Goal: Task Accomplishment & Management: Complete application form

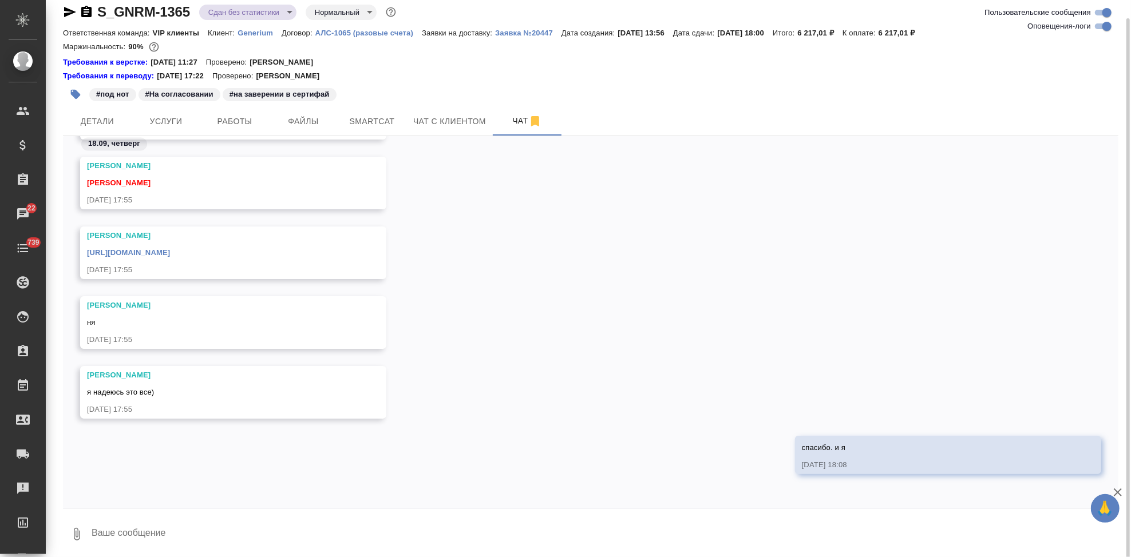
scroll to position [15, 0]
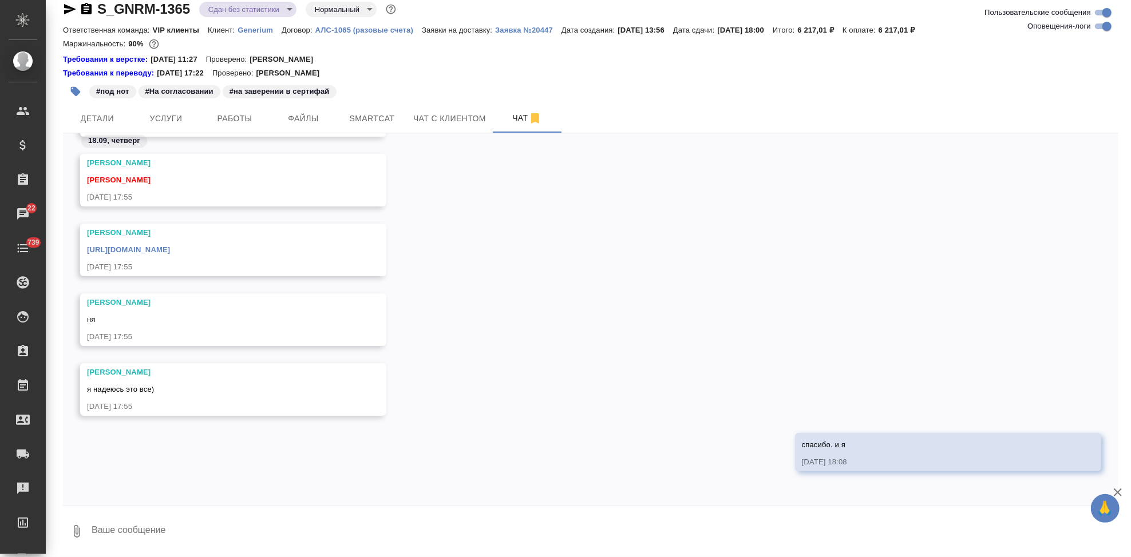
click at [264, 31] on p "Generium" at bounding box center [259, 30] width 44 height 9
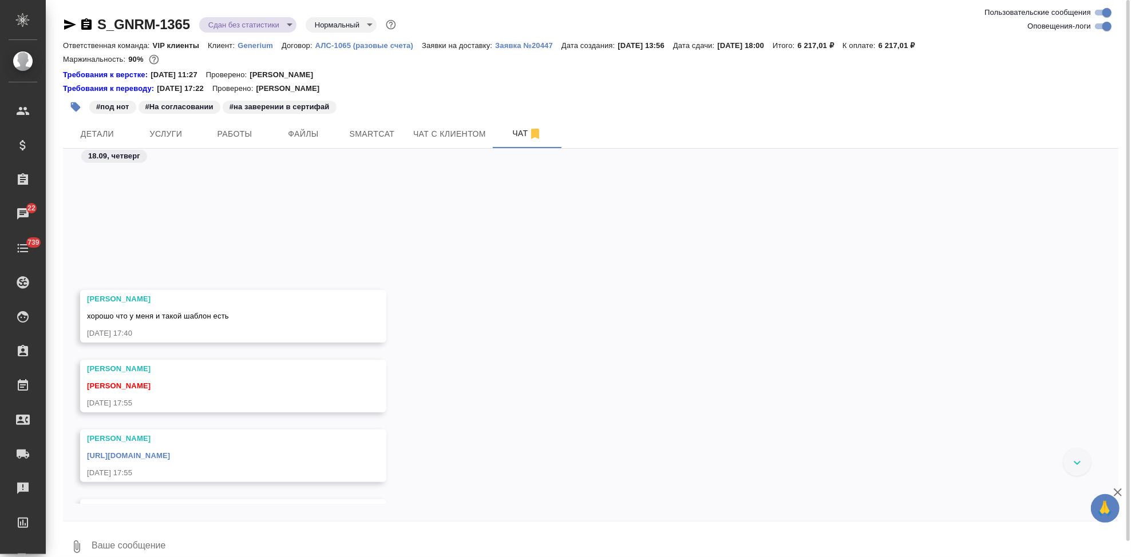
scroll to position [38095, 0]
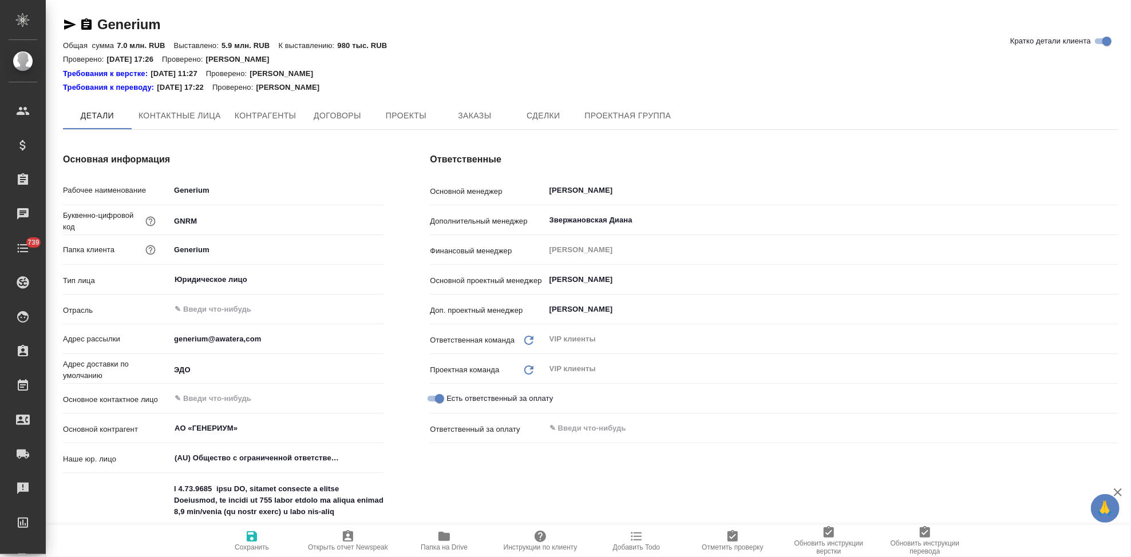
type textarea "x"
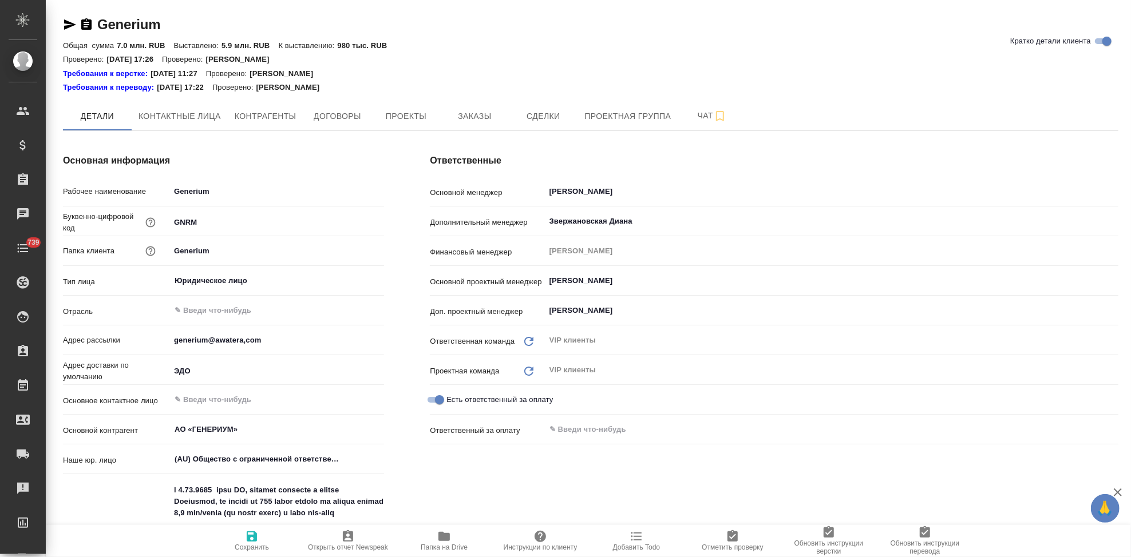
type textarea "x"
click at [467, 123] on span "Заказы" at bounding box center [474, 116] width 55 height 14
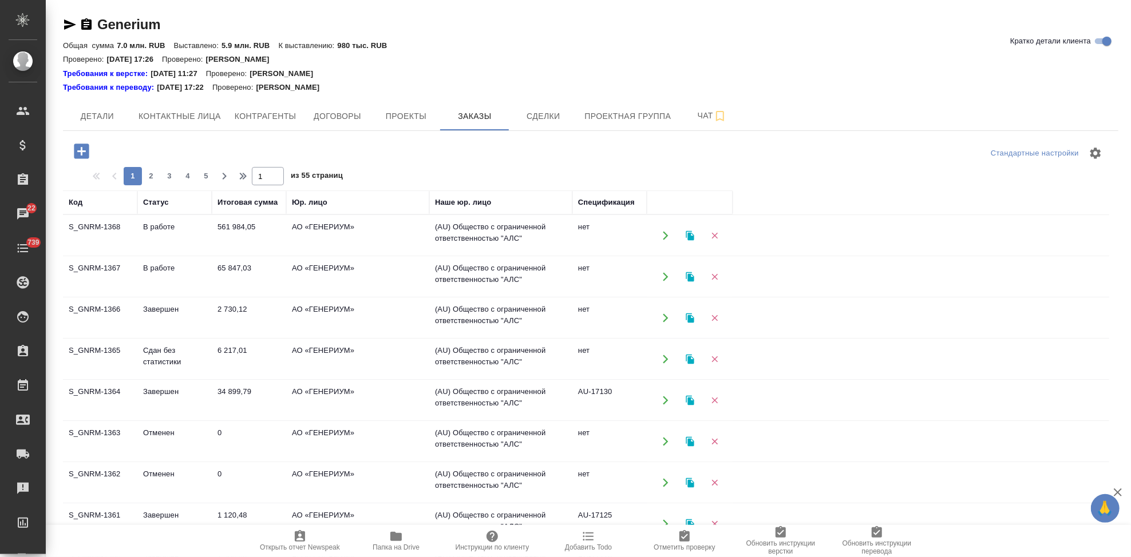
click at [86, 149] on icon "button" at bounding box center [81, 151] width 15 height 15
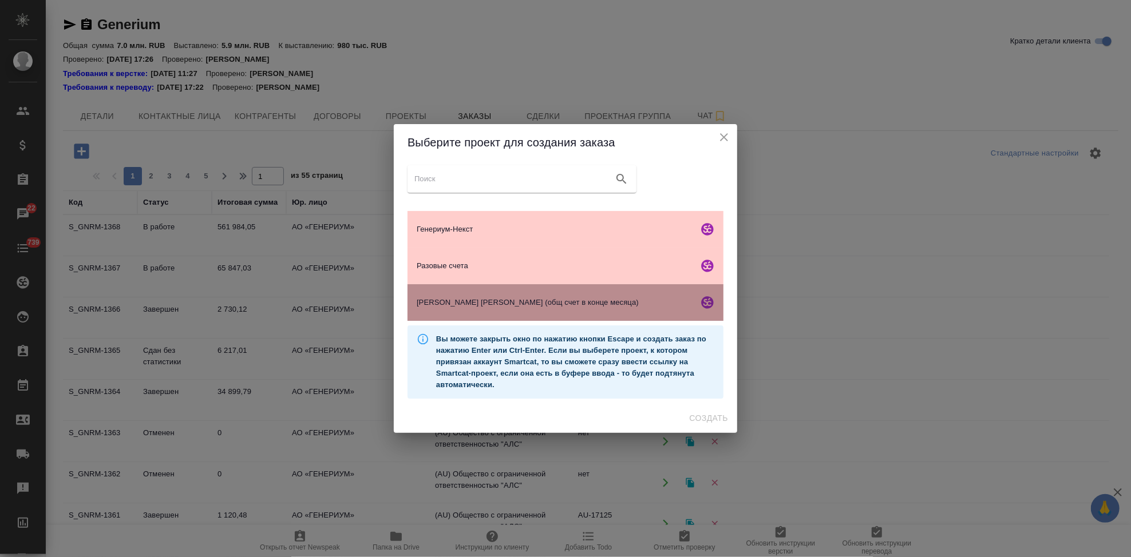
click at [479, 304] on span "Кондрашова Тищенко (общ счет в конце месяца)" at bounding box center [555, 302] width 277 height 11
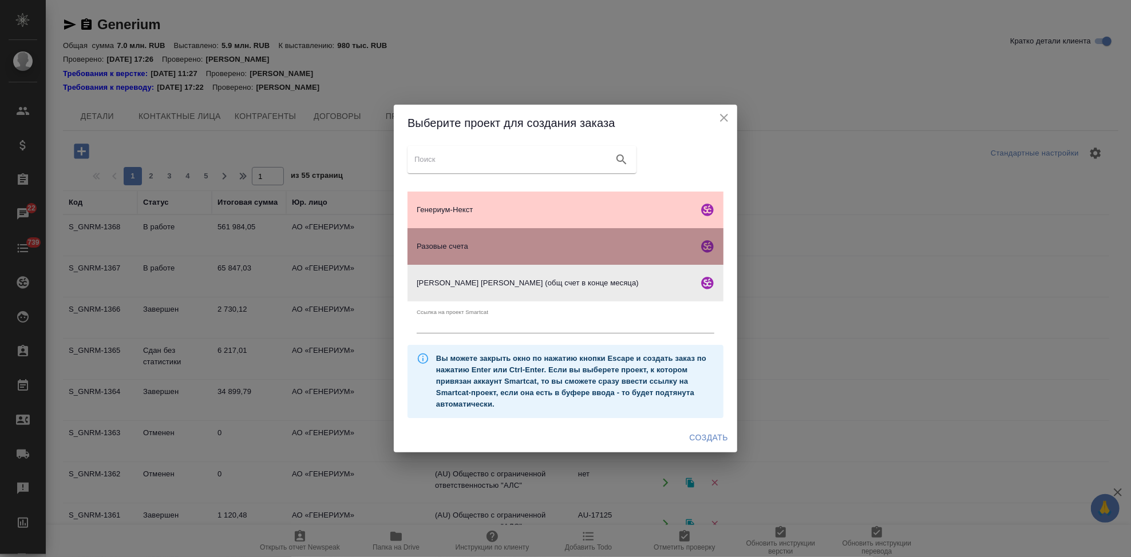
click at [467, 251] on span "Разовые счета" at bounding box center [555, 246] width 277 height 11
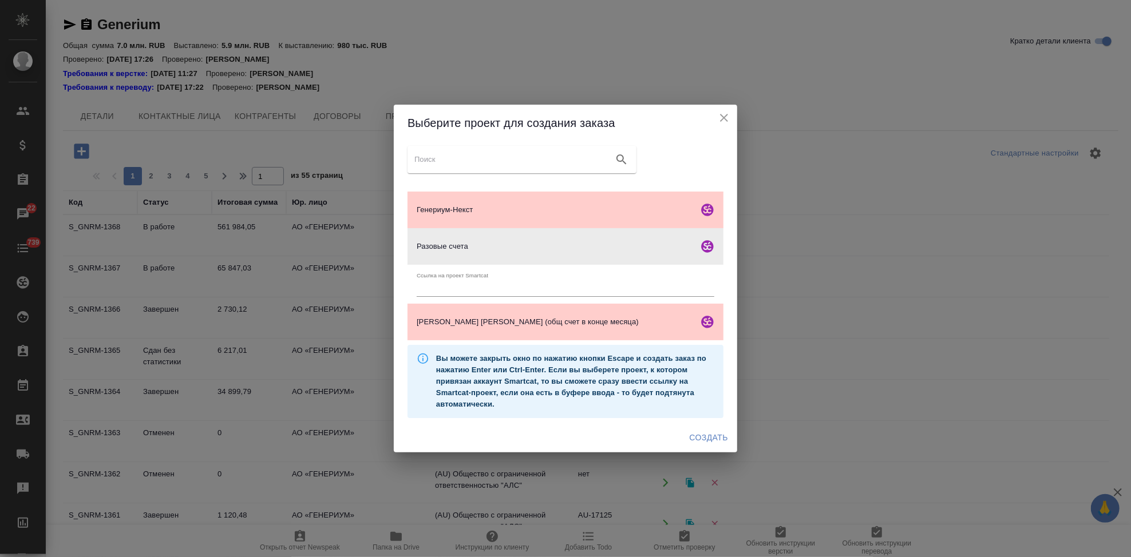
click at [687, 435] on button "Создать" at bounding box center [708, 437] width 47 height 21
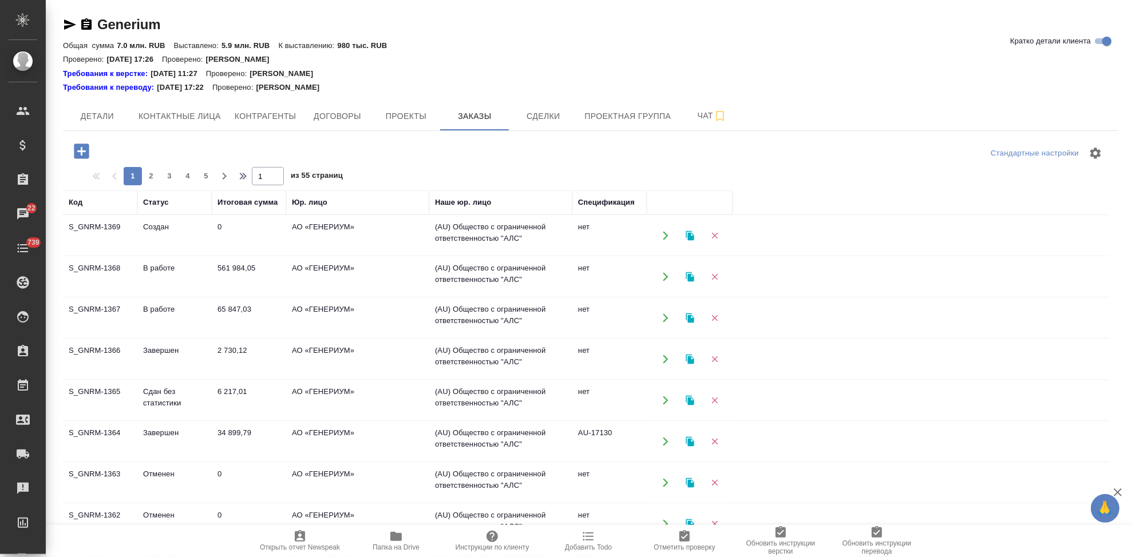
click at [76, 150] on icon "button" at bounding box center [81, 151] width 15 height 15
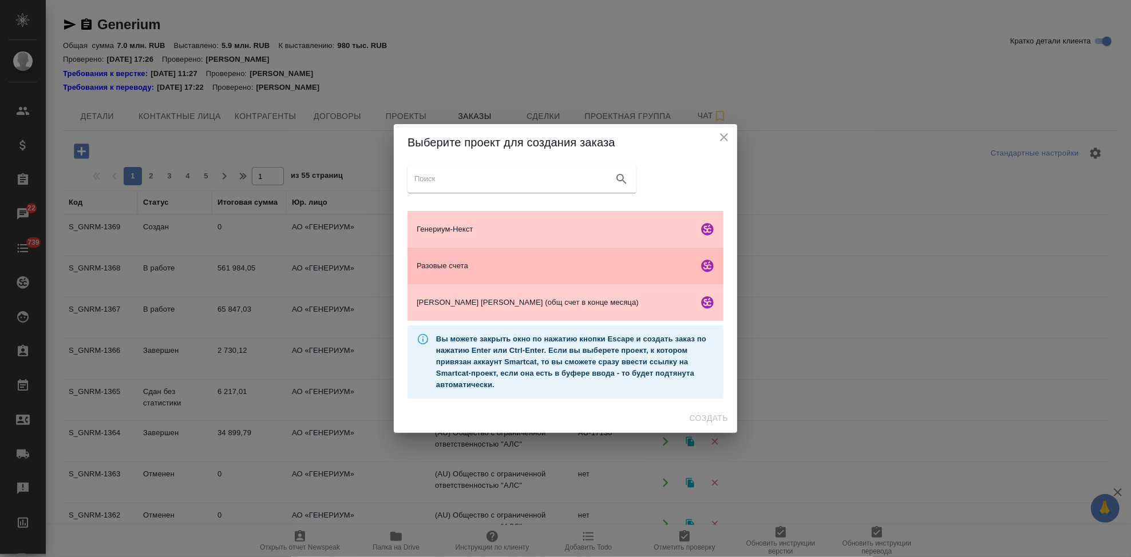
click at [453, 269] on span "Разовые счета" at bounding box center [555, 265] width 277 height 11
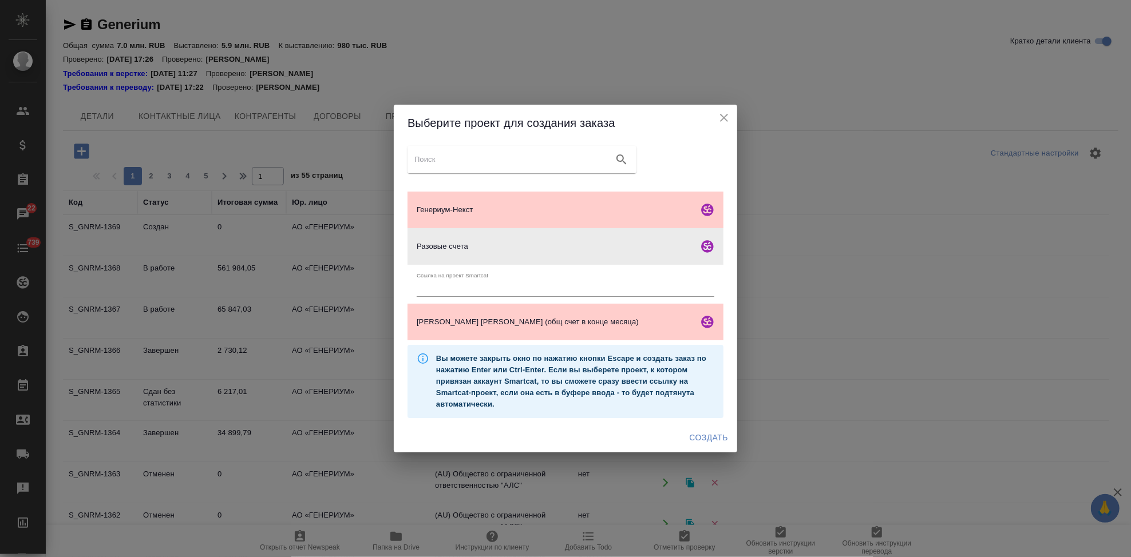
click at [708, 442] on span "Создать" at bounding box center [708, 438] width 38 height 14
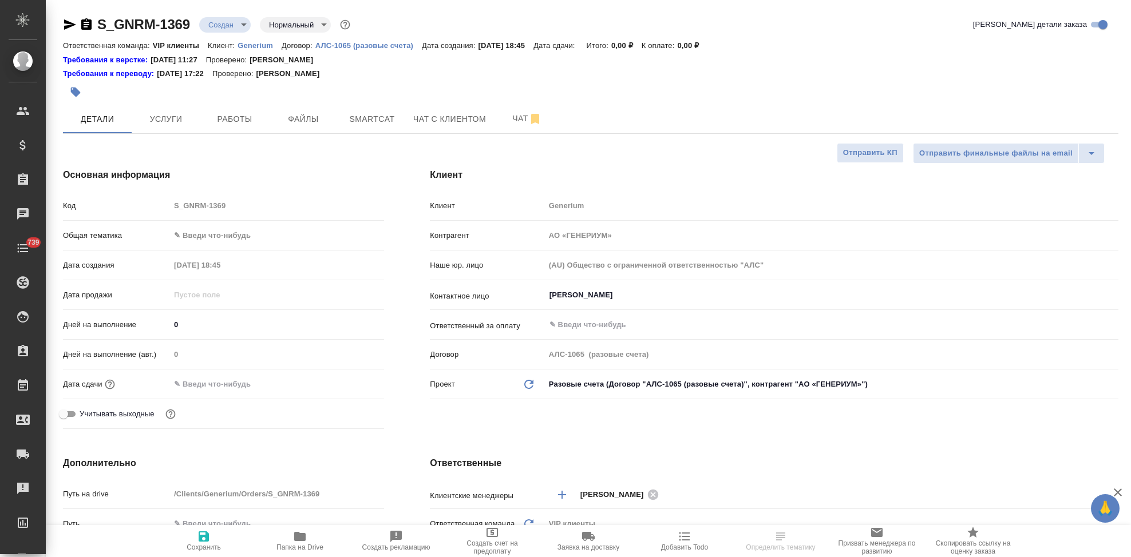
select select "RU"
click at [629, 296] on input "Михалева Ирина" at bounding box center [812, 295] width 528 height 14
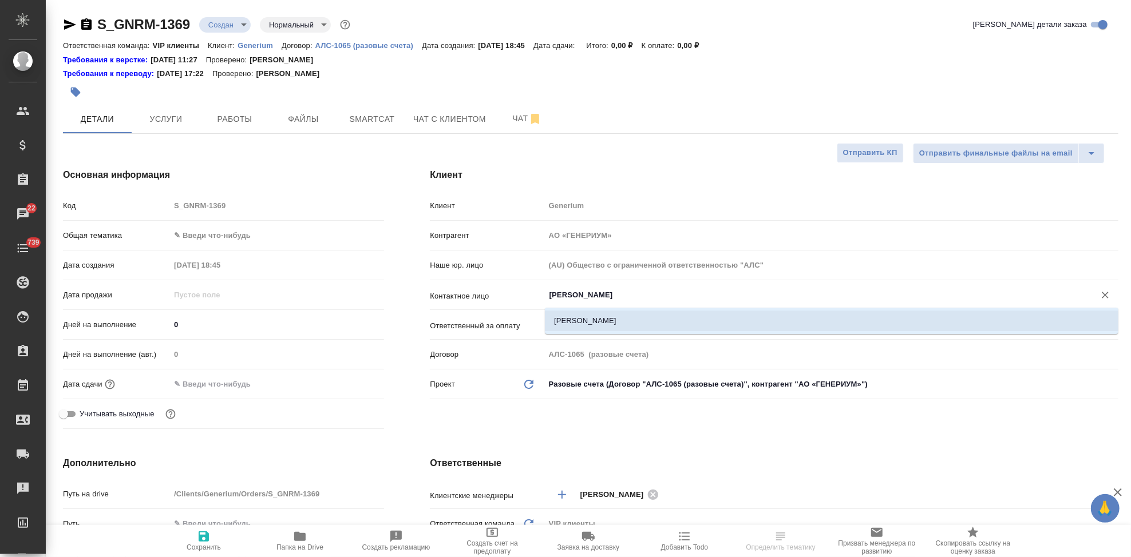
click at [622, 321] on li "Гордеева Ксения" at bounding box center [831, 321] width 573 height 21
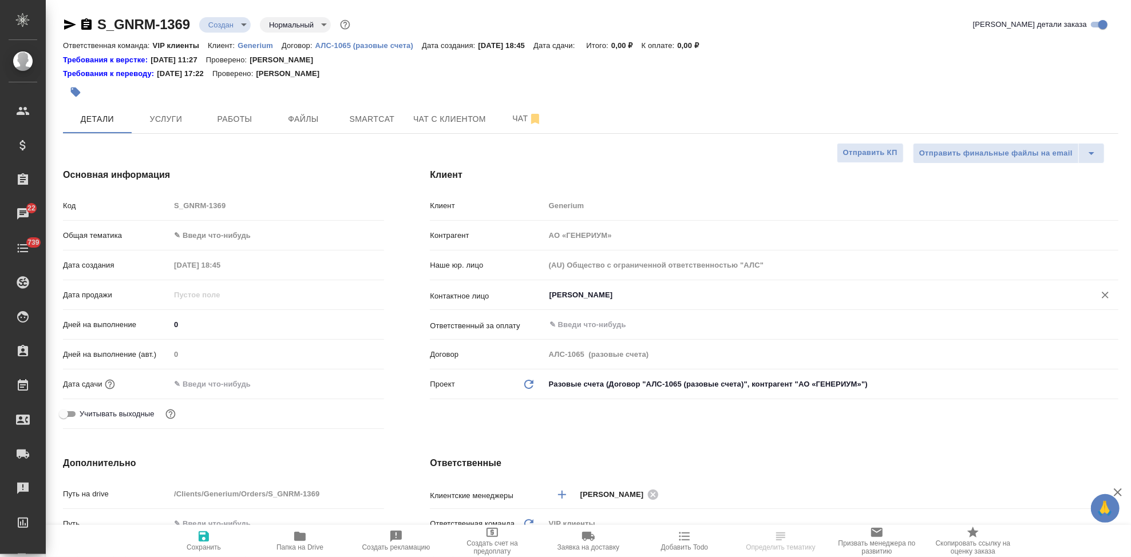
type input "Гордеева Ксения"
click at [207, 548] on span "Сохранить" at bounding box center [204, 548] width 34 height 8
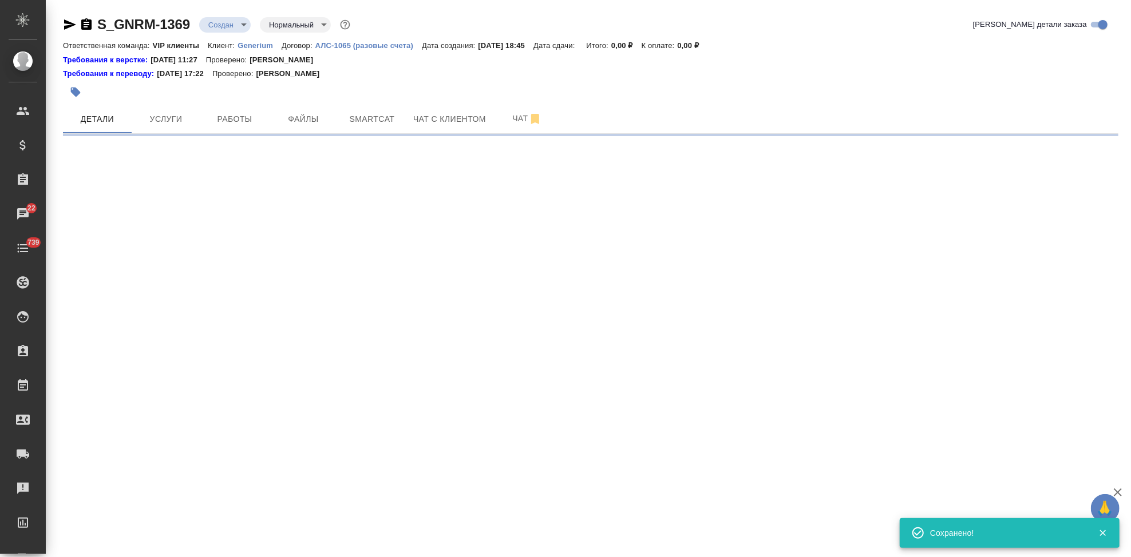
select select "RU"
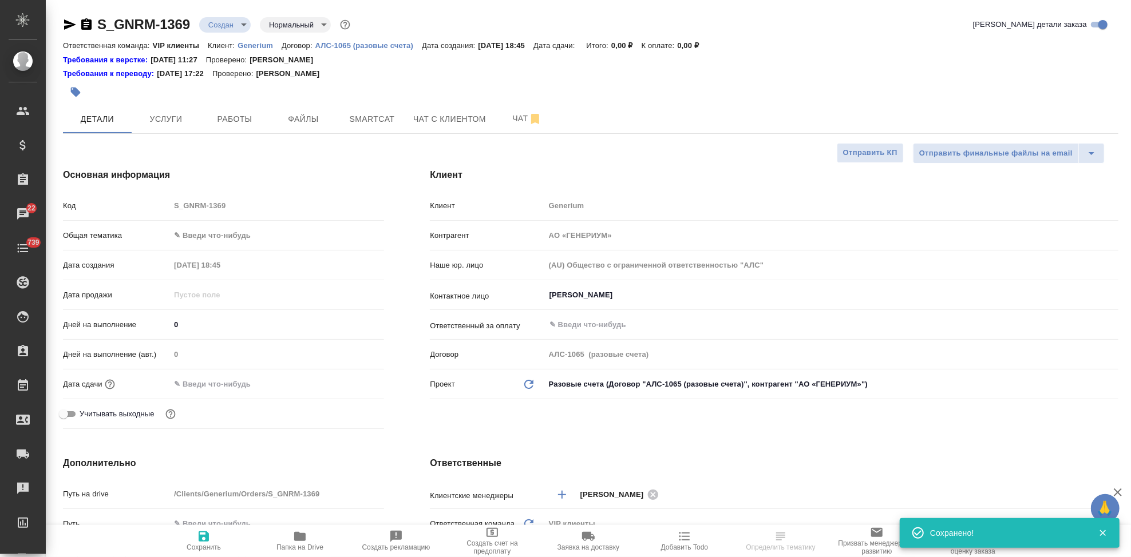
type textarea "x"
click at [161, 204] on div "Код S_GNRM-1369" at bounding box center [223, 206] width 321 height 20
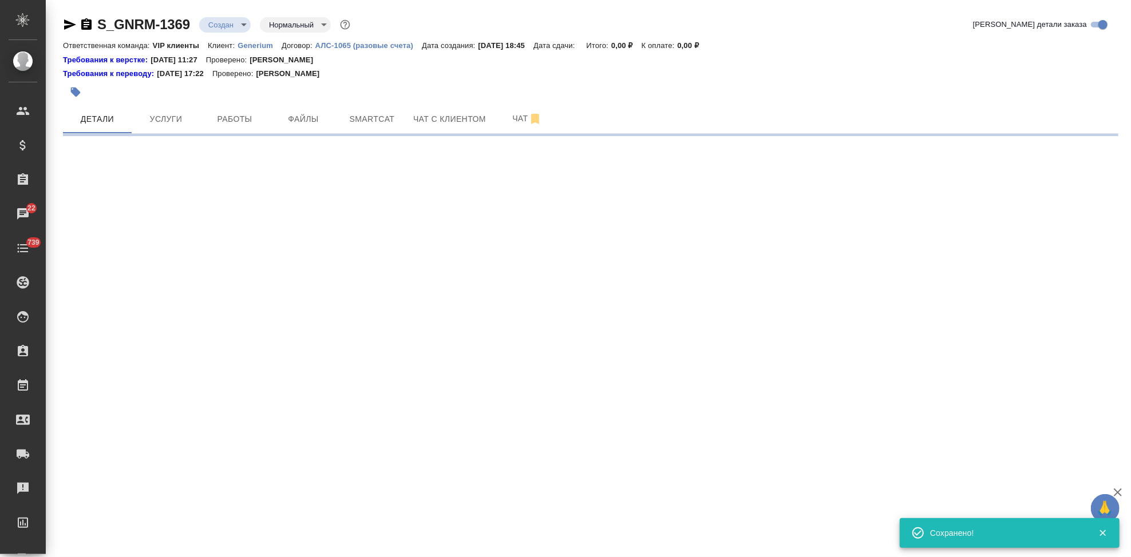
select select "RU"
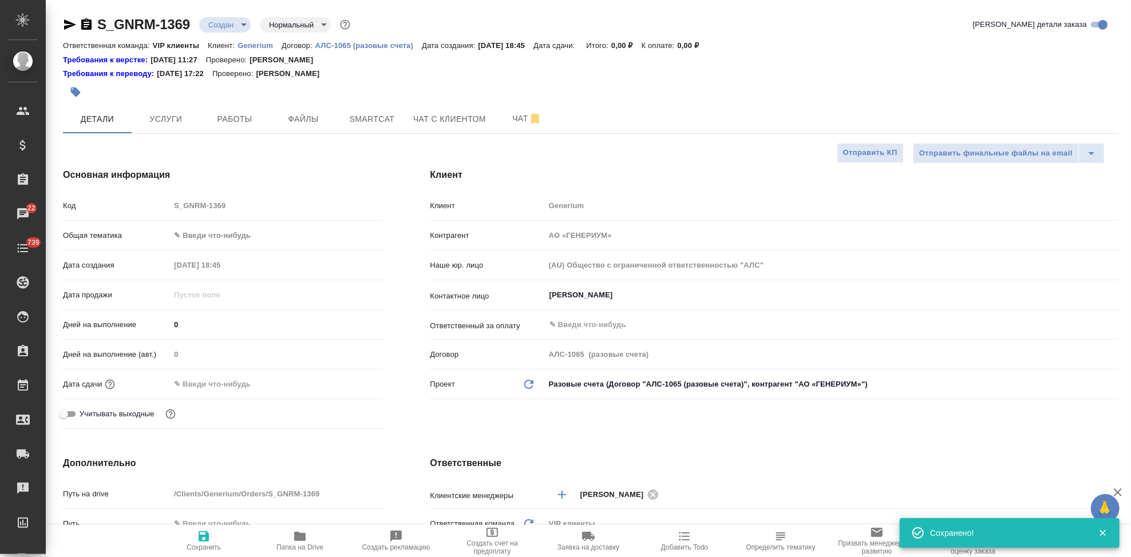
type textarea "x"
drag, startPoint x: 205, startPoint y: 202, endPoint x: 228, endPoint y: 191, distance: 25.9
click at [228, 191] on div "Основная информация Код S_GNRM-1369 Общая тематика ✎ Введи что-нибудь Дата созд…" at bounding box center [223, 300] width 367 height 311
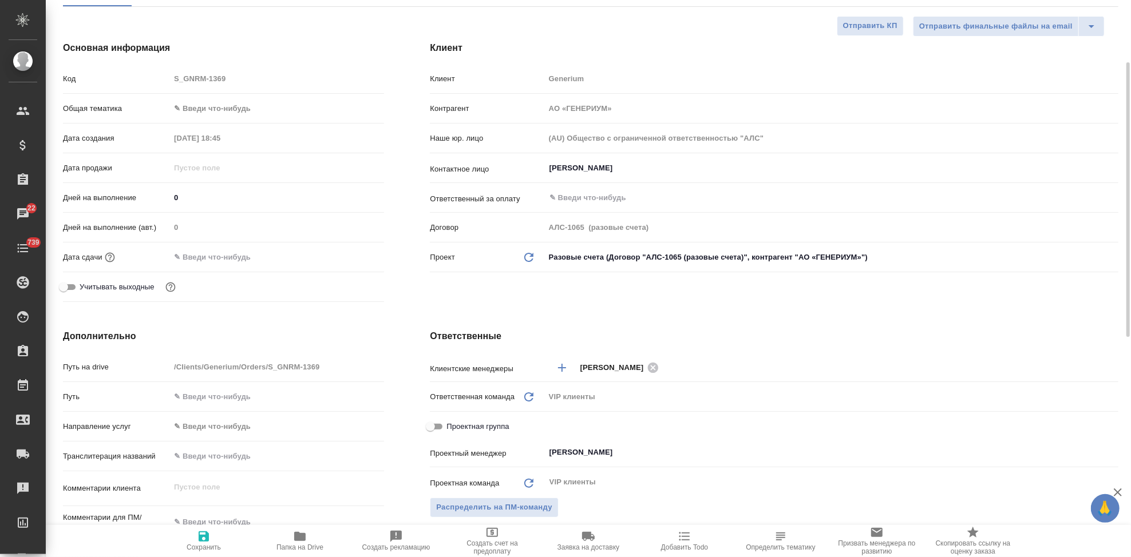
scroll to position [254, 0]
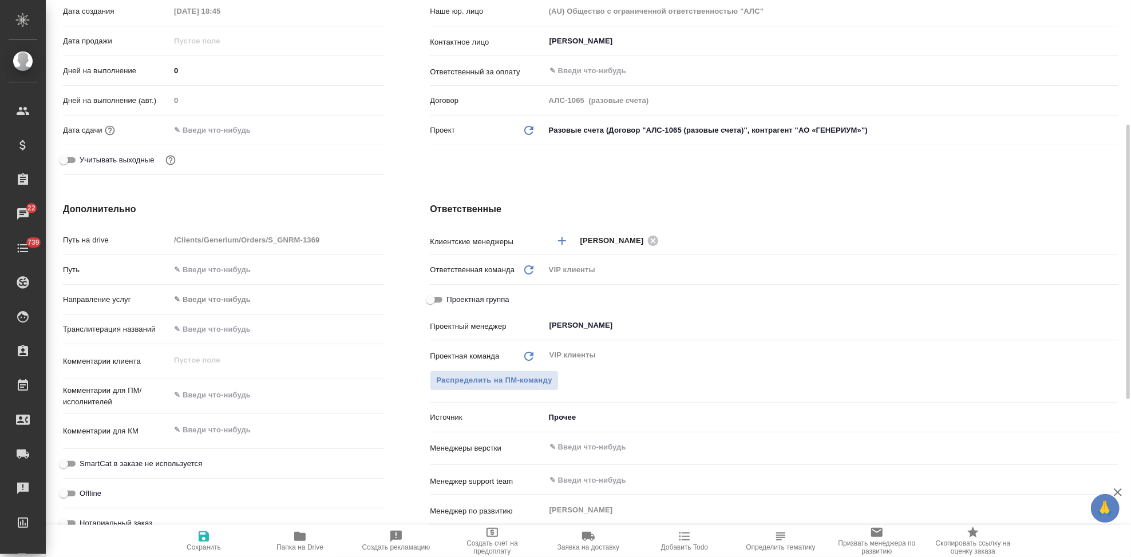
click at [220, 424] on textarea at bounding box center [277, 430] width 214 height 19
type textarea "x"
paste textarea "Лимирис (раствор)_сертификаты_перевод"
type textarea "Лимирис (раствор)_сертификаты_перевод"
type textarea "x"
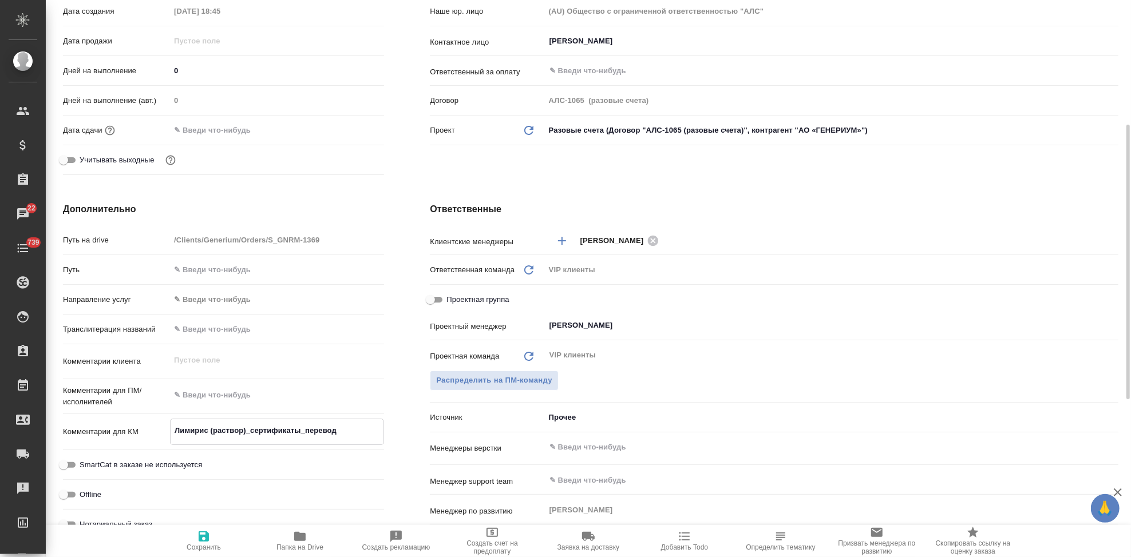
type textarea "x"
type textarea "Лимирис (раствор)_сертификаты_перевод"
type textarea "x"
click at [210, 539] on icon "button" at bounding box center [204, 537] width 14 height 14
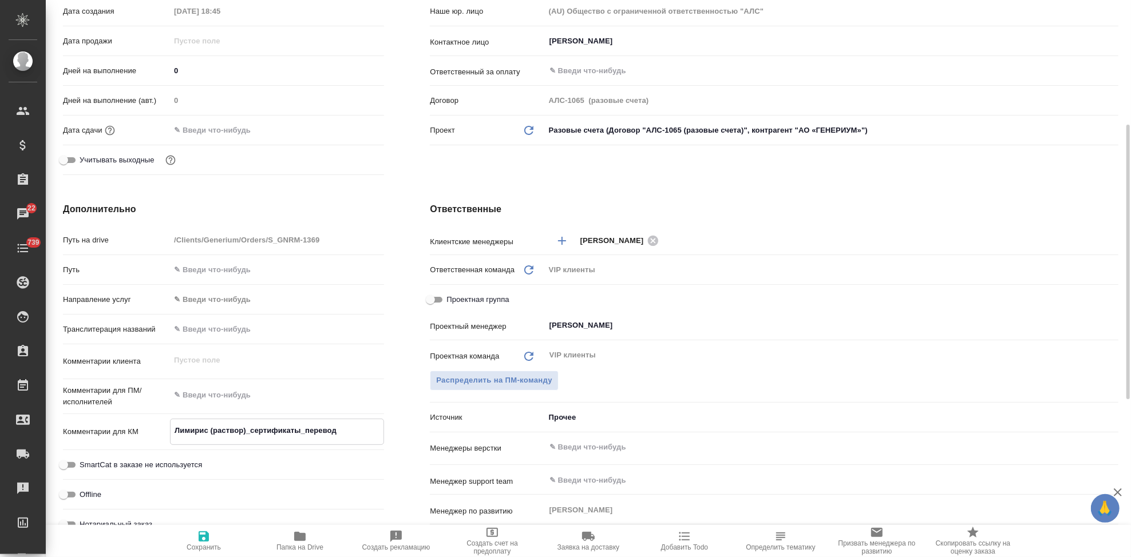
type textarea "x"
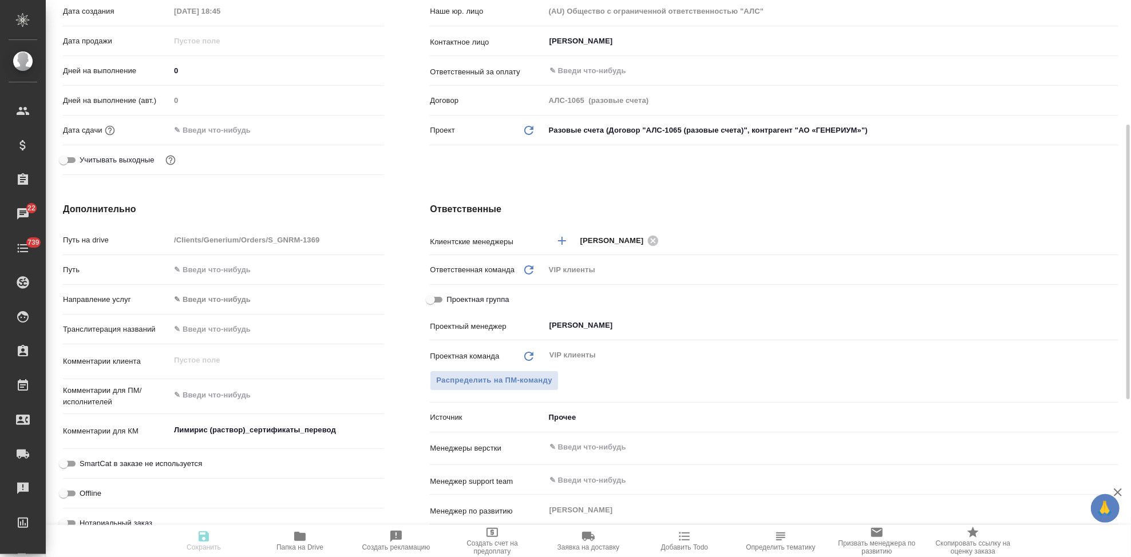
type textarea "x"
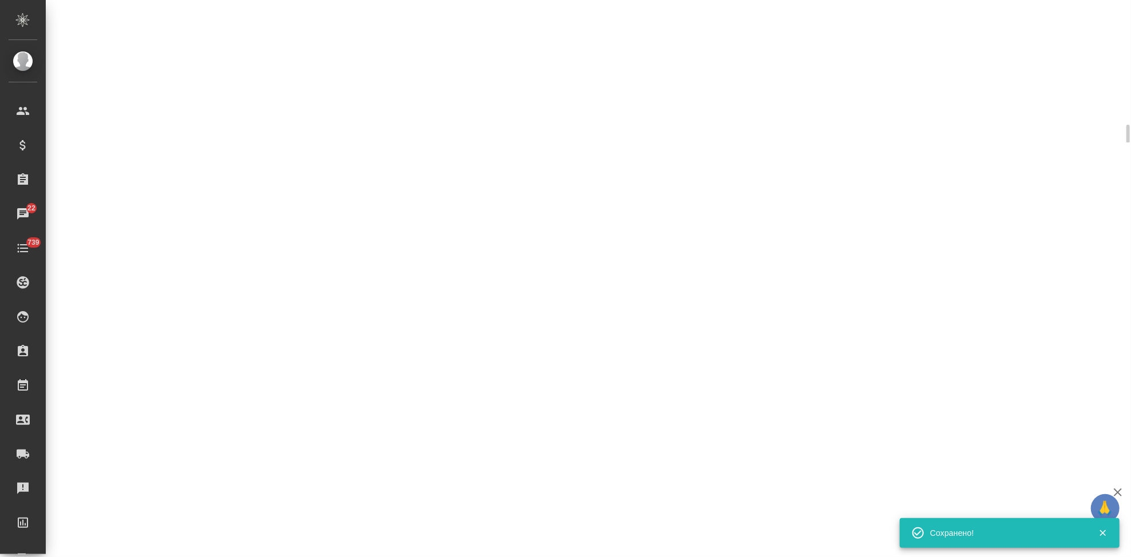
select select "RU"
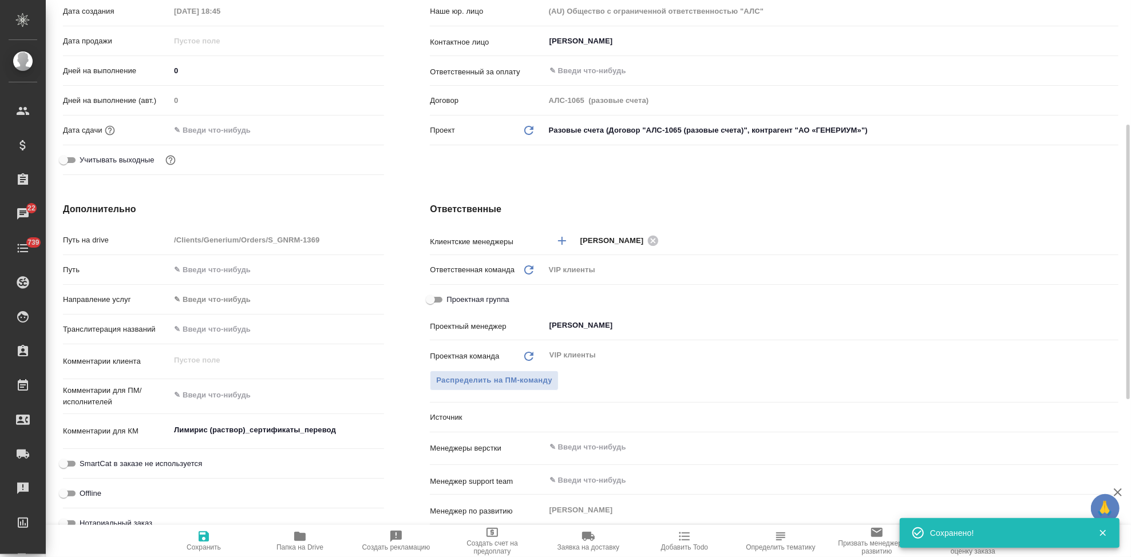
type textarea "x"
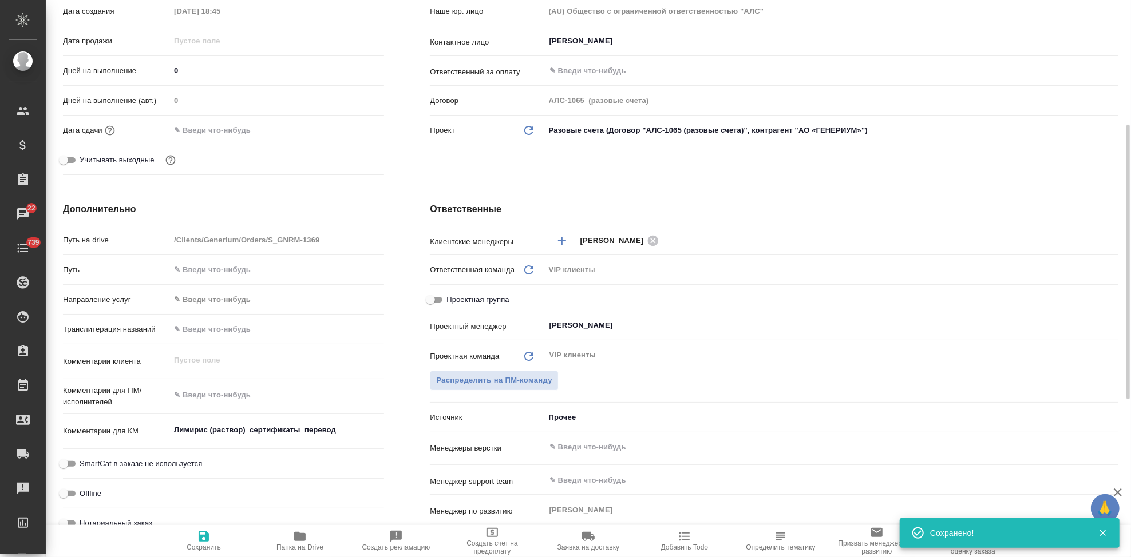
type textarea "x"
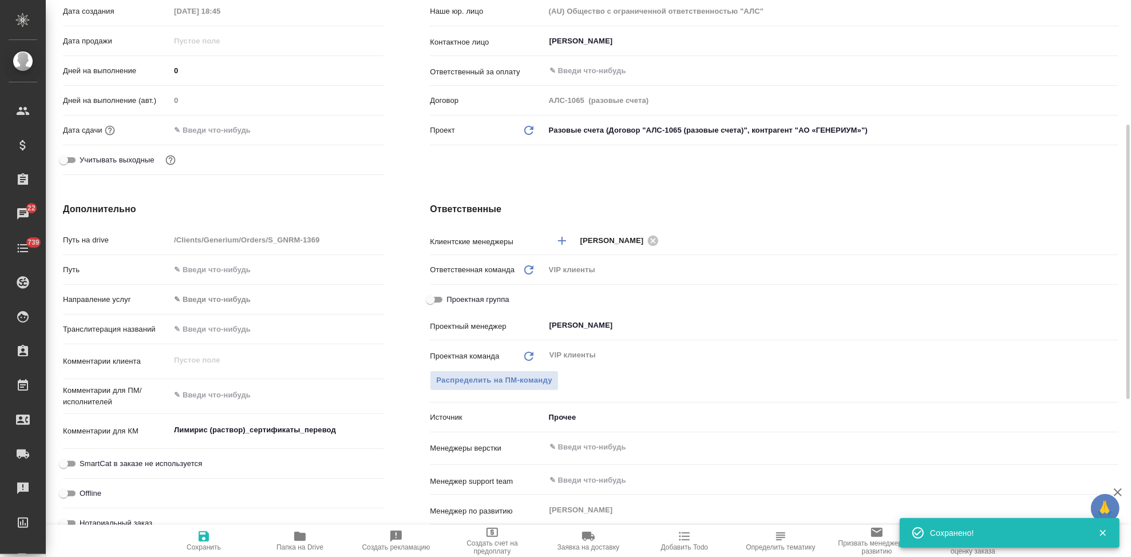
click at [242, 392] on textarea at bounding box center [277, 395] width 214 height 19
paste textarea "принять сертификаты анализа во вложении в перевод на русский язык."
type textarea "принять сертификаты анализа во вложении в перевод на русский язык."
type textarea "x"
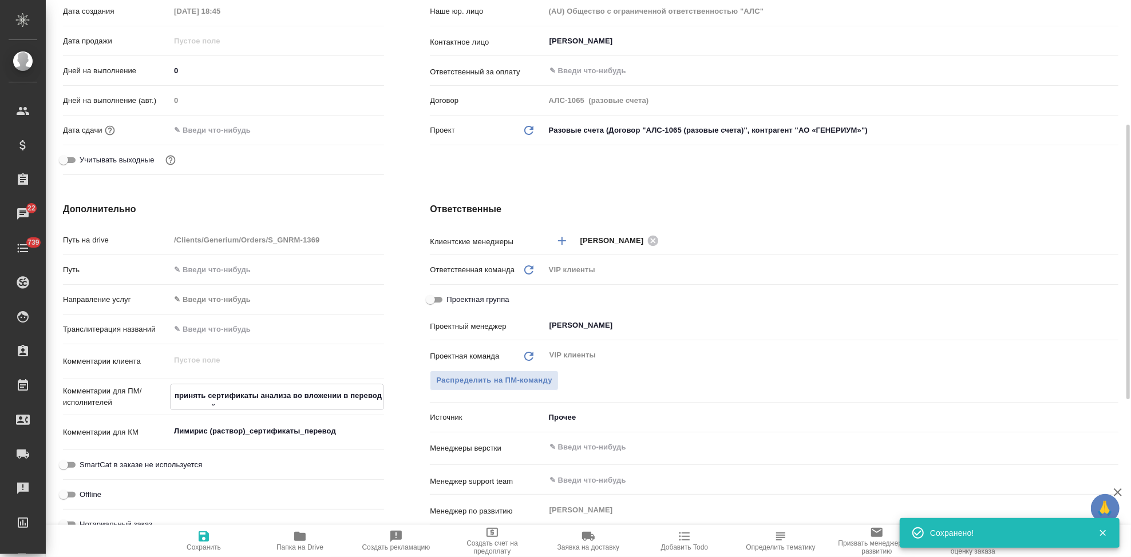
type textarea "x"
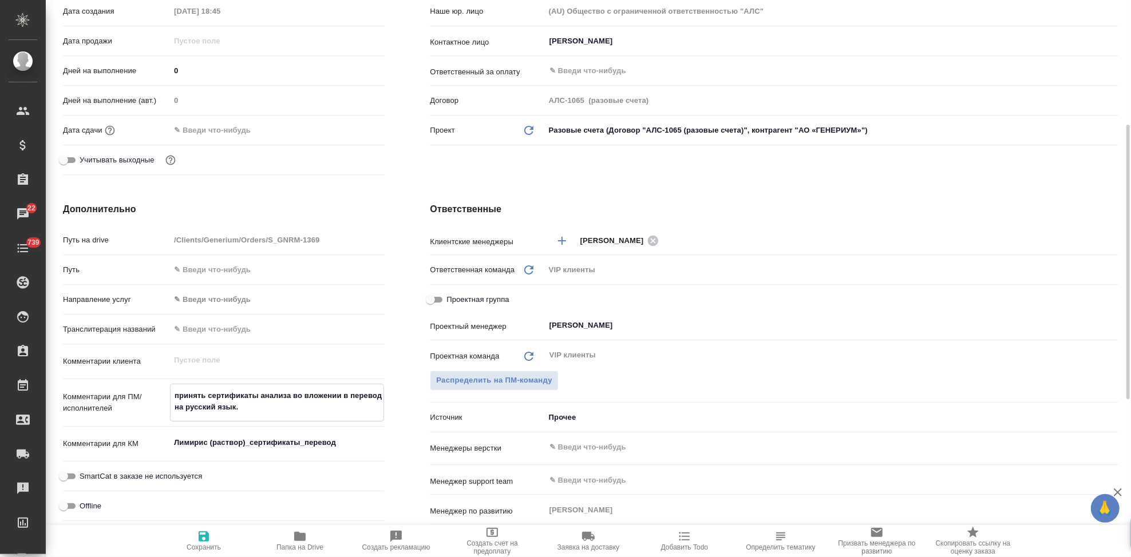
type textarea "принять сертификаты анализа во вложении в перевод на русский язык."
type textarea "x"
click at [208, 542] on icon "button" at bounding box center [204, 537] width 14 height 14
type textarea "x"
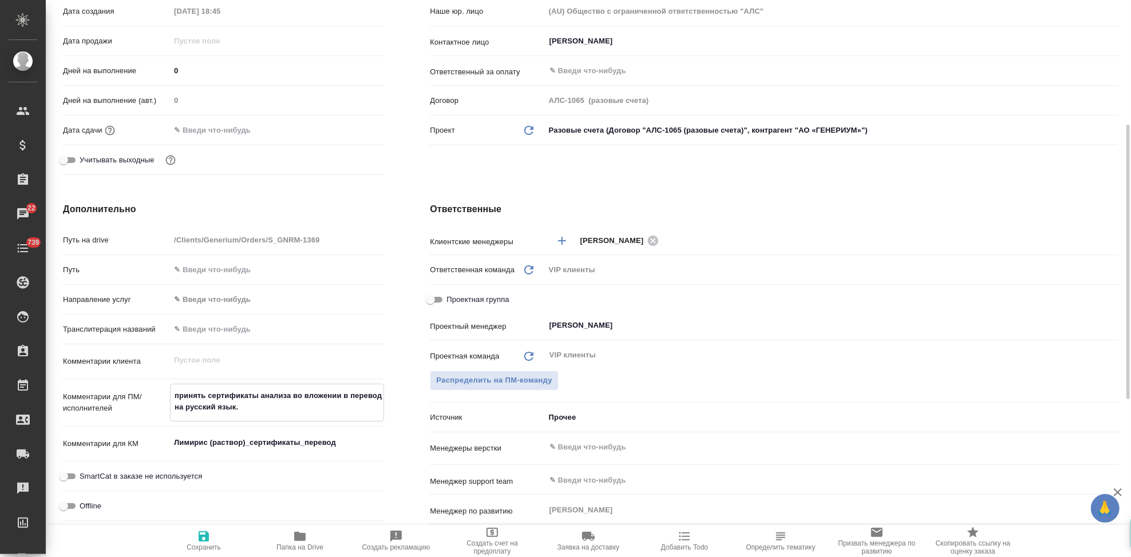
type textarea "x"
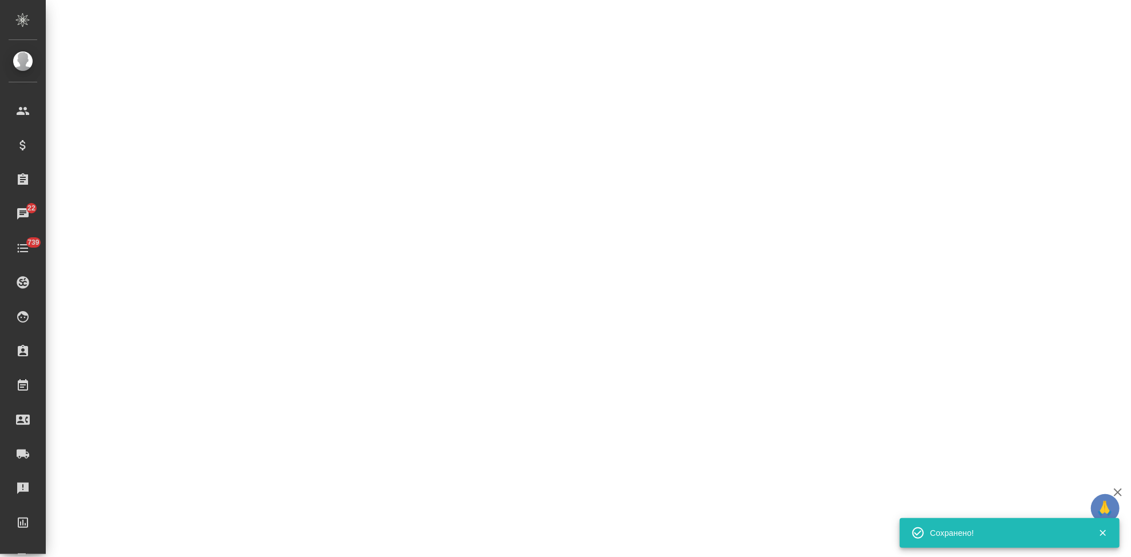
select select "RU"
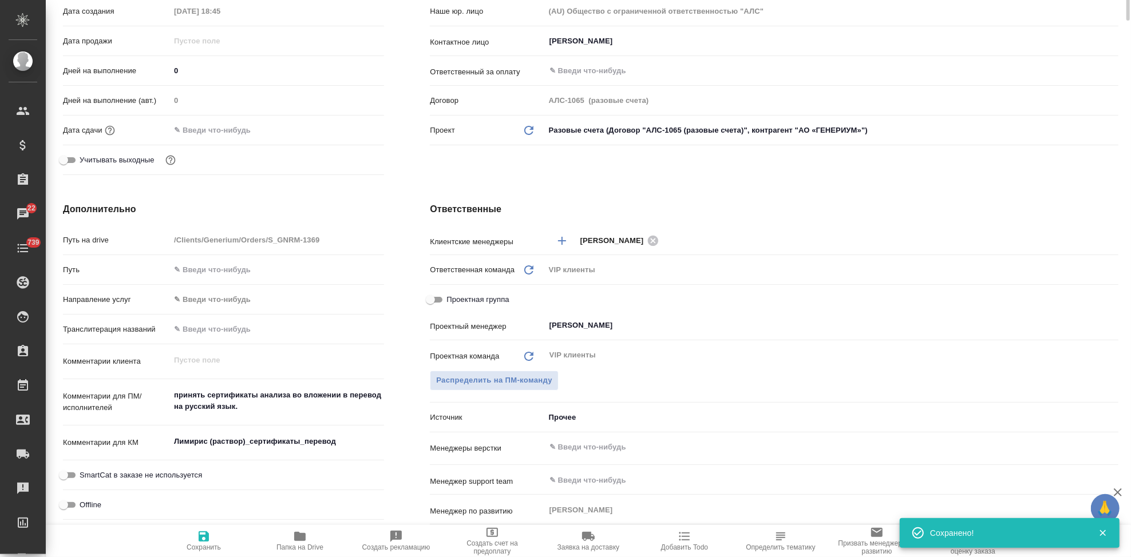
scroll to position [0, 0]
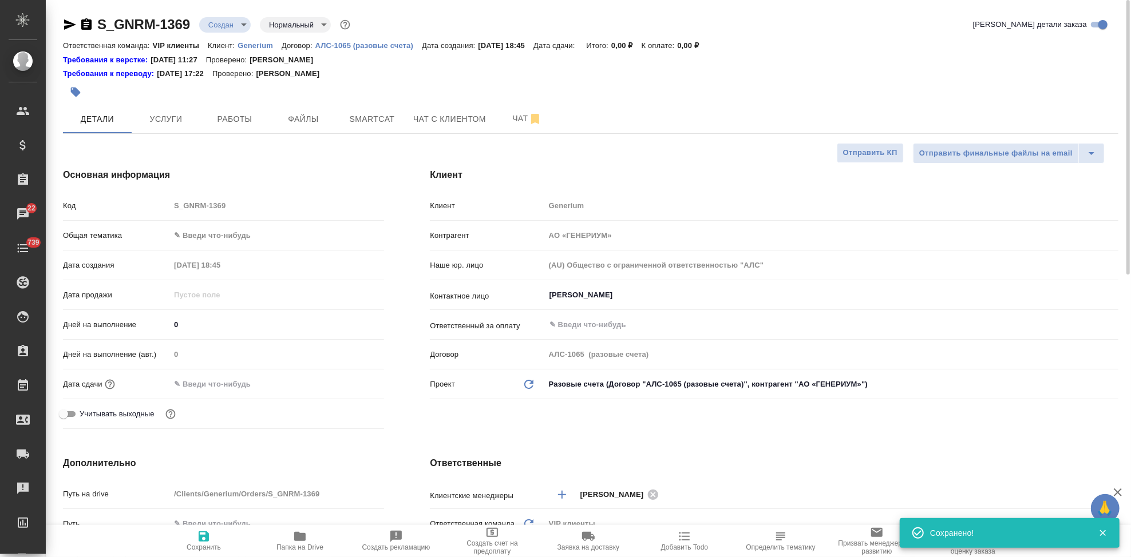
type textarea "x"
click at [286, 110] on button "Файлы" at bounding box center [303, 119] width 69 height 29
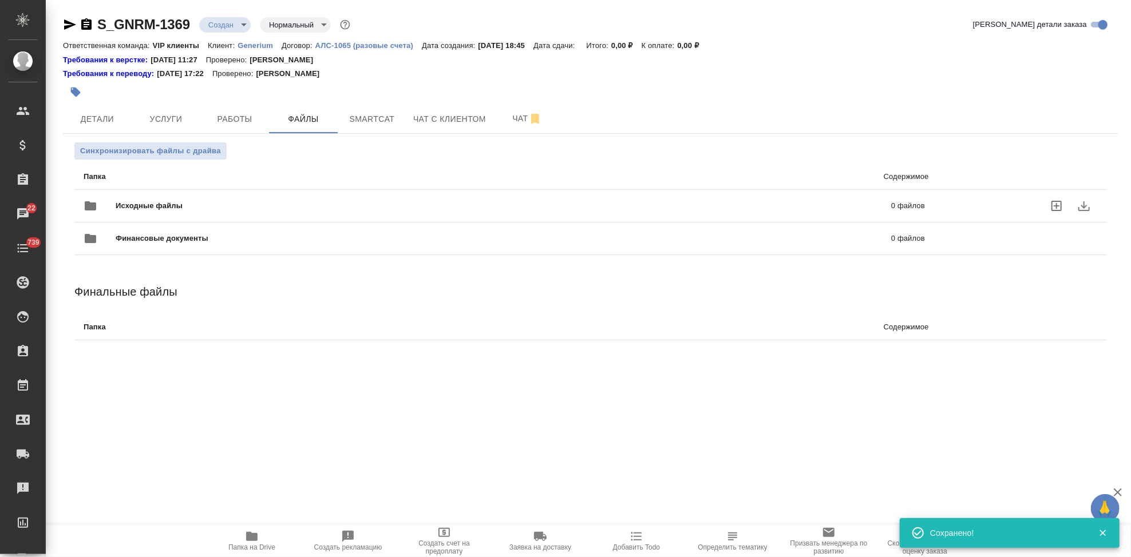
click at [1057, 207] on icon "uploadFiles" at bounding box center [1056, 206] width 14 height 14
click at [0, 0] on input "uploadFiles" at bounding box center [0, 0] width 0 height 0
click at [238, 23] on body "🙏 .cls-1 fill:#fff; AWATERA Kabargina Anna Клиенты Спецификации Заказы 22 Чаты …" at bounding box center [565, 278] width 1131 height 557
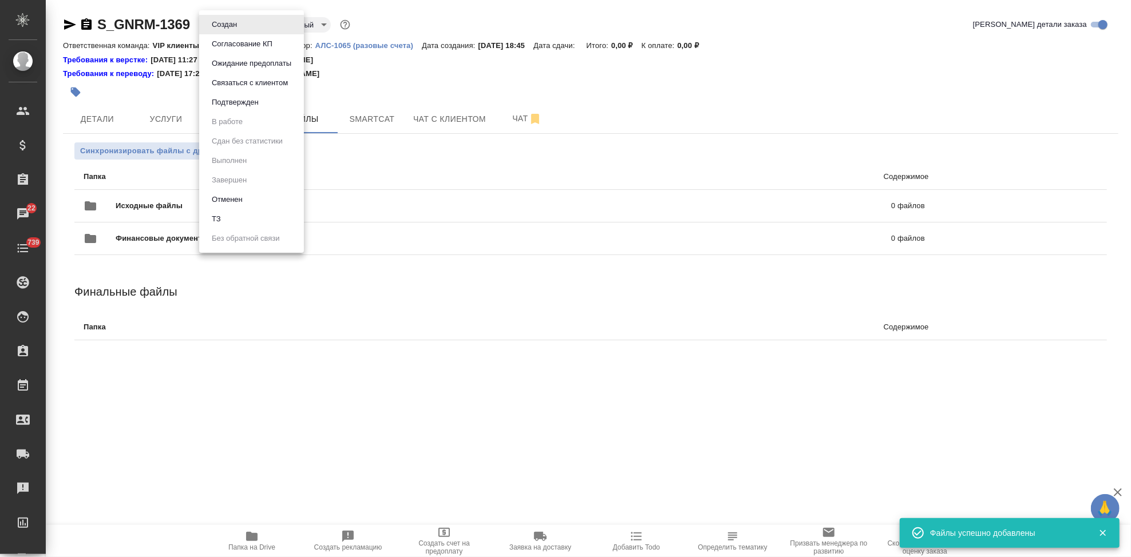
click at [229, 221] on li "ТЗ" at bounding box center [251, 218] width 105 height 19
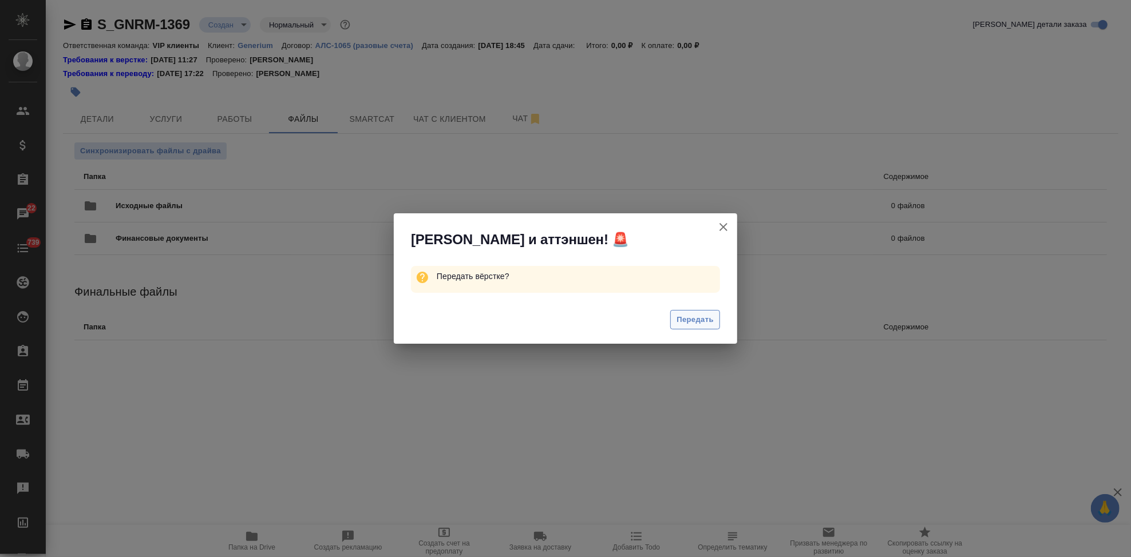
click at [703, 323] on span "Передать" at bounding box center [694, 320] width 37 height 13
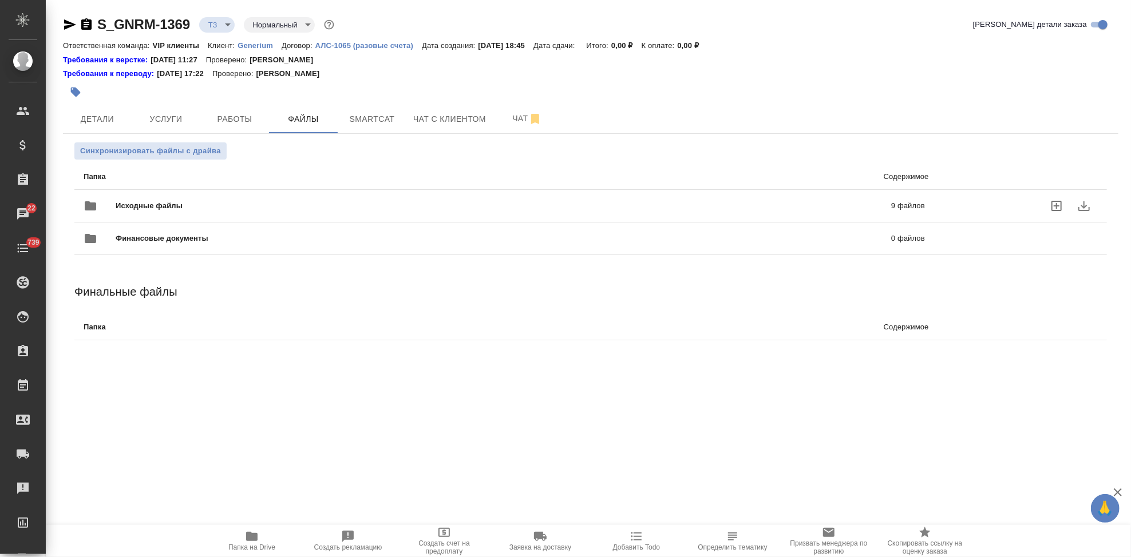
click at [580, 207] on p "9 файлов" at bounding box center [731, 205] width 388 height 11
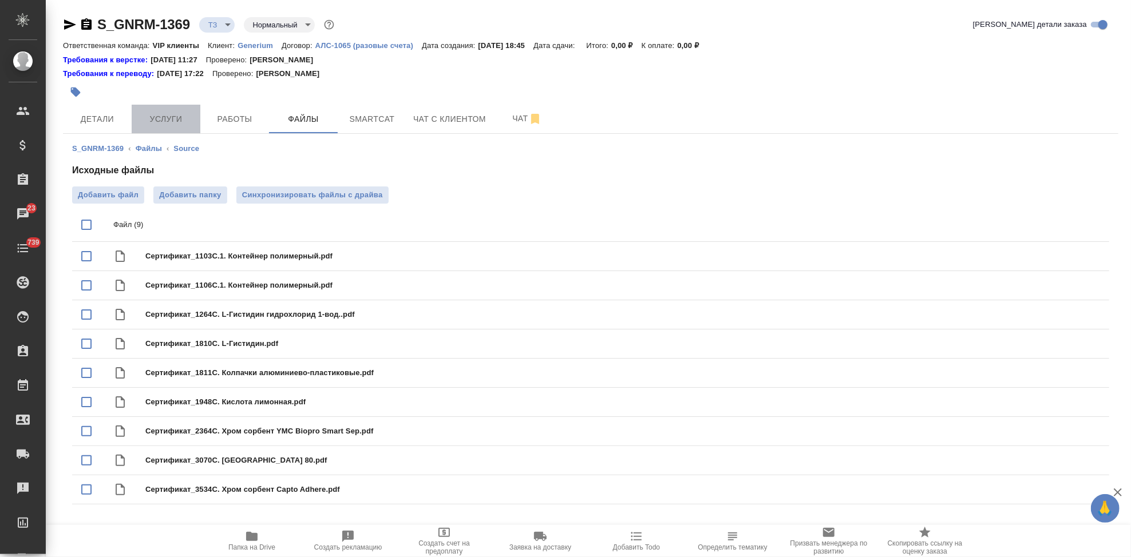
click at [179, 121] on span "Услуги" at bounding box center [165, 119] width 55 height 14
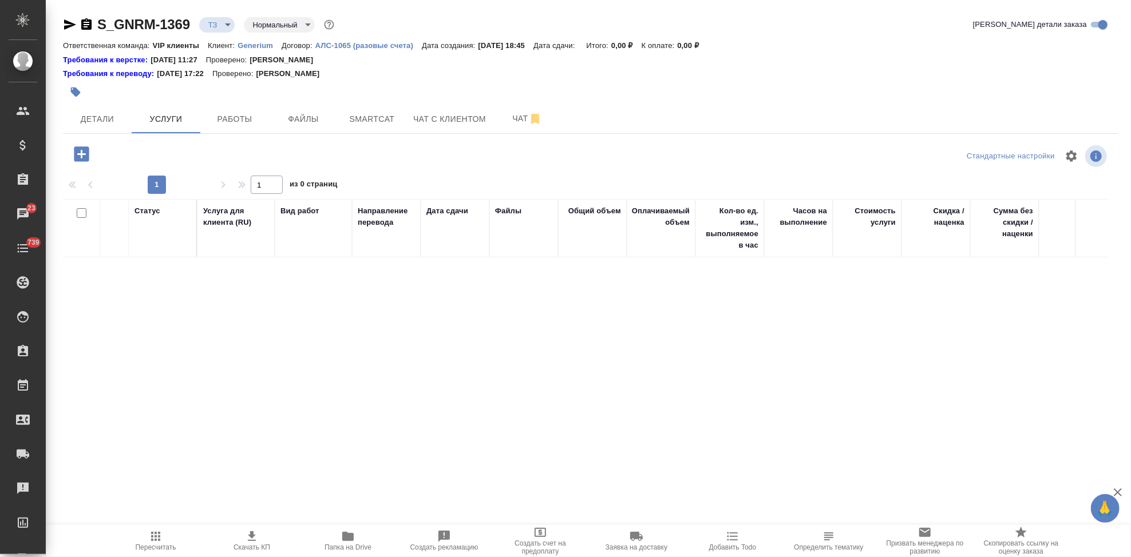
click at [89, 153] on icon "button" at bounding box center [82, 154] width 20 height 20
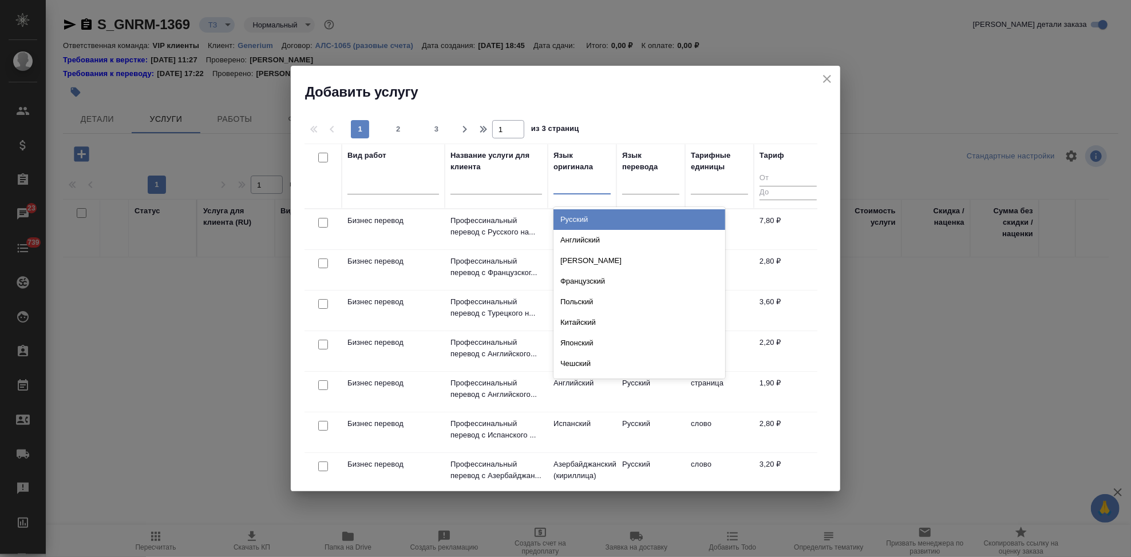
click at [574, 183] on div at bounding box center [581, 183] width 57 height 17
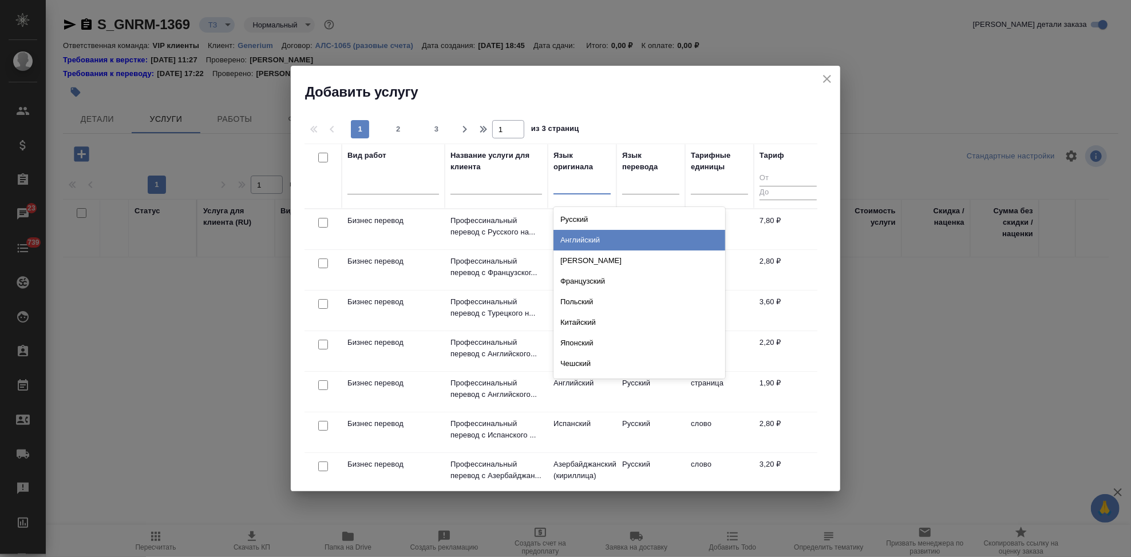
click at [588, 239] on div "Английский" at bounding box center [639, 240] width 172 height 21
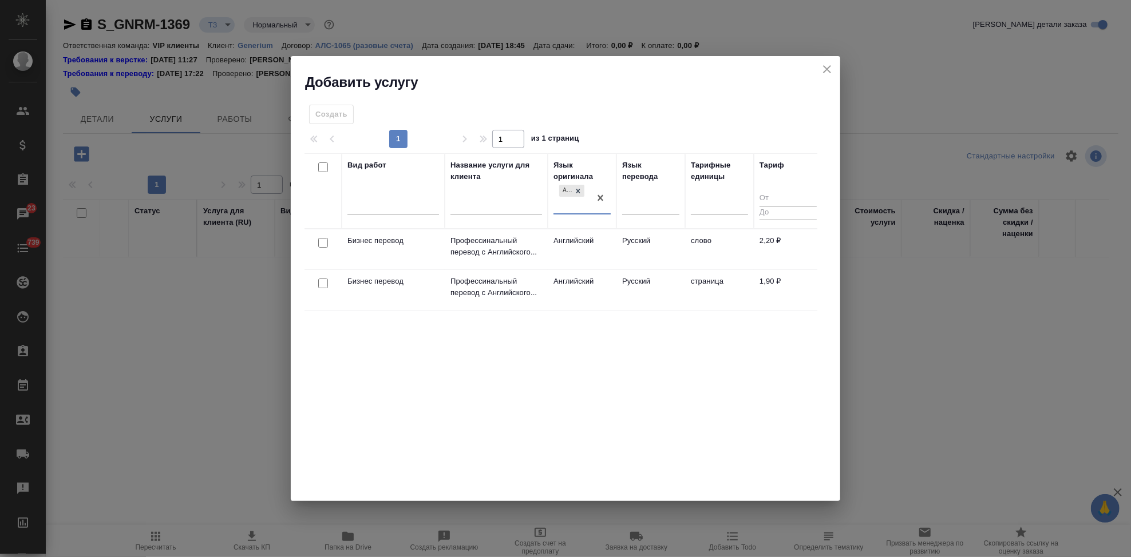
click at [628, 245] on td "Русский" at bounding box center [650, 249] width 69 height 40
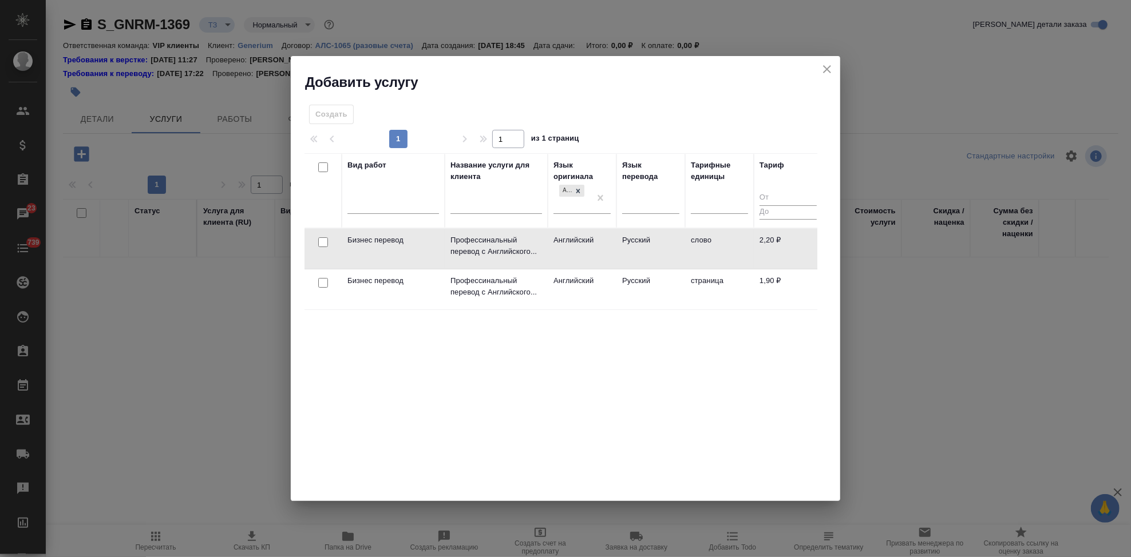
click at [628, 245] on td "Русский" at bounding box center [650, 249] width 69 height 40
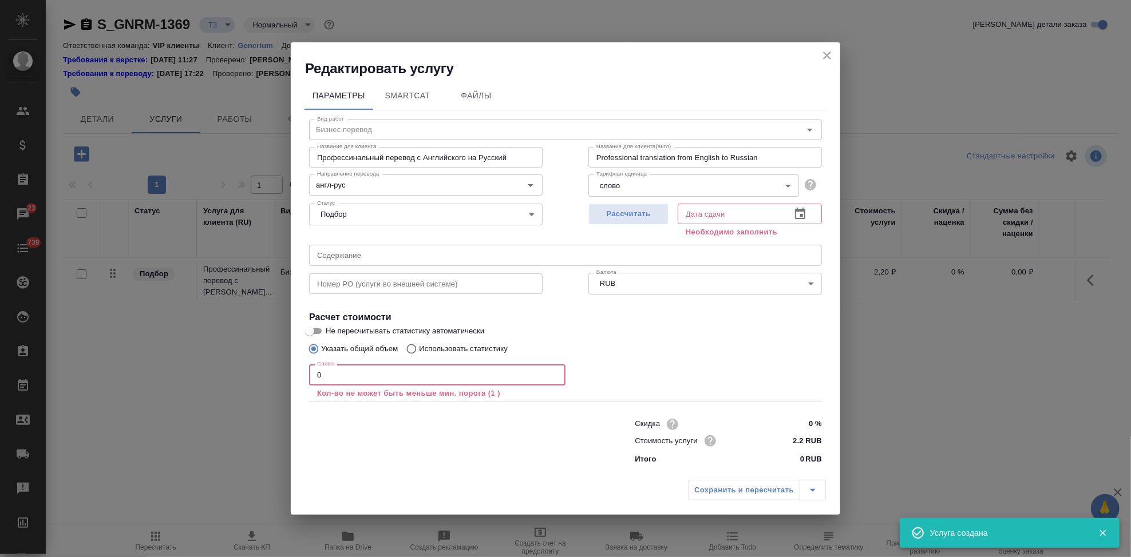
click at [360, 378] on input "0" at bounding box center [437, 374] width 256 height 21
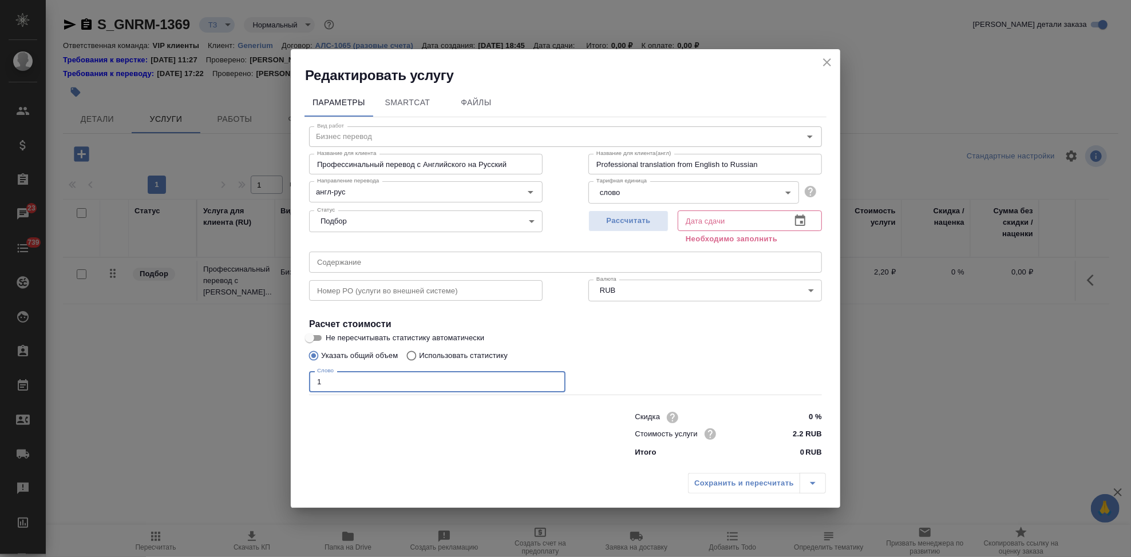
type input "1"
click at [802, 223] on icon "button" at bounding box center [800, 220] width 10 height 11
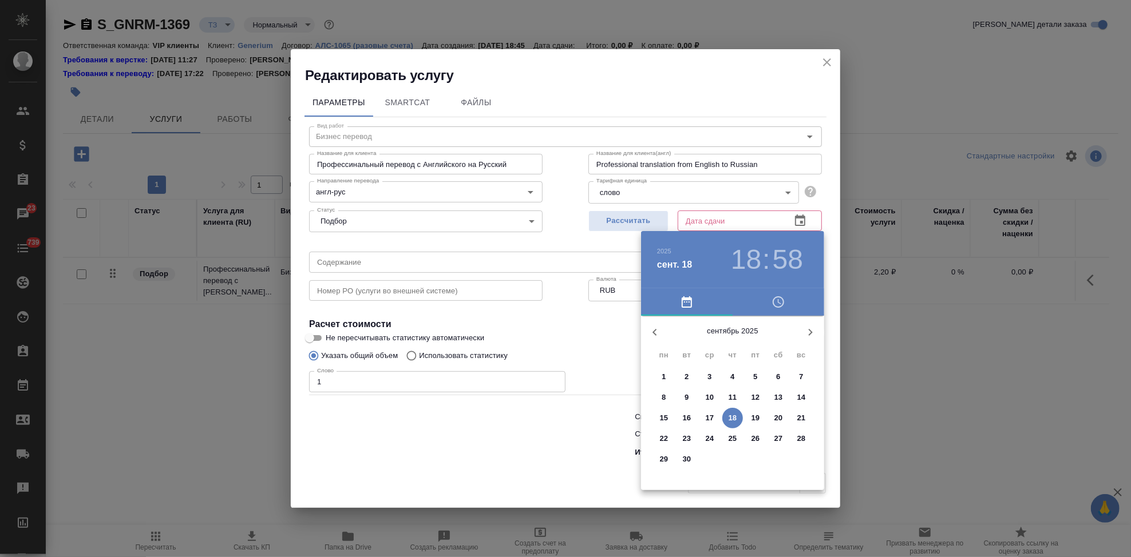
click at [685, 437] on p "23" at bounding box center [687, 438] width 9 height 11
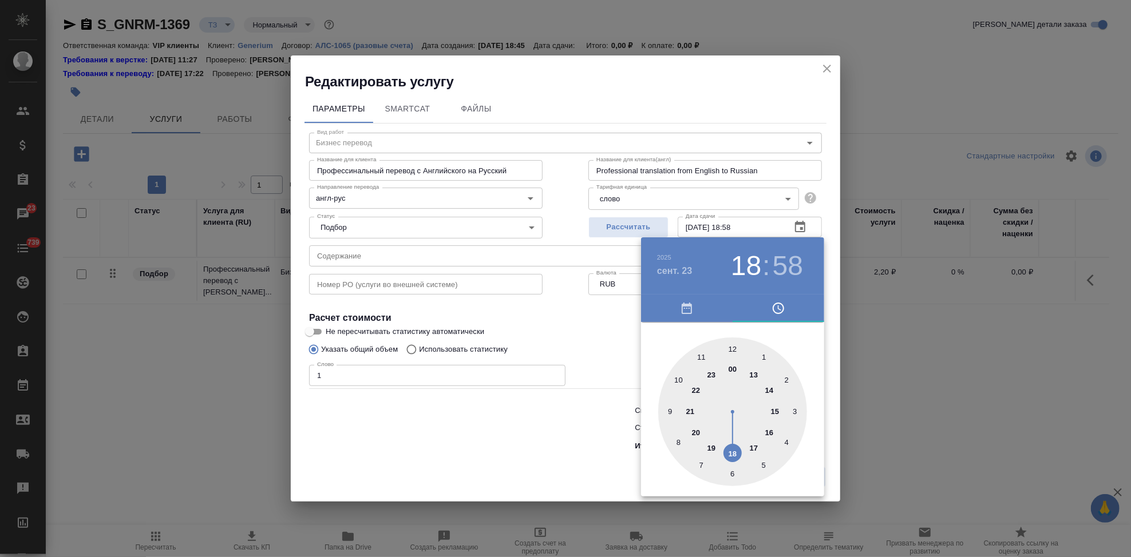
click at [729, 448] on div at bounding box center [732, 412] width 149 height 149
click at [731, 348] on div at bounding box center [732, 412] width 149 height 149
type input "23.09.2025 18:00"
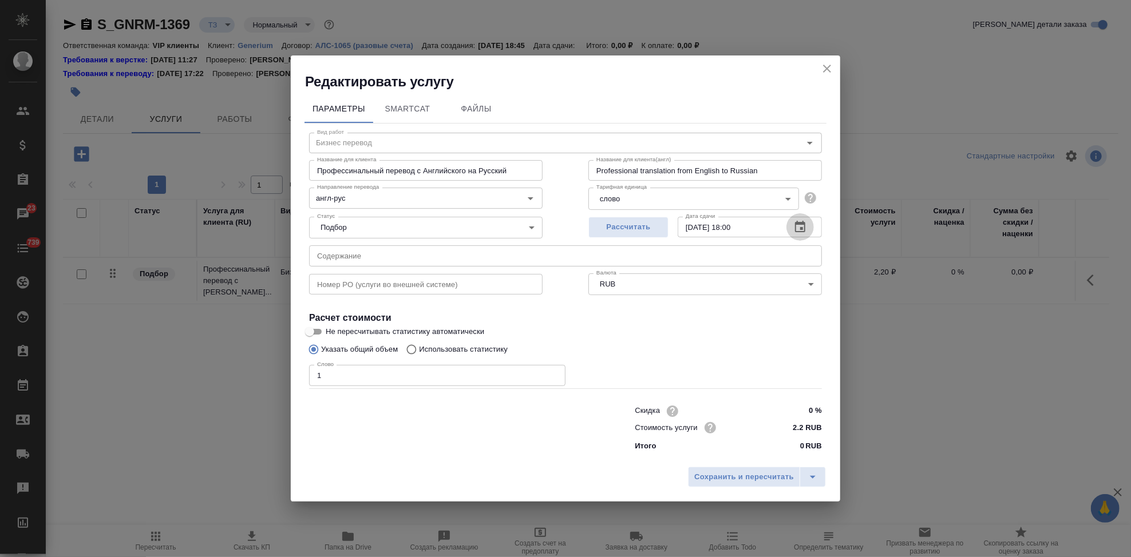
click at [378, 259] on input "text" at bounding box center [565, 255] width 513 height 21
click at [507, 262] on input "text" at bounding box center [565, 255] width 513 height 21
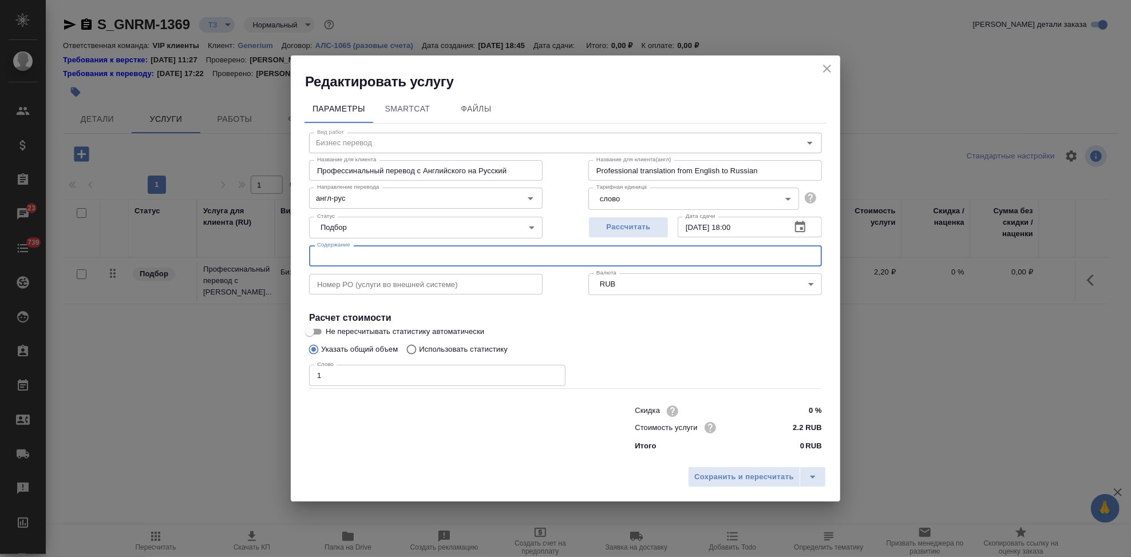
paste input "Лимирис (раствор)_сертификаты_перевод"
type input "Лимирис (раствор)_сертификаты_перевод"
click at [811, 474] on icon "split button" at bounding box center [813, 477] width 14 height 14
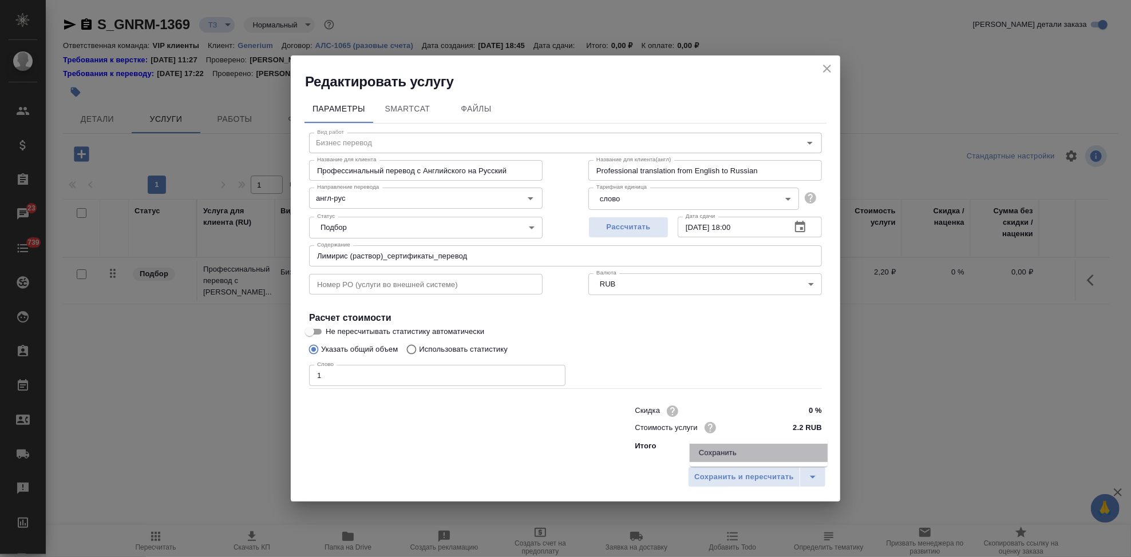
click at [764, 452] on li "Сохранить" at bounding box center [758, 453] width 138 height 18
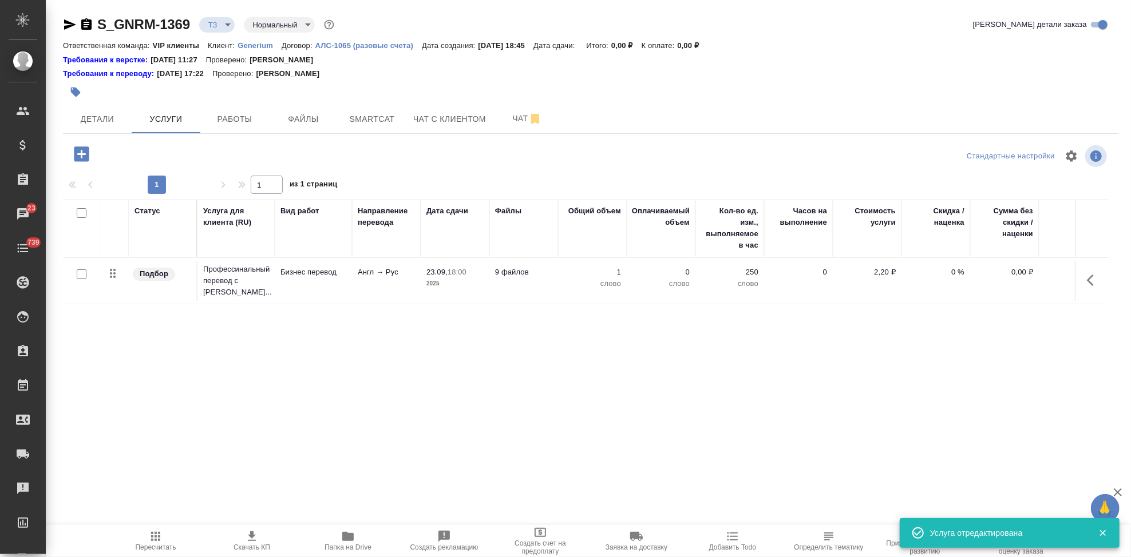
click at [84, 277] on div at bounding box center [82, 275] width 26 height 16
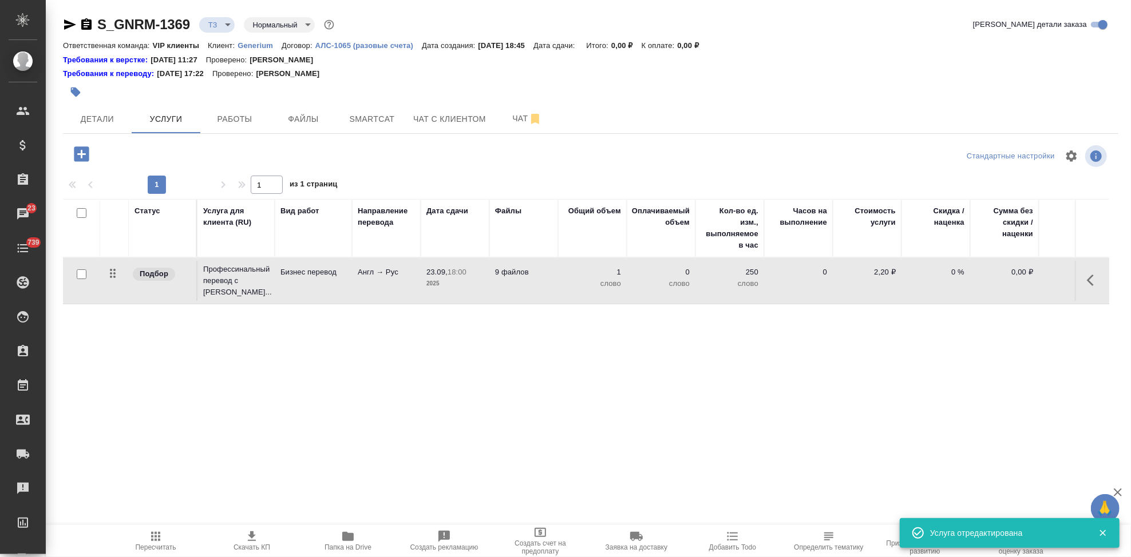
click at [83, 273] on input "checkbox" at bounding box center [82, 274] width 10 height 10
checkbox input "true"
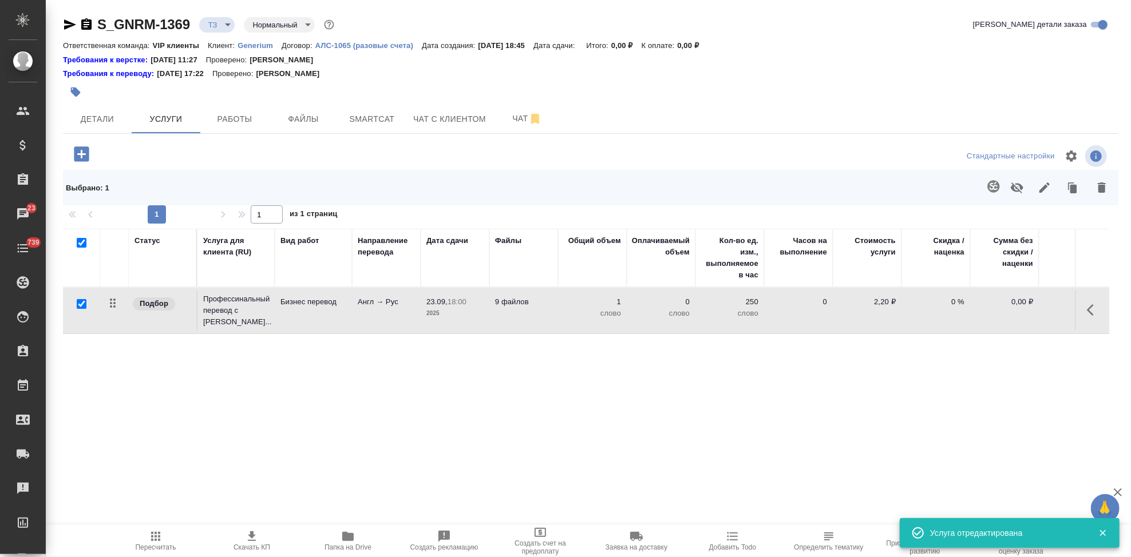
click at [990, 192] on icon "button" at bounding box center [993, 187] width 14 height 14
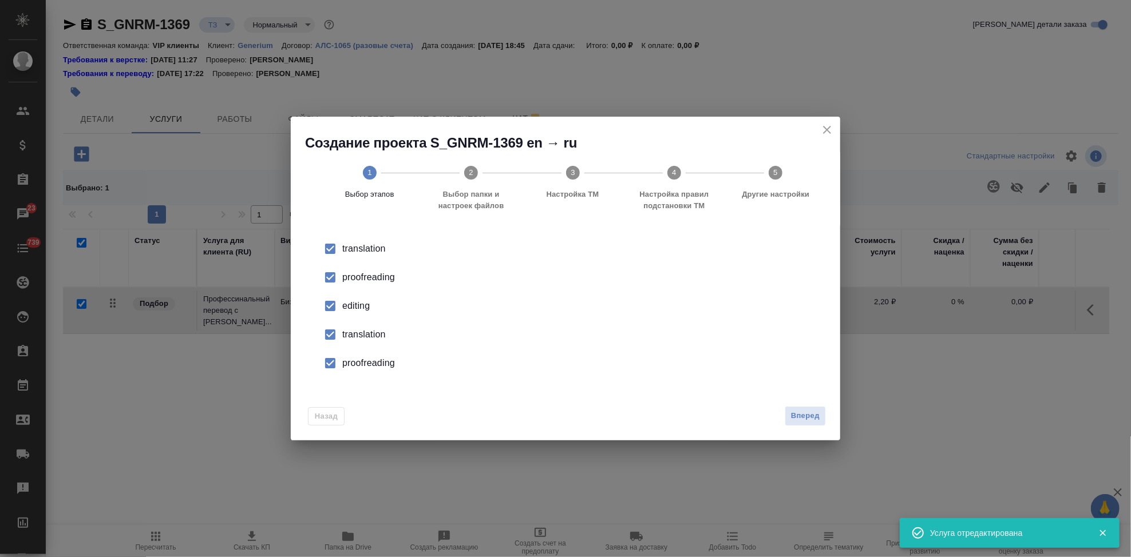
click at [330, 311] on input "checkbox" at bounding box center [330, 306] width 24 height 24
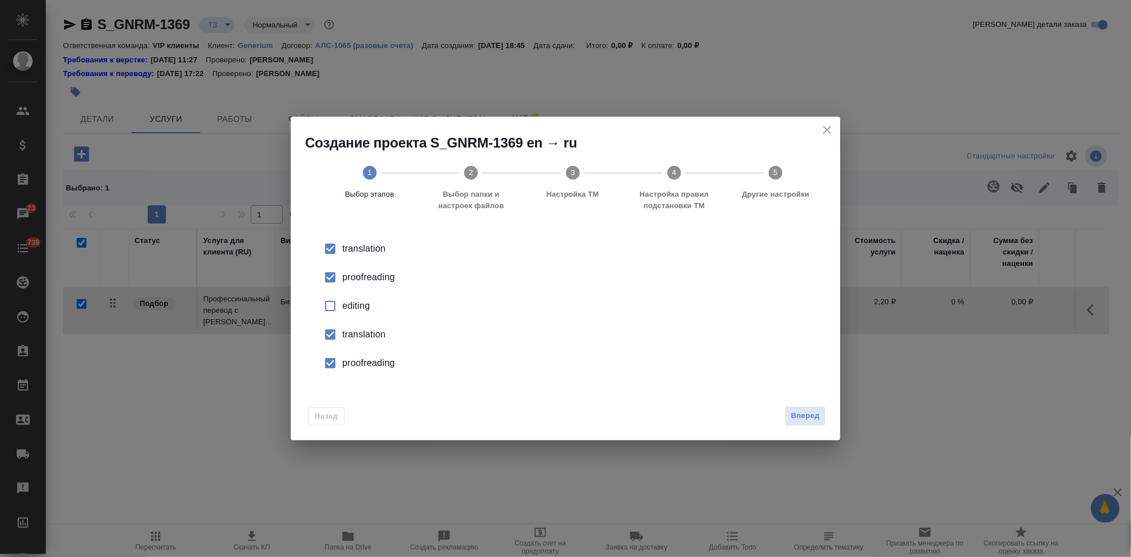
click at [332, 338] on input "checkbox" at bounding box center [330, 335] width 24 height 24
click at [332, 362] on input "checkbox" at bounding box center [330, 363] width 24 height 24
click at [810, 417] on span "Вперед" at bounding box center [805, 416] width 29 height 13
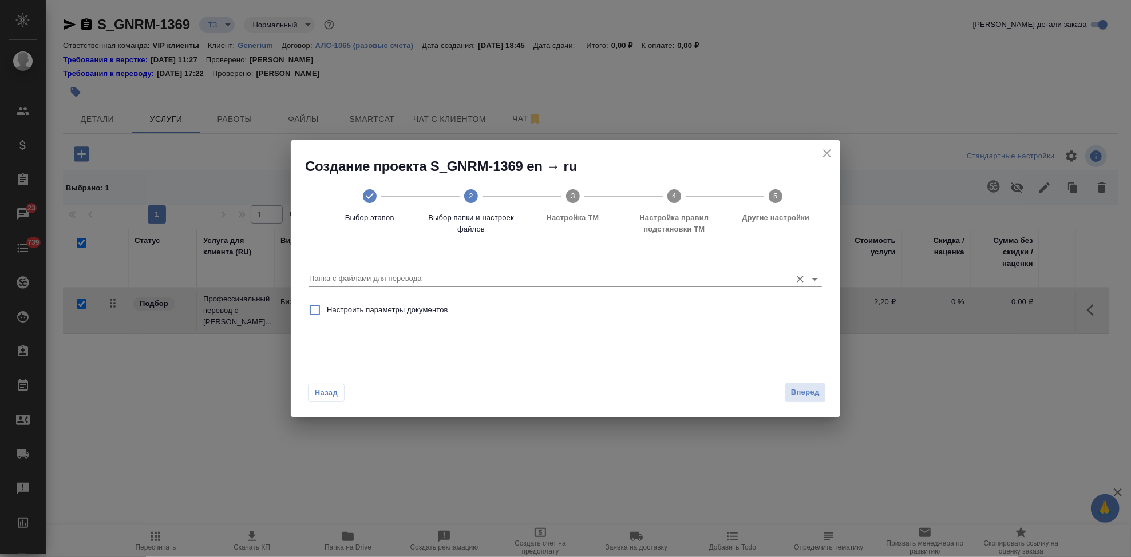
click at [751, 281] on input "Папка с файлами для перевода" at bounding box center [547, 279] width 476 height 14
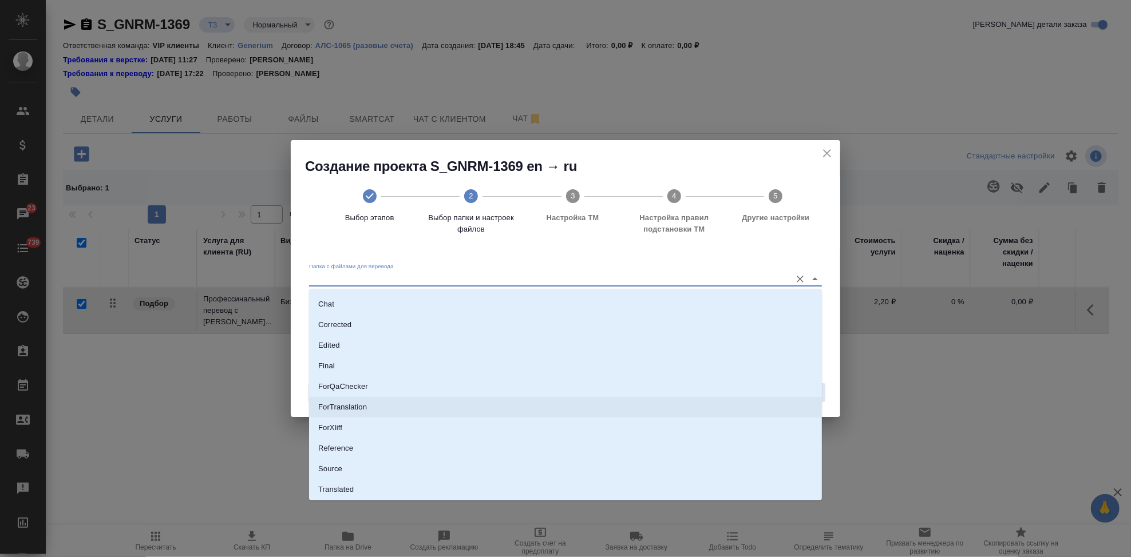
scroll to position [59, 0]
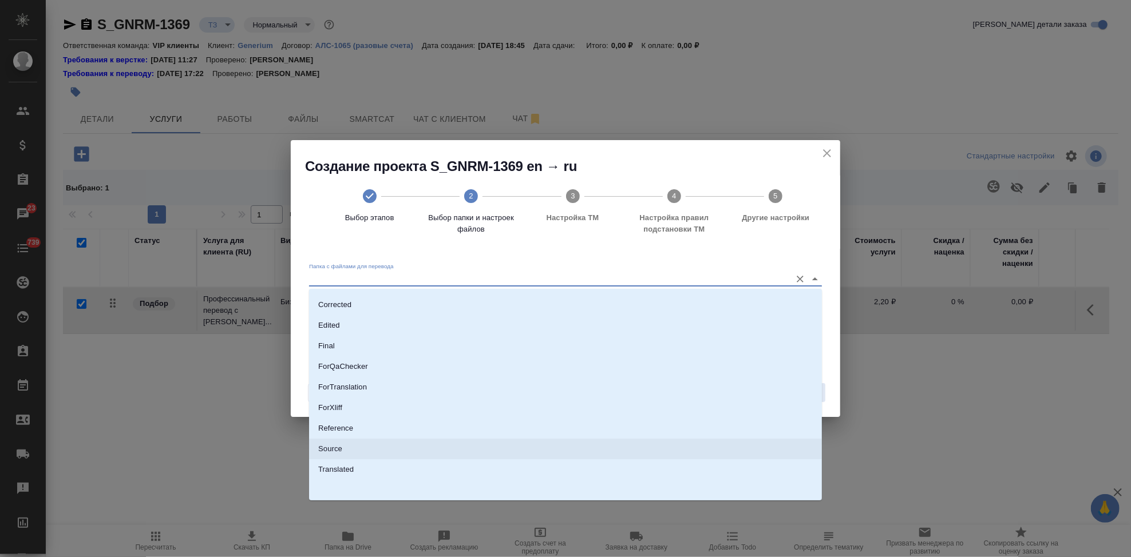
click at [364, 444] on li "Source" at bounding box center [565, 449] width 513 height 21
type input "Source"
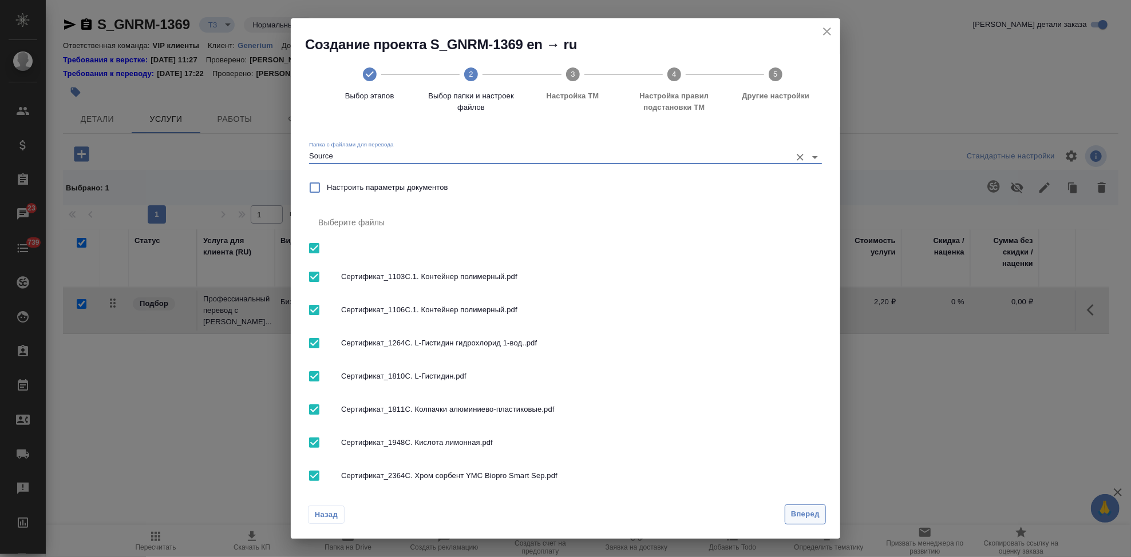
click at [808, 511] on span "Вперед" at bounding box center [805, 514] width 29 height 13
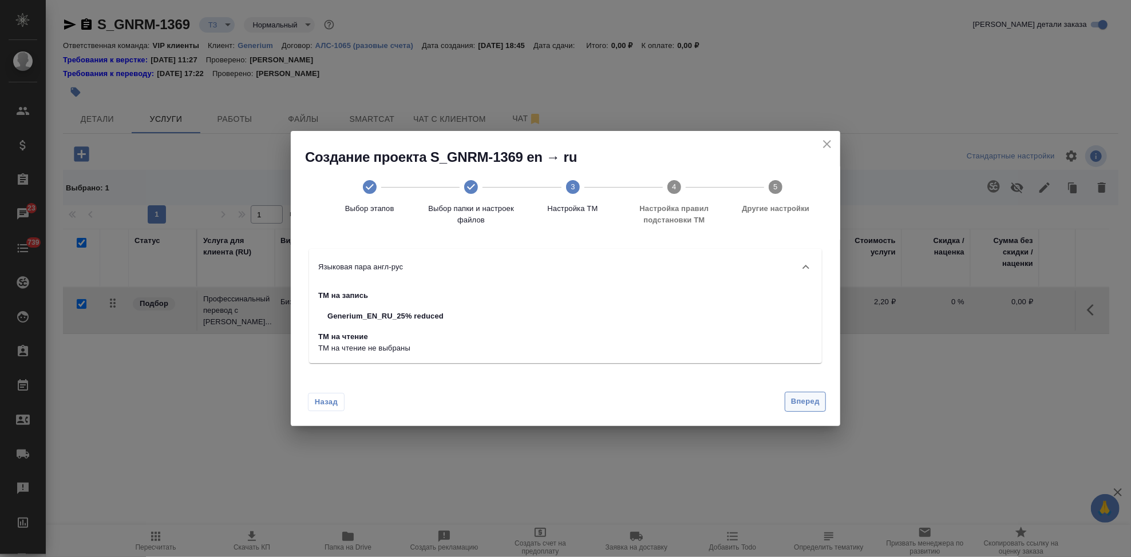
click at [802, 406] on span "Вперед" at bounding box center [805, 401] width 29 height 13
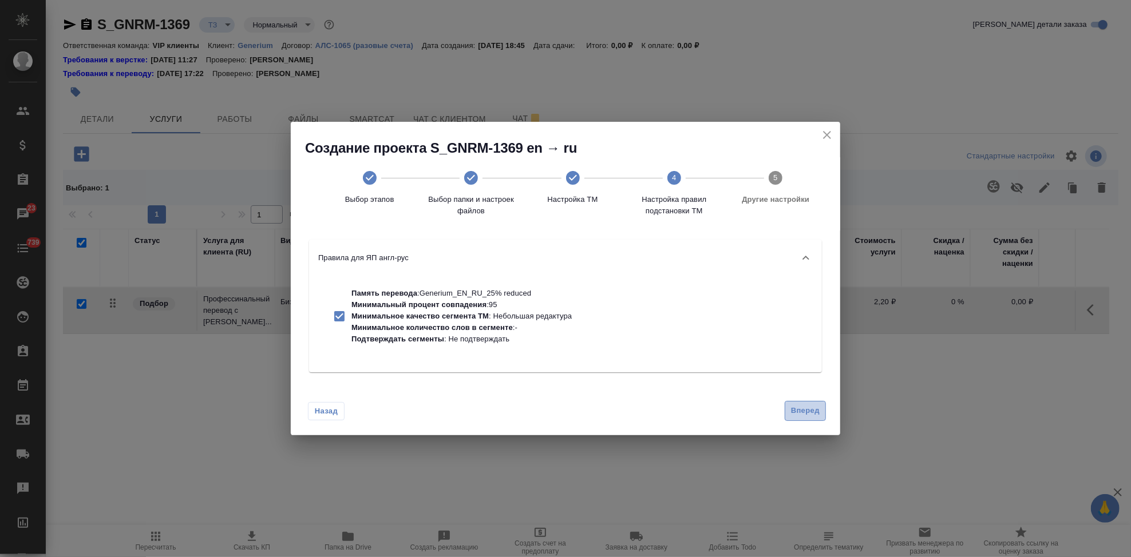
click at [801, 409] on span "Вперед" at bounding box center [805, 411] width 29 height 13
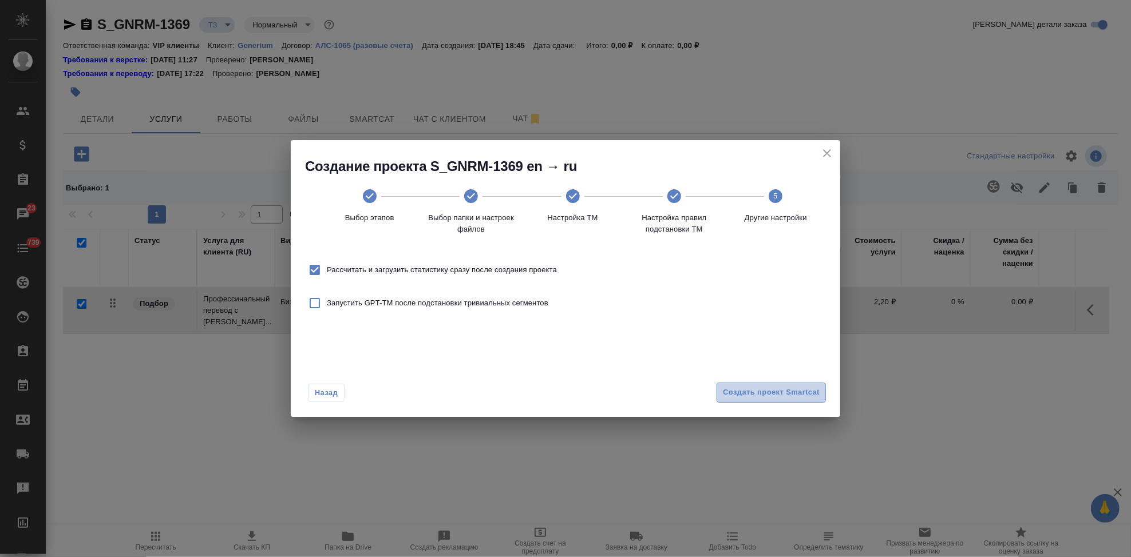
click at [802, 400] on button "Создать проект Smartcat" at bounding box center [770, 393] width 109 height 20
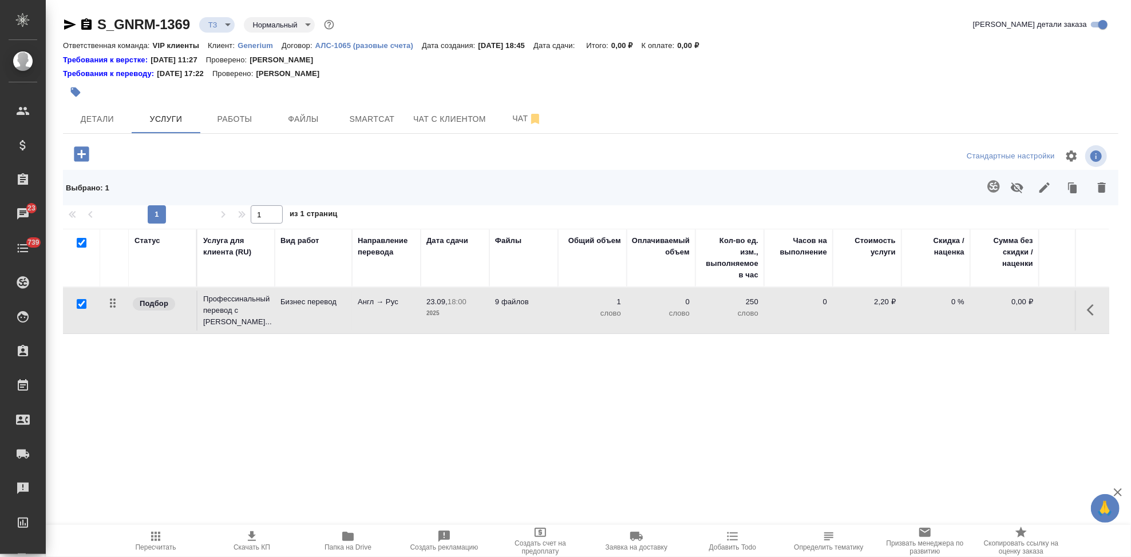
click at [1086, 309] on icon "button" at bounding box center [1093, 310] width 14 height 14
click at [1033, 308] on icon "button" at bounding box center [1029, 310] width 14 height 14
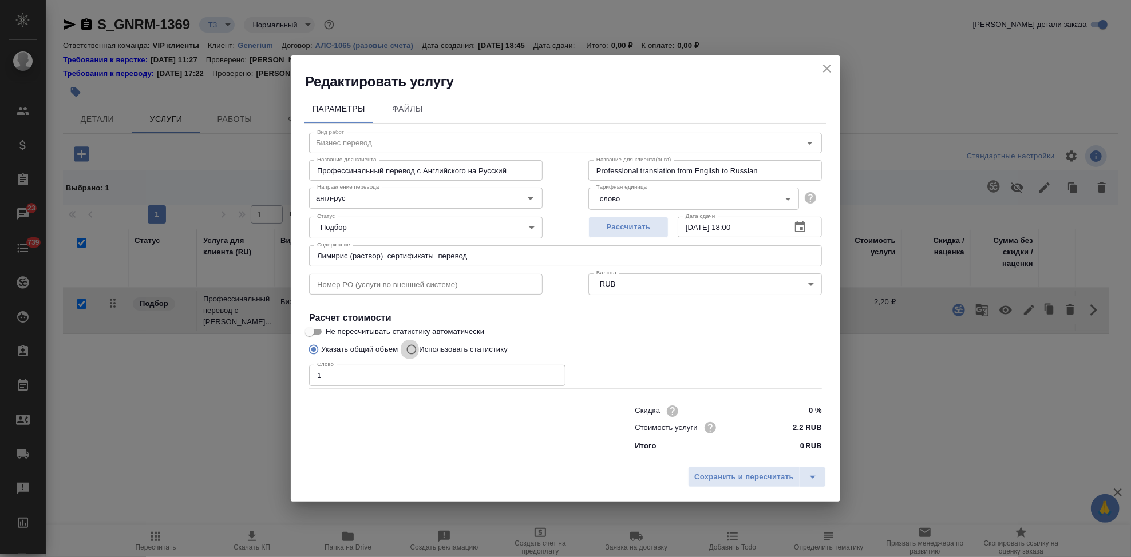
click at [415, 352] on input "Использовать статистику" at bounding box center [409, 350] width 18 height 22
radio input "true"
radio input "false"
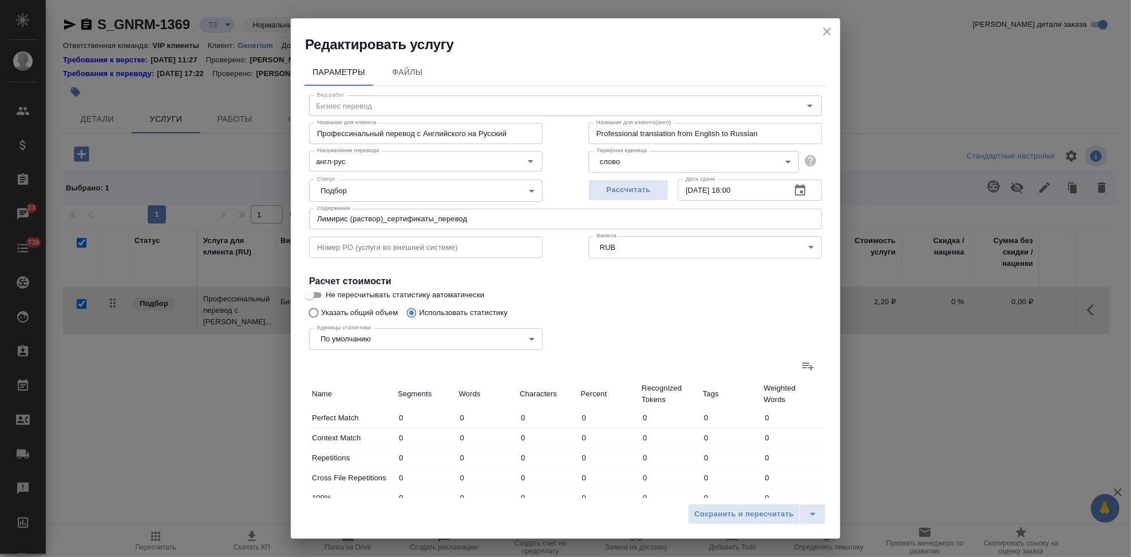
click at [808, 365] on label at bounding box center [807, 365] width 27 height 27
click at [0, 0] on input "file" at bounding box center [0, 0] width 0 height 0
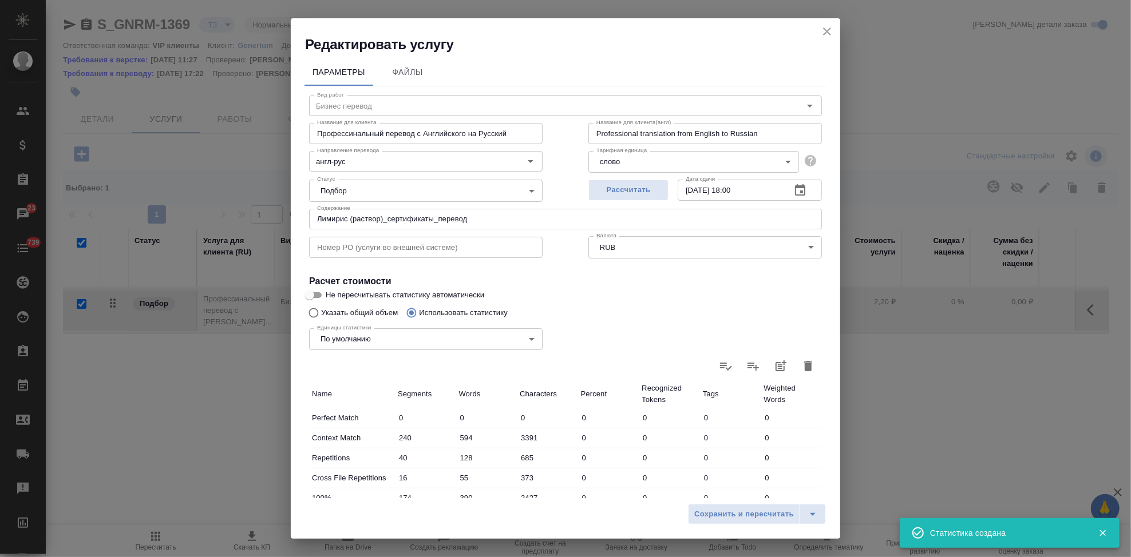
type input "240"
type input "594"
type input "3391"
type input "40"
type input "128"
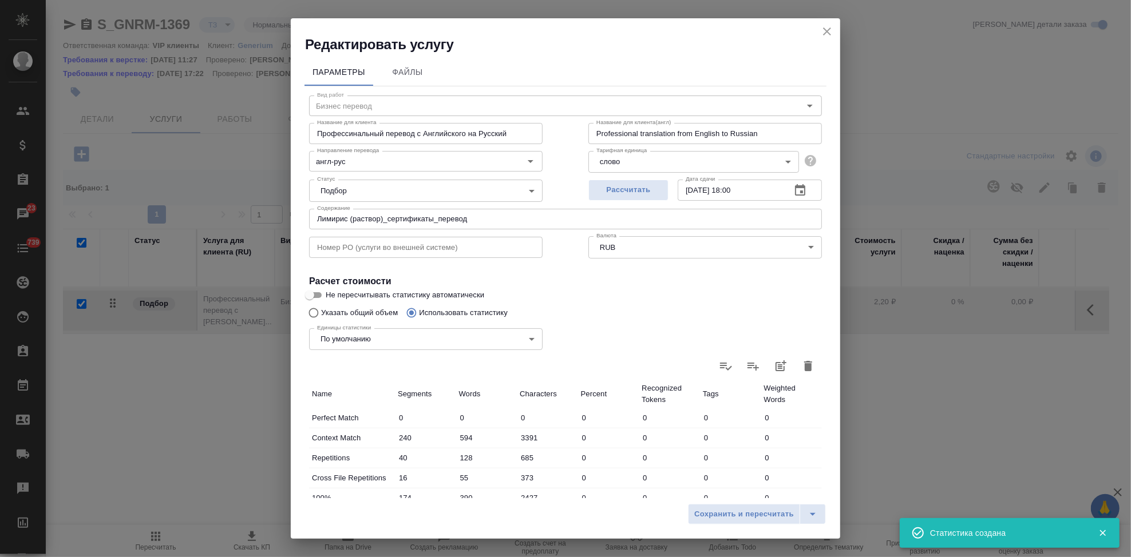
type input "685"
type input "16"
type input "55"
type input "373"
type input "174"
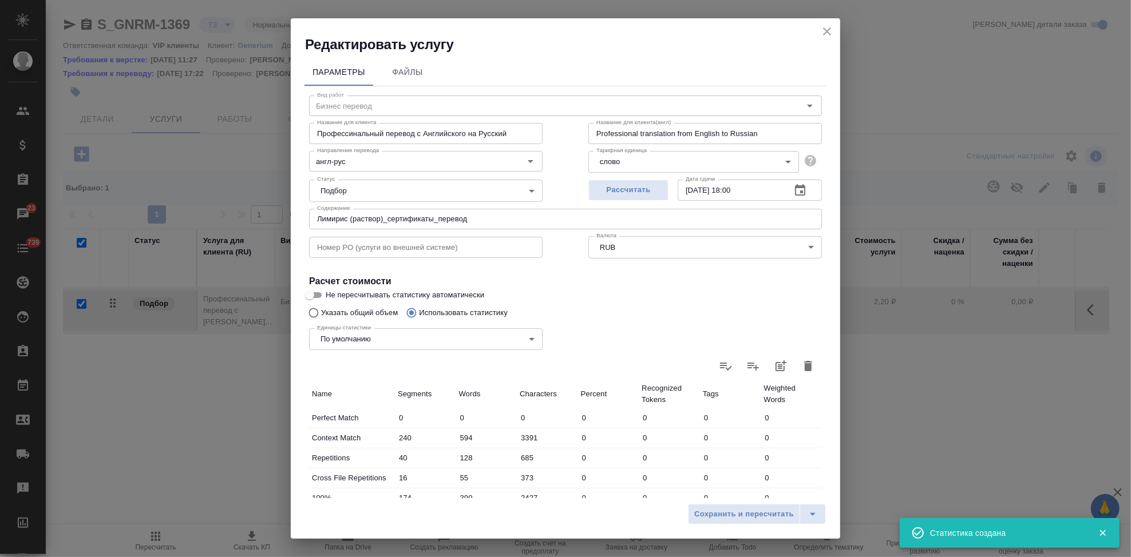
type input "390"
type input "2427"
type input "52"
type input "150"
type input "927"
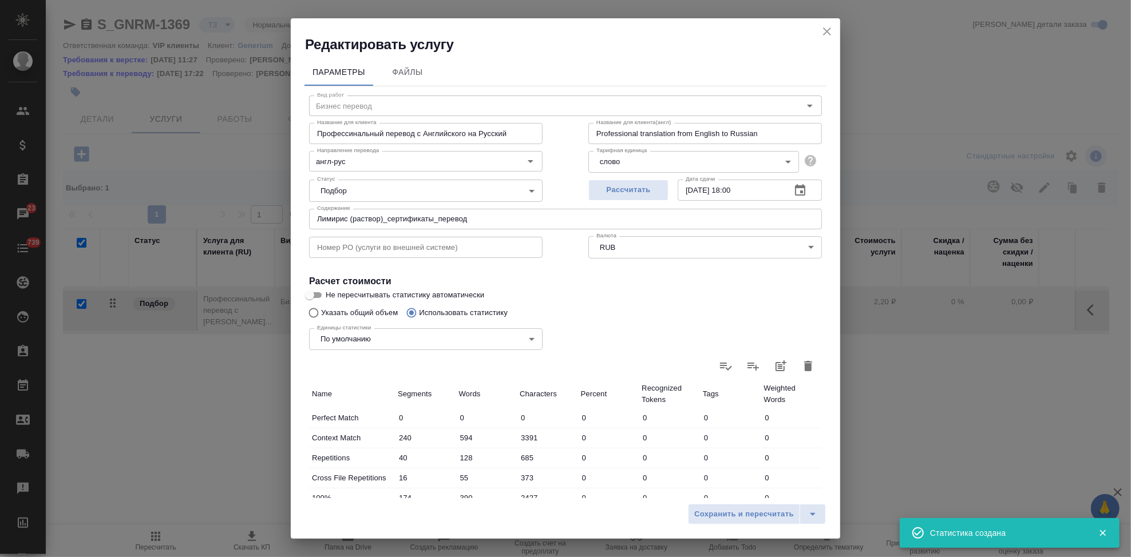
type input "22"
type input "138"
type input "889"
type input "38"
type input "154"
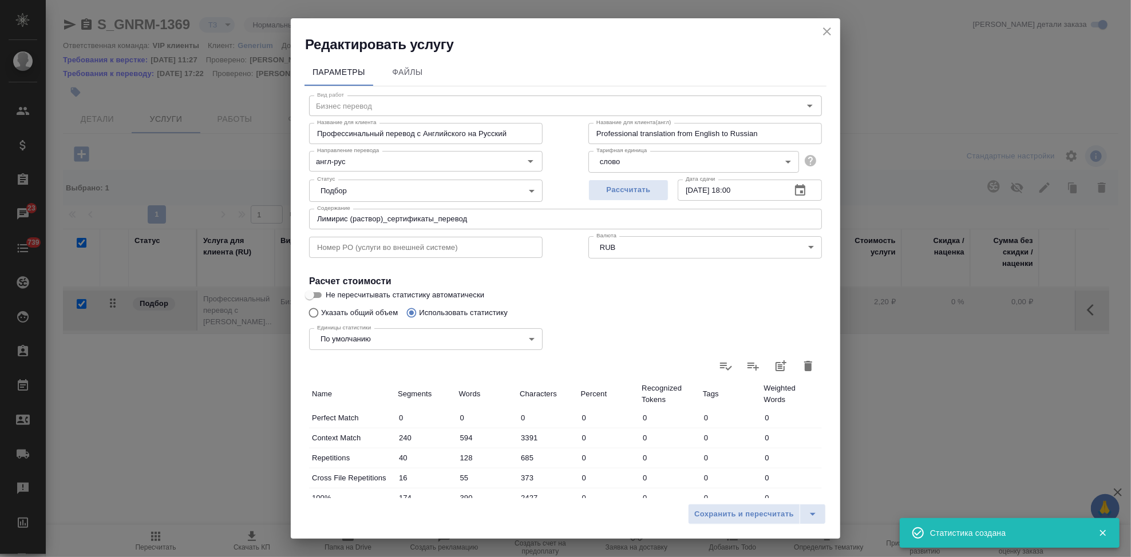
type input "969"
type input "539"
type input "2534"
type input "15051"
type input "1065"
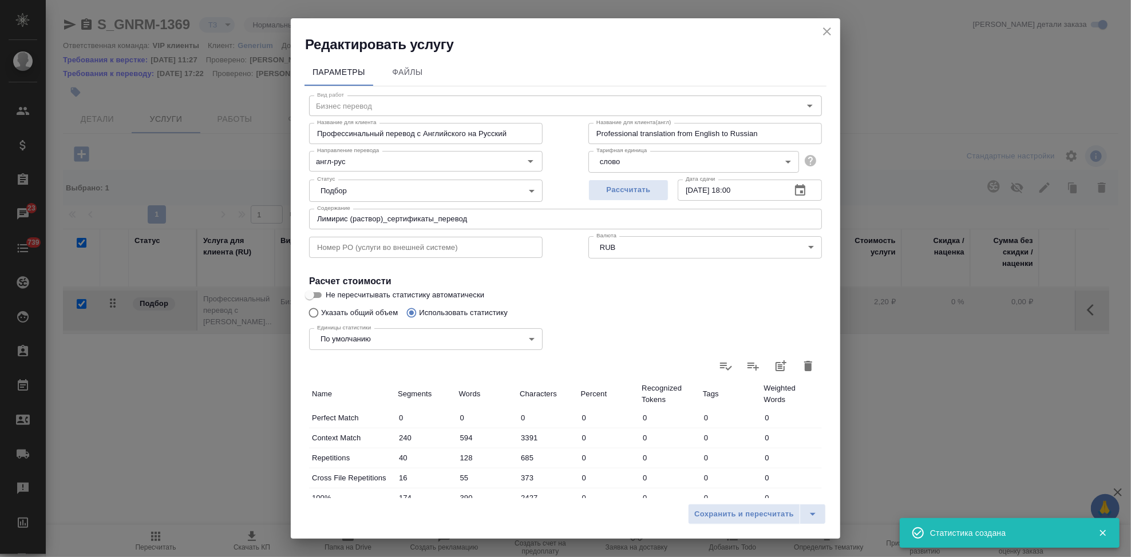
type input "3960"
type input "23654"
type input "1121"
type input "4143"
type input "24712"
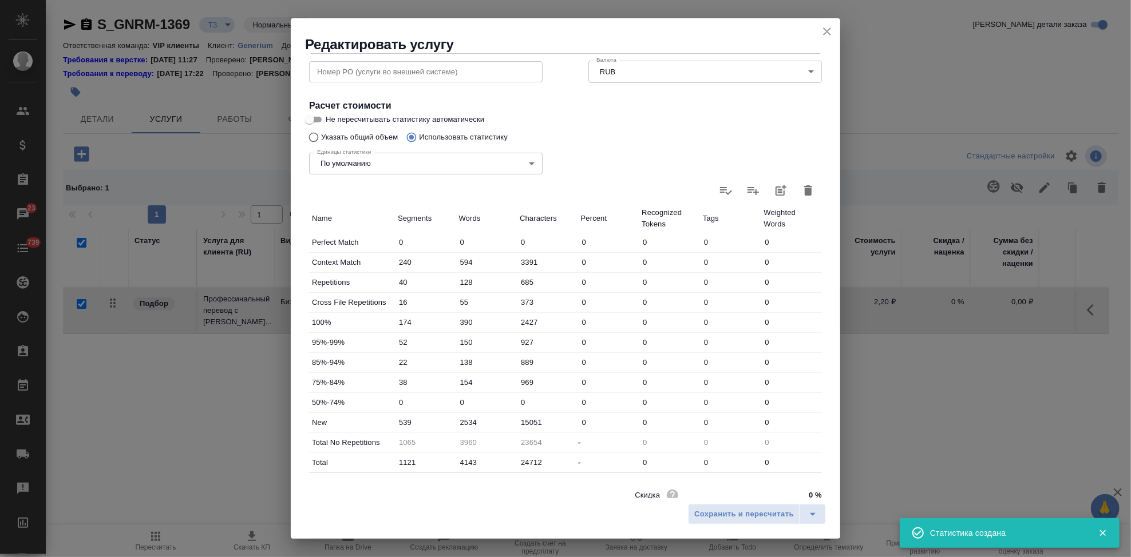
scroll to position [222, 0]
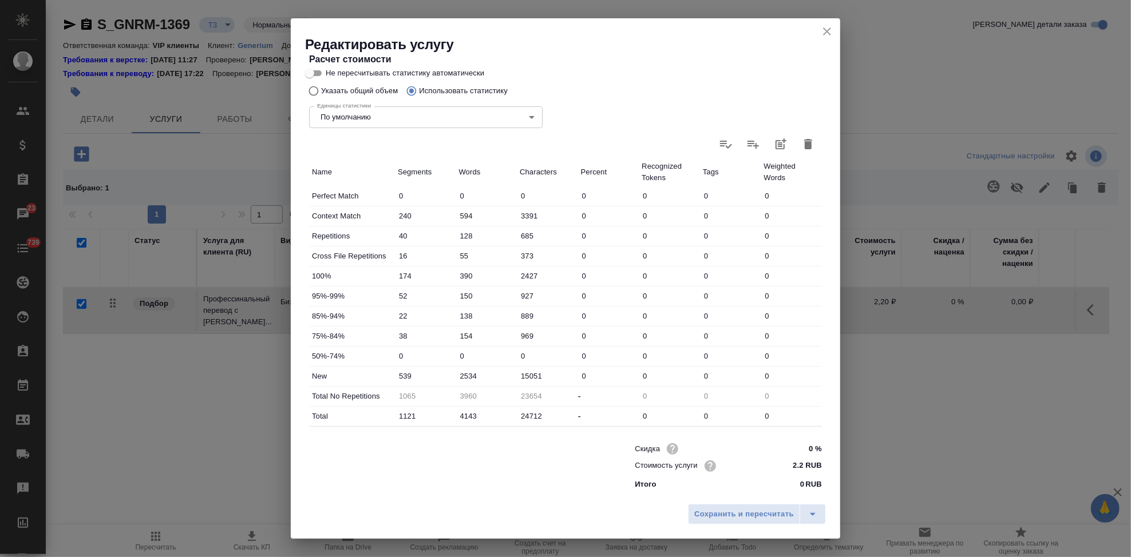
click at [464, 371] on input "2534" at bounding box center [486, 376] width 61 height 17
type input "3234"
click at [818, 515] on icon "split button" at bounding box center [813, 514] width 14 height 14
click at [716, 493] on li "Сохранить" at bounding box center [758, 490] width 138 height 18
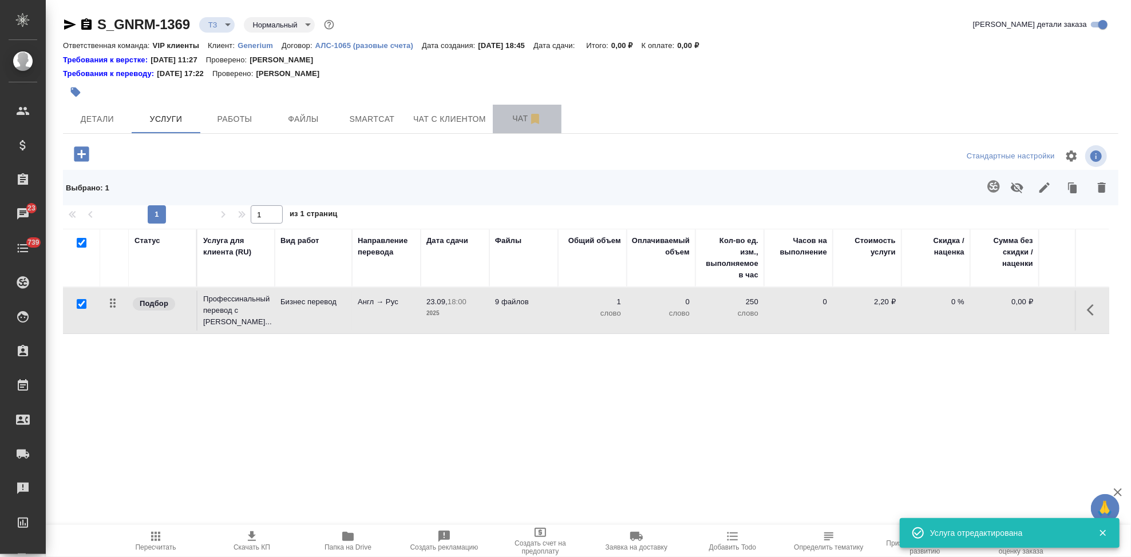
click at [520, 122] on span "Чат" at bounding box center [526, 119] width 55 height 14
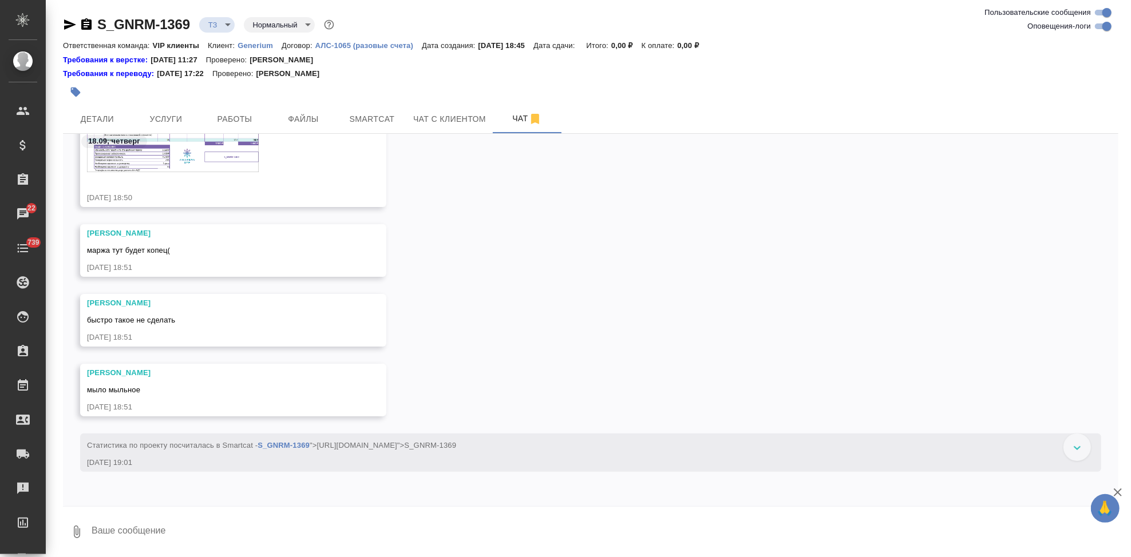
scroll to position [573, 0]
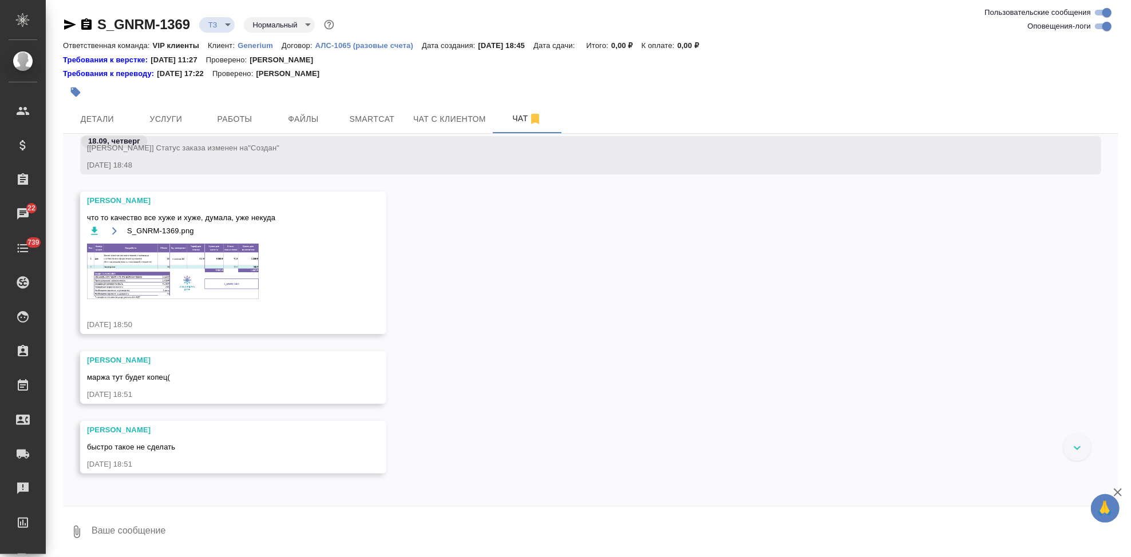
click at [172, 261] on img at bounding box center [173, 271] width 172 height 55
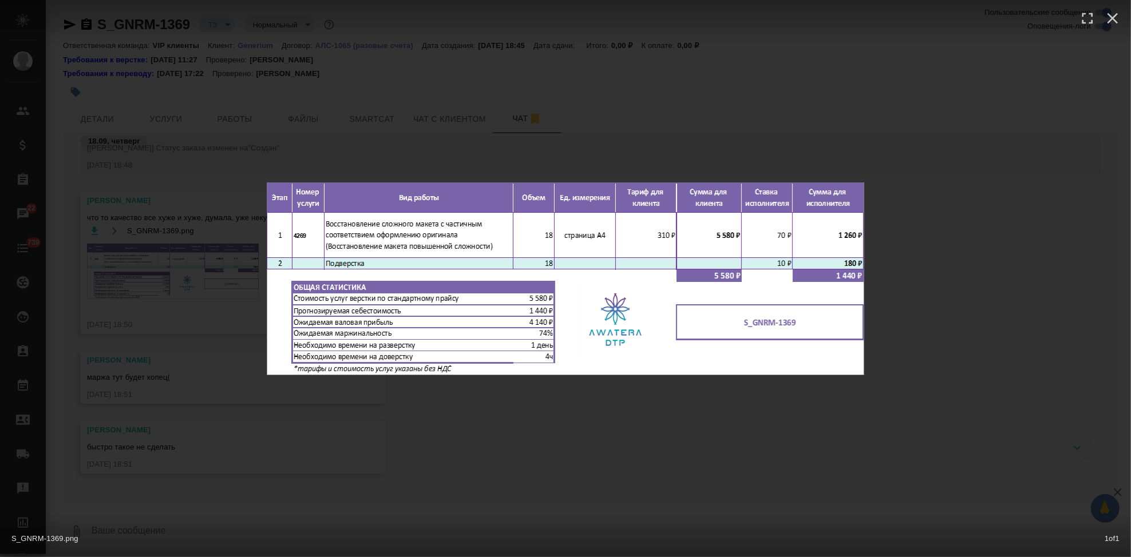
click at [556, 435] on div "S_GNRM-1369.png 1 of 1" at bounding box center [565, 278] width 1131 height 557
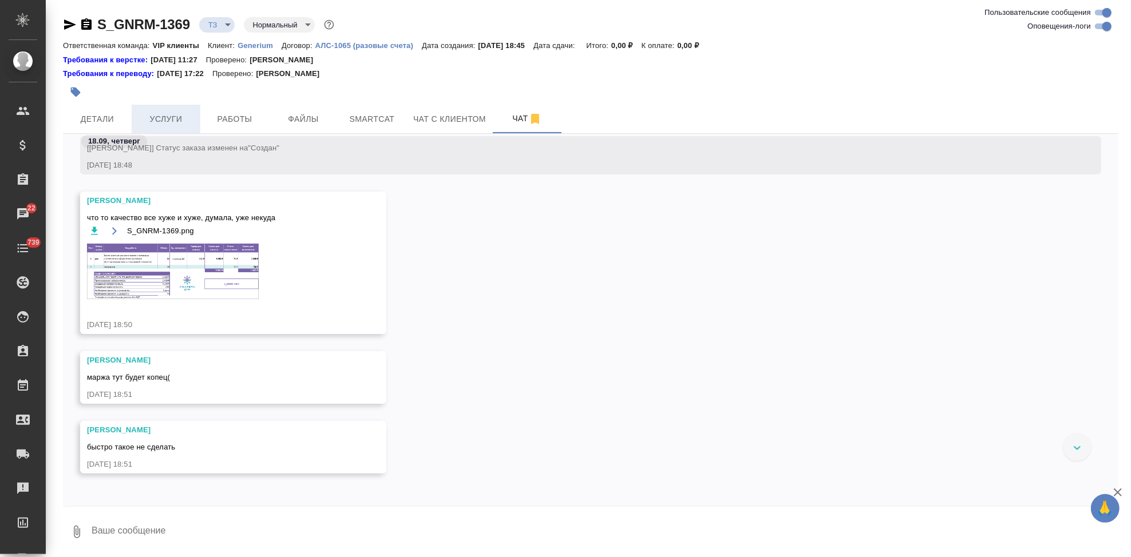
click at [188, 122] on span "Услуги" at bounding box center [165, 119] width 55 height 14
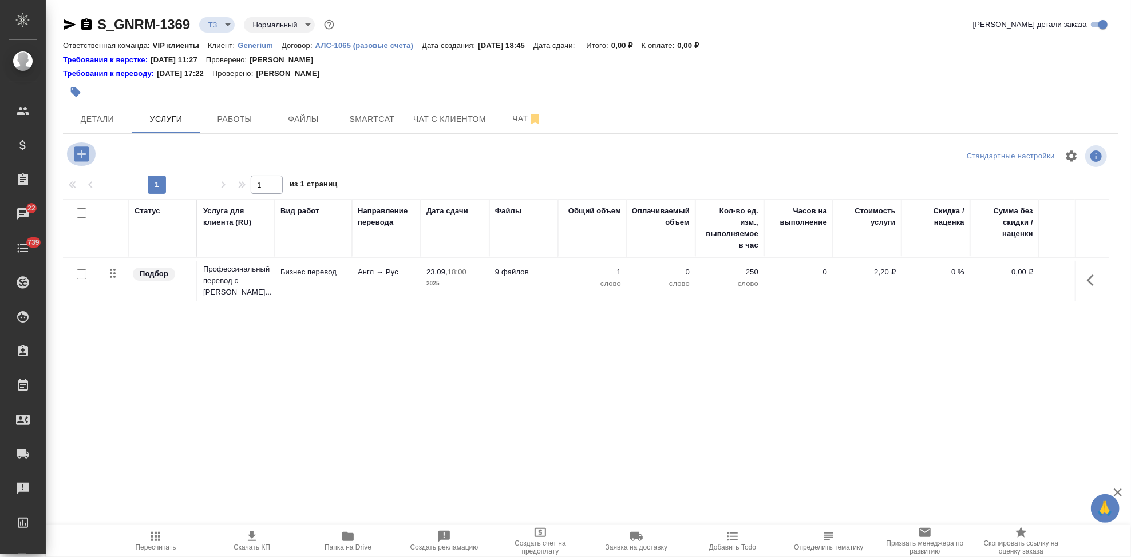
click at [76, 156] on icon "button" at bounding box center [81, 153] width 15 height 15
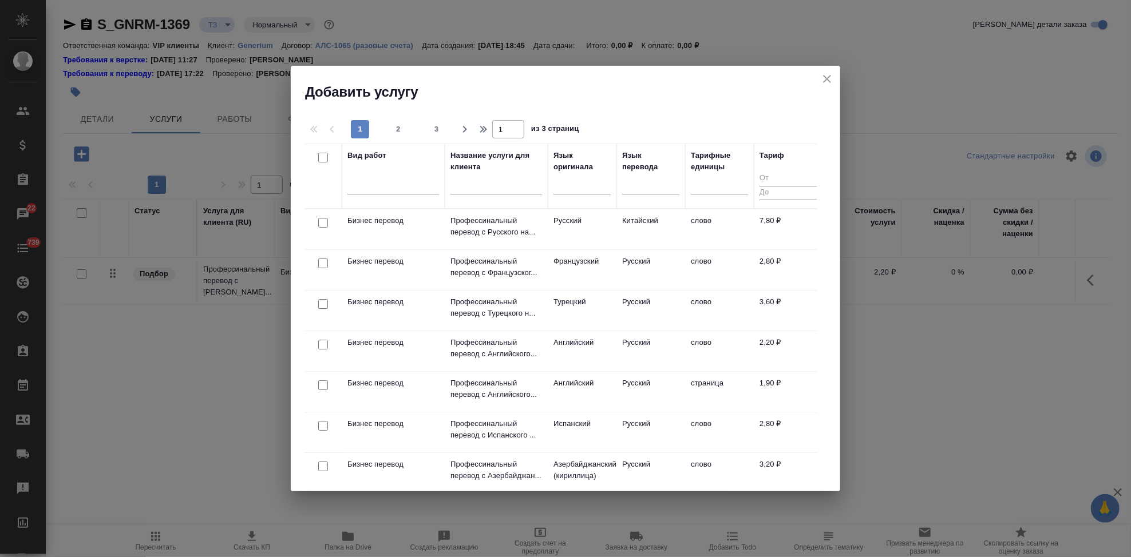
click at [498, 184] on input "text" at bounding box center [496, 187] width 92 height 14
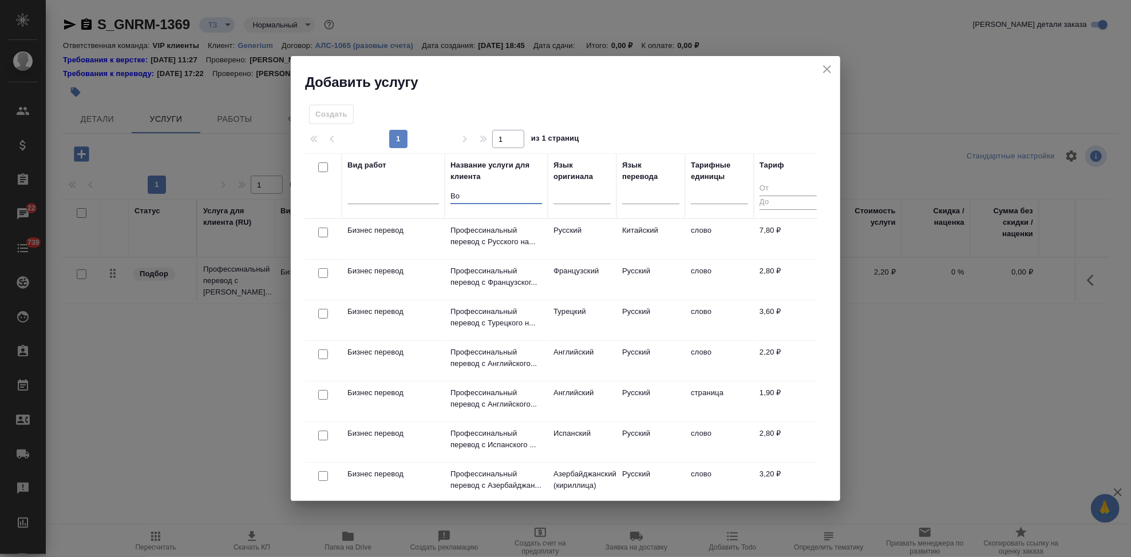
type input "В"
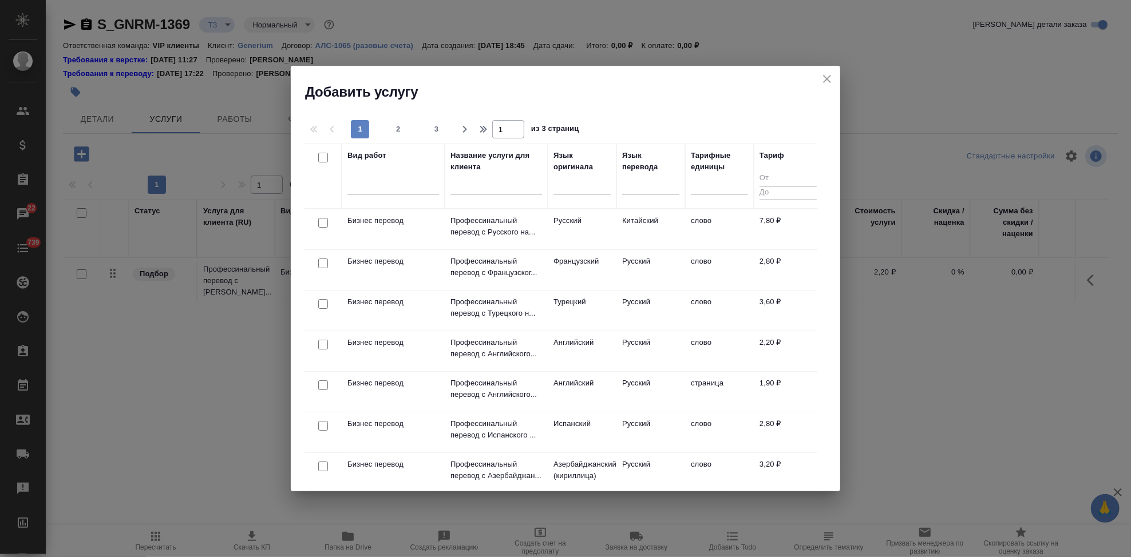
drag, startPoint x: 387, startPoint y: 124, endPoint x: 371, endPoint y: 200, distance: 78.4
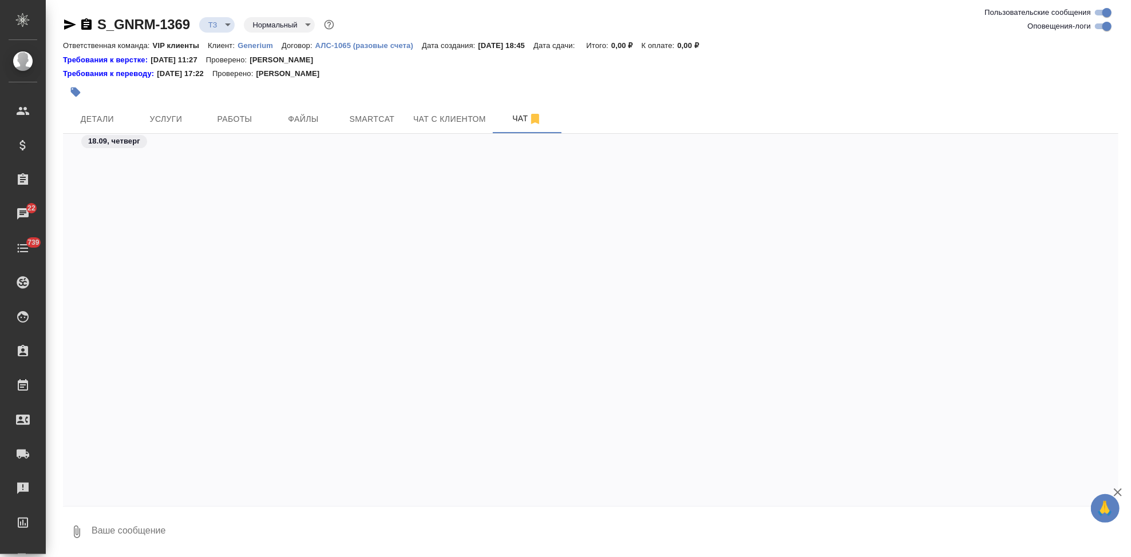
scroll to position [2027, 0]
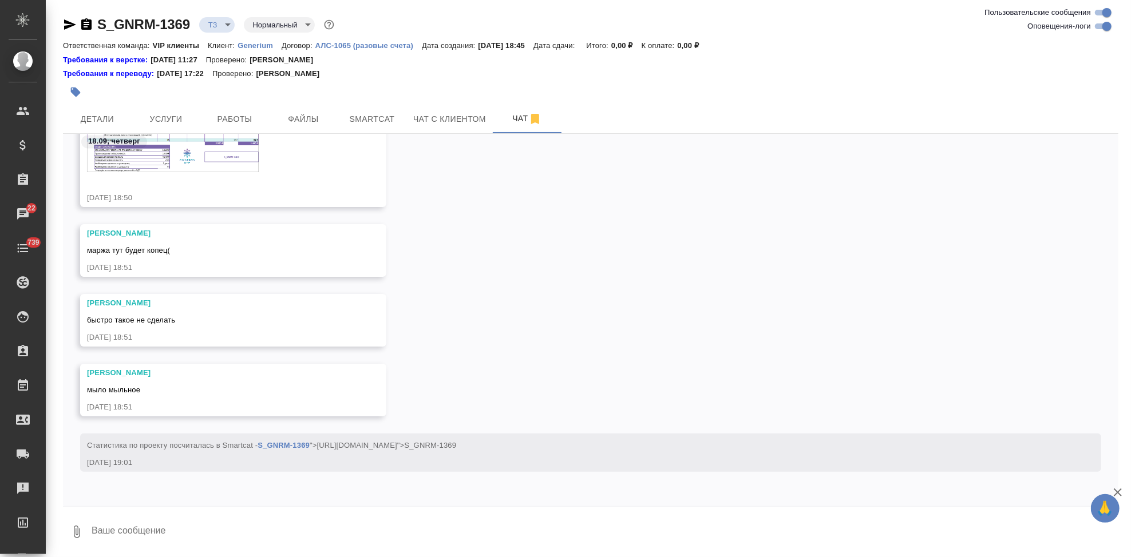
click at [196, 162] on img at bounding box center [173, 144] width 172 height 55
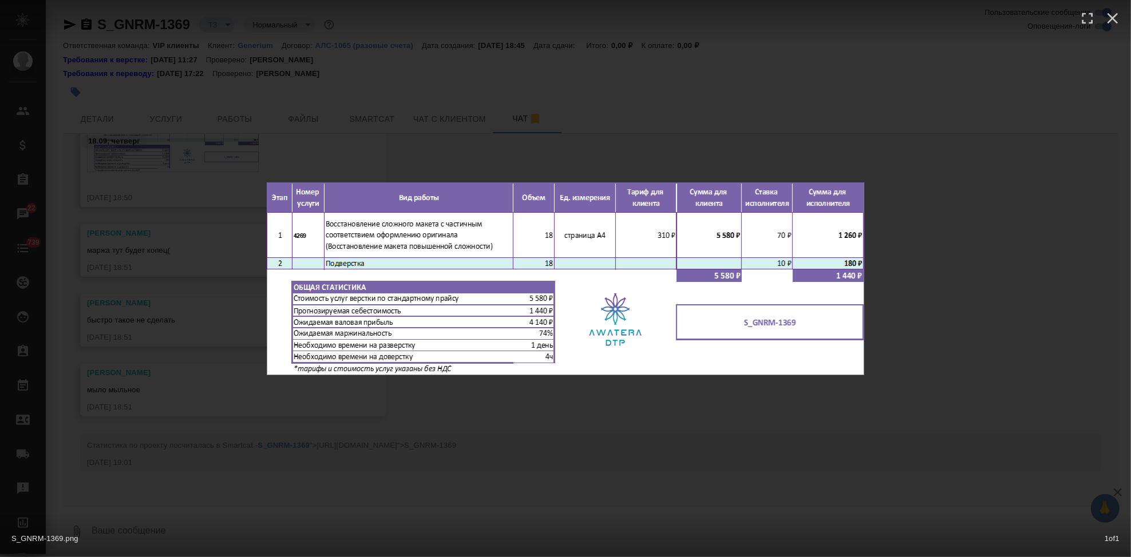
click at [453, 395] on div "S_GNRM-1369.png 1 of 1" at bounding box center [565, 278] width 1131 height 557
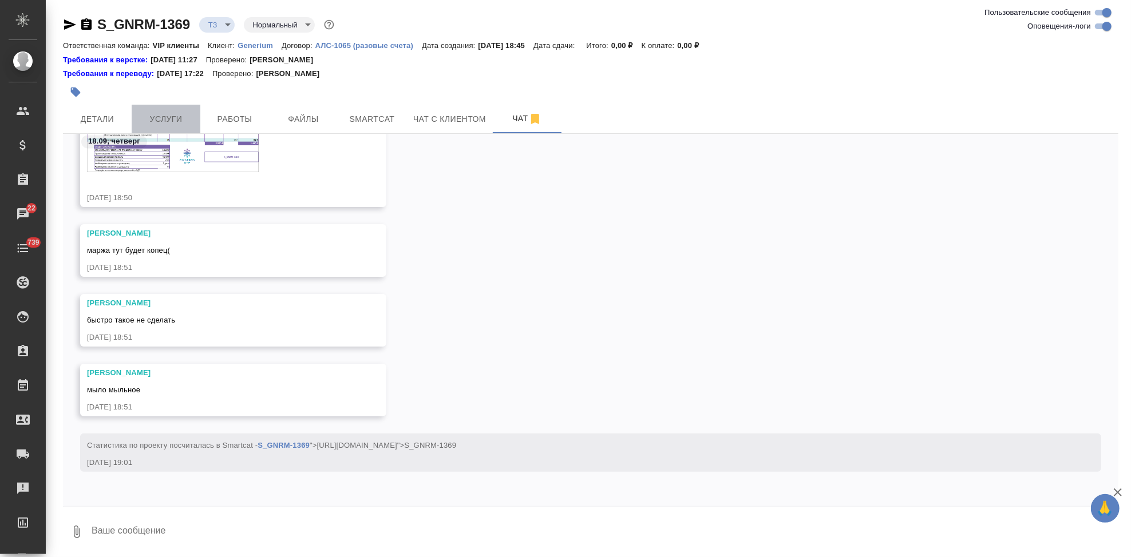
click at [156, 120] on span "Услуги" at bounding box center [165, 119] width 55 height 14
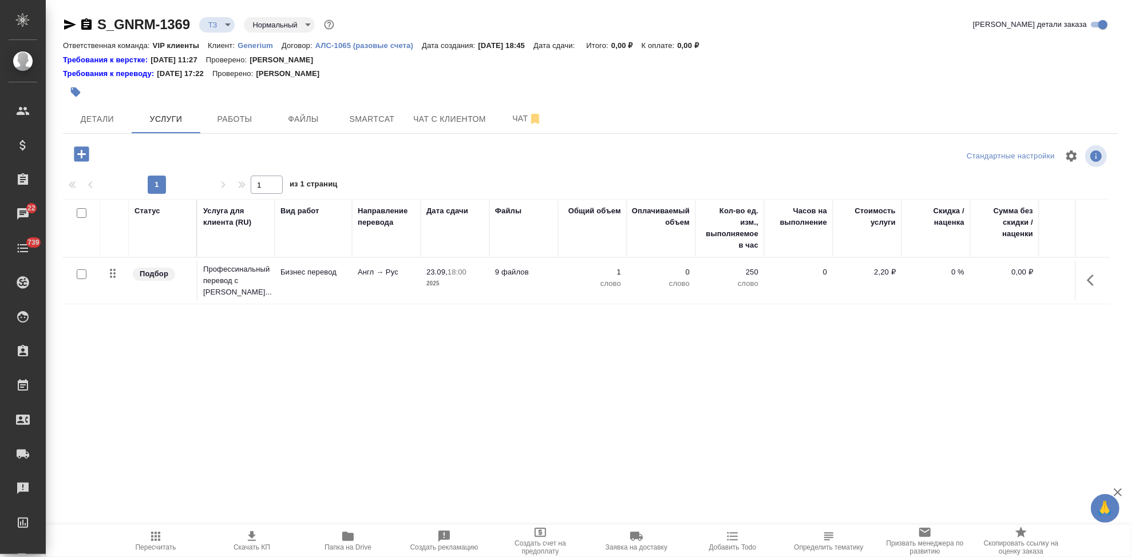
click at [82, 151] on icon "button" at bounding box center [81, 153] width 15 height 15
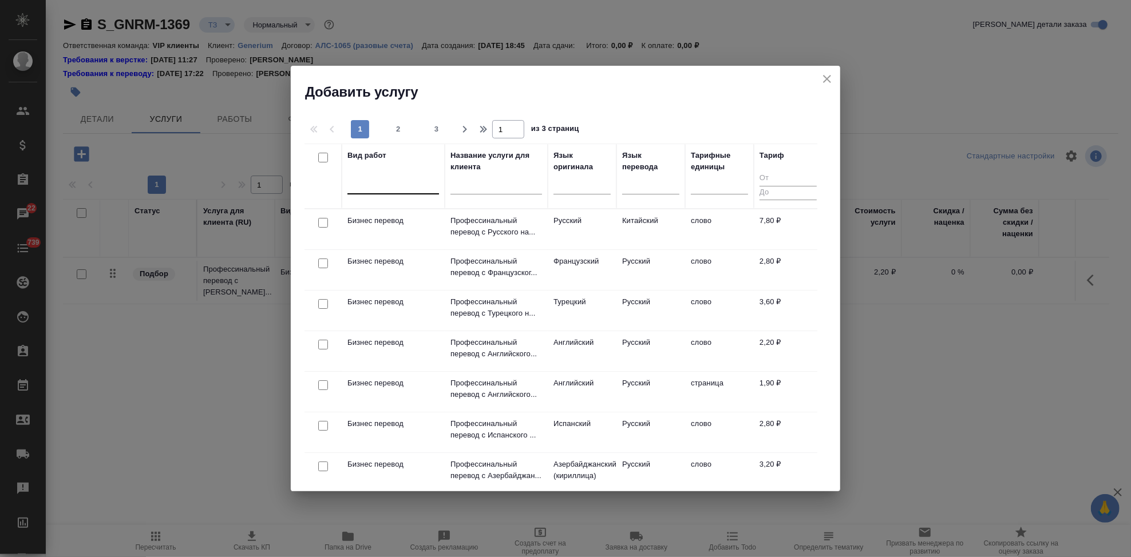
click at [398, 191] on div at bounding box center [393, 183] width 92 height 17
type input "восстановление слож"
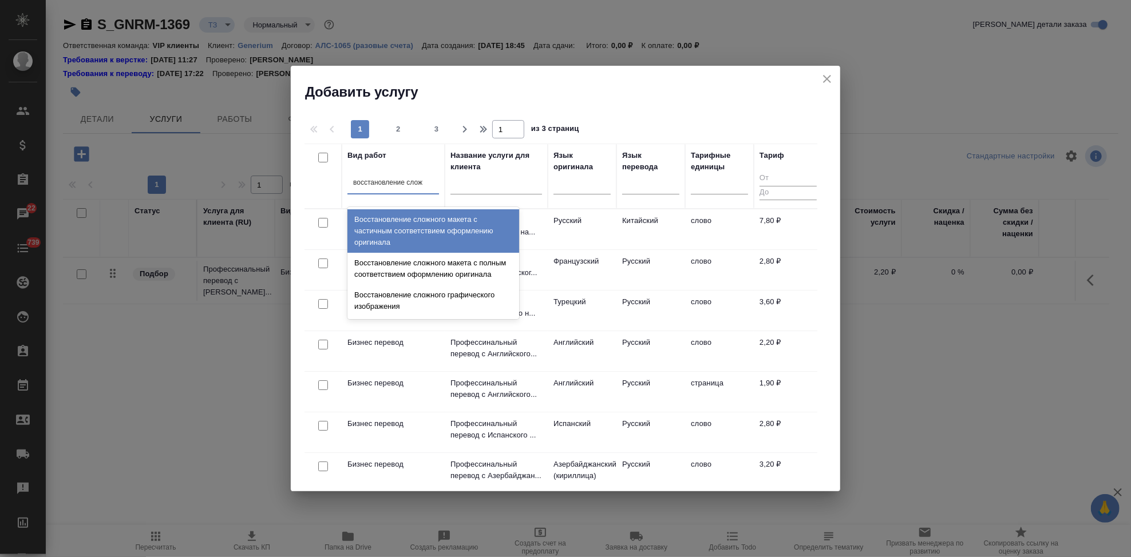
click at [378, 212] on div "Восстановление сложного макета с частичным соответствием оформлению оригинала" at bounding box center [433, 230] width 172 height 43
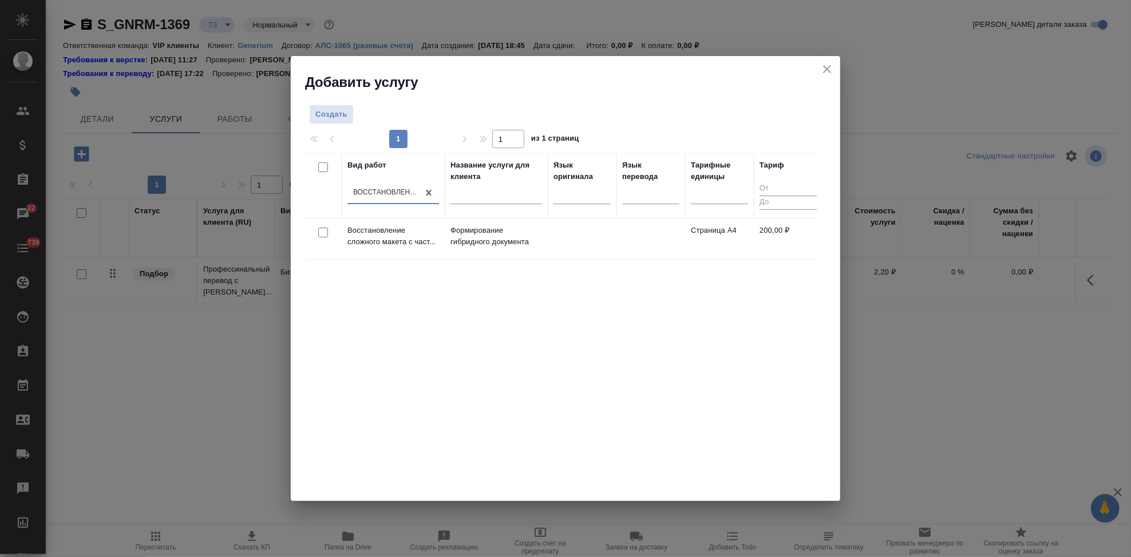
click at [405, 247] on p "Восстановление сложного макета с част..." at bounding box center [393, 236] width 92 height 23
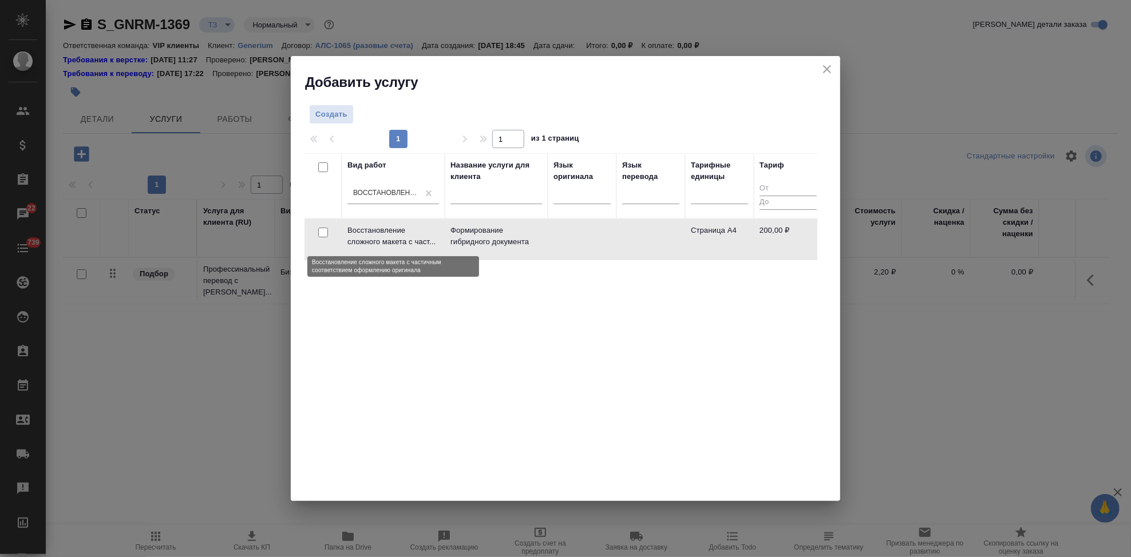
click at [405, 247] on p "Восстановление сложного макета с част..." at bounding box center [393, 236] width 92 height 23
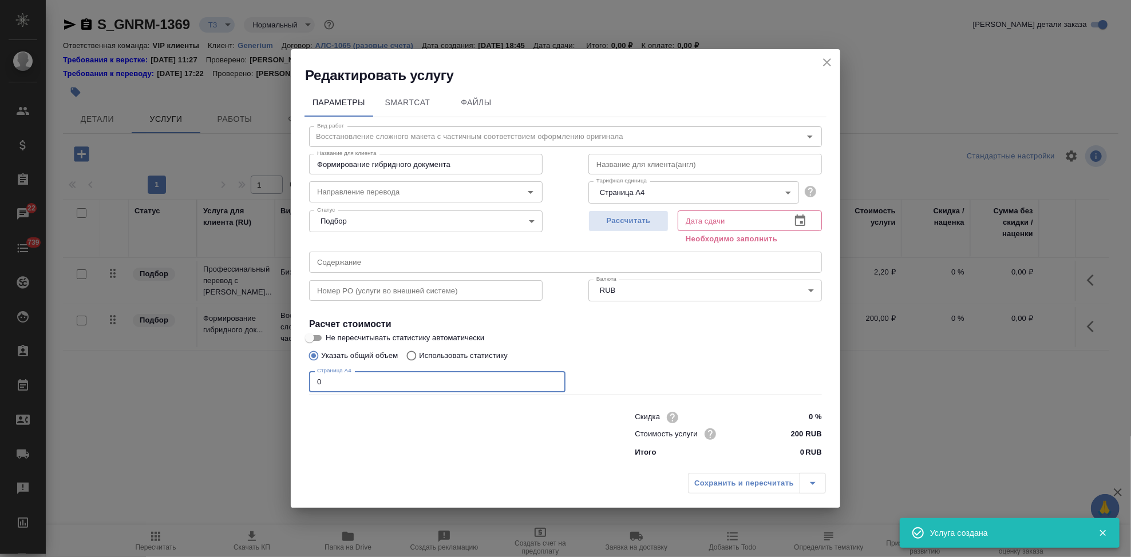
click at [445, 380] on input "0" at bounding box center [437, 381] width 256 height 21
type input "18"
click at [793, 219] on icon "button" at bounding box center [800, 221] width 14 height 14
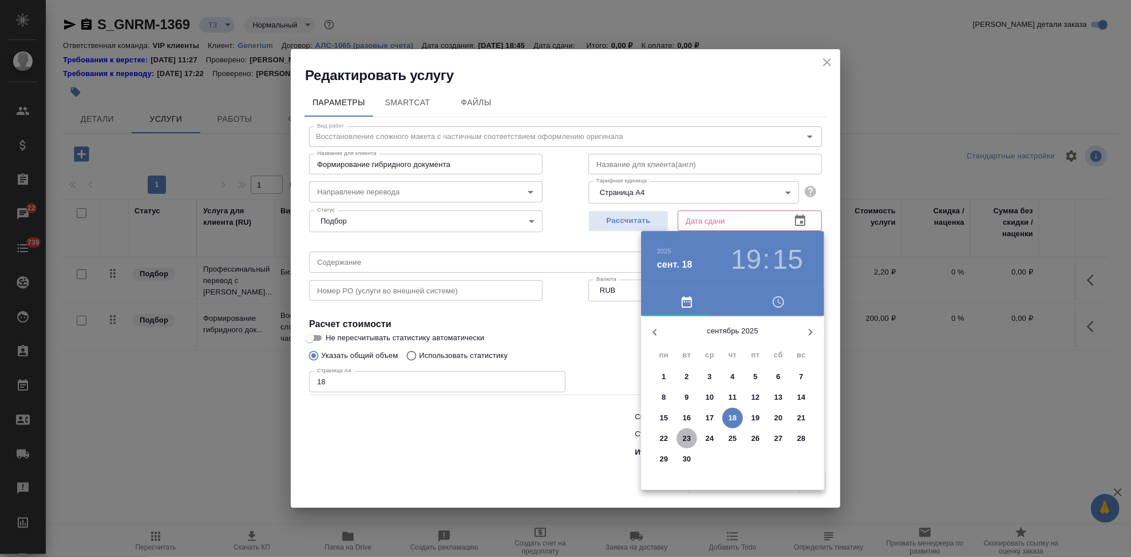
click at [694, 438] on span "23" at bounding box center [686, 438] width 21 height 11
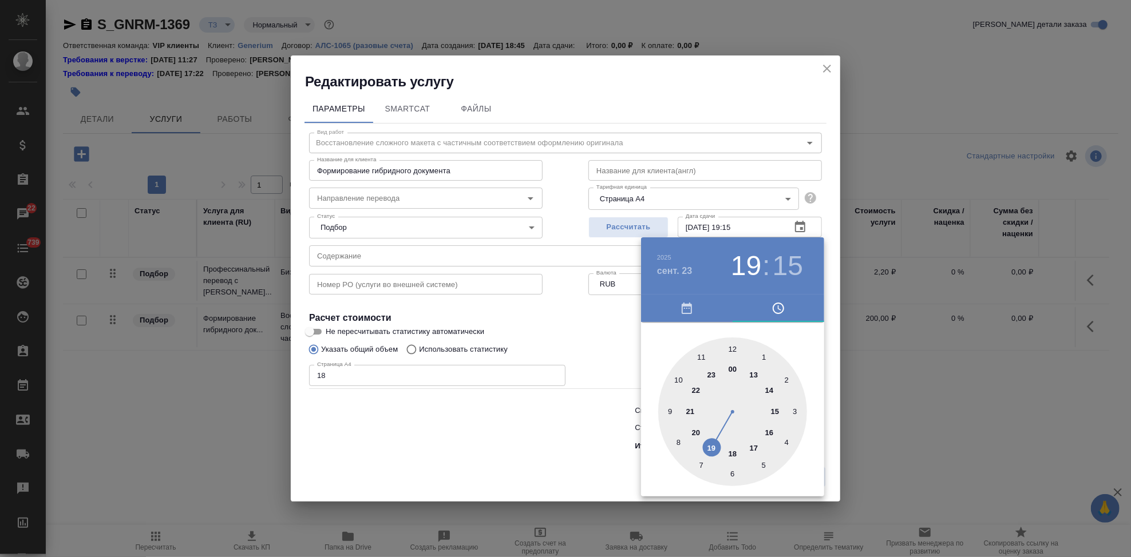
click at [727, 457] on div at bounding box center [732, 412] width 149 height 149
click at [738, 352] on div at bounding box center [732, 412] width 149 height 149
click at [733, 348] on div at bounding box center [732, 412] width 149 height 149
type input "23.09.2025 18:00"
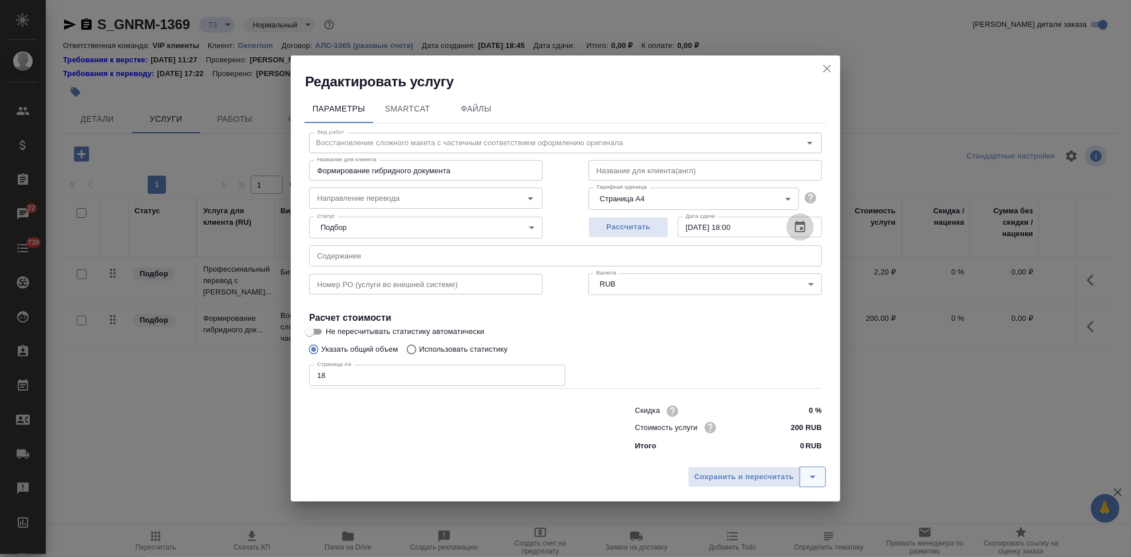
click at [812, 474] on icon "split button" at bounding box center [813, 477] width 14 height 14
click at [724, 455] on li "Сохранить" at bounding box center [758, 453] width 138 height 18
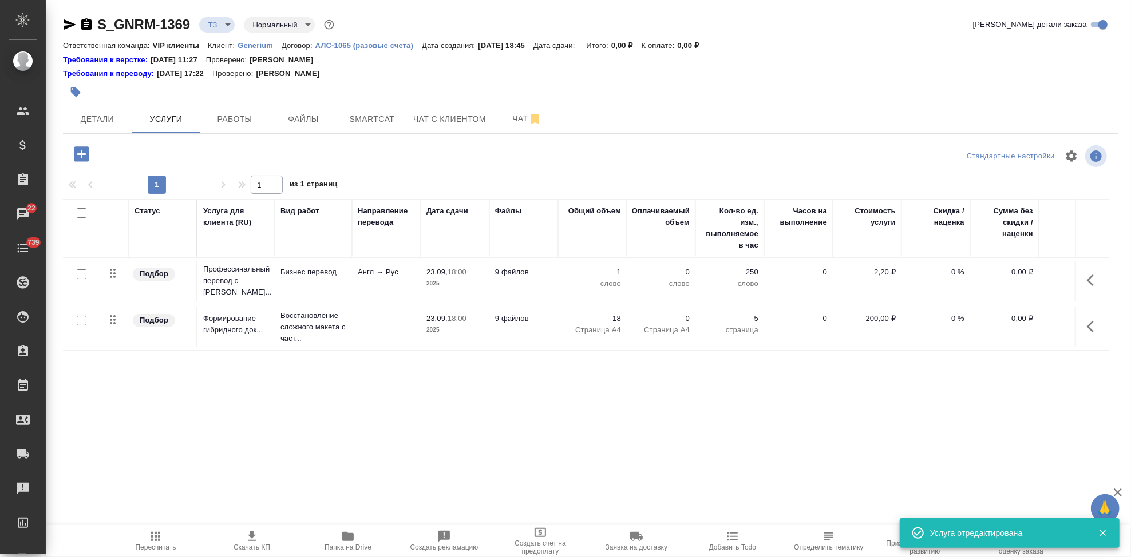
click at [159, 534] on icon "button" at bounding box center [155, 536] width 9 height 9
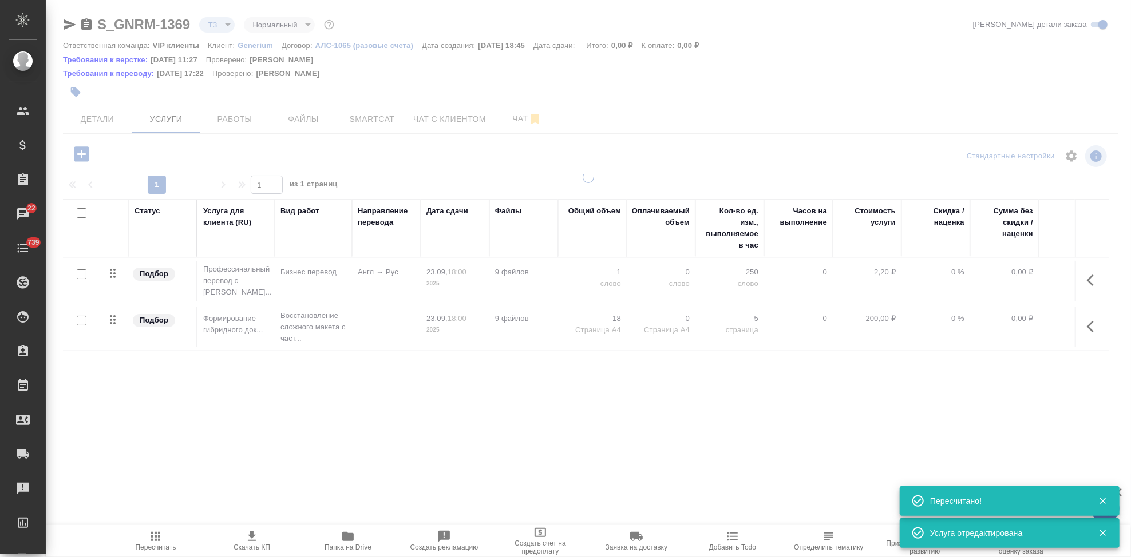
type input "new"
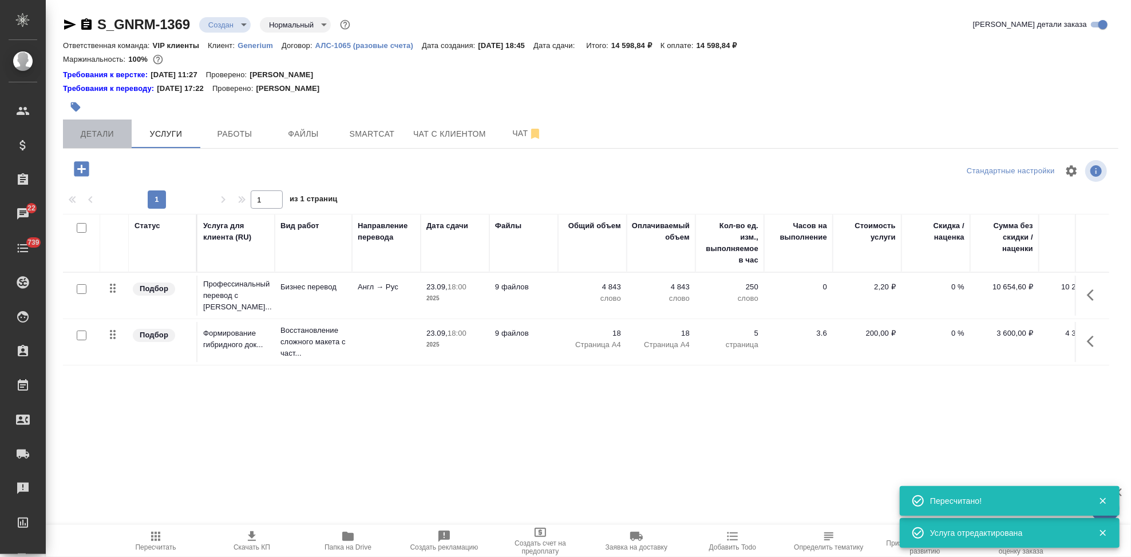
click at [94, 143] on button "Детали" at bounding box center [97, 134] width 69 height 29
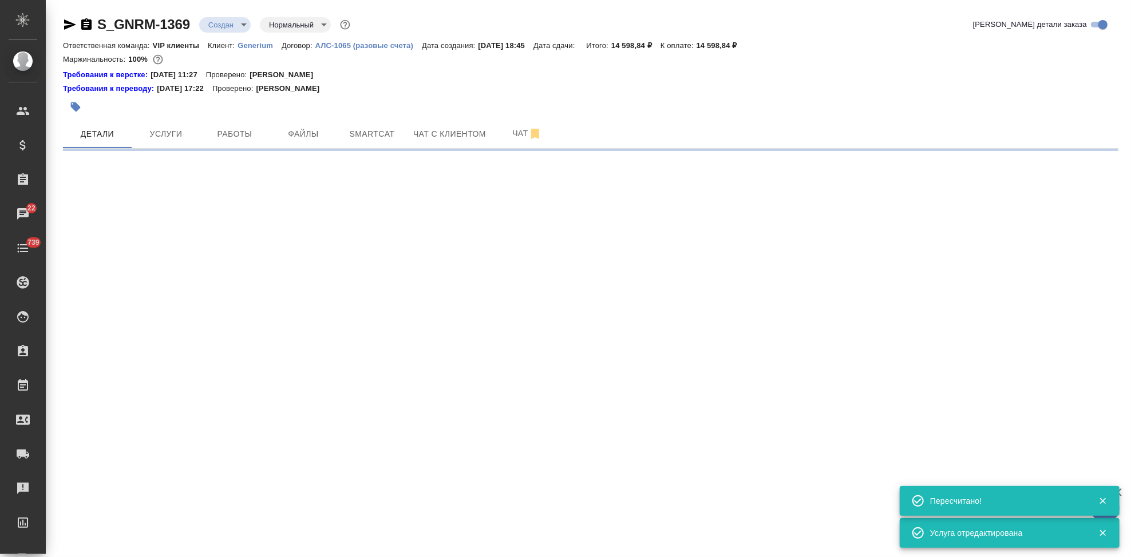
select select "RU"
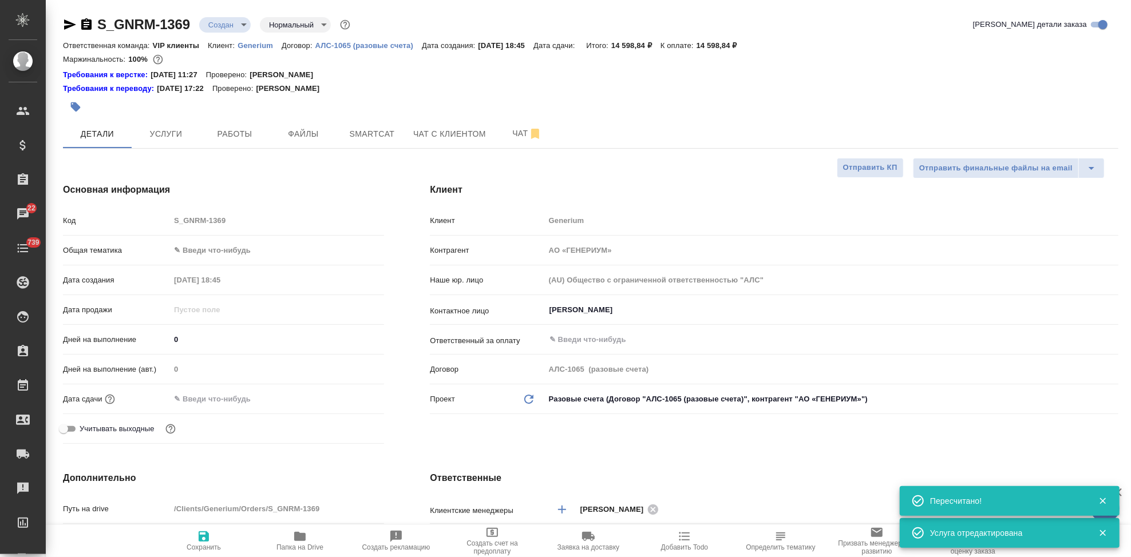
type textarea "x"
type input "[PERSON_NAME]"
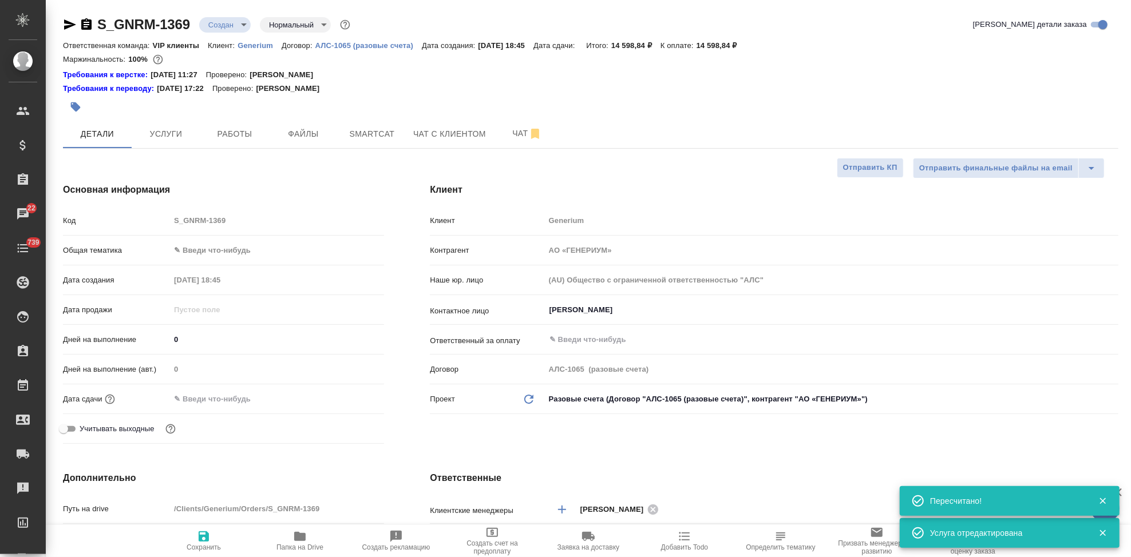
type textarea "x"
click at [511, 134] on span "Чат" at bounding box center [526, 133] width 55 height 14
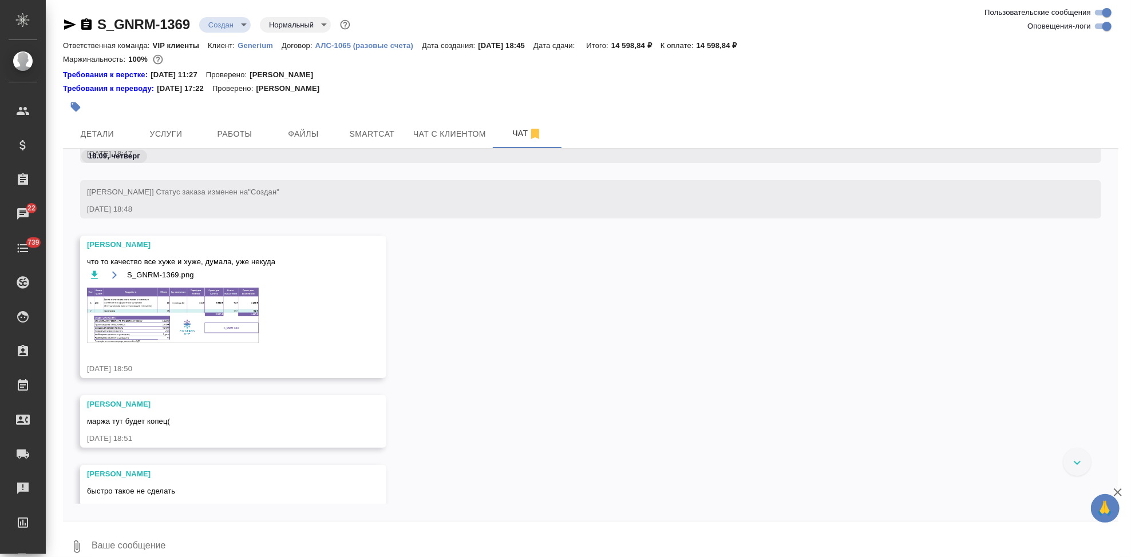
scroll to position [604, 0]
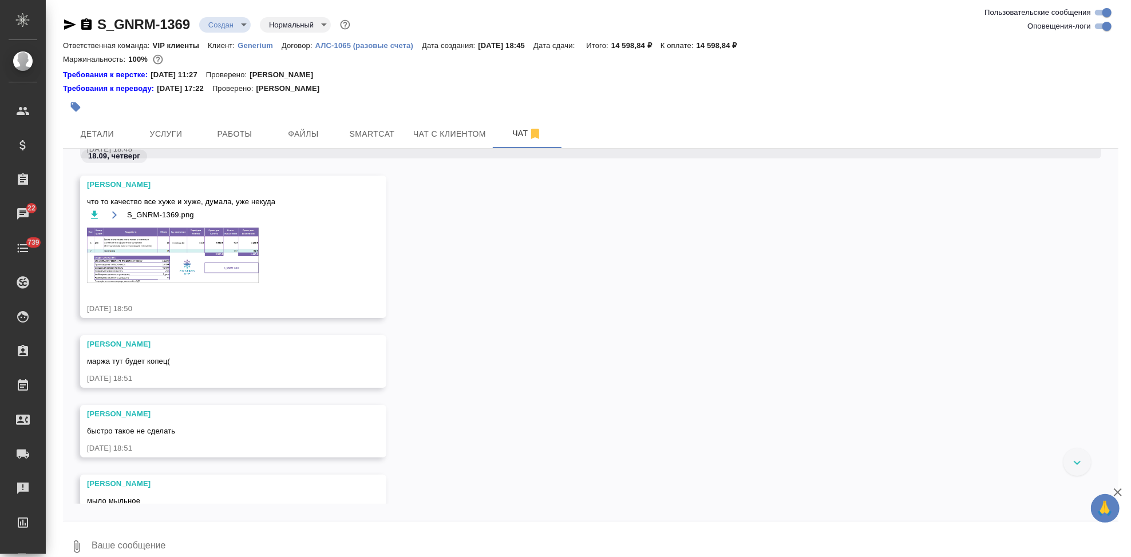
click at [195, 259] on img at bounding box center [173, 255] width 172 height 55
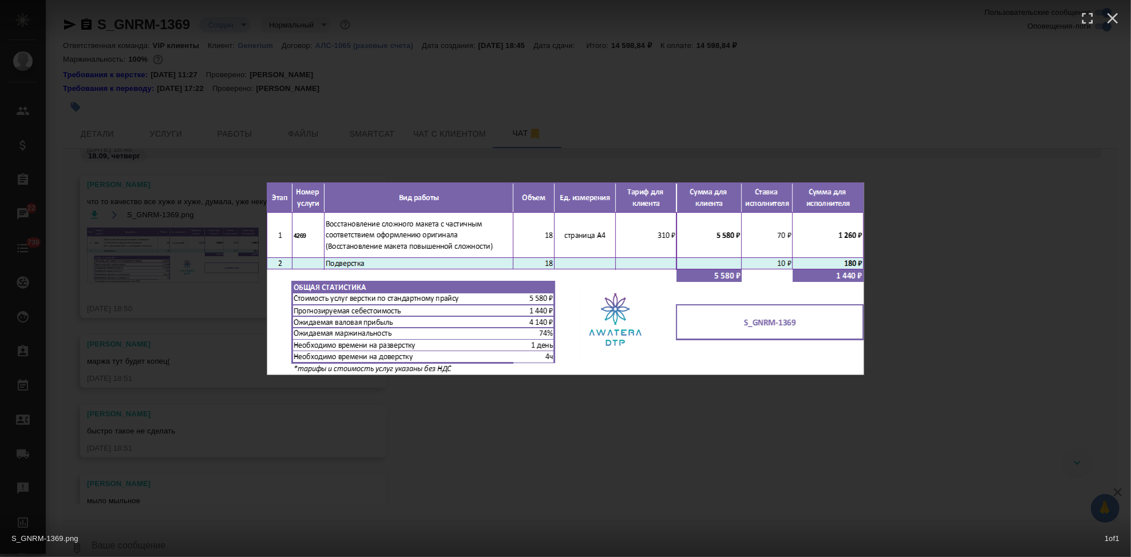
click at [605, 417] on div "S_GNRM-1369.png 1 of 1" at bounding box center [565, 278] width 1131 height 557
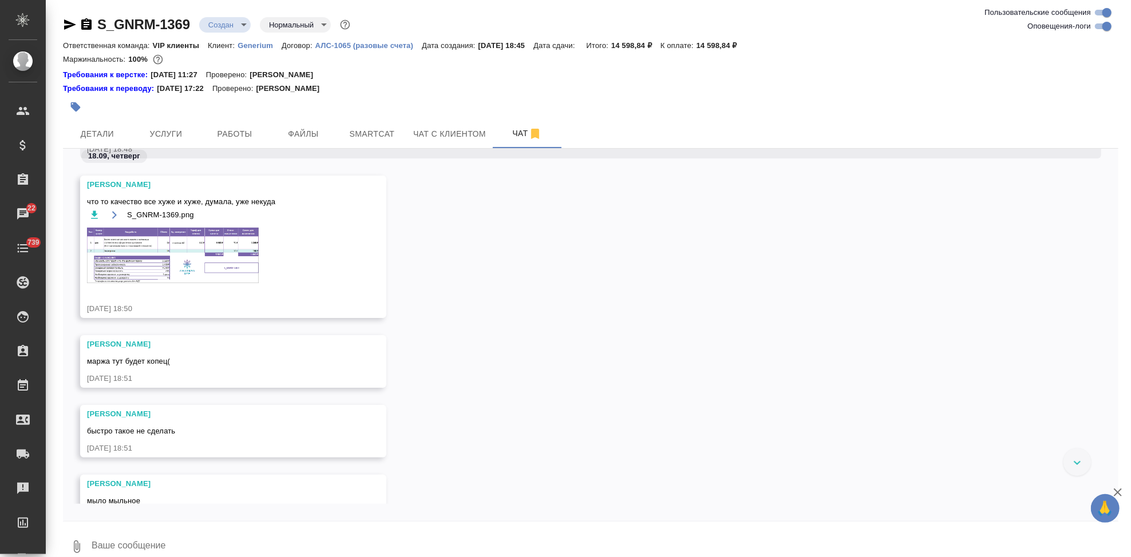
click at [94, 127] on span "Детали" at bounding box center [97, 134] width 55 height 14
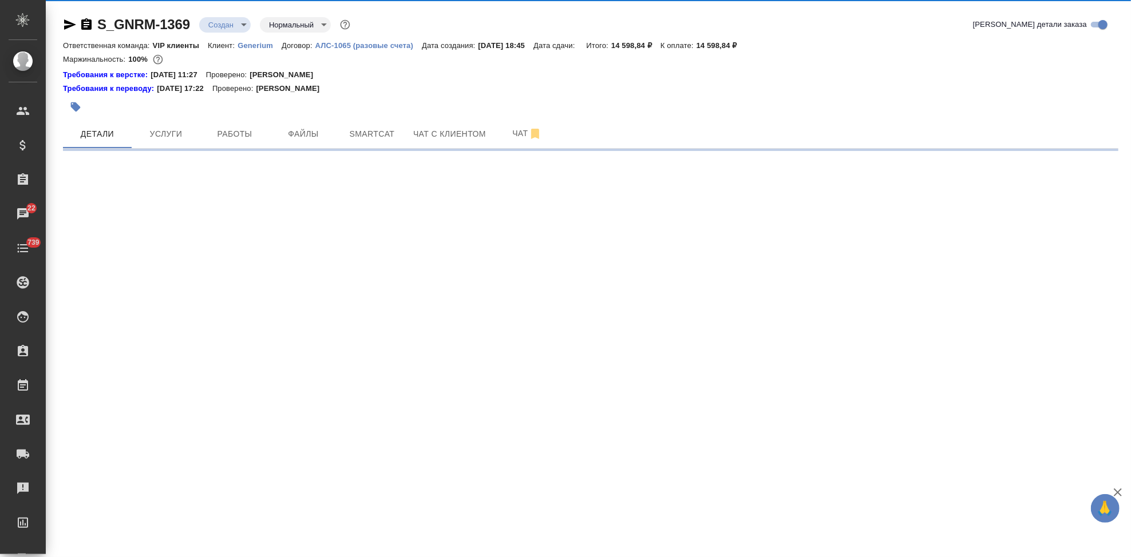
select select "RU"
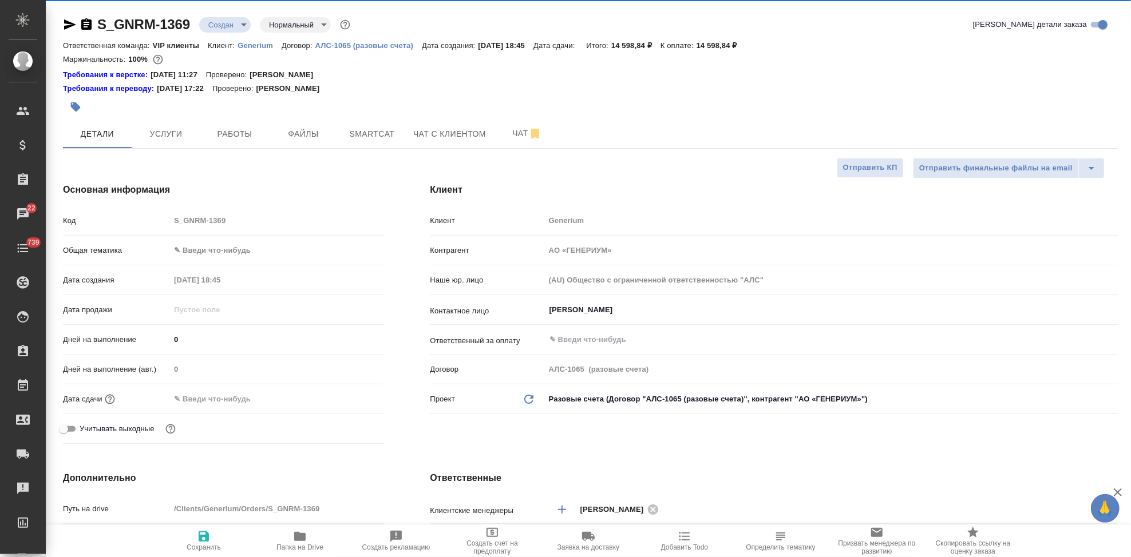
type textarea "x"
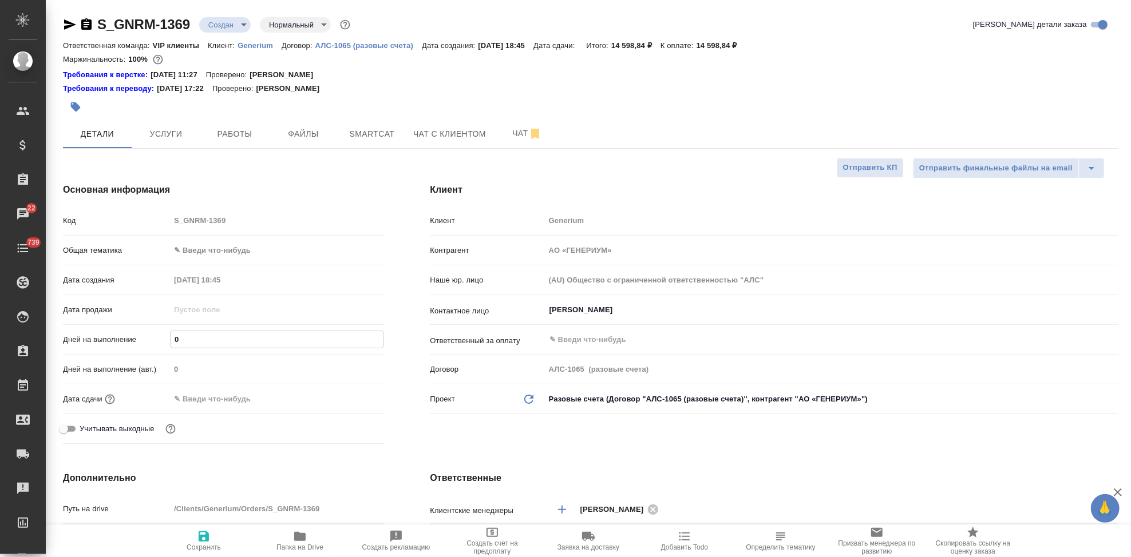
click at [192, 338] on input "0" at bounding box center [276, 339] width 213 height 17
type textarea "x"
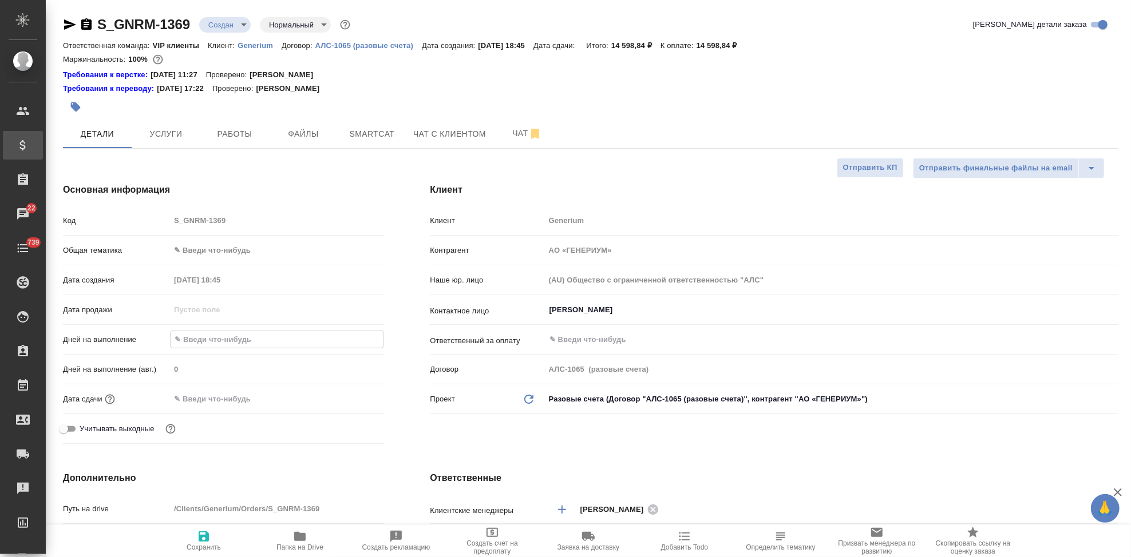
type textarea "x"
type input "3"
type textarea "x"
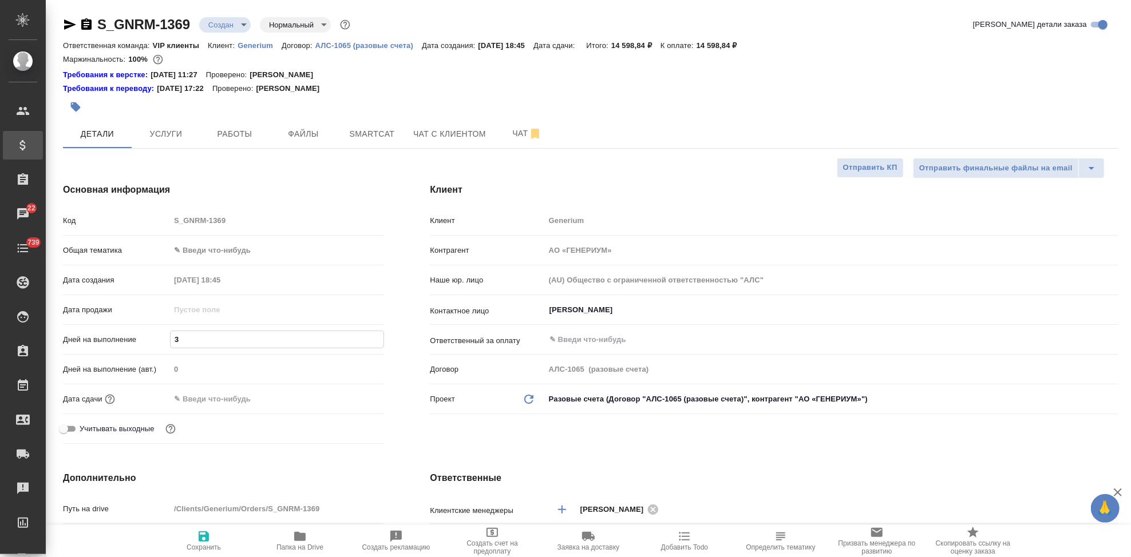
type textarea "x"
type input "3"
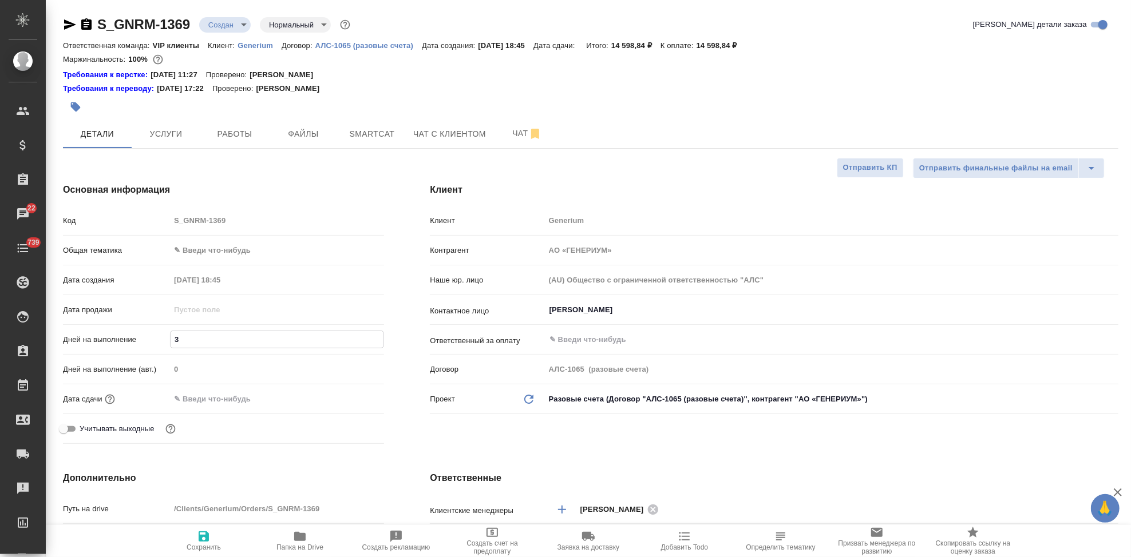
click at [204, 546] on span "Сохранить" at bounding box center [204, 548] width 34 height 8
type textarea "x"
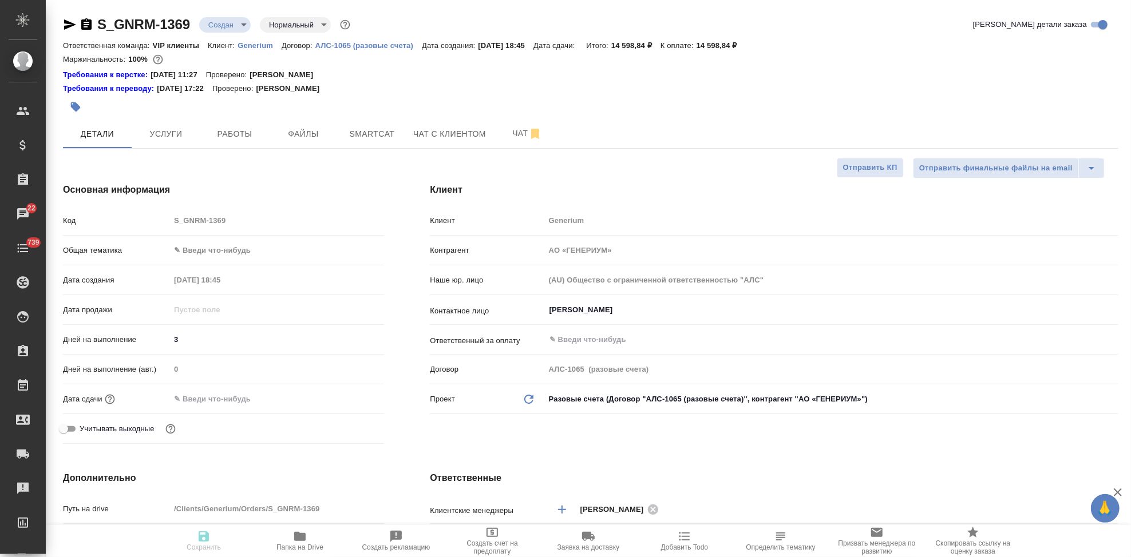
type textarea "x"
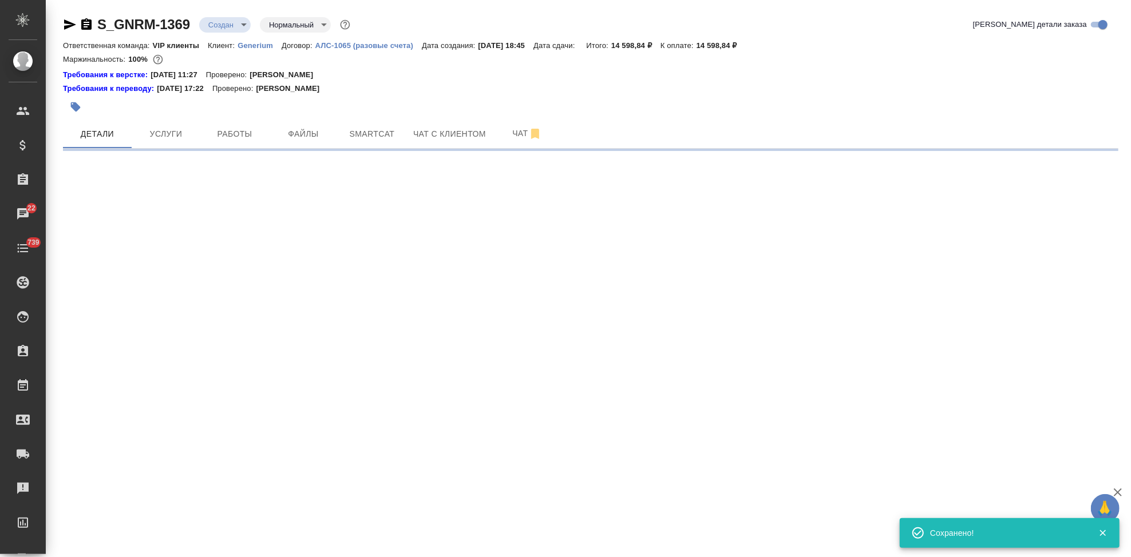
select select "RU"
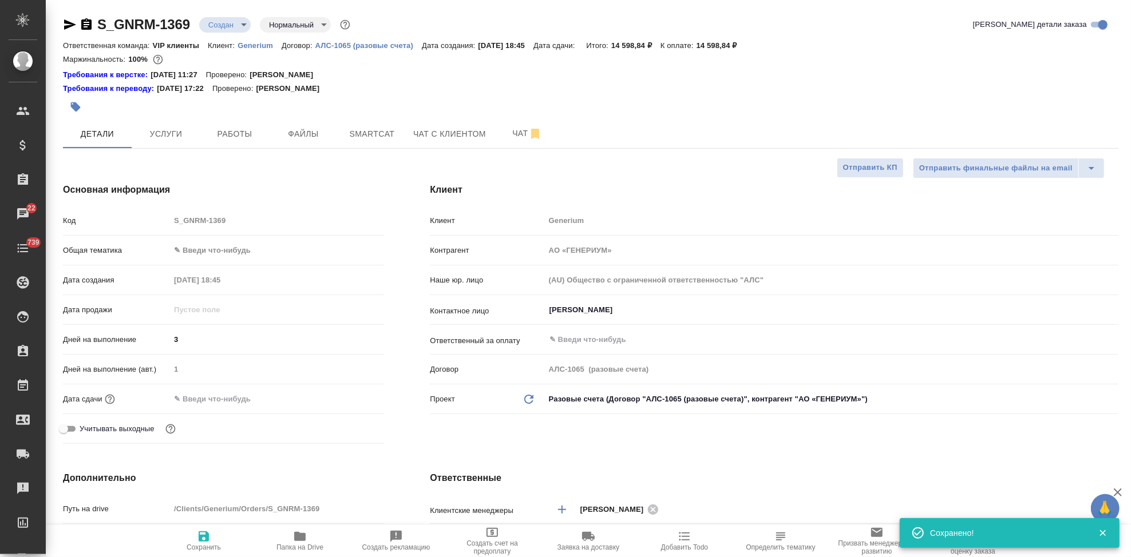
type textarea "x"
click at [158, 132] on span "Услуги" at bounding box center [165, 134] width 55 height 14
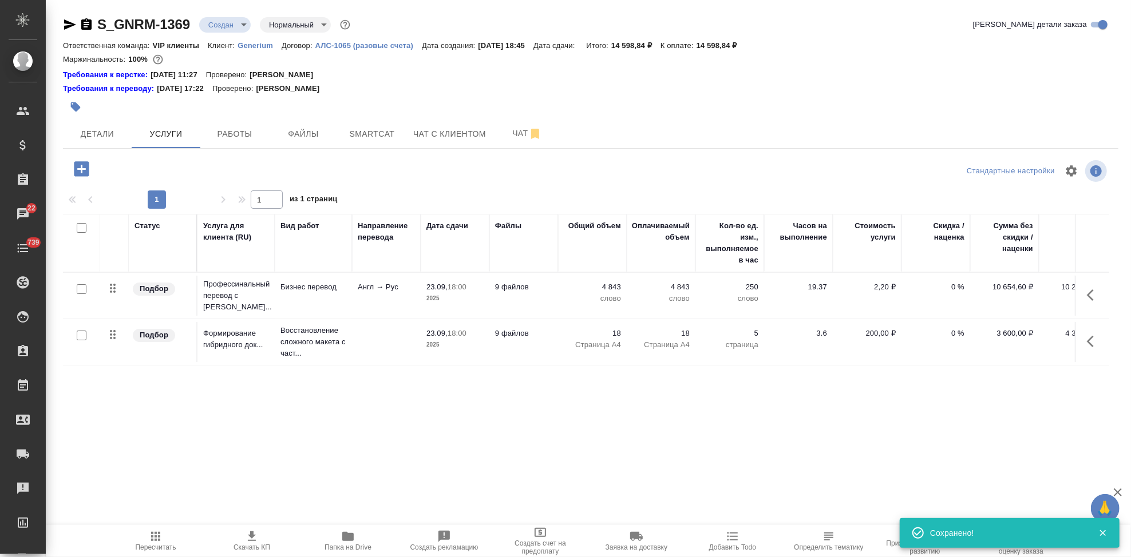
click at [152, 538] on icon "button" at bounding box center [156, 537] width 14 height 14
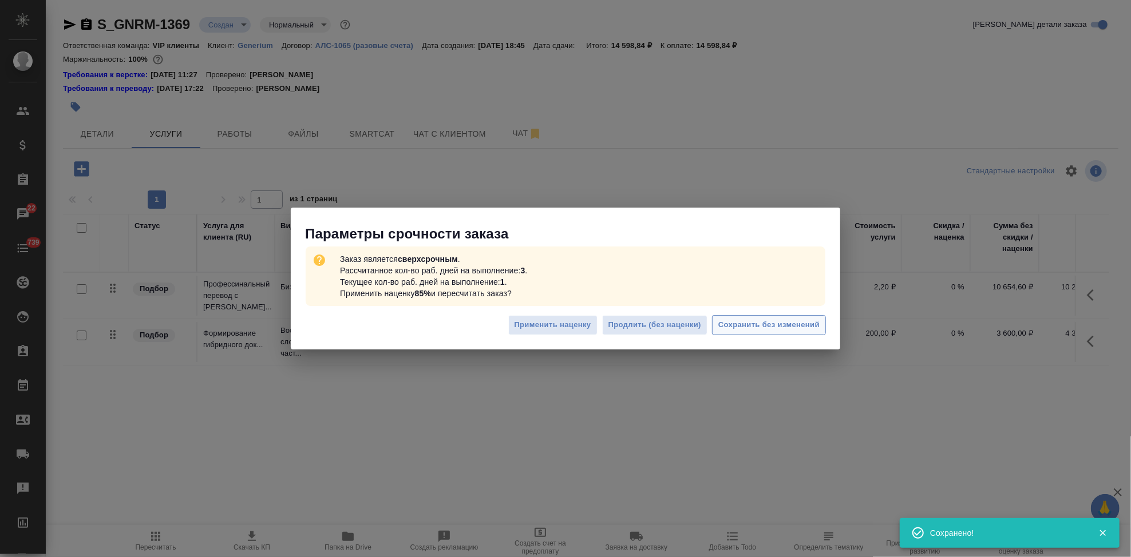
click at [726, 331] on span "Сохранить без изменений" at bounding box center [768, 325] width 101 height 13
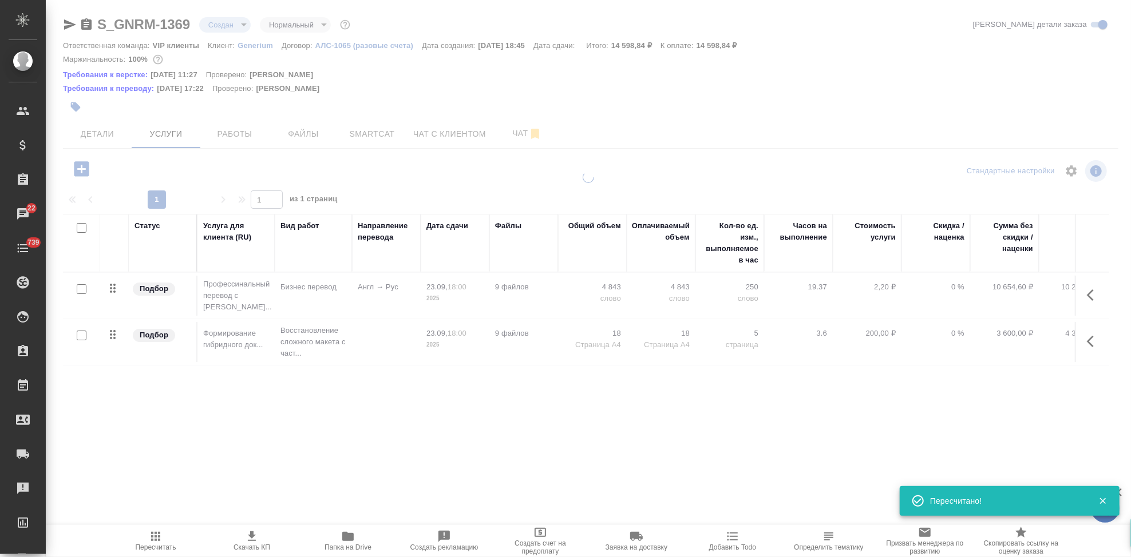
type input "urgent"
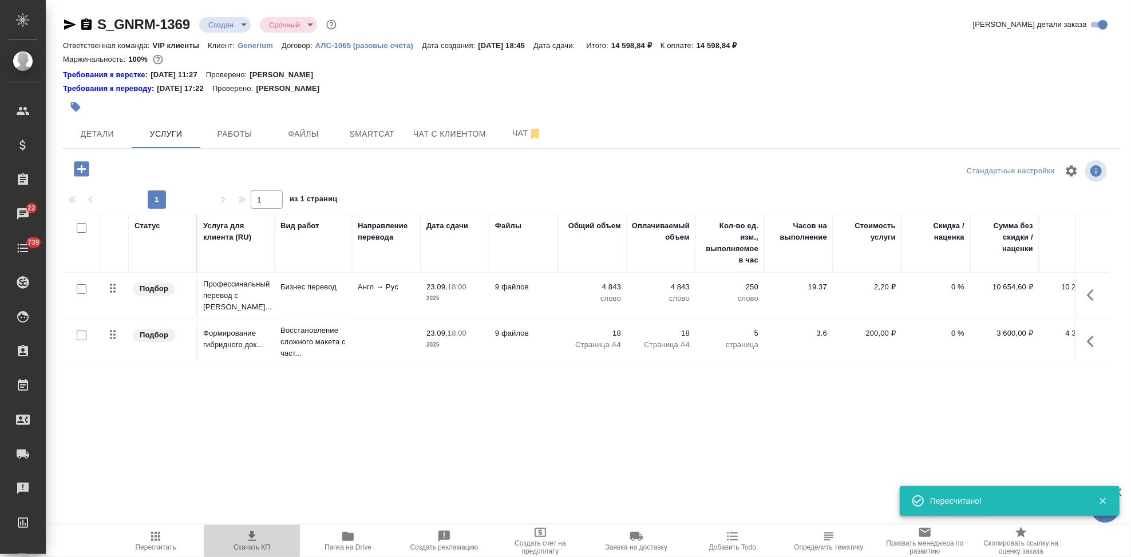
click at [255, 548] on span "Скачать КП" at bounding box center [251, 548] width 37 height 8
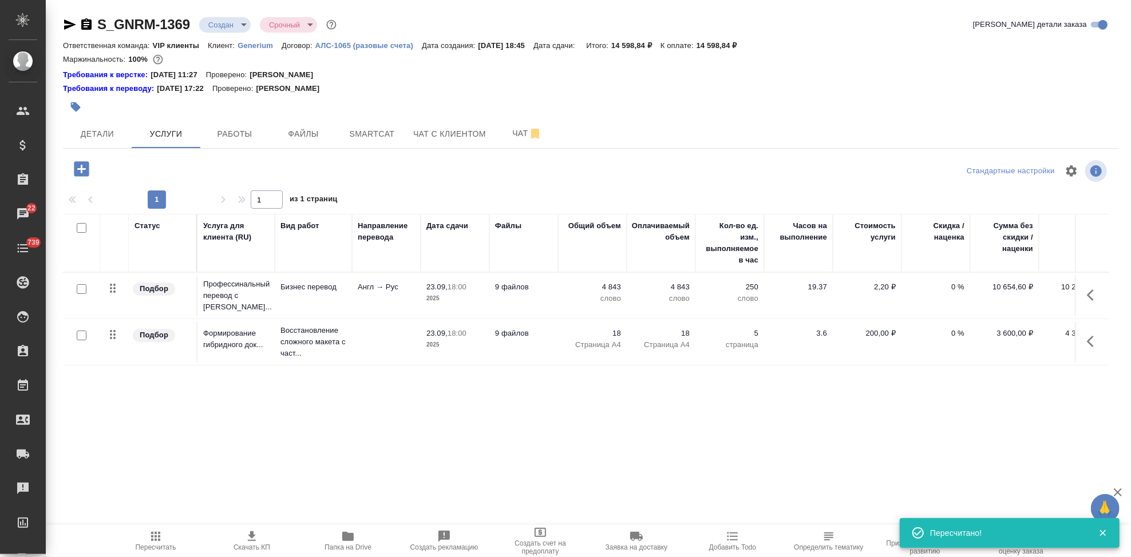
click at [243, 21] on body "🙏 .cls-1 fill:#fff; AWATERA Kabargina Anna Клиенты Спецификации Заказы 22 Чаты …" at bounding box center [565, 278] width 1131 height 557
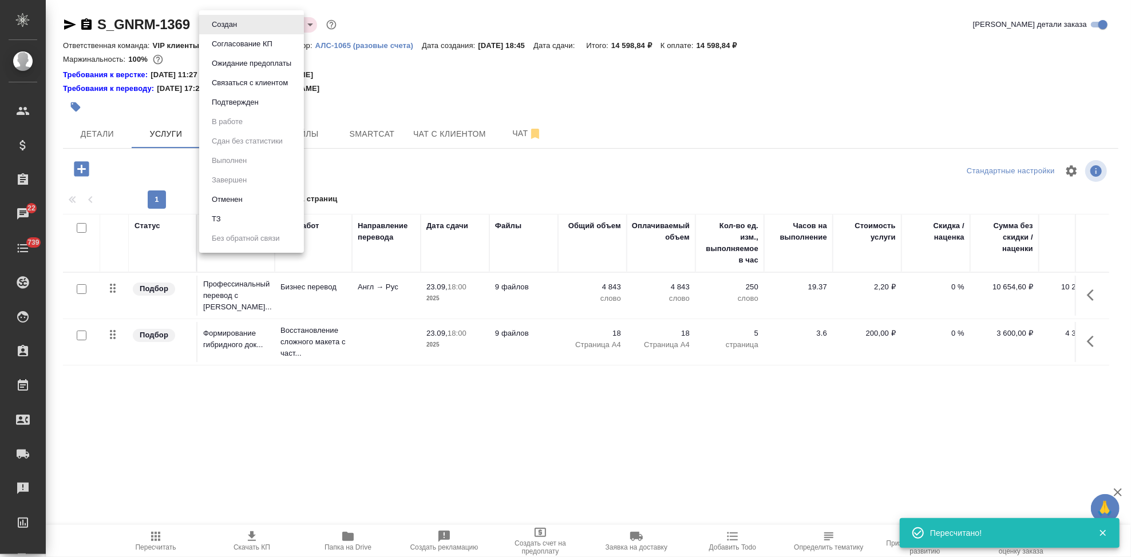
click at [245, 39] on button "Согласование КП" at bounding box center [242, 44] width 68 height 13
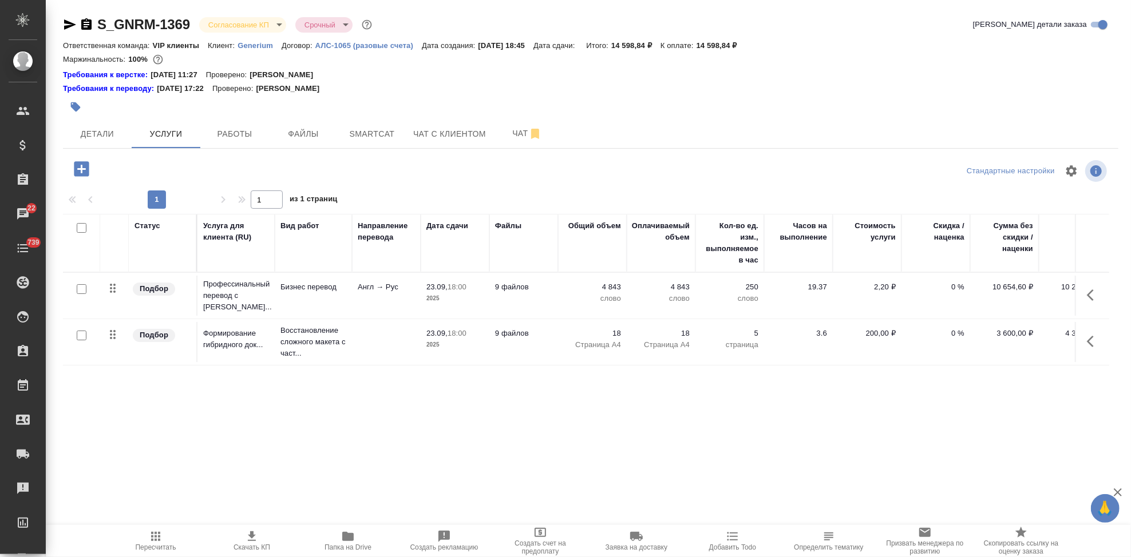
click at [267, 45] on p "Generium" at bounding box center [259, 45] width 44 height 9
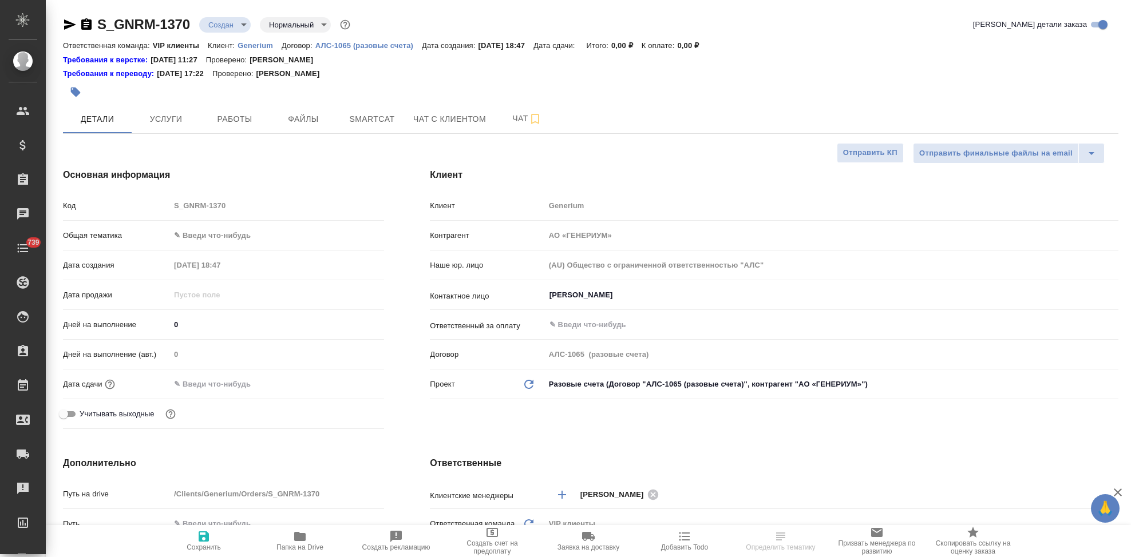
select select "RU"
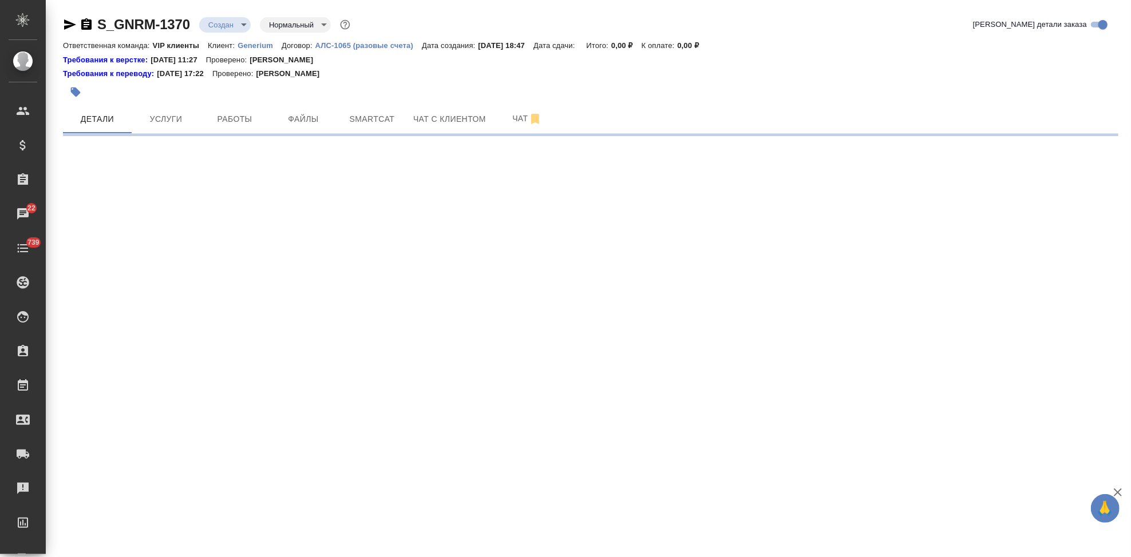
select select "RU"
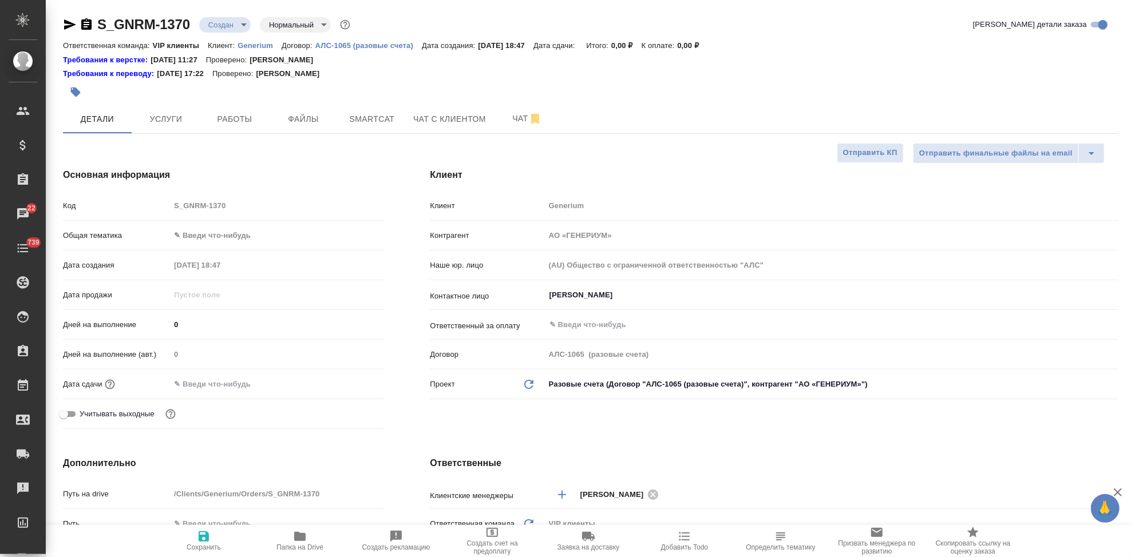
type textarea "x"
click at [293, 124] on span "Файлы" at bounding box center [303, 119] width 55 height 14
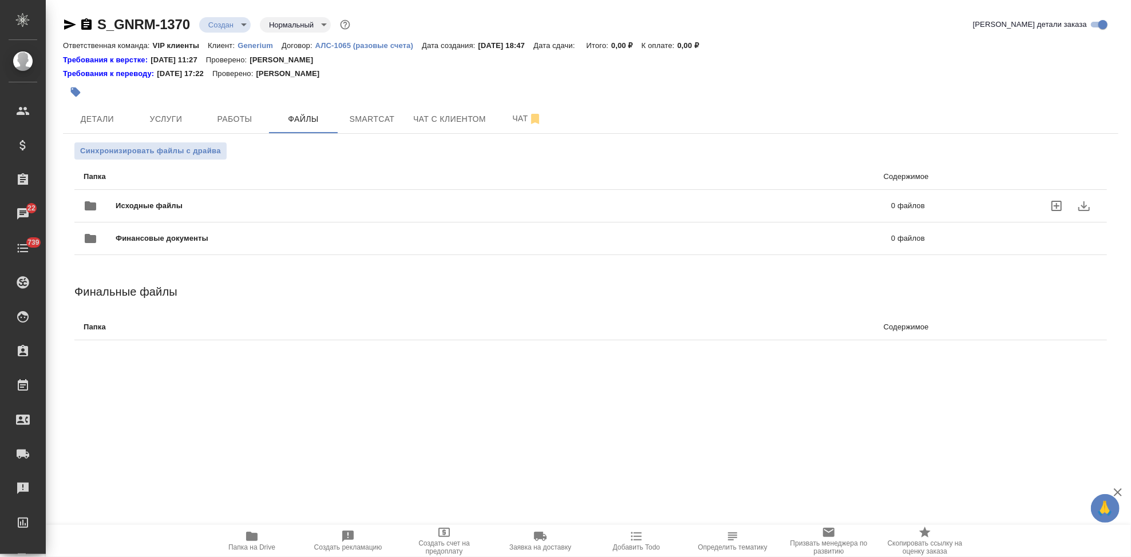
click at [1056, 207] on icon "uploadFiles" at bounding box center [1056, 206] width 10 height 10
click at [0, 0] on input "uploadFiles" at bounding box center [0, 0] width 0 height 0
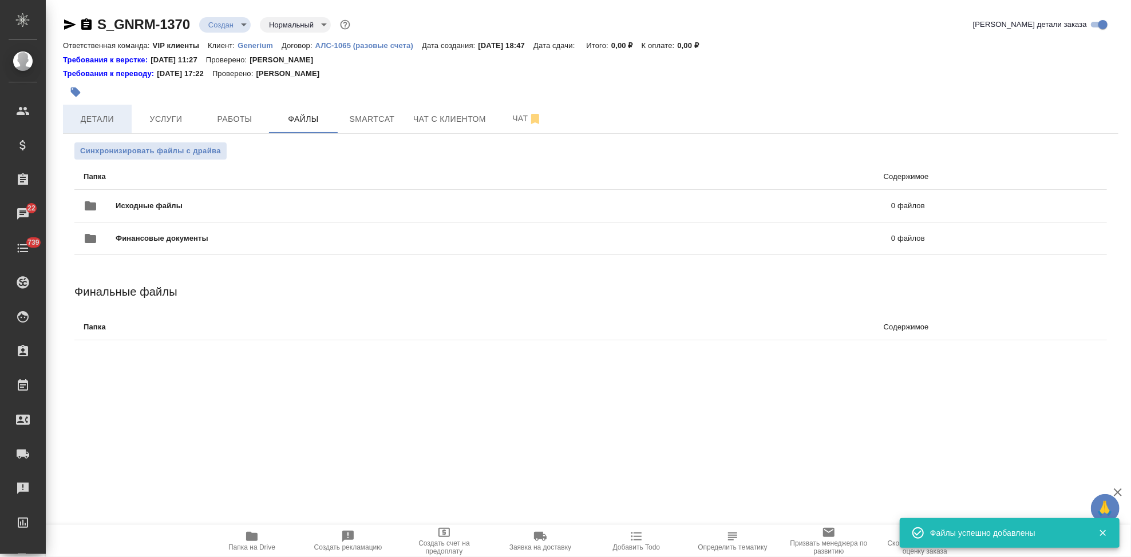
click at [109, 118] on span "Детали" at bounding box center [97, 119] width 55 height 14
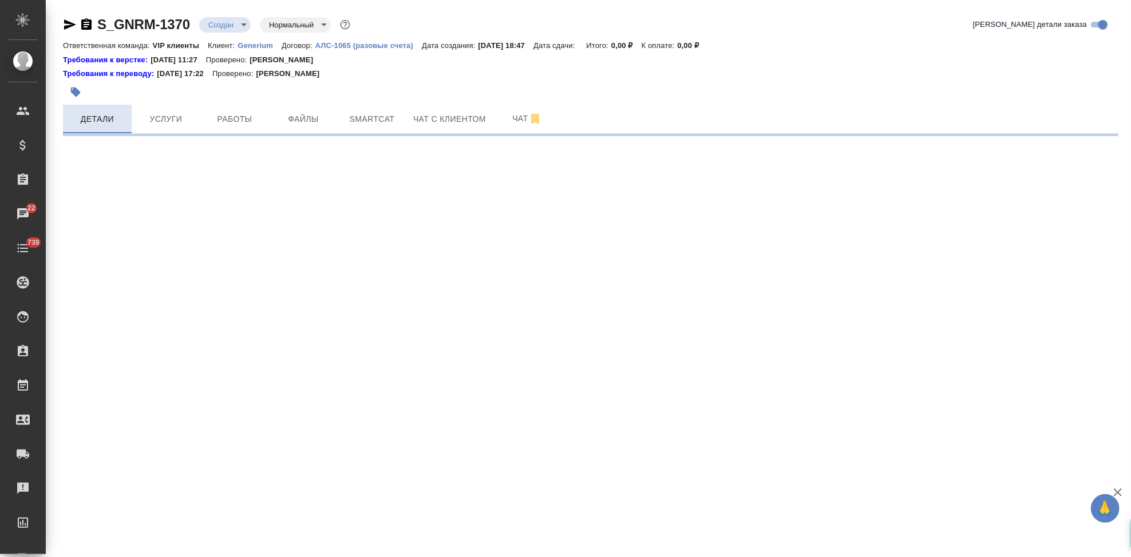
select select "RU"
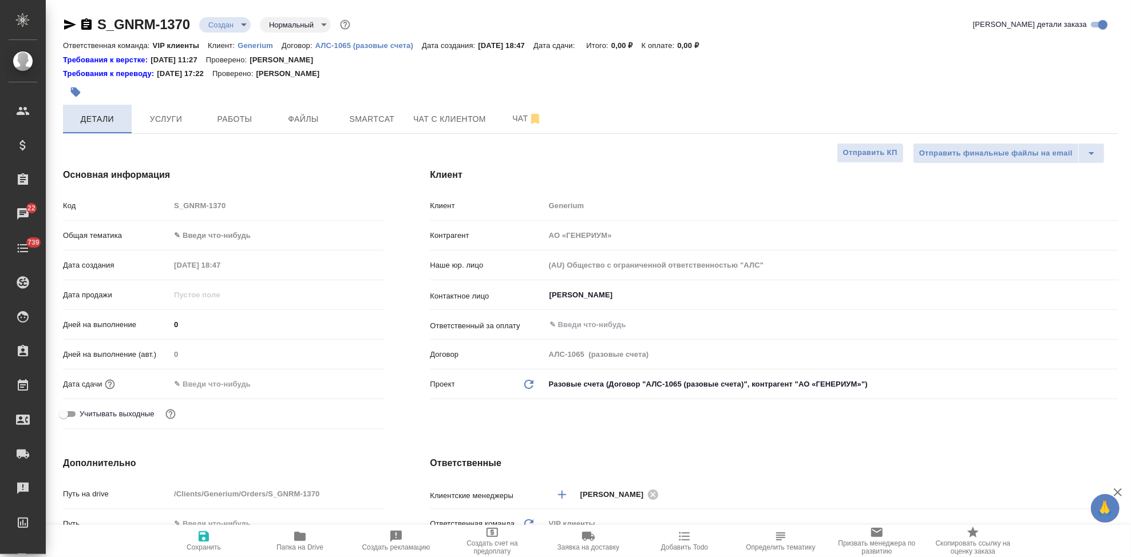
type textarea "x"
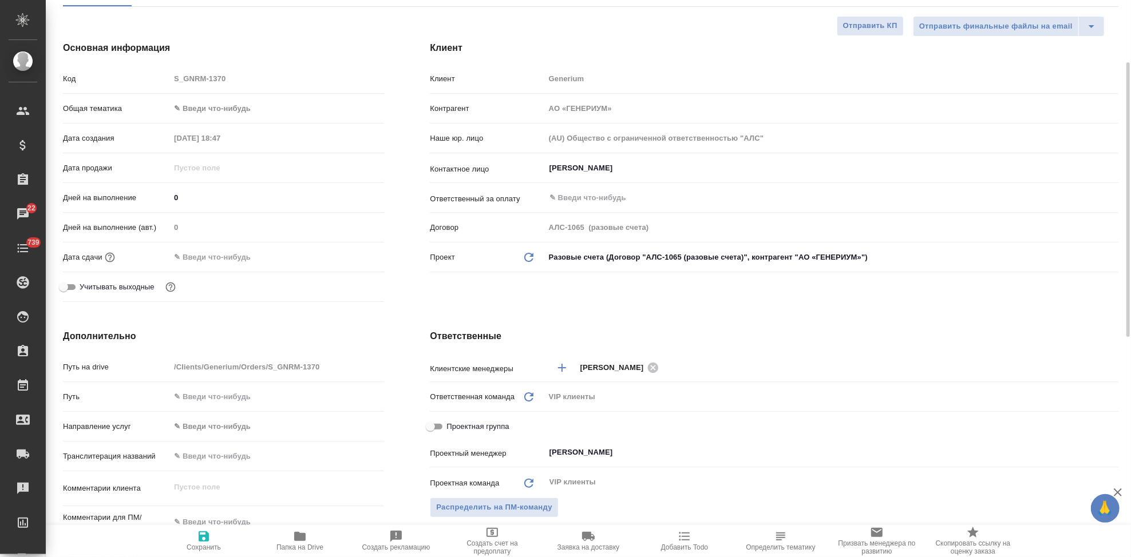
scroll to position [318, 0]
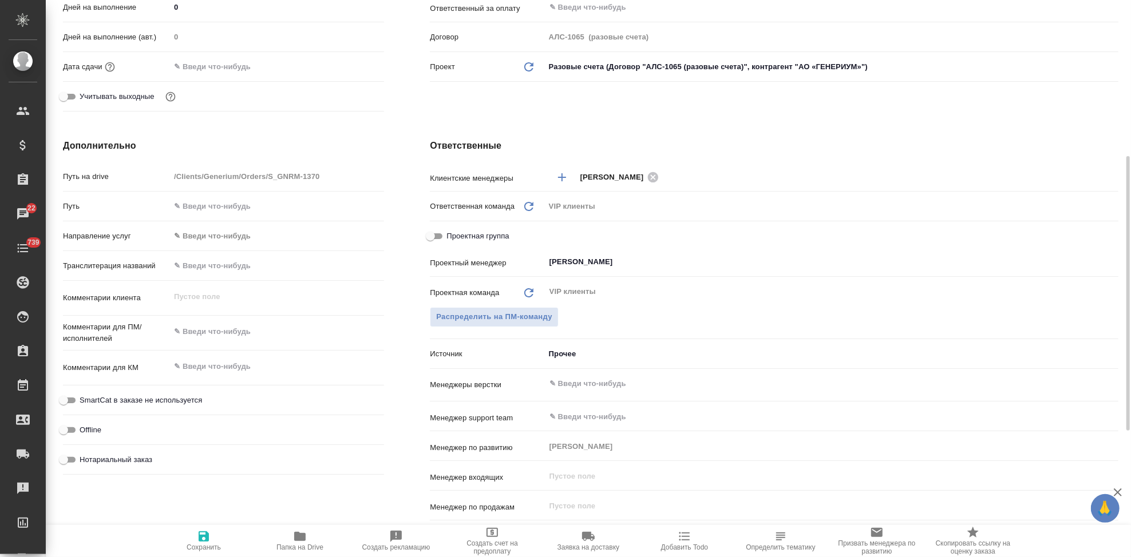
type textarea "x"
click at [228, 327] on textarea at bounding box center [277, 331] width 214 height 19
paste textarea "Просим рассчитать стоимость перевода с русского на английский язык 5 документов…"
type textarea "Просим рассчитать стоимость перевода с русского на английский язык 5 документов…"
type textarea "x"
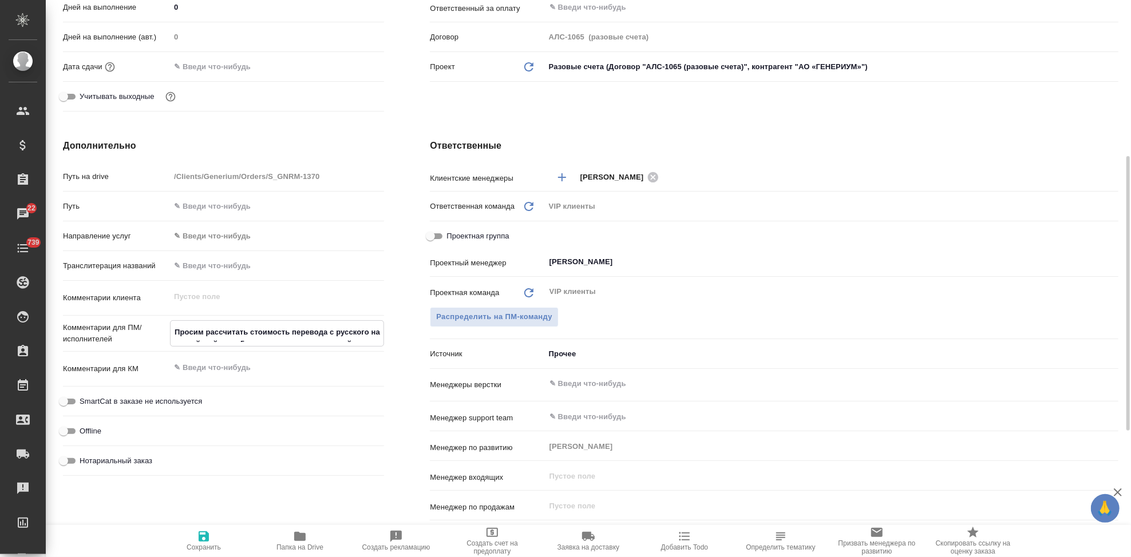
type textarea "x"
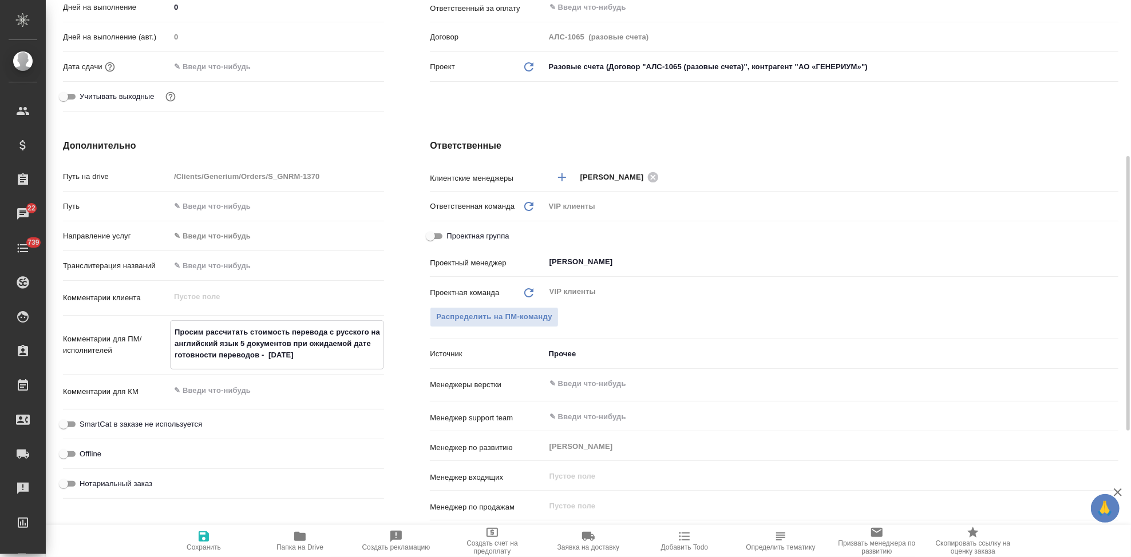
type textarea "Просим рассчитать стоимость перевода с русского на английский язык 5 документов…"
type textarea "x"
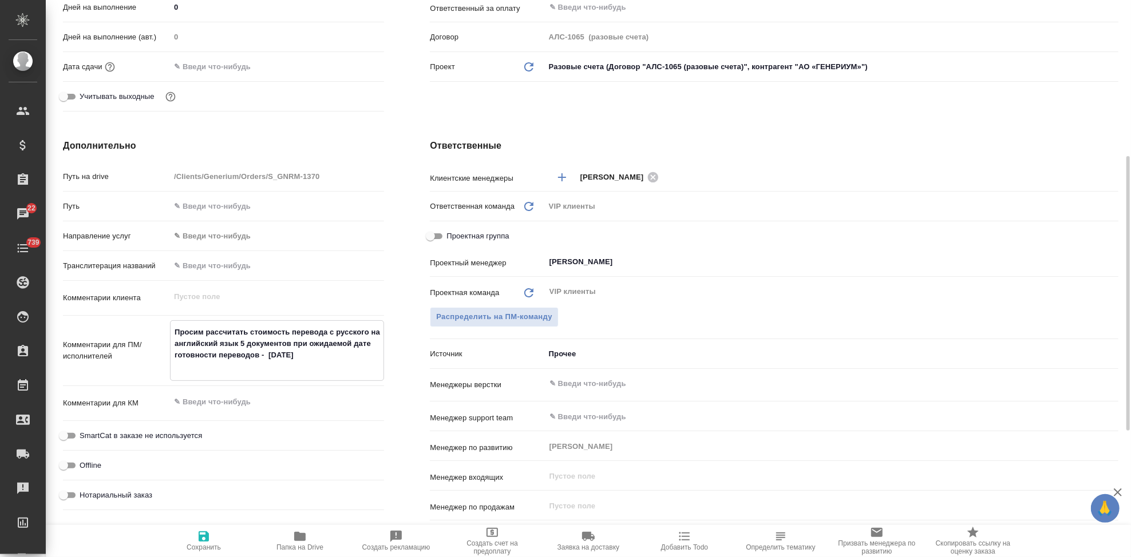
type textarea "Просим рассчитать стоимость перевода с русского на английский язык 5 документов…"
type textarea "x"
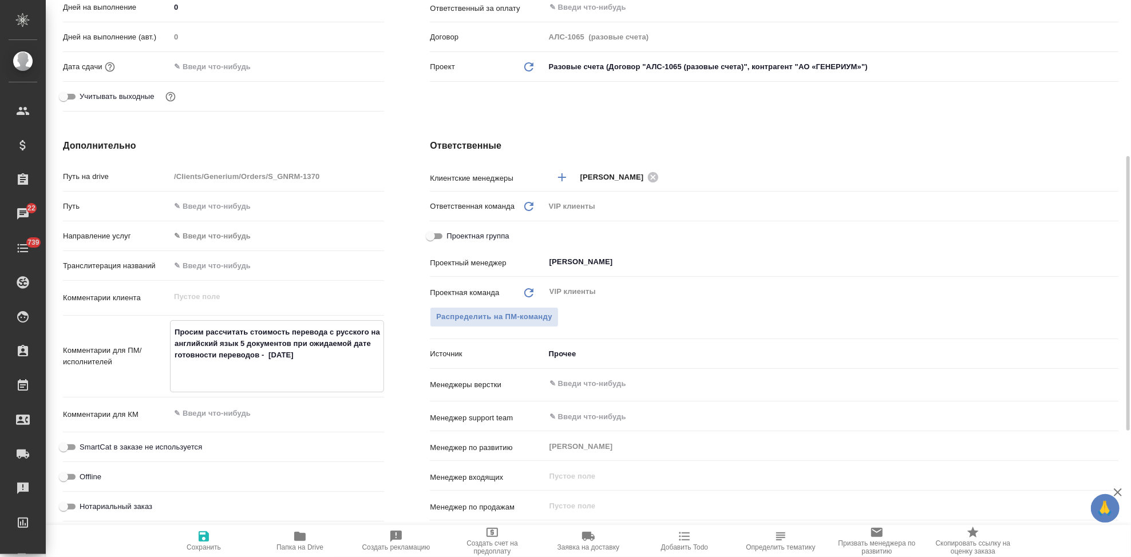
type textarea "Просим рассчитать стоимость перевода с русского на английский язык 5 документов…"
type textarea "x"
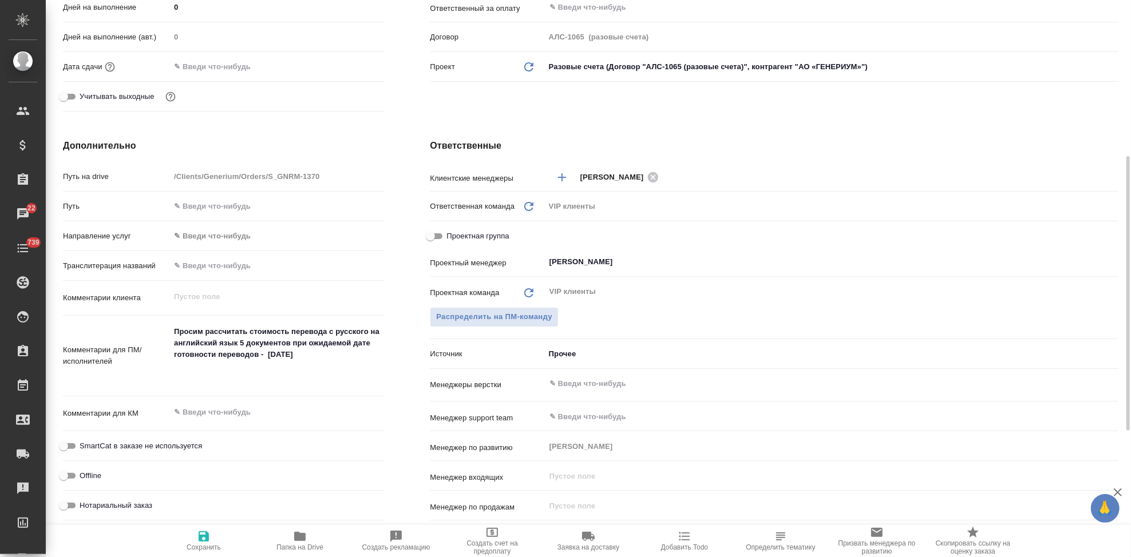
type textarea "x"
click at [215, 387] on textarea "Просим рассчитать стоимость перевода с русского на английский язык 5 документов…" at bounding box center [276, 355] width 213 height 65
paste textarea "Маленькая корректировка: документы по названием ‘2.5 – clinical overview' и ‘ПР…"
type textarea "x"
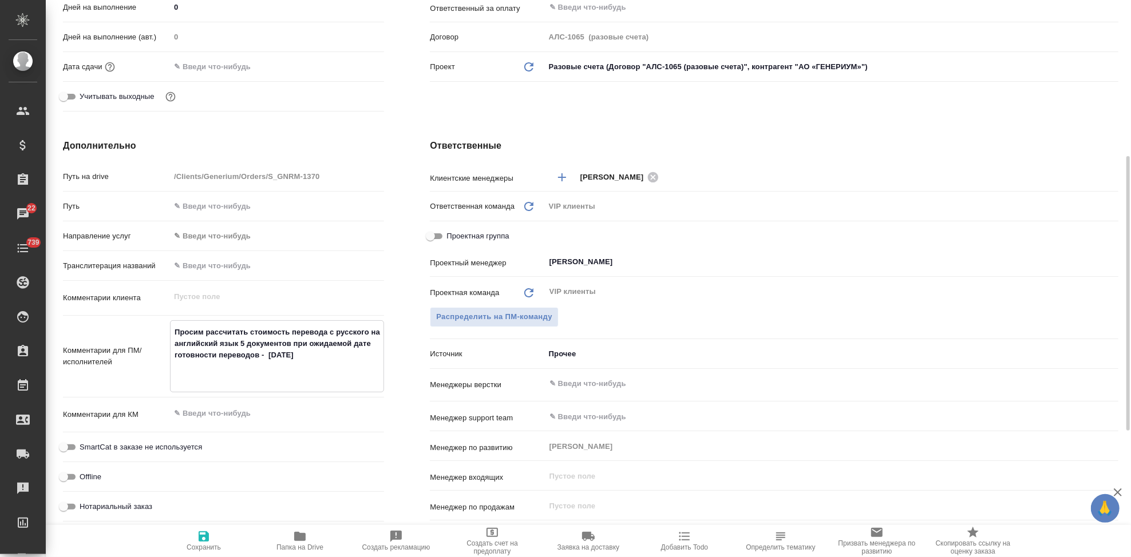
type textarea "Просим рассчитать стоимость перевода с русского на английский язык 5 документов…"
type textarea "x"
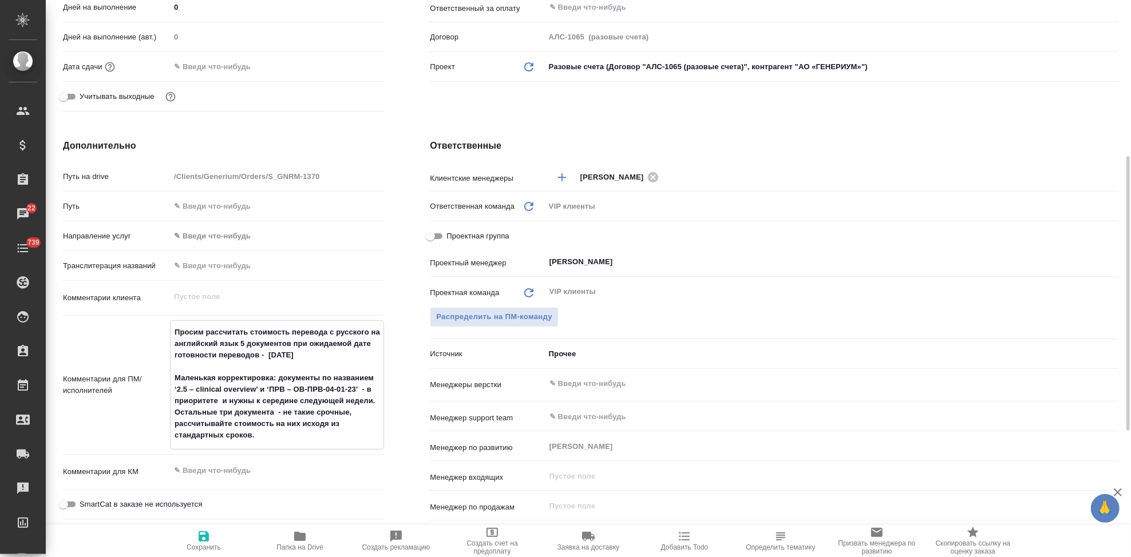
drag, startPoint x: 311, startPoint y: 355, endPoint x: 293, endPoint y: 343, distance: 21.4
click at [293, 343] on textarea "Просим рассчитать стоимость перевода с русского на английский язык 5 документов…" at bounding box center [276, 384] width 213 height 122
type textarea "Просим рассчитать стоимость перевода с русского на английский язык 5 документов…"
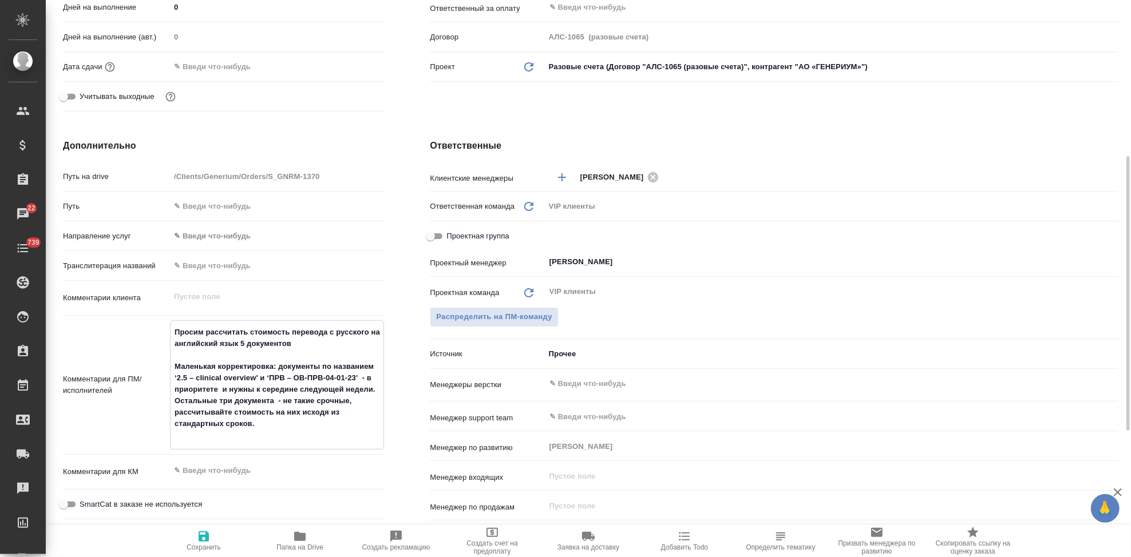
type textarea "x"
drag, startPoint x: 275, startPoint y: 366, endPoint x: 176, endPoint y: 366, distance: 99.6
click at [176, 366] on textarea "Просим рассчитать стоимость перевода с русского на английский язык 5 документов…" at bounding box center [276, 378] width 213 height 111
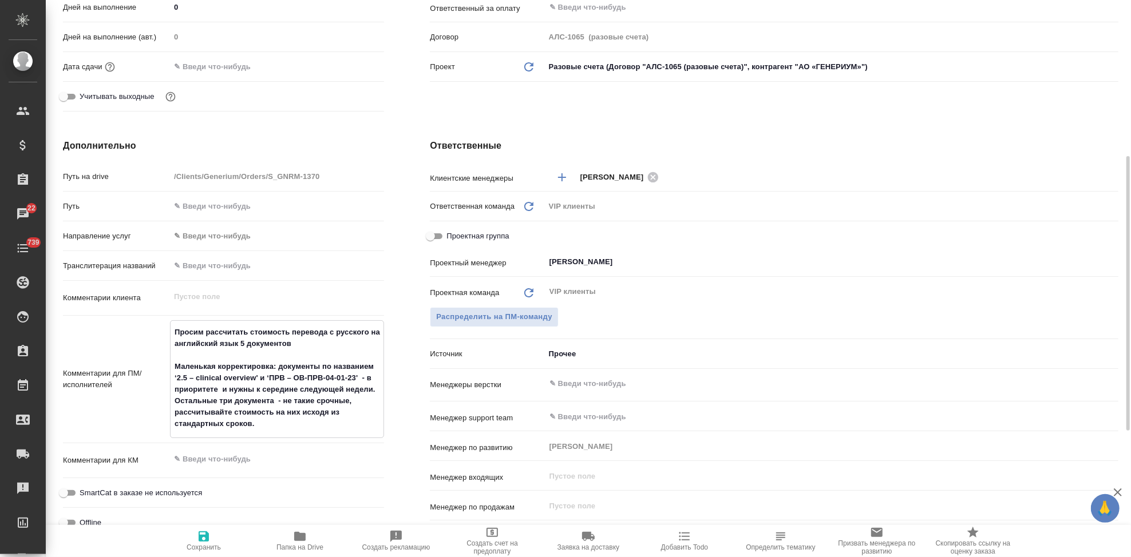
type textarea "Просим рассчитать стоимость перевода с русского на английский язык 5 документов…"
type textarea "x"
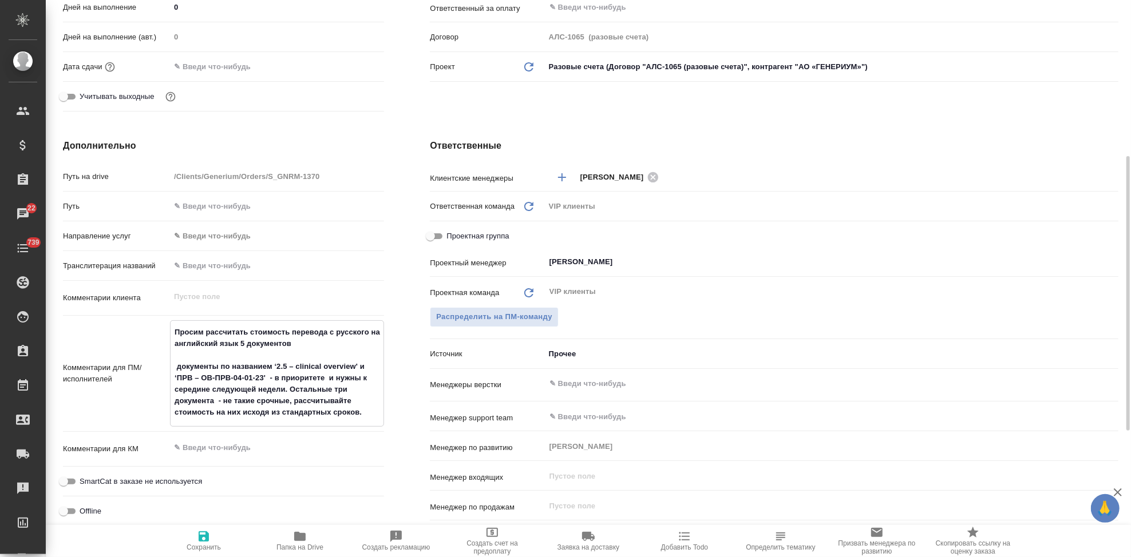
type textarea "Просим рассчитать стоимость перевода с русского на английский язык 5 документов…"
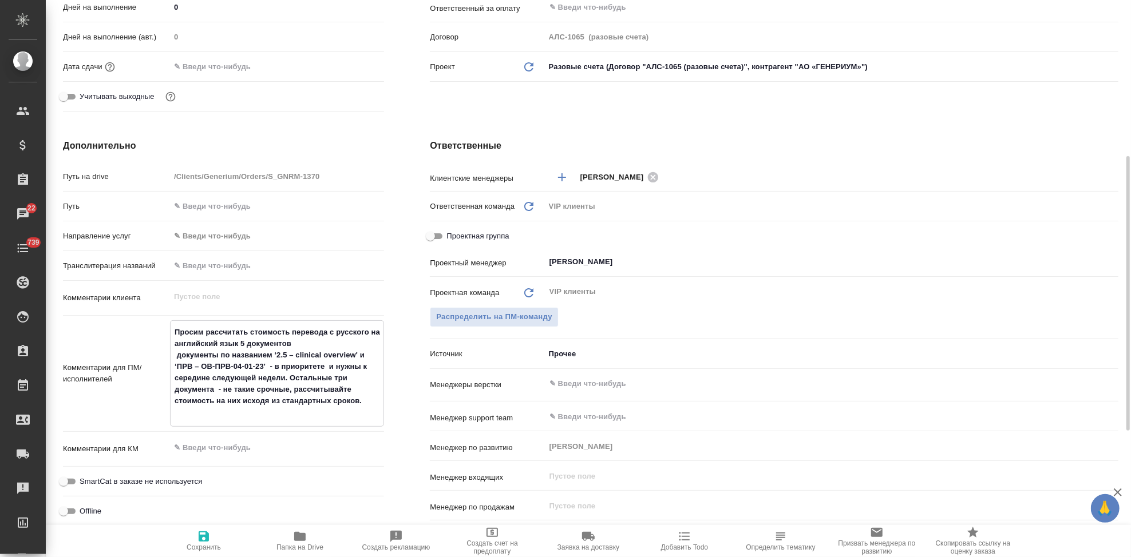
type textarea "x"
click at [290, 380] on textarea "Просим рассчитать стоимость перевода с русского на английский язык 5 документов…" at bounding box center [276, 367] width 213 height 88
type textarea "Просим рассчитать стоимость перевода с русского на английский язык 5 документов…"
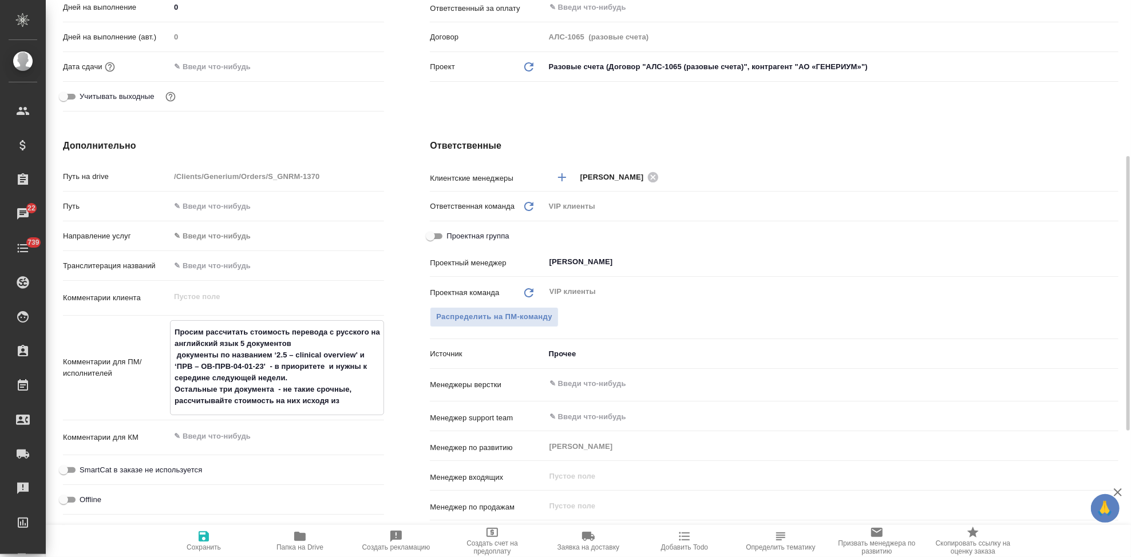
type textarea "x"
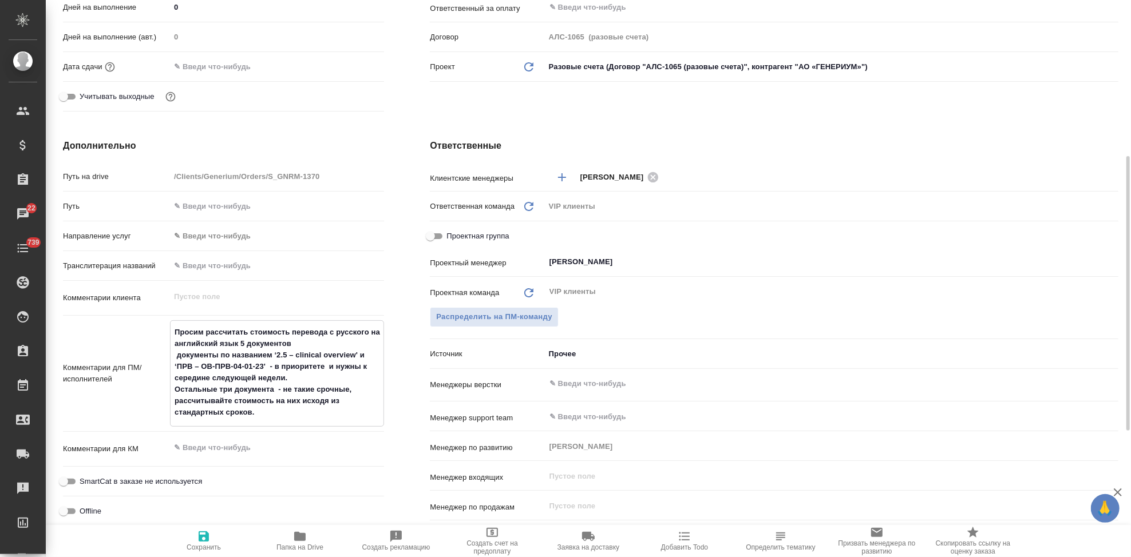
type textarea "Просим рассчитать стоимость перевода с русского на английский язык 5 документов…"
type textarea "x"
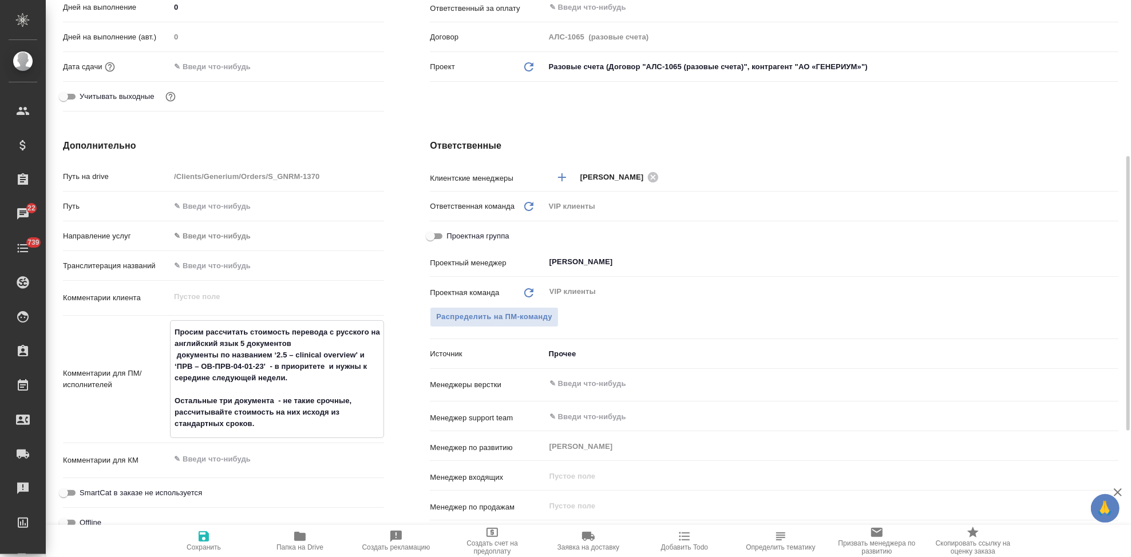
type textarea "Просим рассчитать стоимость перевода с русского на английский язык 5 документов…"
type textarea "x"
click at [208, 536] on icon "button" at bounding box center [204, 537] width 10 height 10
type textarea "x"
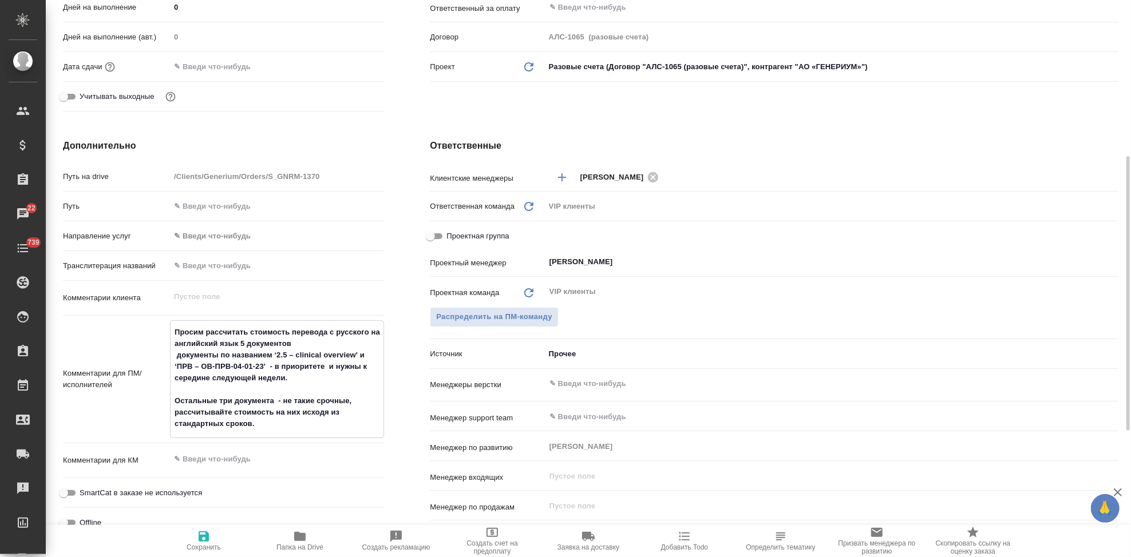
type textarea "x"
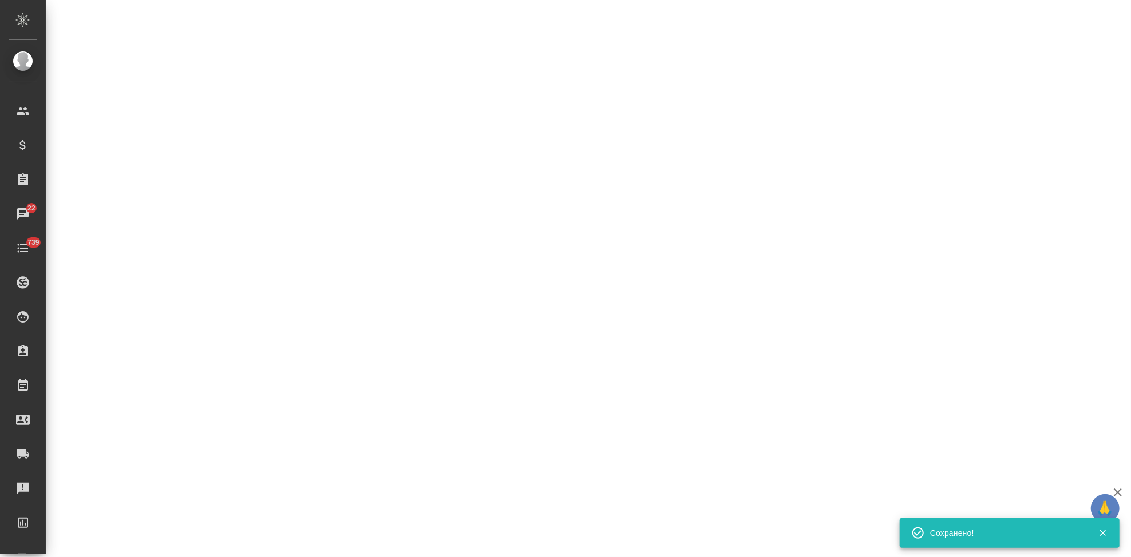
select select "RU"
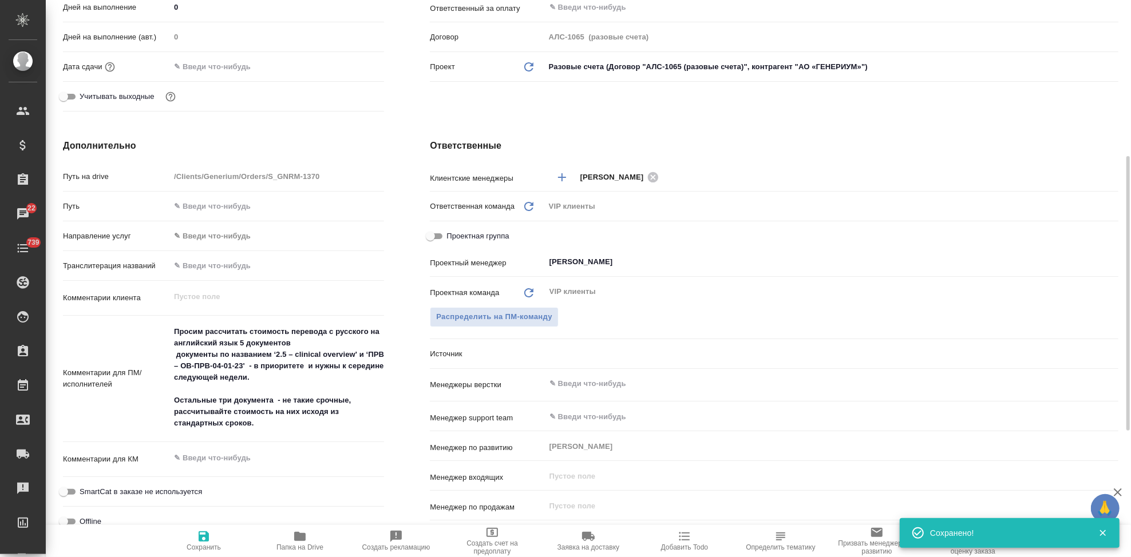
type textarea "x"
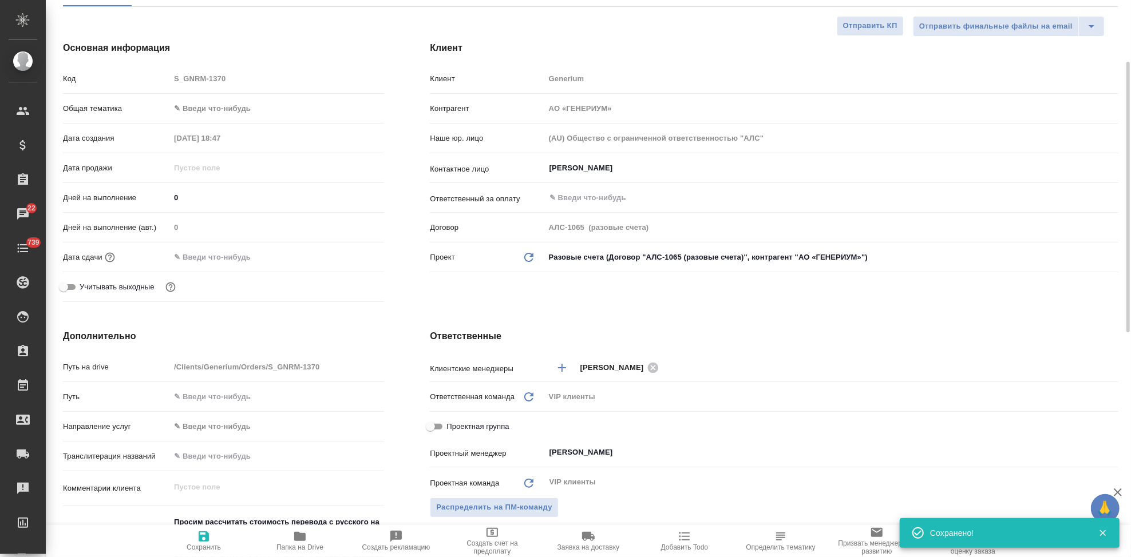
scroll to position [0, 0]
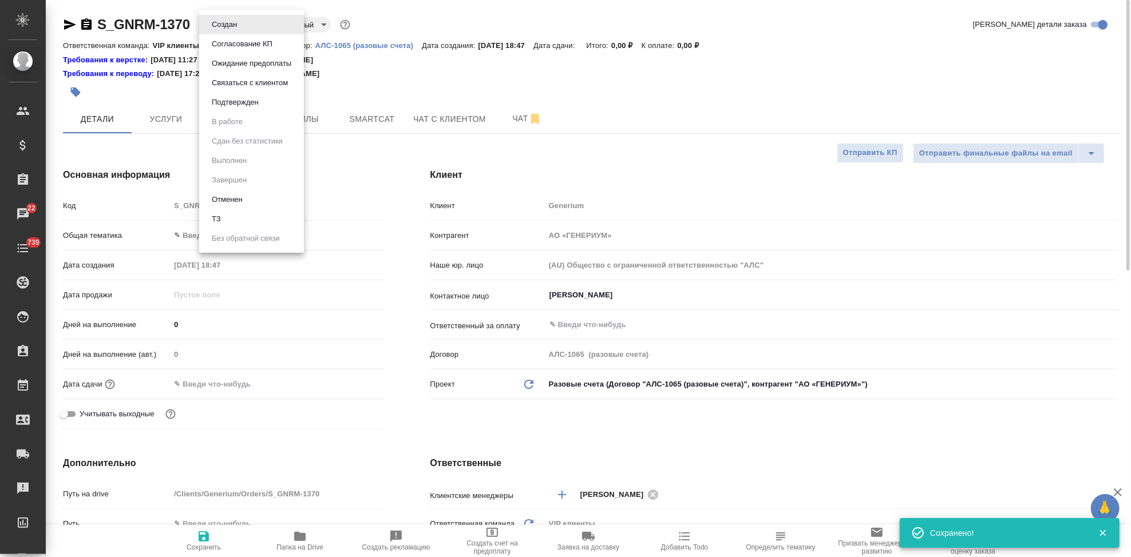
click at [242, 28] on body "🙏 .cls-1 fill:#fff; AWATERA Kabargina Anna Клиенты Спецификации Заказы 22 Чаты …" at bounding box center [565, 278] width 1131 height 557
click at [229, 218] on li "ТЗ" at bounding box center [251, 218] width 105 height 19
type textarea "x"
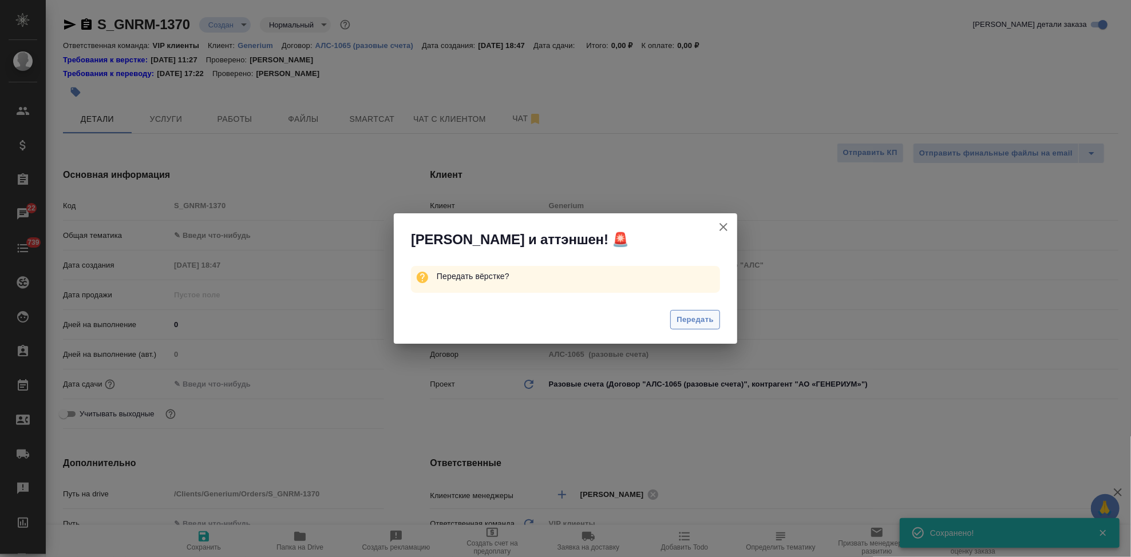
click at [682, 315] on span "Передать" at bounding box center [694, 320] width 37 height 13
type textarea "x"
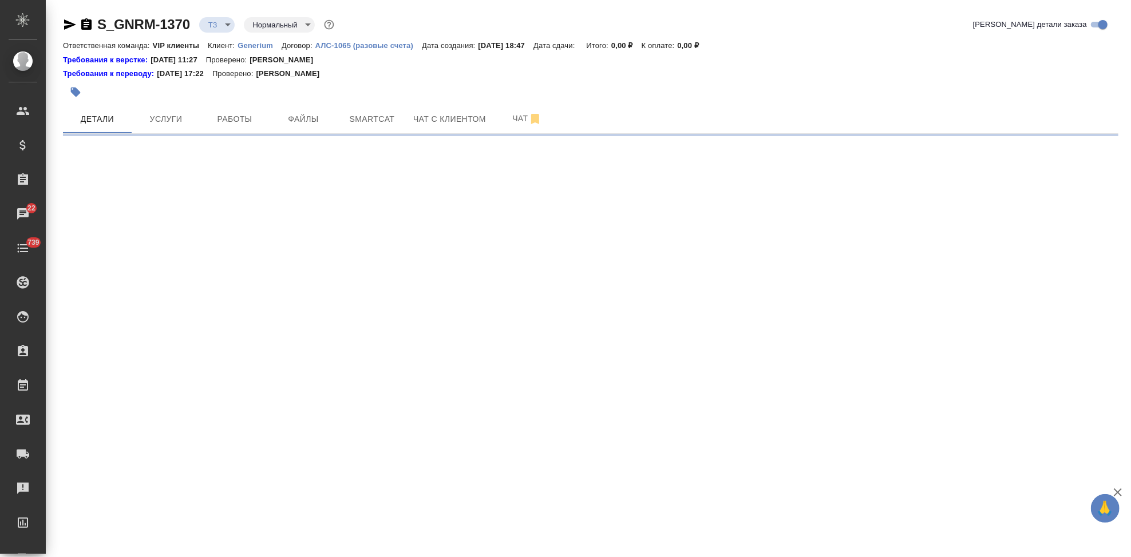
select select "RU"
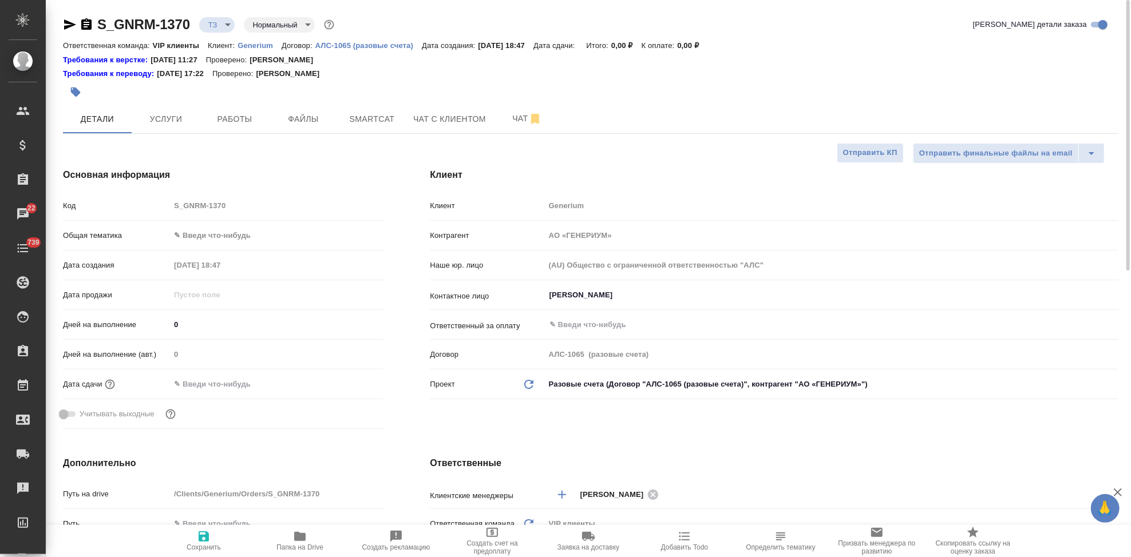
type textarea "x"
click at [303, 110] on button "Файлы" at bounding box center [303, 119] width 69 height 29
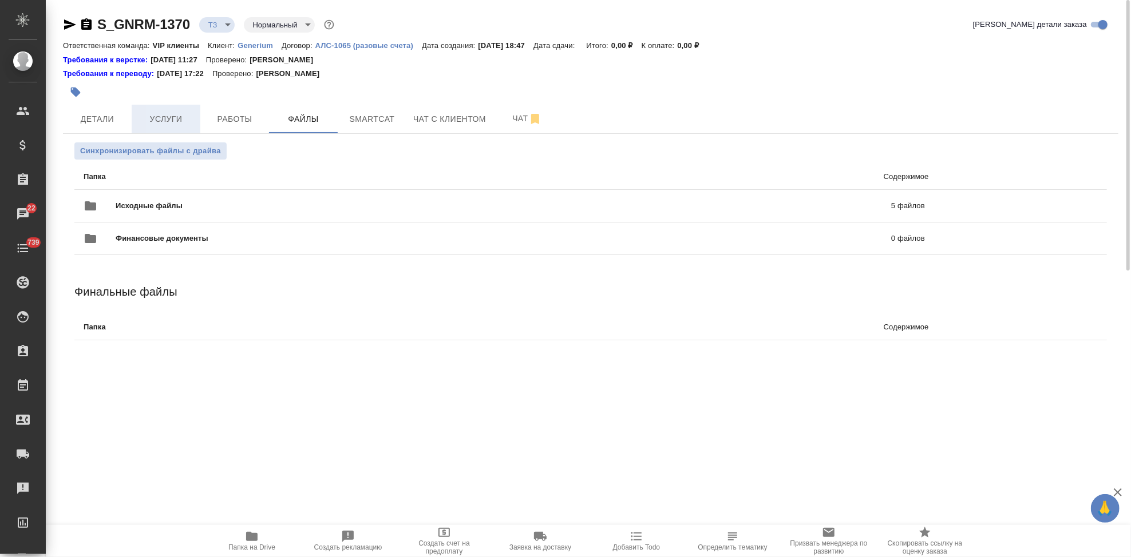
click at [169, 123] on span "Услуги" at bounding box center [165, 119] width 55 height 14
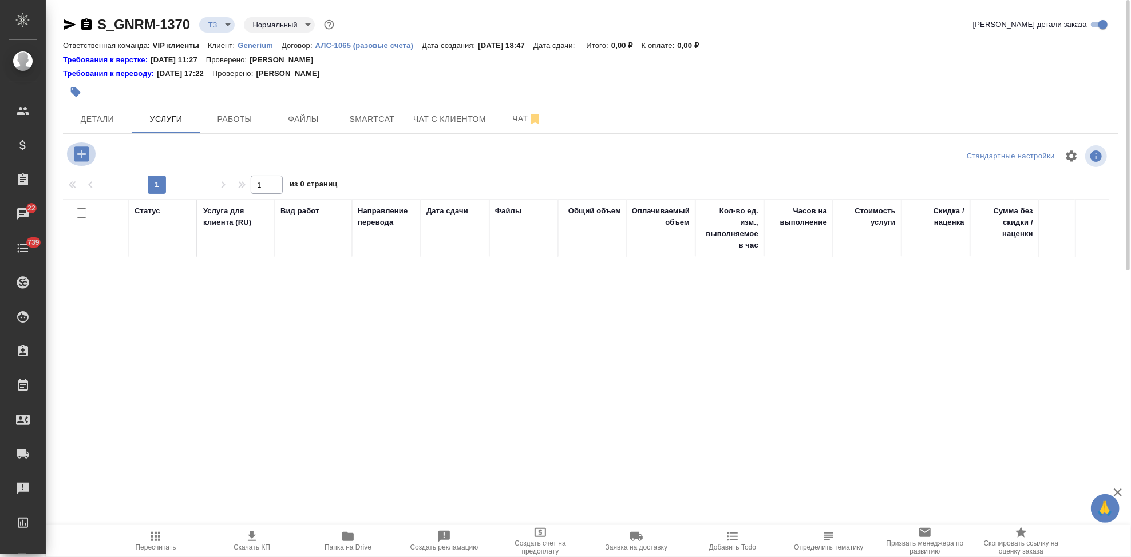
click at [80, 157] on icon "button" at bounding box center [81, 153] width 15 height 15
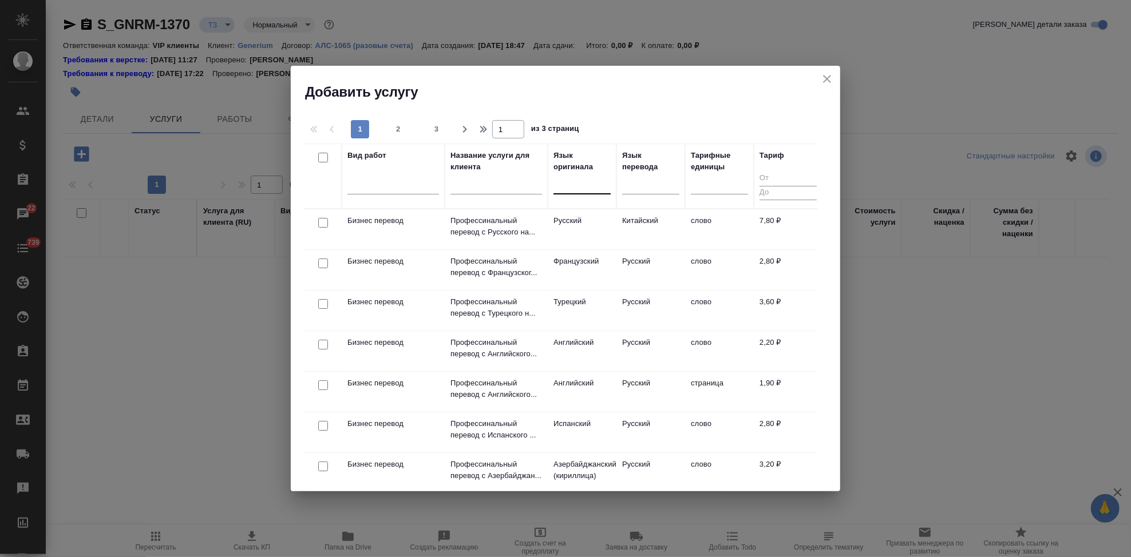
click at [567, 184] on div at bounding box center [581, 183] width 57 height 17
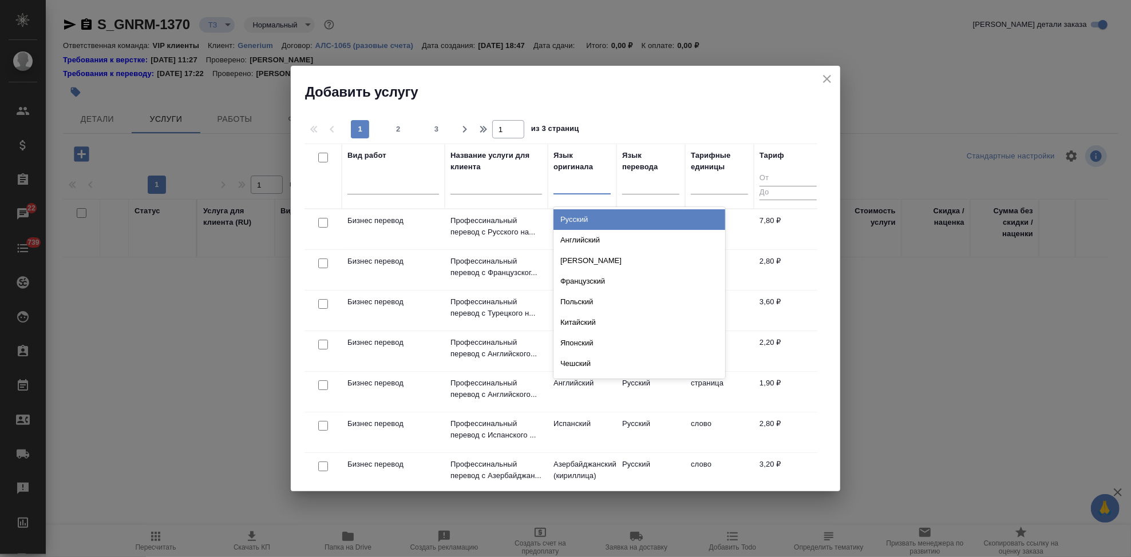
click at [583, 216] on div "Русский" at bounding box center [639, 219] width 172 height 21
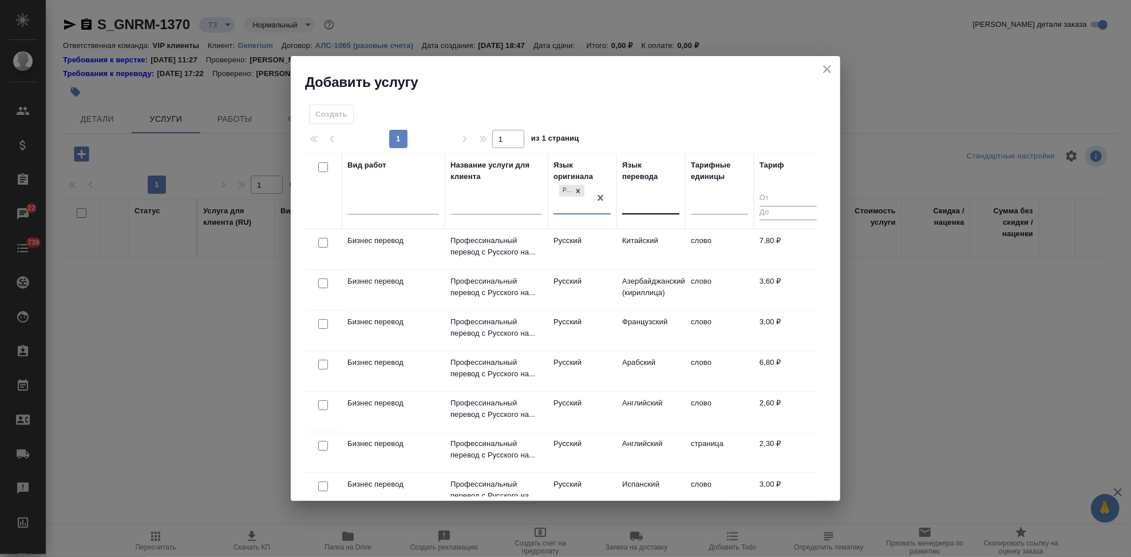
click at [637, 207] on div at bounding box center [650, 203] width 57 height 17
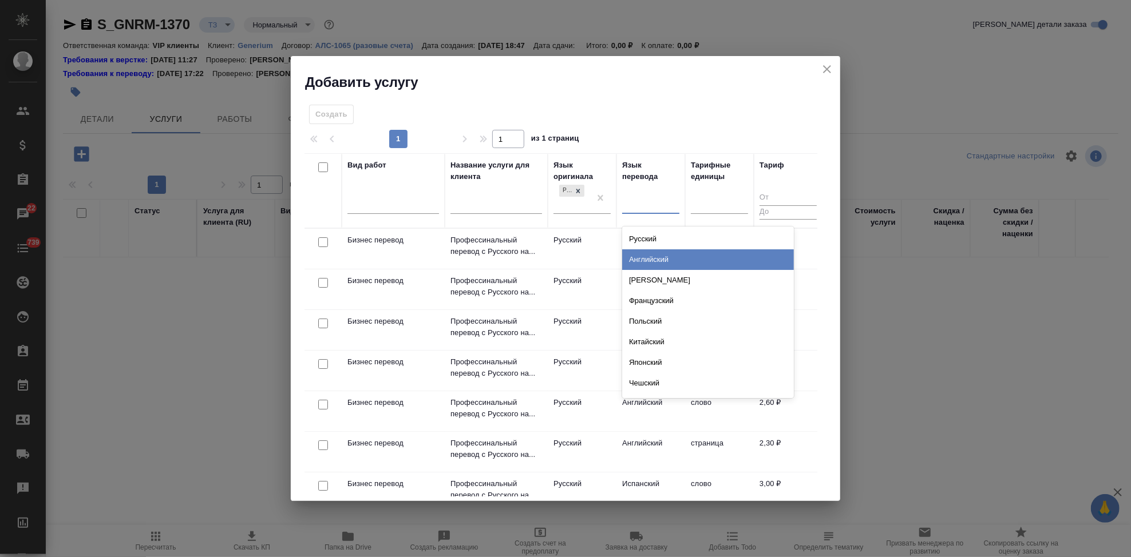
click at [641, 254] on div "Английский" at bounding box center [708, 259] width 172 height 21
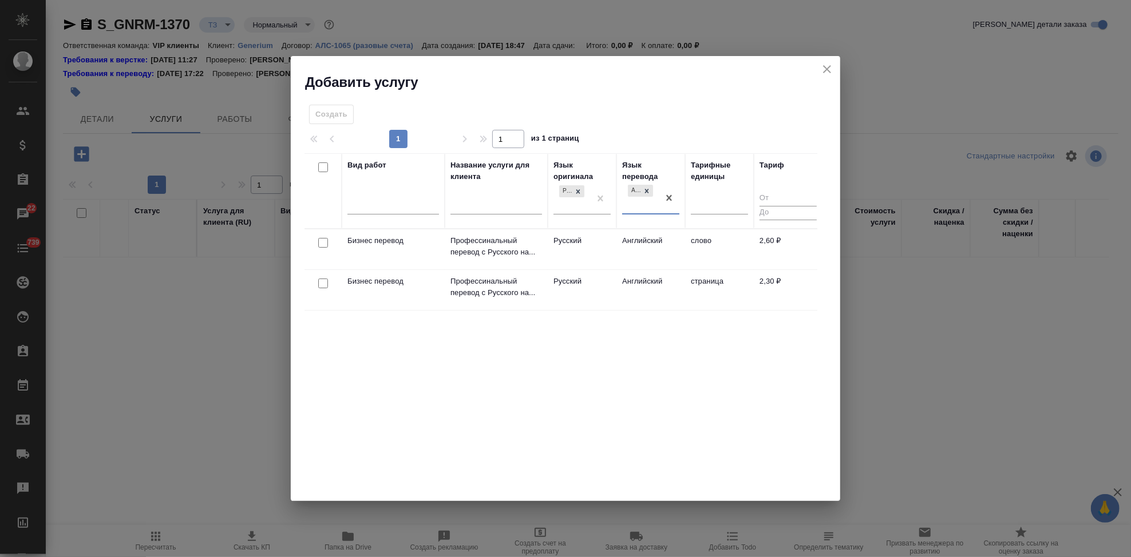
click at [623, 236] on td "Английский" at bounding box center [650, 249] width 69 height 40
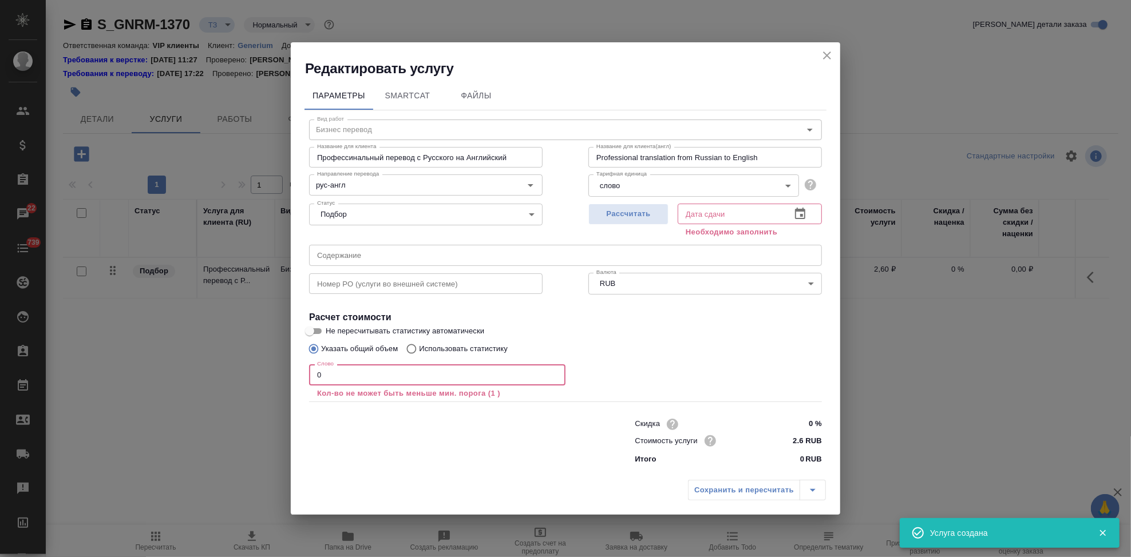
click at [451, 383] on input "0" at bounding box center [437, 374] width 256 height 21
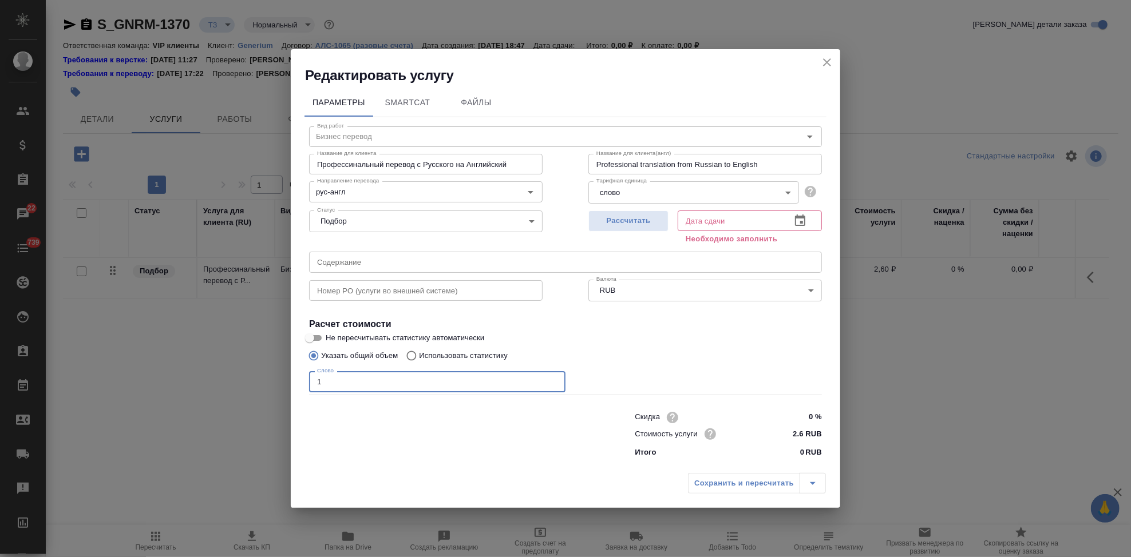
type input "1"
click at [802, 220] on icon "button" at bounding box center [800, 221] width 14 height 14
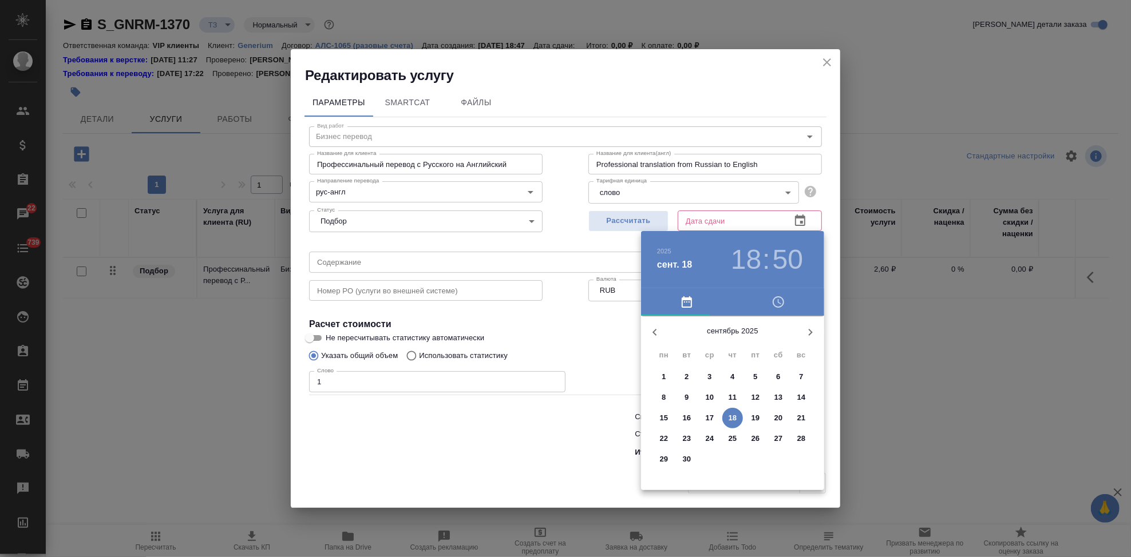
click at [711, 439] on p "24" at bounding box center [709, 438] width 9 height 11
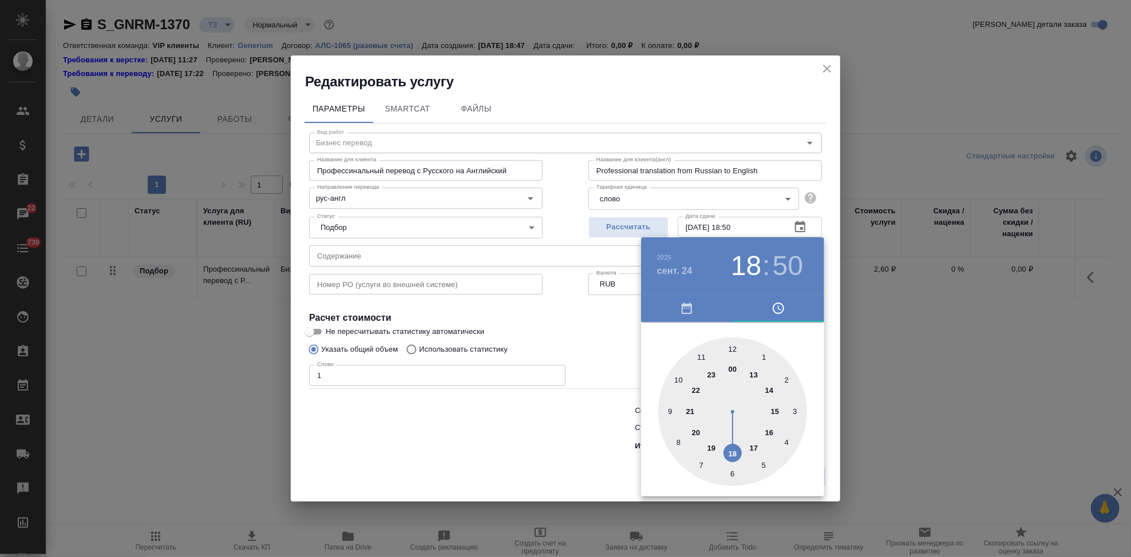
click at [740, 451] on div at bounding box center [732, 412] width 149 height 149
click at [732, 351] on div at bounding box center [732, 412] width 149 height 149
type input "24.09.2025 18:00"
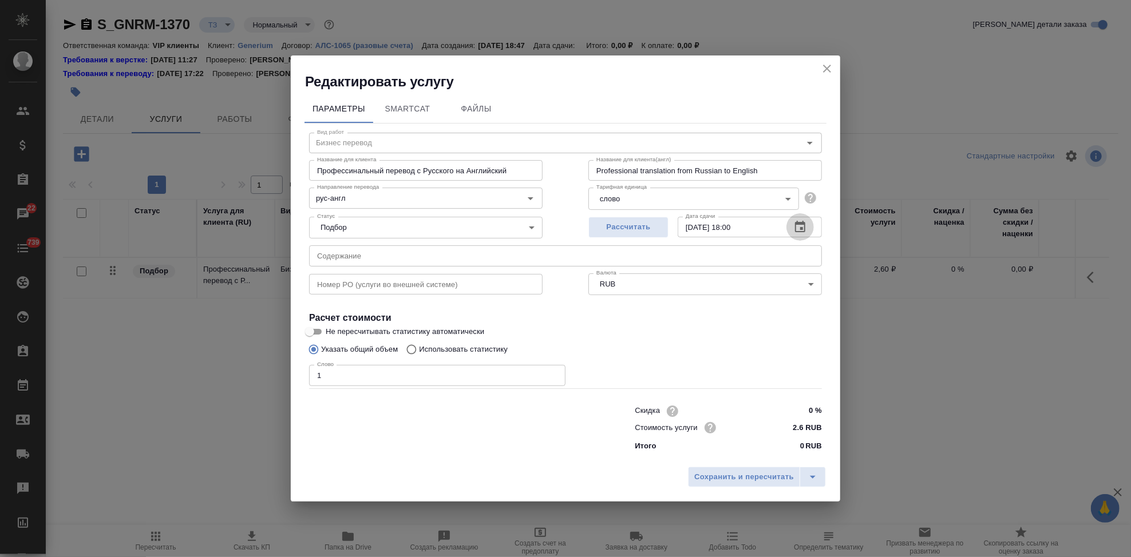
click at [357, 257] on input "text" at bounding box center [565, 255] width 513 height 21
click at [438, 259] on input "text" at bounding box center [565, 255] width 513 height 21
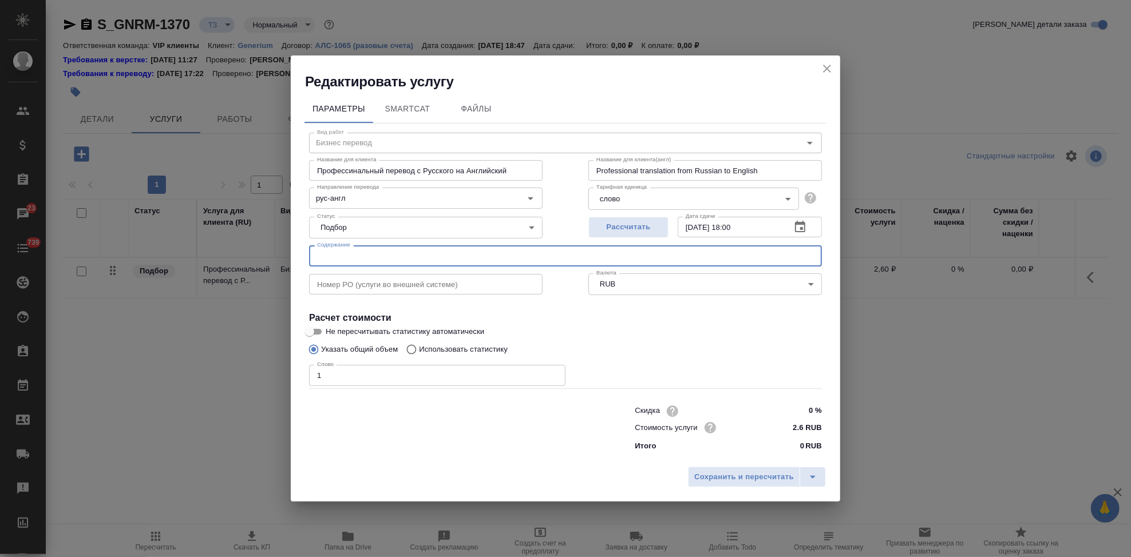
paste input "2.5-clinical-overview"
click at [481, 260] on input "2.5-clinical-overview;" at bounding box center [565, 255] width 513 height 21
paste input "ПРВ-ОВ-ПРВ-04-01-23 Отчет. Валидация процес"
type input "2.5-clinical-overview; ПРВ-ОВ-ПРВ-04-01-23 Отчет. Валидация процес"
click at [807, 471] on icon "split button" at bounding box center [813, 477] width 14 height 14
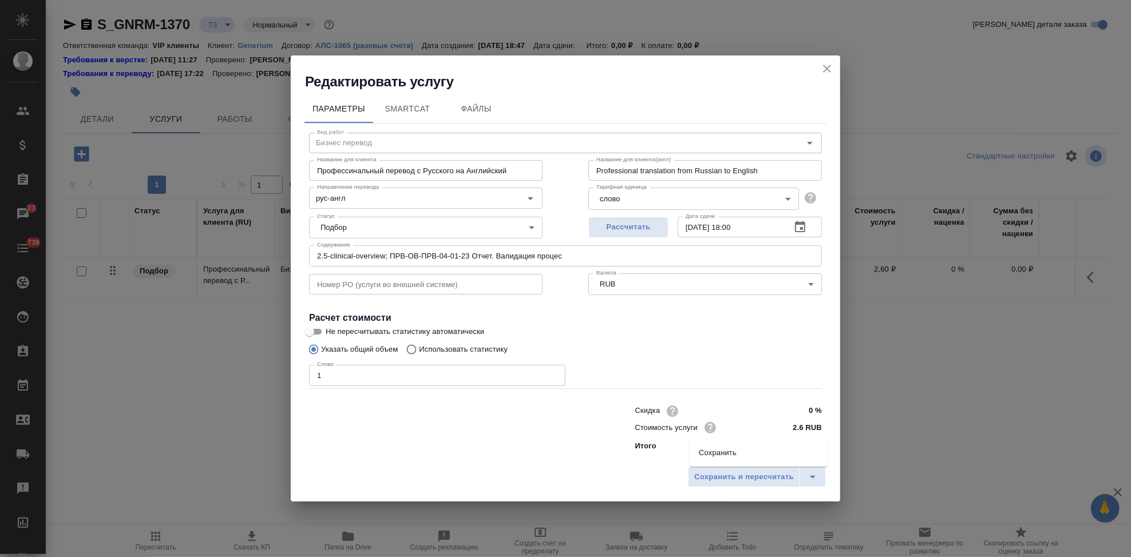
click at [732, 454] on li "Сохранить" at bounding box center [758, 453] width 138 height 18
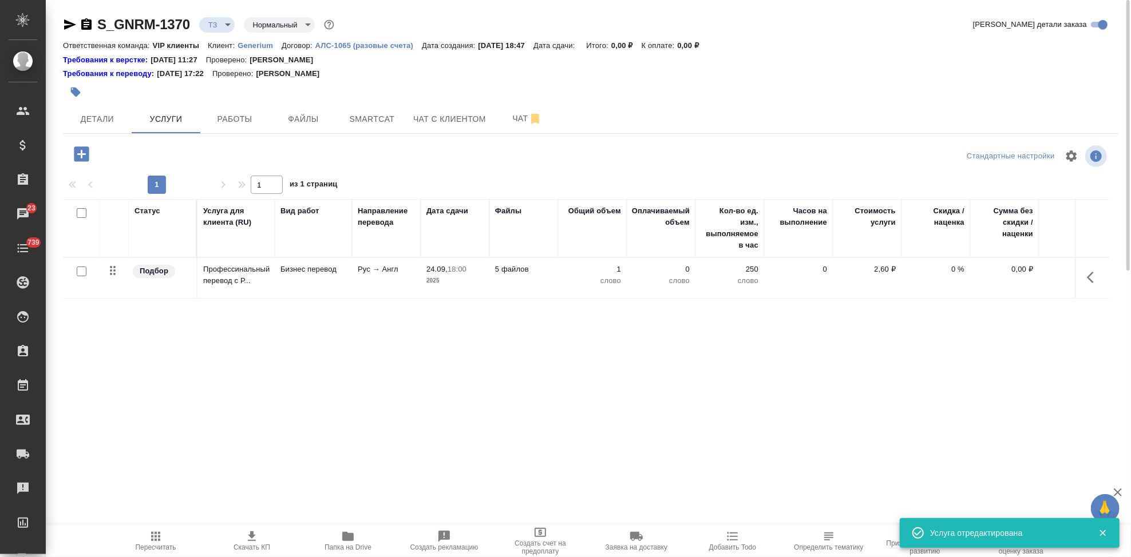
click at [78, 273] on input "checkbox" at bounding box center [82, 272] width 10 height 10
checkbox input "true"
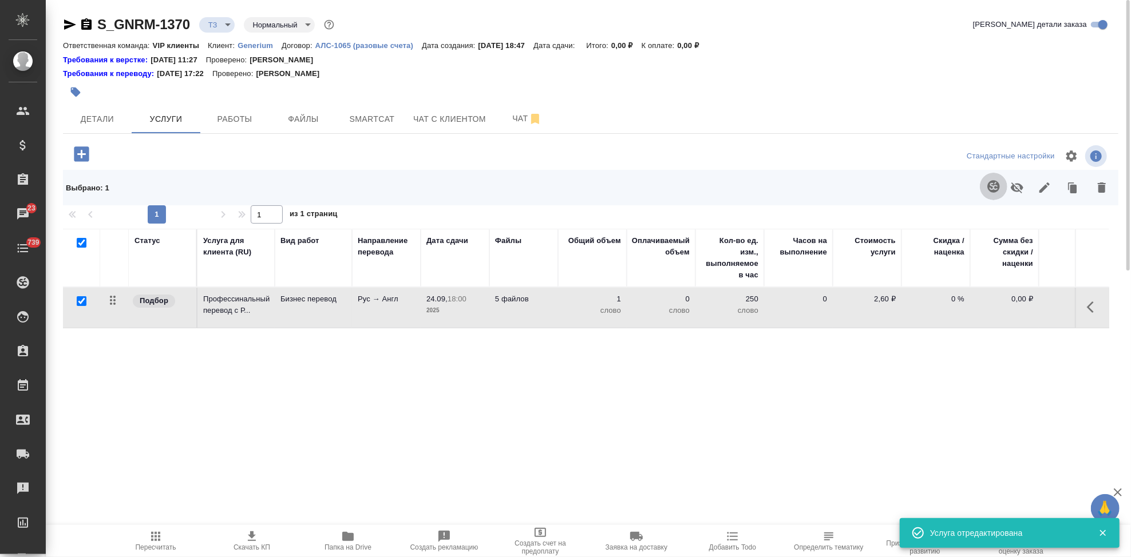
click at [985, 185] on button "button" at bounding box center [992, 186] width 27 height 27
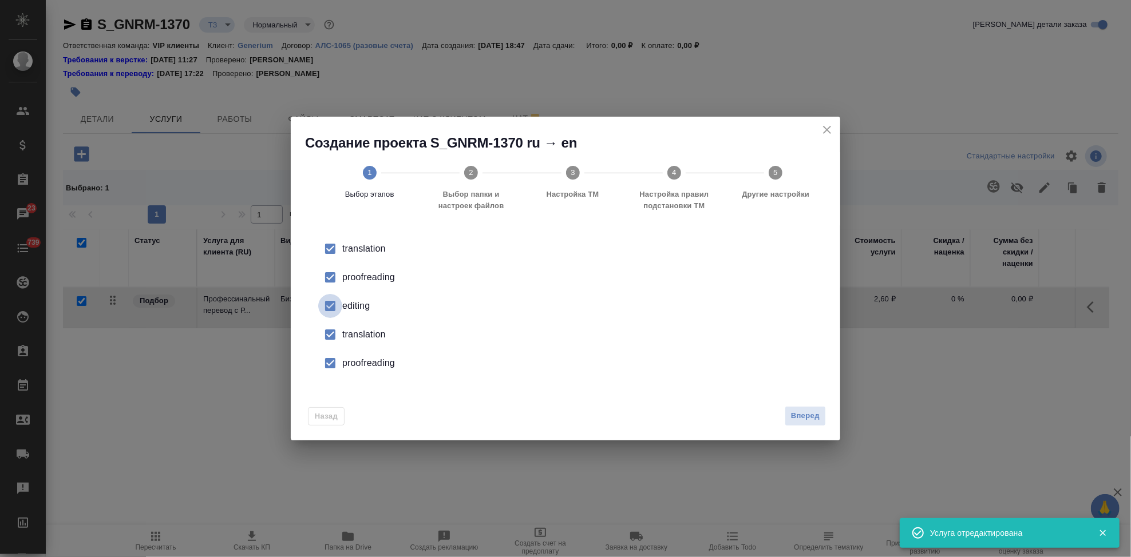
click at [326, 308] on input "checkbox" at bounding box center [330, 306] width 24 height 24
click at [334, 335] on input "checkbox" at bounding box center [330, 335] width 24 height 24
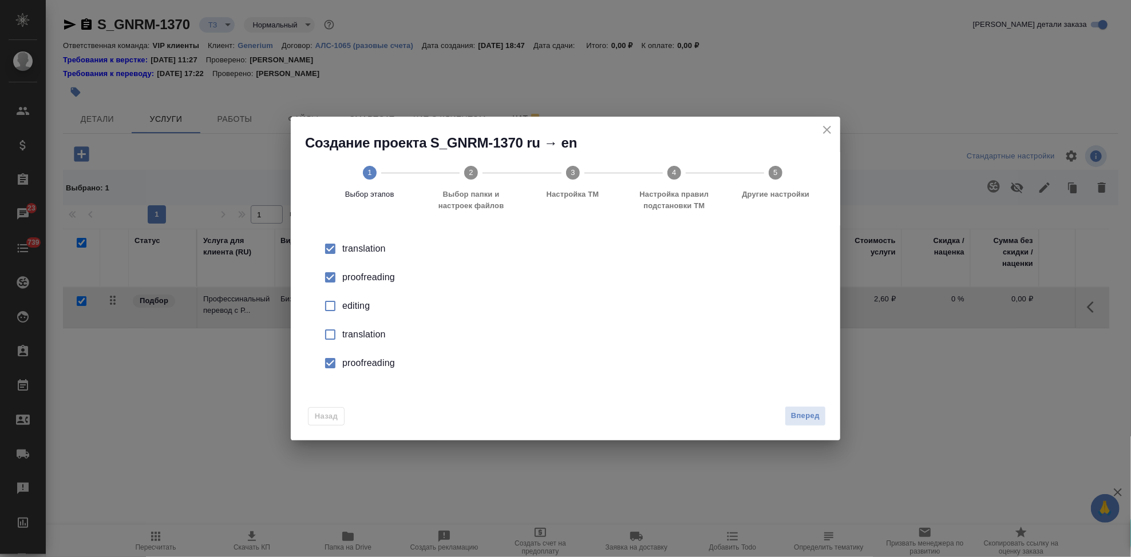
click at [338, 363] on input "checkbox" at bounding box center [330, 363] width 24 height 24
click at [819, 414] on span "Вперед" at bounding box center [805, 416] width 29 height 13
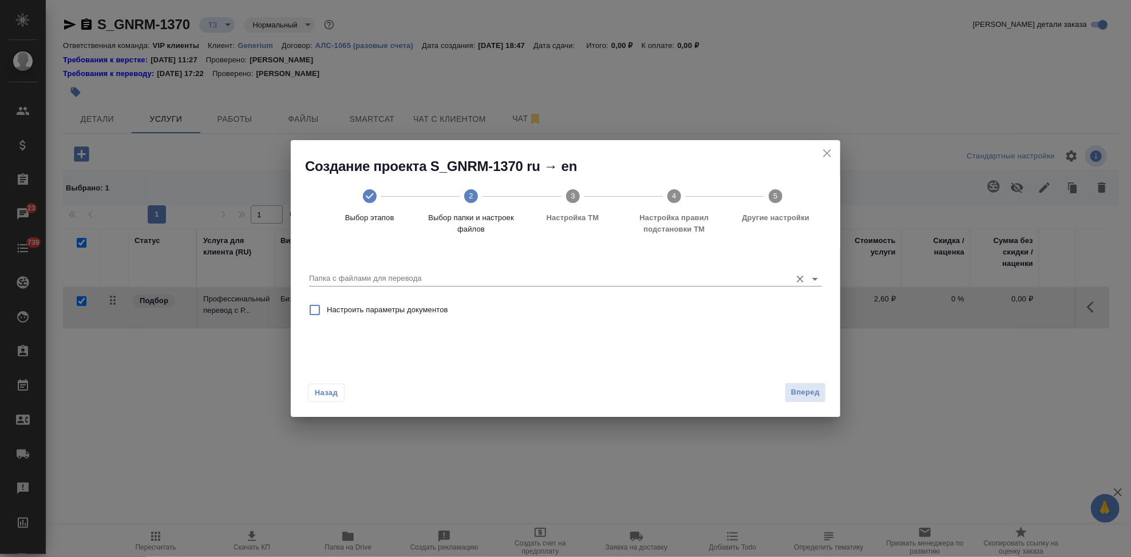
click at [728, 274] on input "Папка с файлами для перевода" at bounding box center [547, 279] width 476 height 14
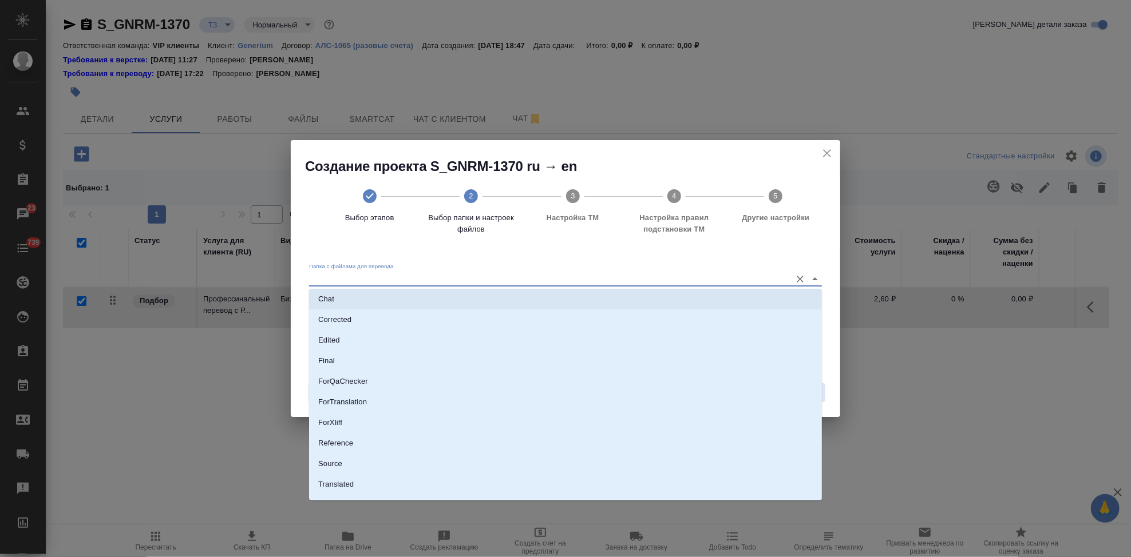
scroll to position [59, 0]
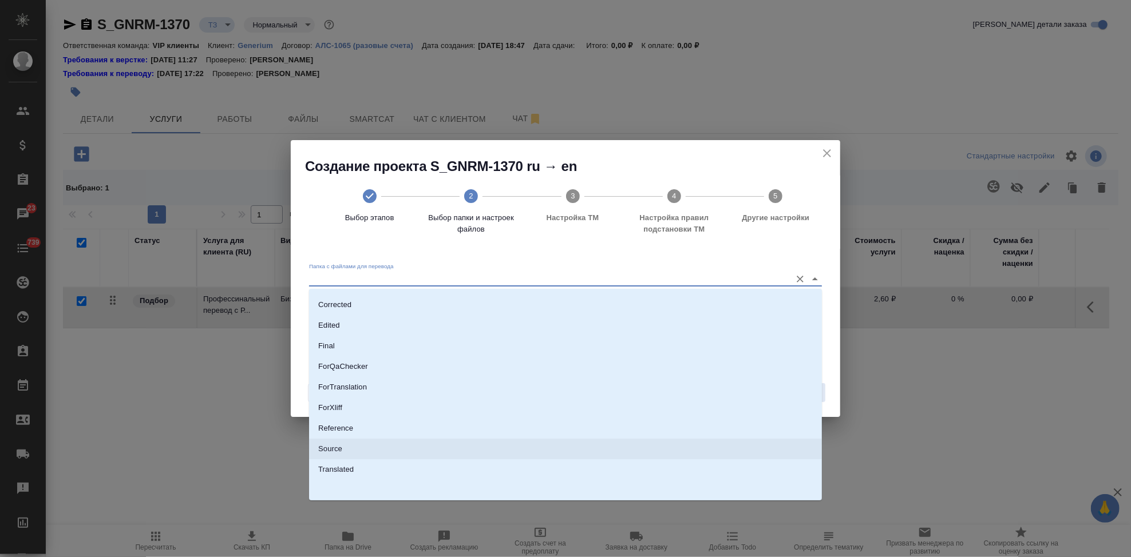
click at [357, 445] on li "Source" at bounding box center [565, 449] width 513 height 21
type input "Source"
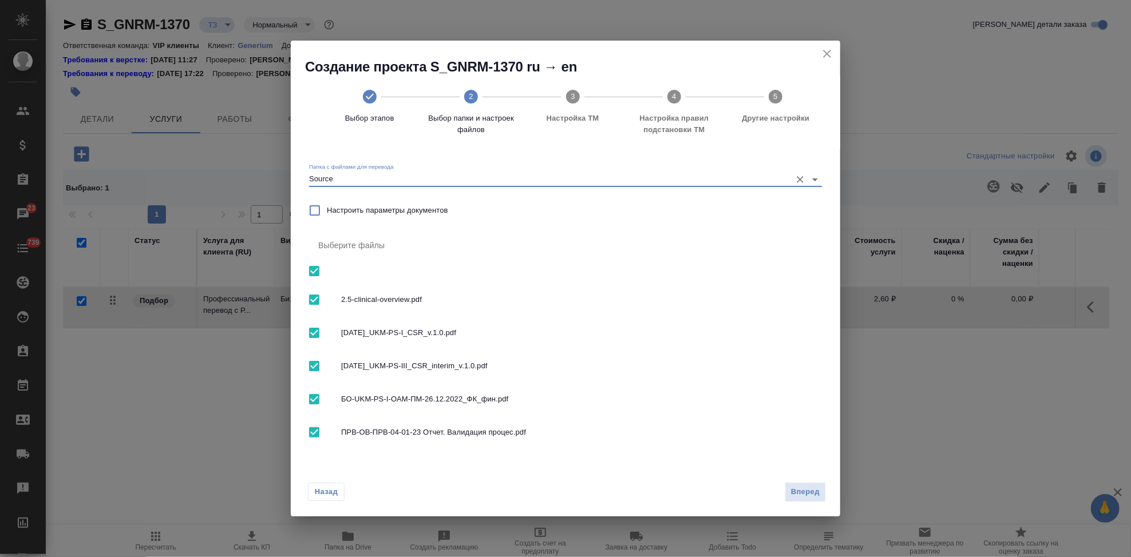
click at [316, 335] on input "checkbox" at bounding box center [314, 333] width 24 height 24
checkbox input "false"
click at [316, 369] on input "checkbox" at bounding box center [314, 366] width 24 height 24
checkbox input "false"
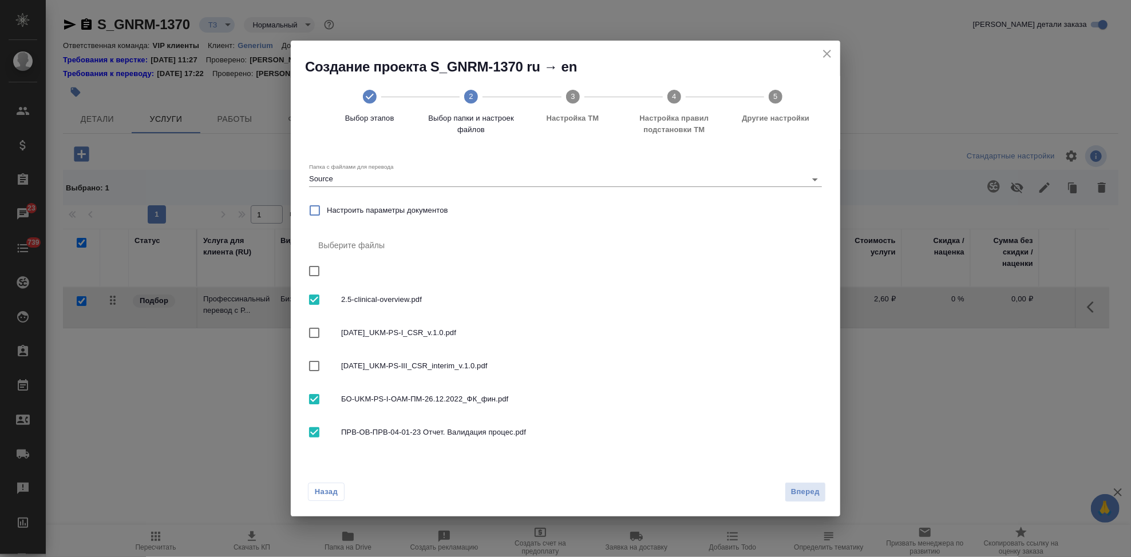
click at [311, 400] on input "checkbox" at bounding box center [314, 399] width 24 height 24
checkbox input "false"
click at [792, 491] on span "Вперед" at bounding box center [805, 492] width 29 height 13
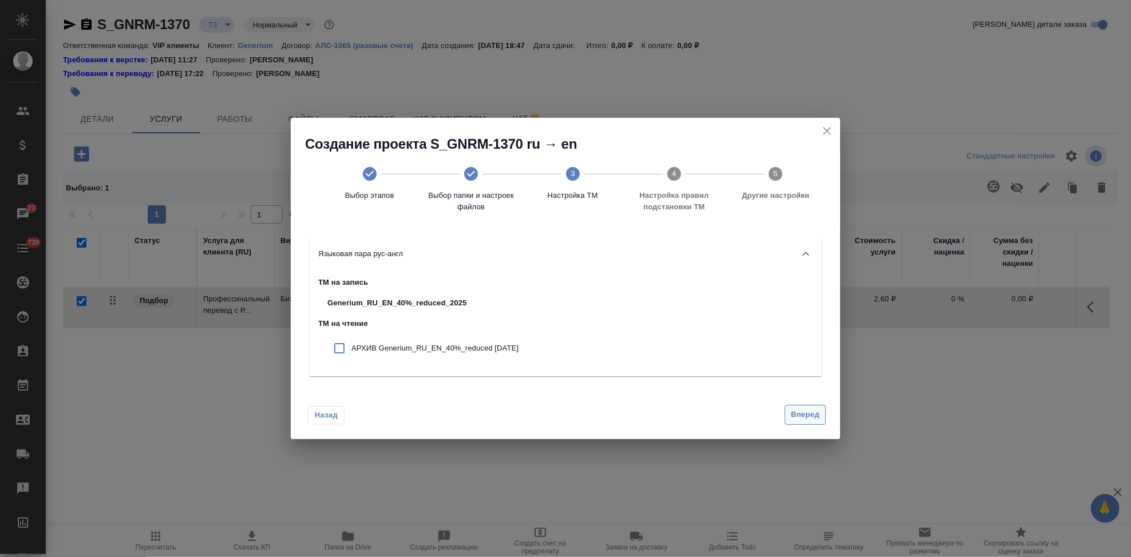
click at [822, 419] on button "Вперед" at bounding box center [804, 415] width 41 height 20
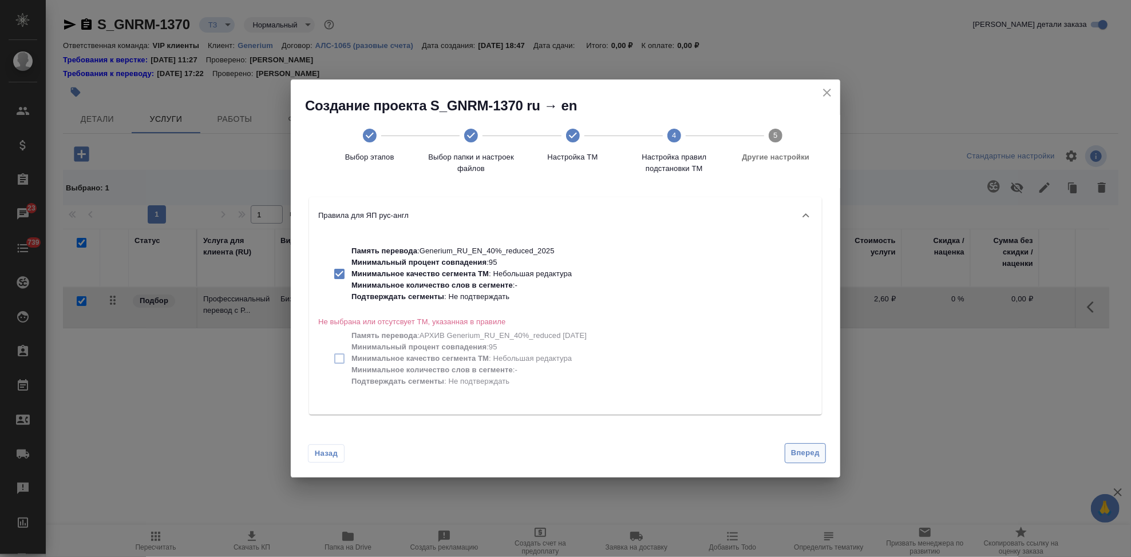
click at [802, 447] on span "Вперед" at bounding box center [805, 453] width 29 height 13
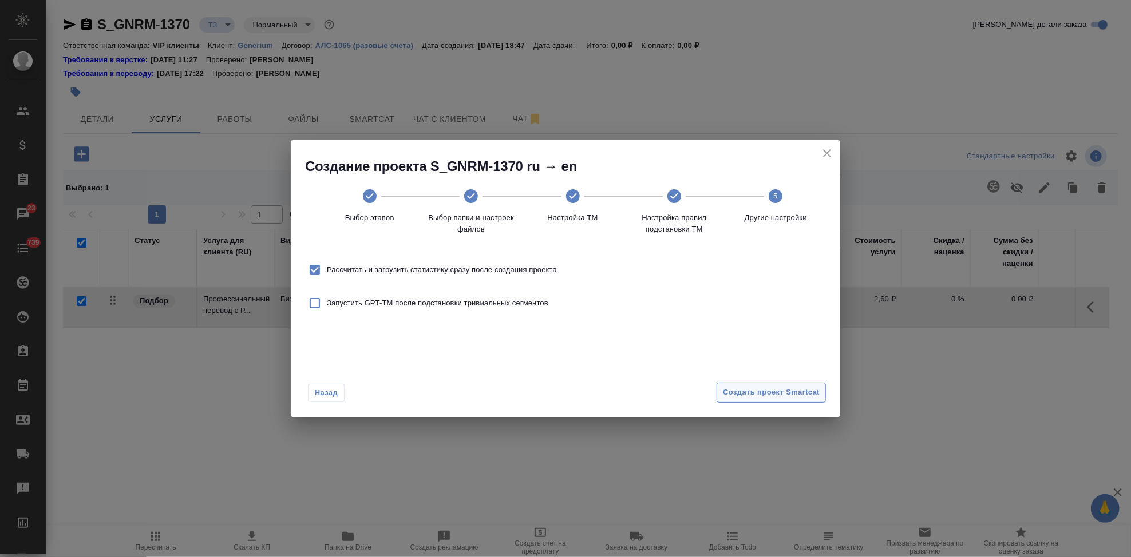
click at [804, 394] on span "Создать проект Smartcat" at bounding box center [771, 392] width 97 height 13
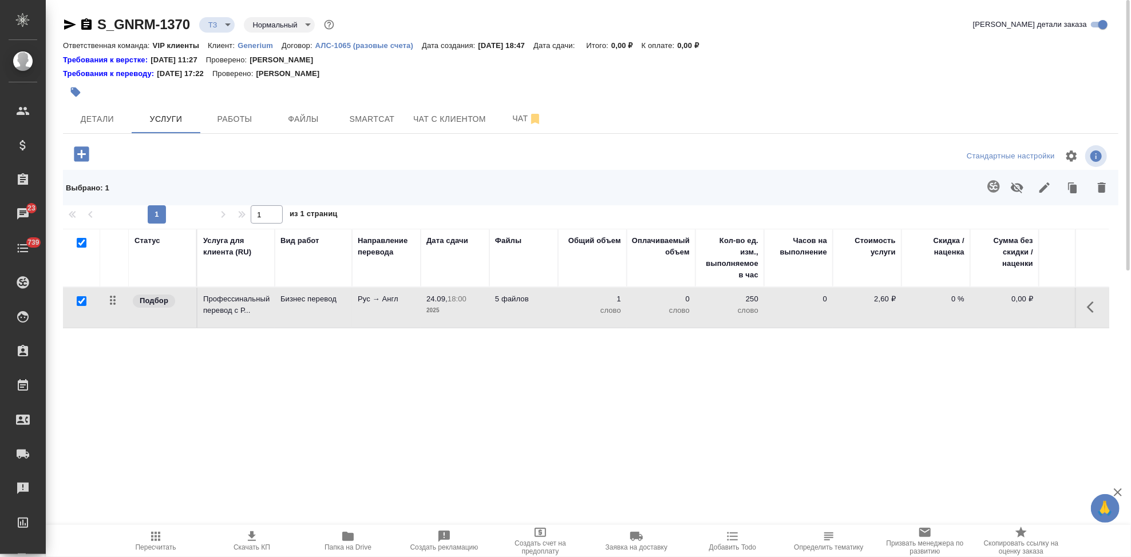
click at [89, 159] on icon "button" at bounding box center [81, 153] width 15 height 15
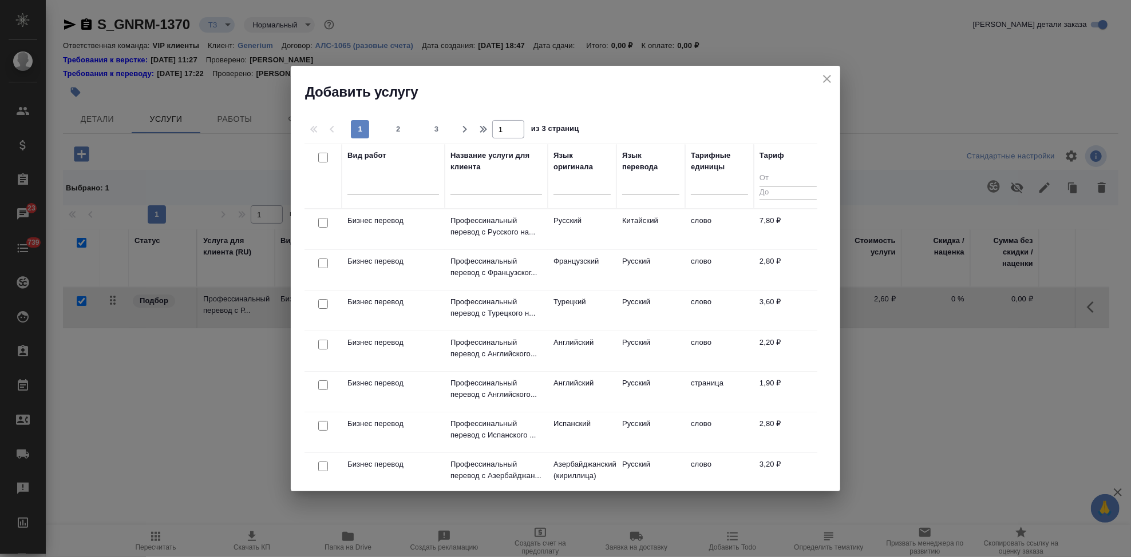
click at [581, 196] on div at bounding box center [581, 188] width 57 height 30
click at [583, 191] on div at bounding box center [581, 183] width 57 height 17
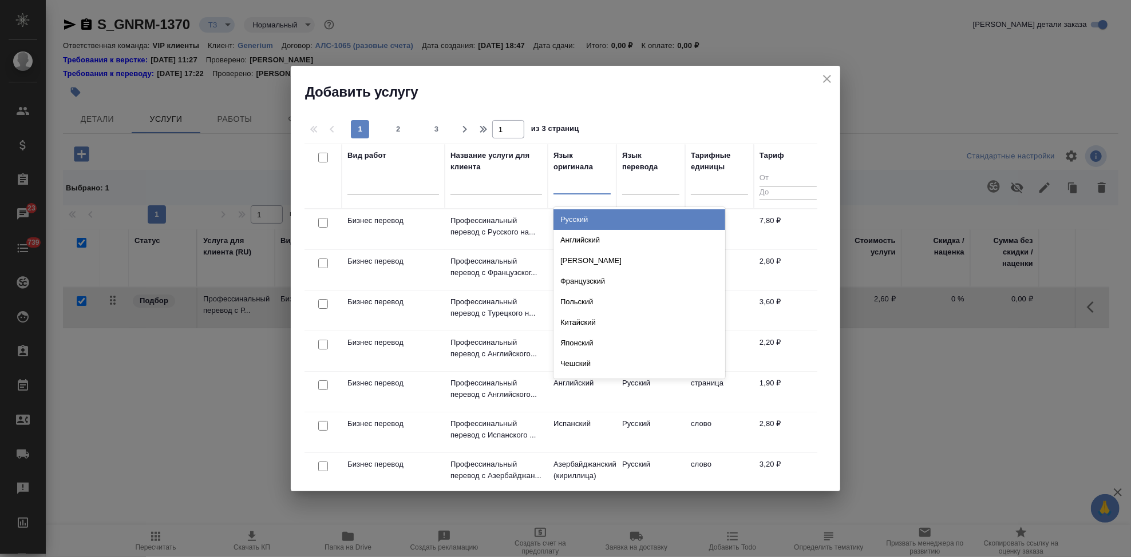
click at [581, 219] on div "Русский" at bounding box center [639, 219] width 172 height 21
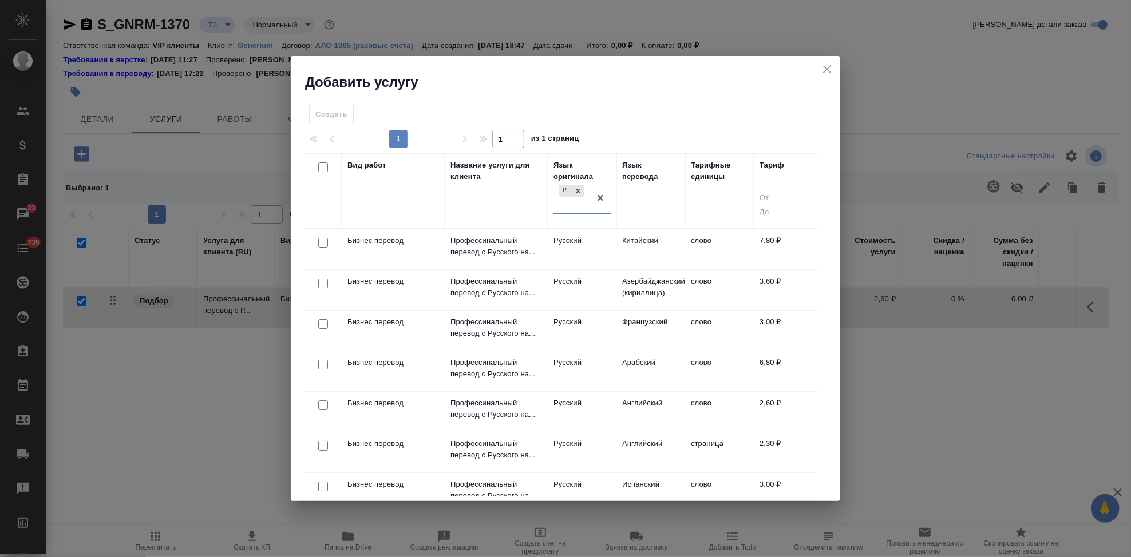
click at [642, 215] on div at bounding box center [650, 208] width 57 height 30
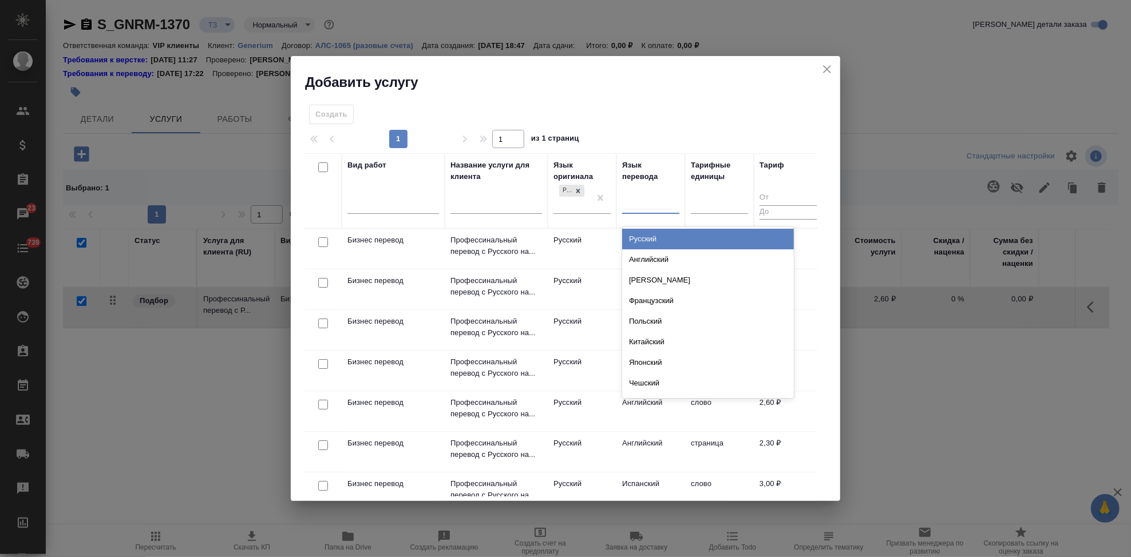
click at [636, 207] on div at bounding box center [650, 203] width 57 height 17
click at [648, 255] on div "Английский" at bounding box center [708, 259] width 172 height 21
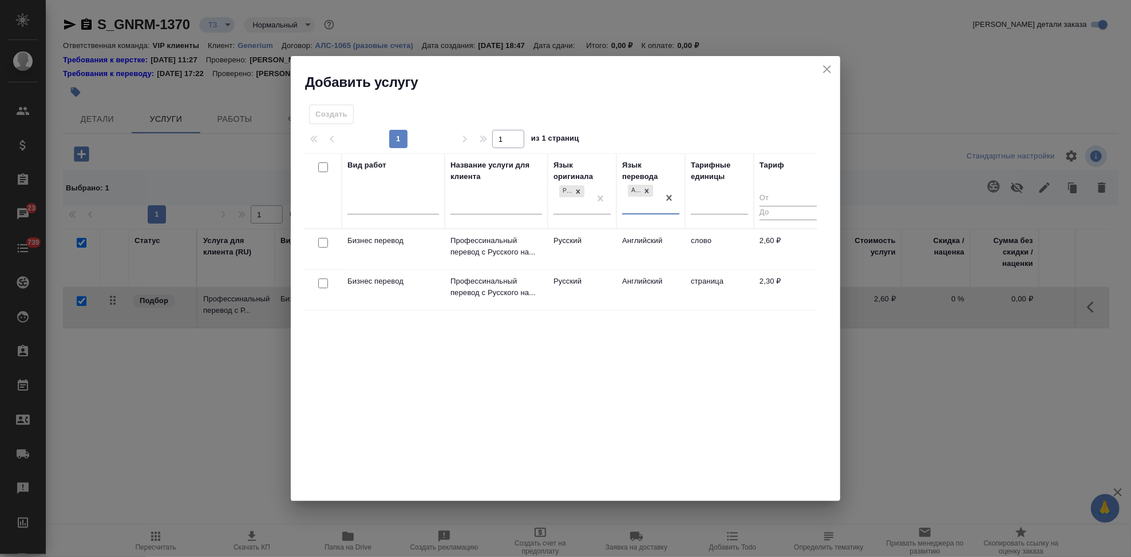
click at [582, 237] on td "Русский" at bounding box center [582, 249] width 69 height 40
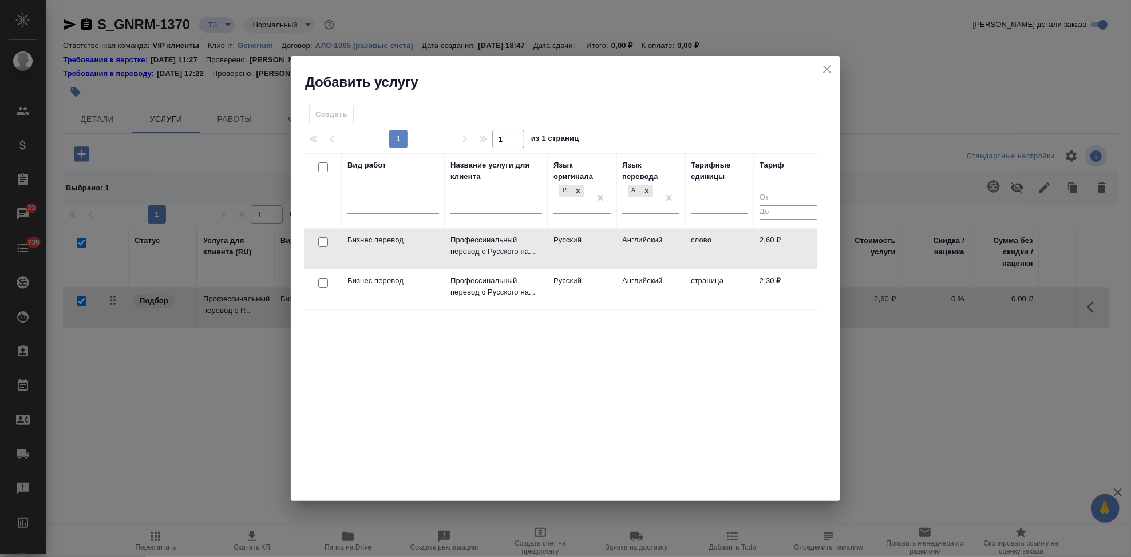
click at [582, 237] on td "Русский" at bounding box center [582, 249] width 69 height 40
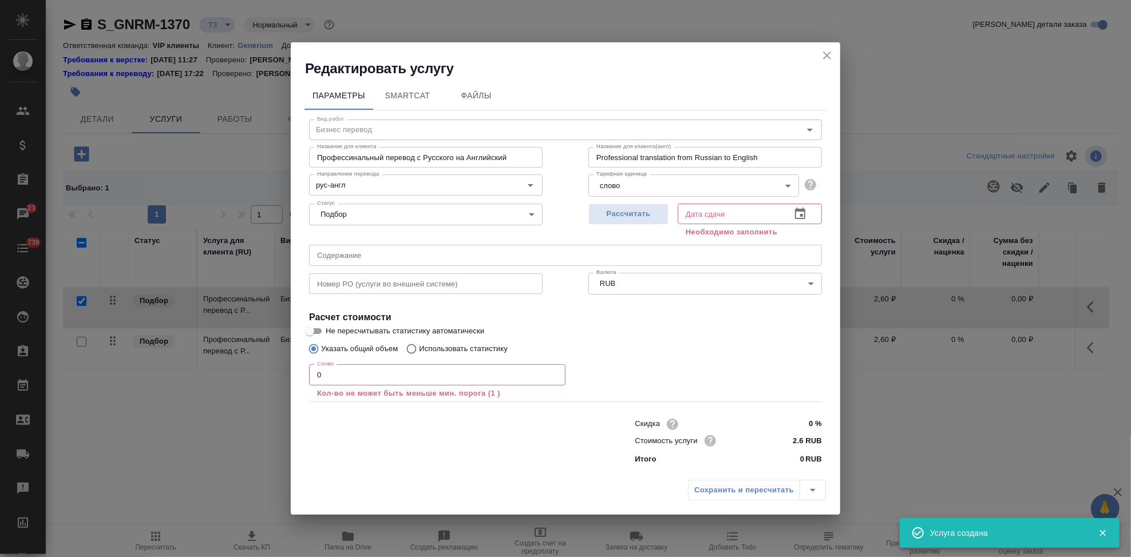
checkbox input "false"
click at [435, 261] on input "text" at bounding box center [565, 255] width 513 height 21
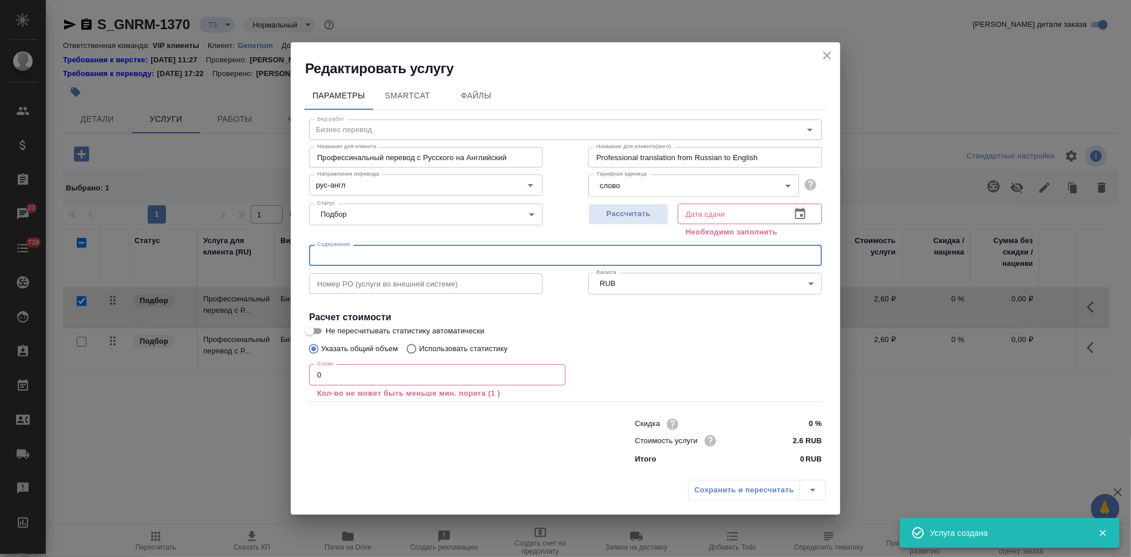
click at [416, 261] on input "text" at bounding box center [565, 255] width 513 height 21
paste input "2022.12.20_UKM-PS-I_CSR_v.1.0"
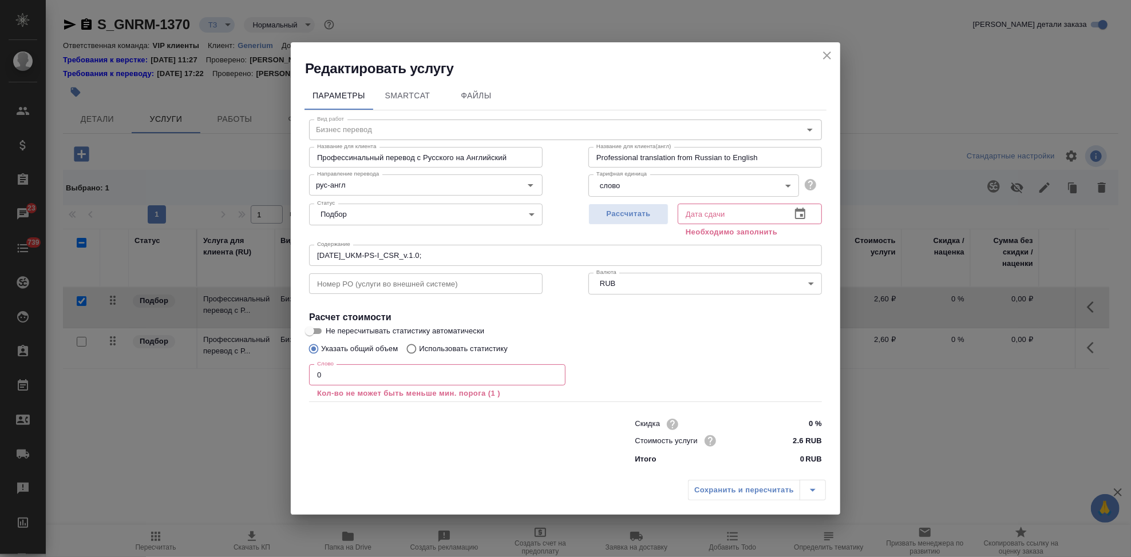
click at [556, 257] on input "2022.12.20_UKM-PS-I_CSR_v.1.0;" at bounding box center [565, 255] width 513 height 21
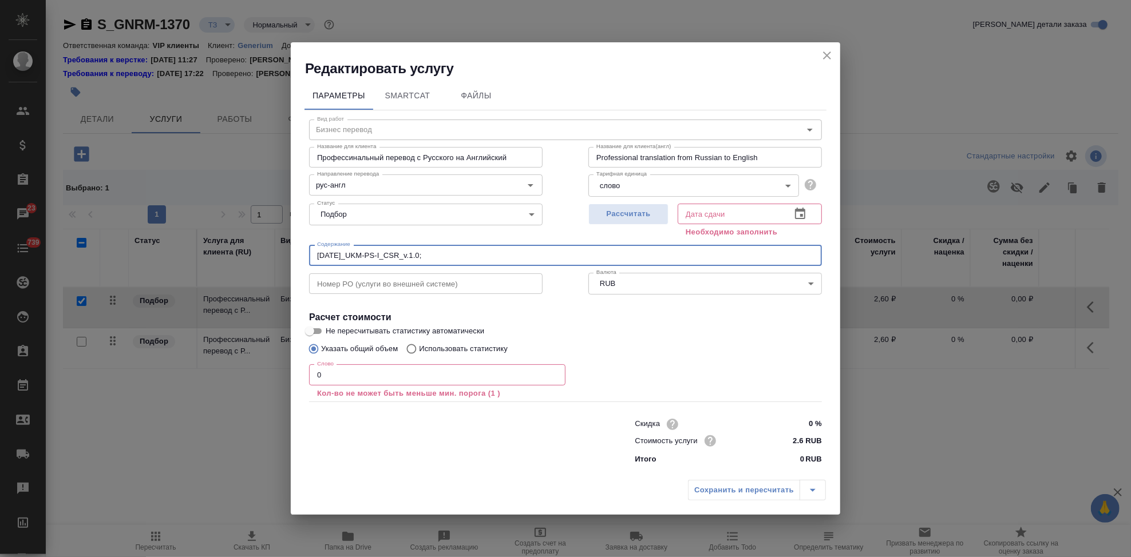
paste input "2024.11.21_UKM-PS-III_CSR_interim_v.1.0"
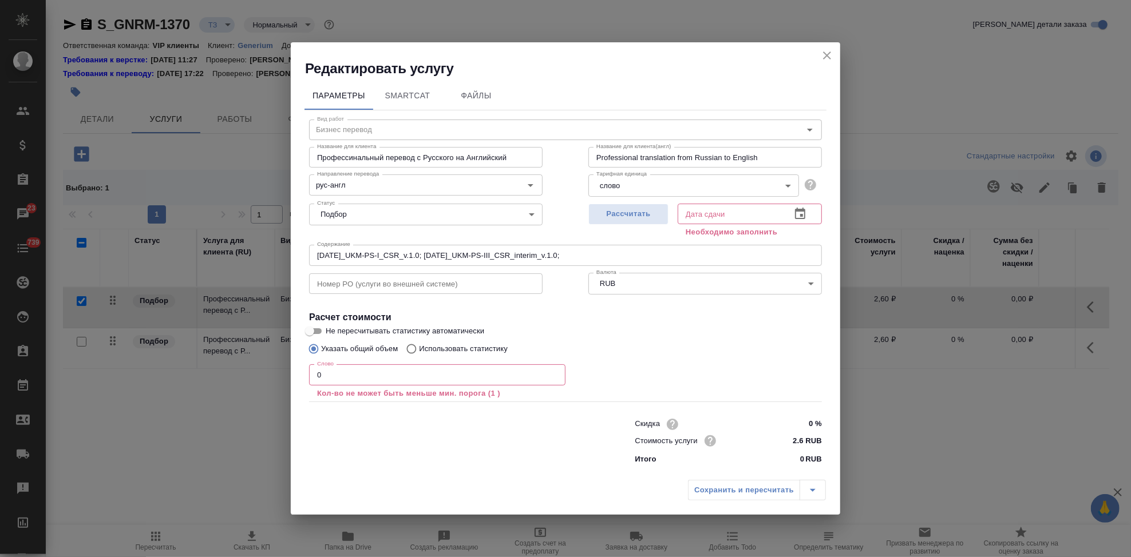
click at [649, 254] on input "2022.12.20_UKM-PS-I_CSR_v.1.0; 2024.11.21_UKM-PS-III_CSR_interim_v.1.0;" at bounding box center [565, 255] width 513 height 21
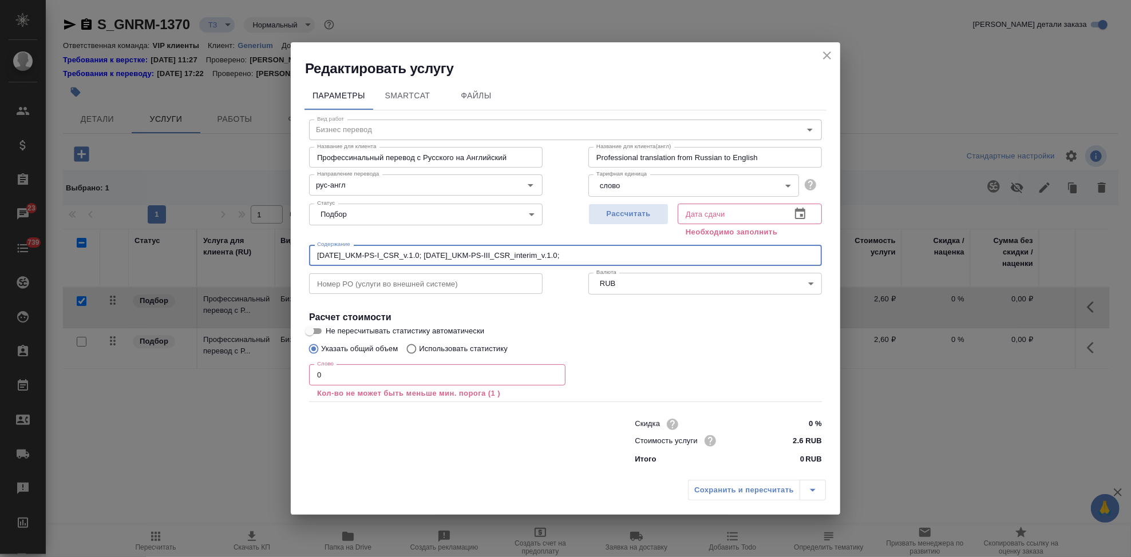
paste input "БО-UKM-PS-I-ОАМ-ПМ-26.12.2022_ФК_фин"
type input "2022.12.20_UKM-PS-I_CSR_v.1.0; 2024.11.21_UKM-PS-III_CSR_interim_v.1.0; БО-UKM-…"
click at [336, 375] on input "0" at bounding box center [437, 374] width 256 height 21
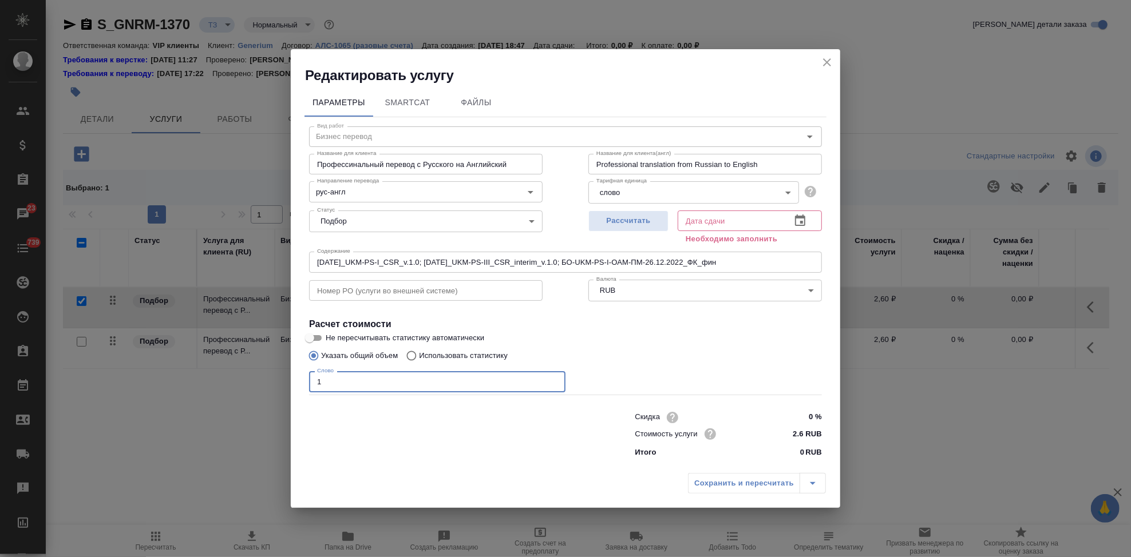
type input "1"
click at [800, 225] on icon "button" at bounding box center [800, 220] width 10 height 11
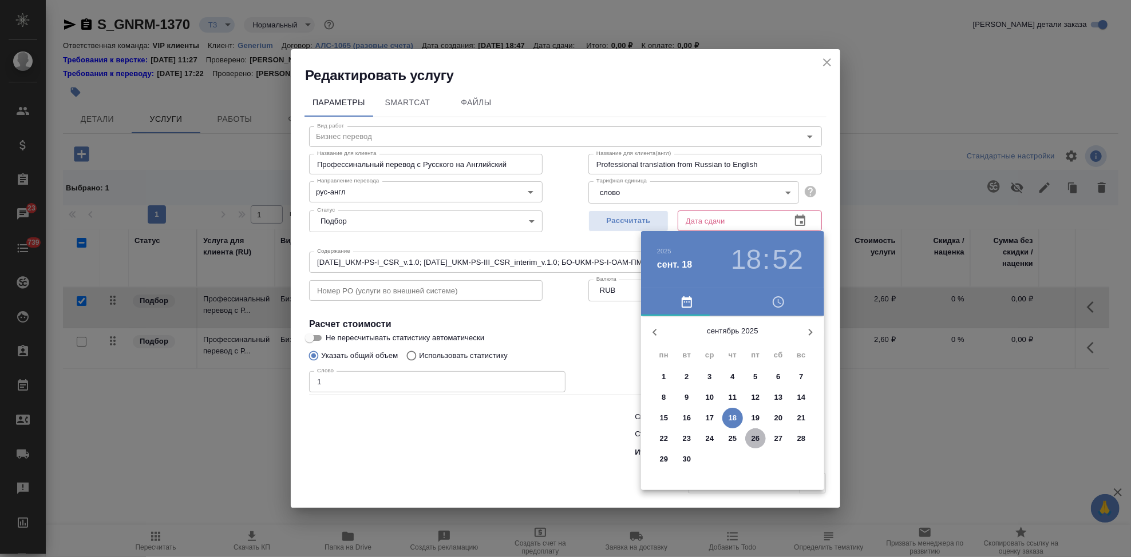
click at [757, 439] on p "26" at bounding box center [755, 438] width 9 height 11
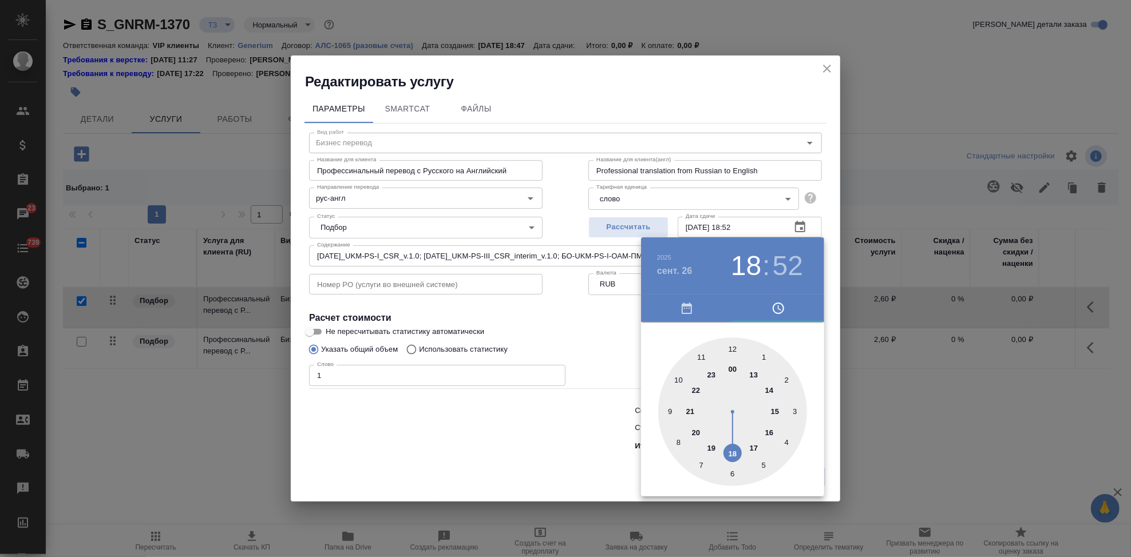
click at [734, 453] on div at bounding box center [732, 412] width 149 height 149
click at [735, 351] on div at bounding box center [732, 412] width 149 height 149
type input "26.09.2025 18:00"
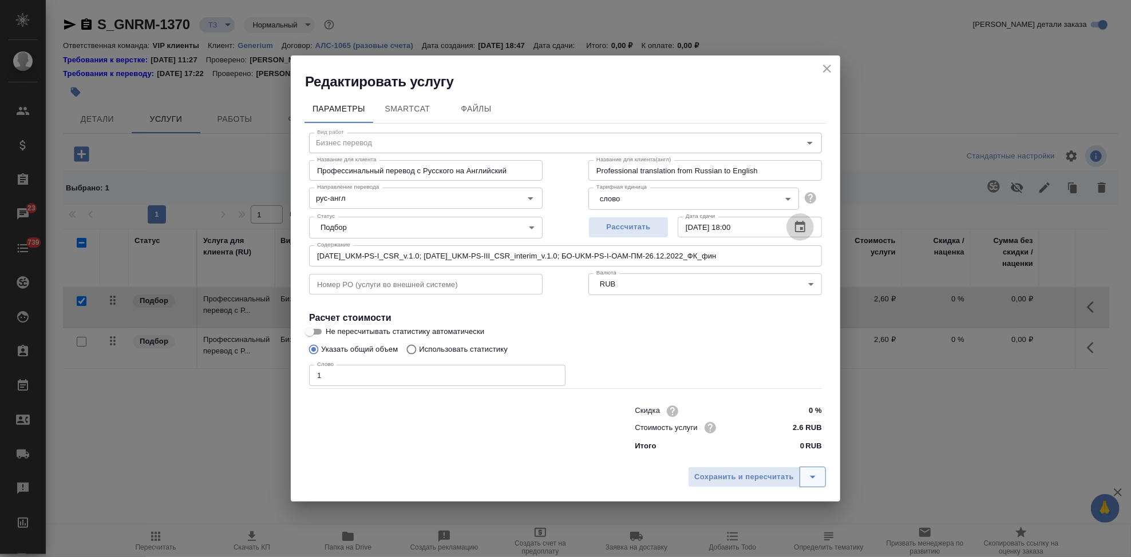
click at [821, 471] on button "split button" at bounding box center [812, 477] width 26 height 21
click at [755, 450] on li "Сохранить" at bounding box center [758, 453] width 138 height 18
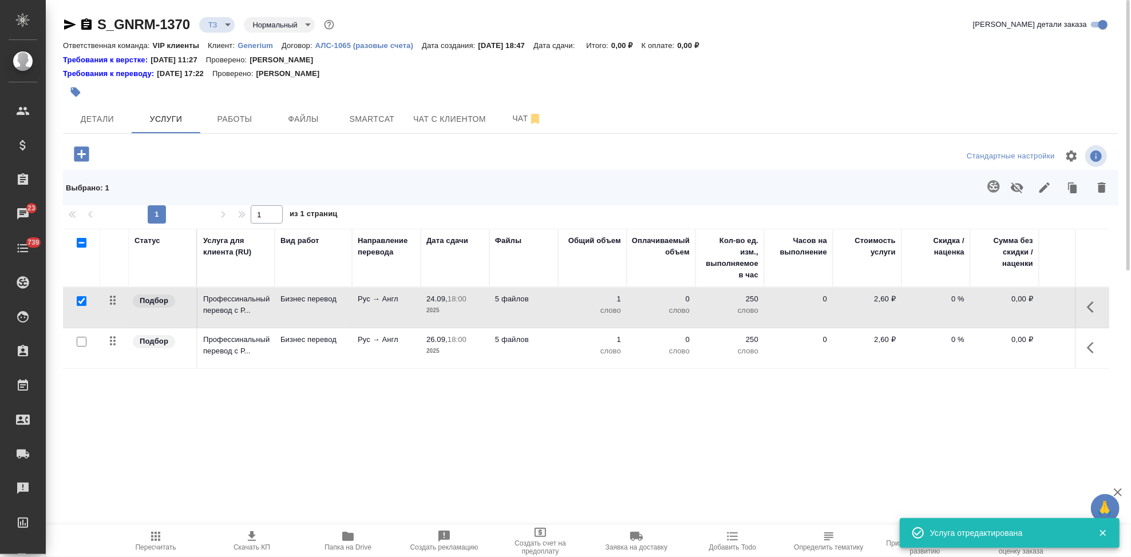
click at [86, 302] on div at bounding box center [82, 302] width 26 height 16
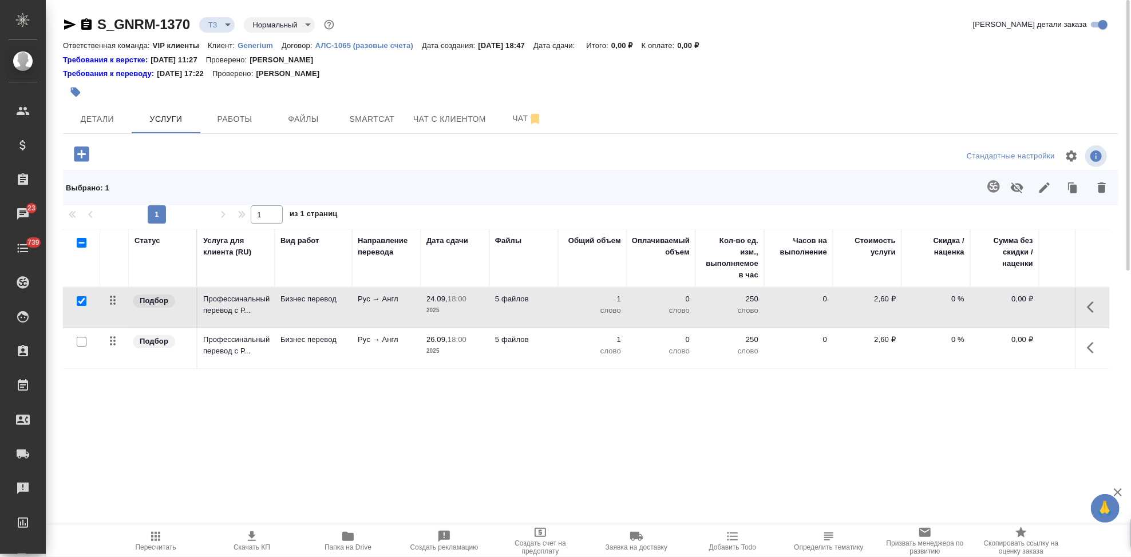
click at [79, 344] on input "checkbox" at bounding box center [82, 342] width 10 height 10
checkbox input "true"
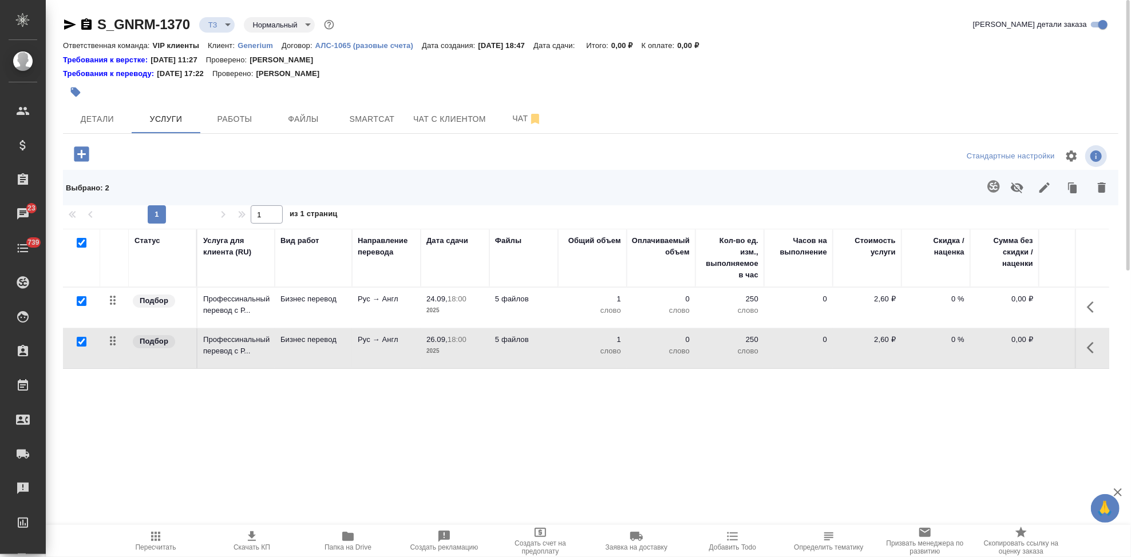
click at [86, 303] on input "checkbox" at bounding box center [82, 301] width 10 height 10
checkbox input "false"
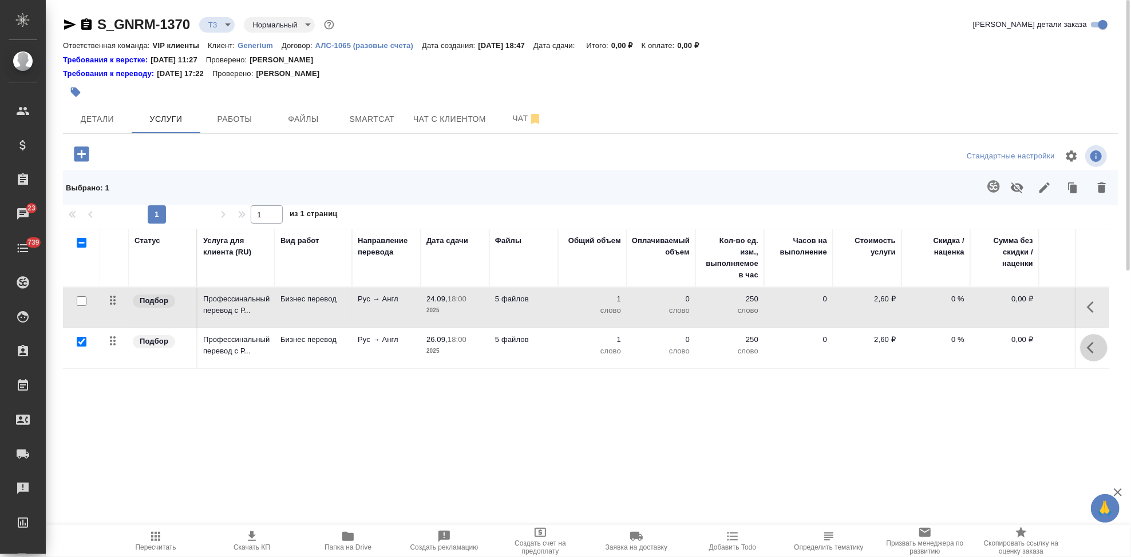
click at [1092, 345] on icon "button" at bounding box center [1093, 348] width 14 height 14
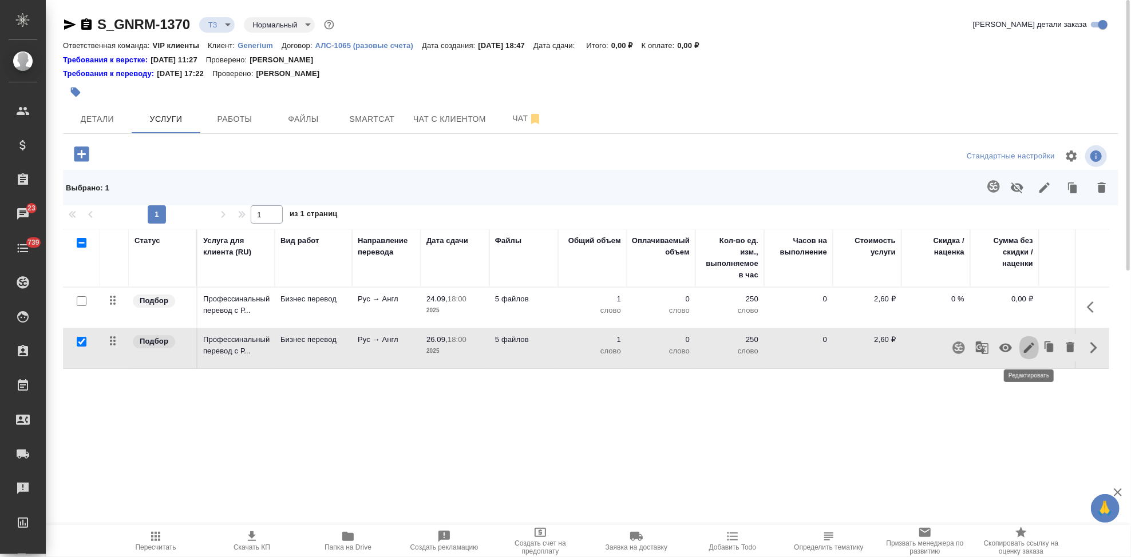
click at [1030, 351] on icon "button" at bounding box center [1029, 348] width 14 height 14
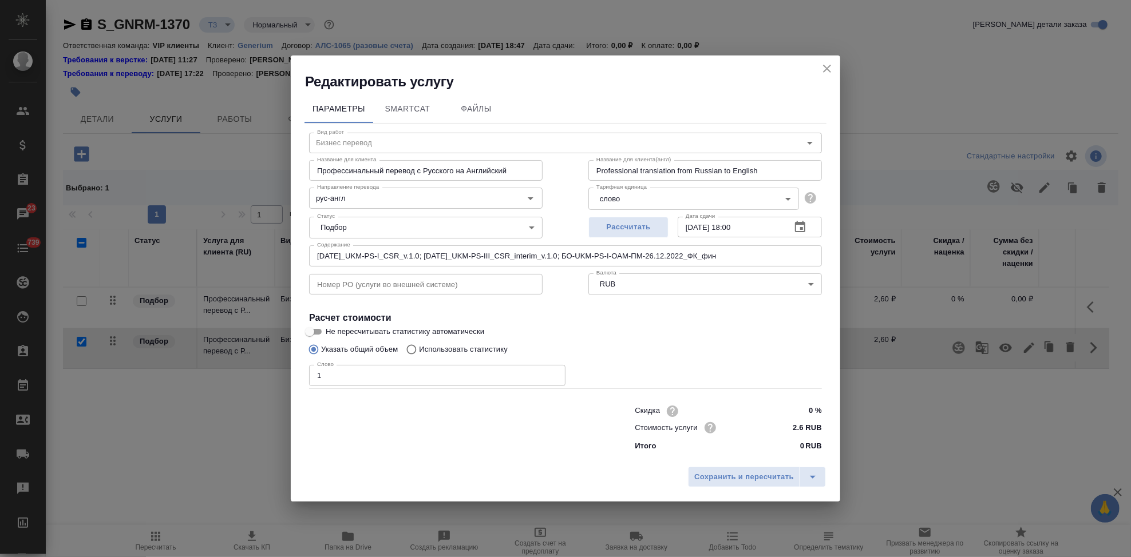
click at [827, 70] on icon "close" at bounding box center [827, 69] width 8 height 8
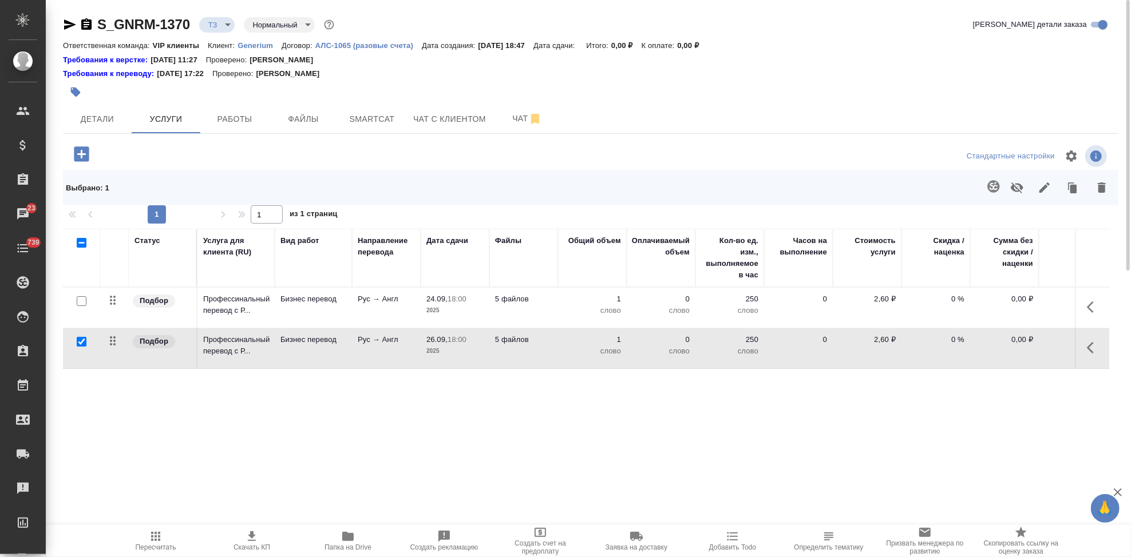
click at [993, 185] on icon "button" at bounding box center [993, 186] width 12 height 12
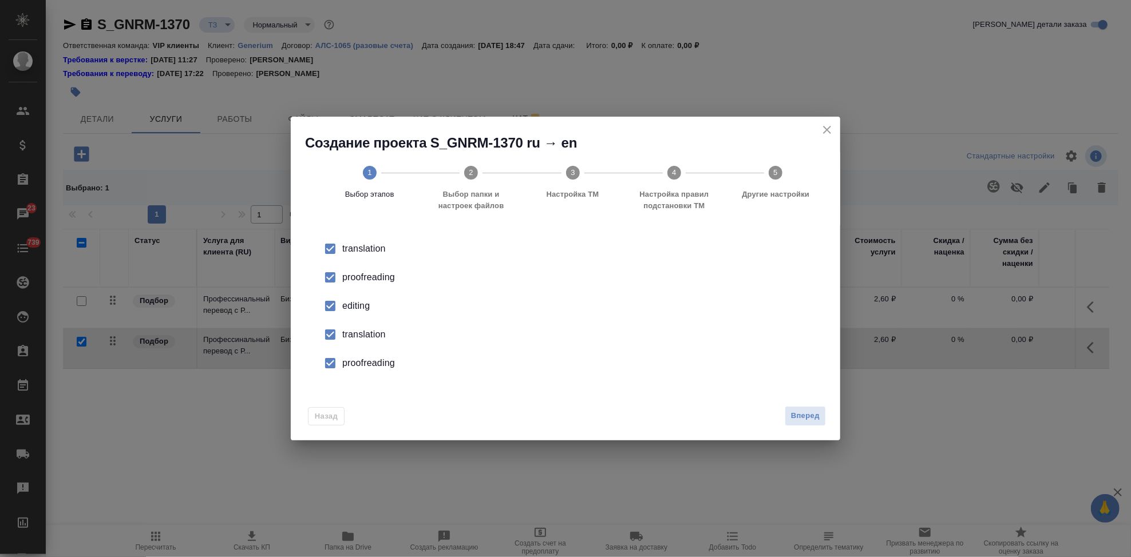
click at [334, 305] on input "checkbox" at bounding box center [330, 306] width 24 height 24
click at [332, 336] on input "checkbox" at bounding box center [330, 335] width 24 height 24
click at [335, 365] on input "checkbox" at bounding box center [330, 363] width 24 height 24
click at [812, 414] on span "Вперед" at bounding box center [805, 416] width 29 height 13
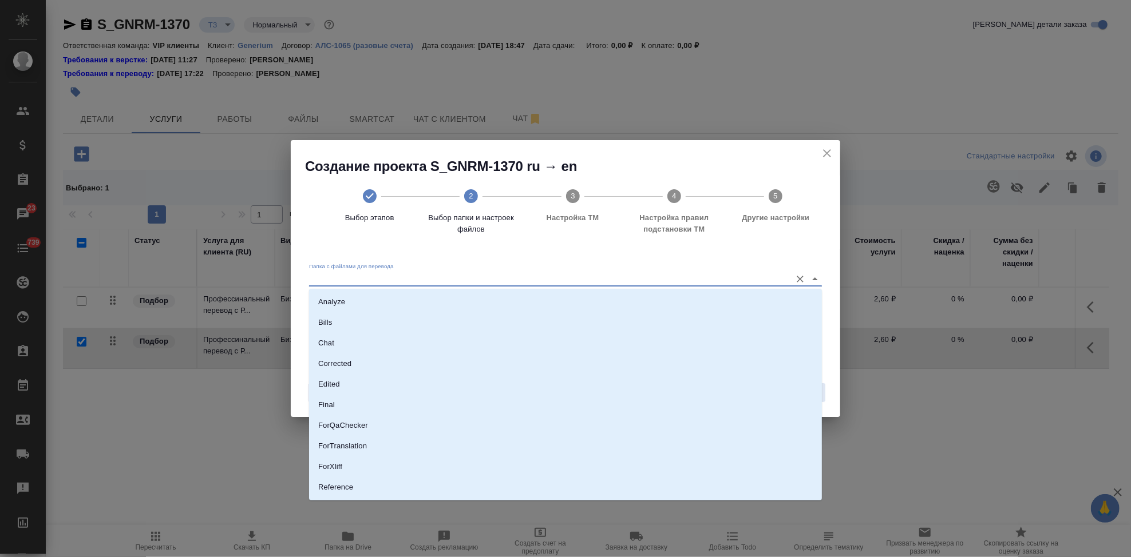
click at [612, 274] on input "Папка с файлами для перевода" at bounding box center [547, 279] width 476 height 14
click at [352, 446] on li "Source" at bounding box center [565, 449] width 513 height 21
type input "Source"
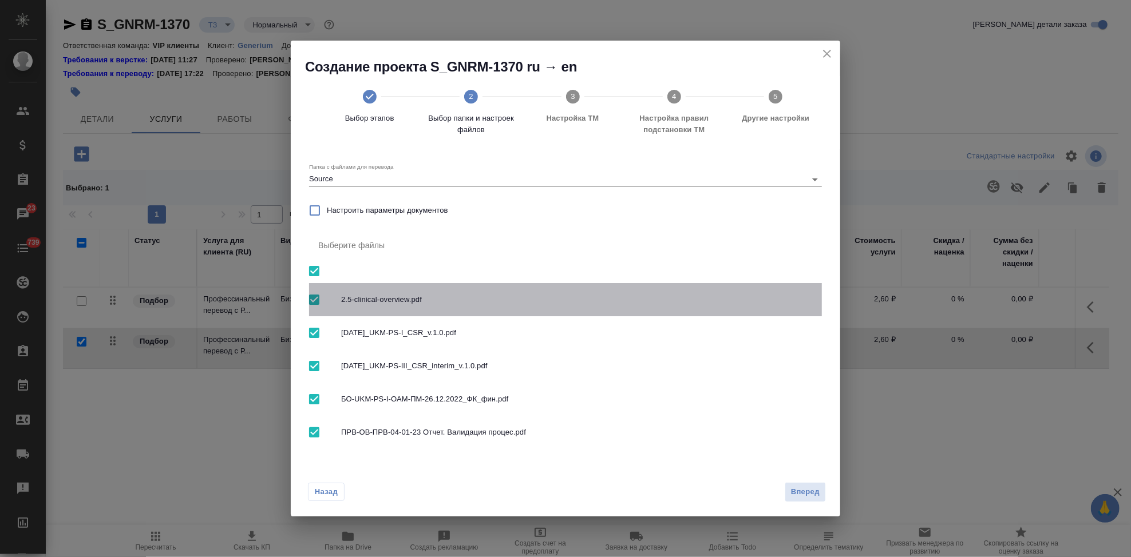
click at [316, 304] on input "checkbox" at bounding box center [314, 300] width 24 height 24
checkbox input "false"
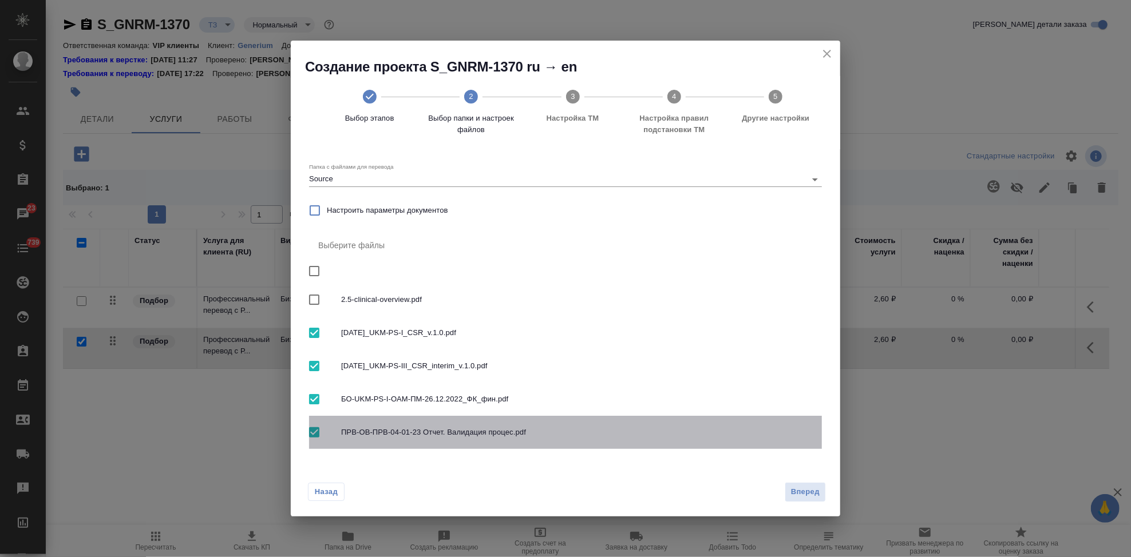
click at [314, 430] on input "checkbox" at bounding box center [314, 433] width 24 height 24
checkbox input "false"
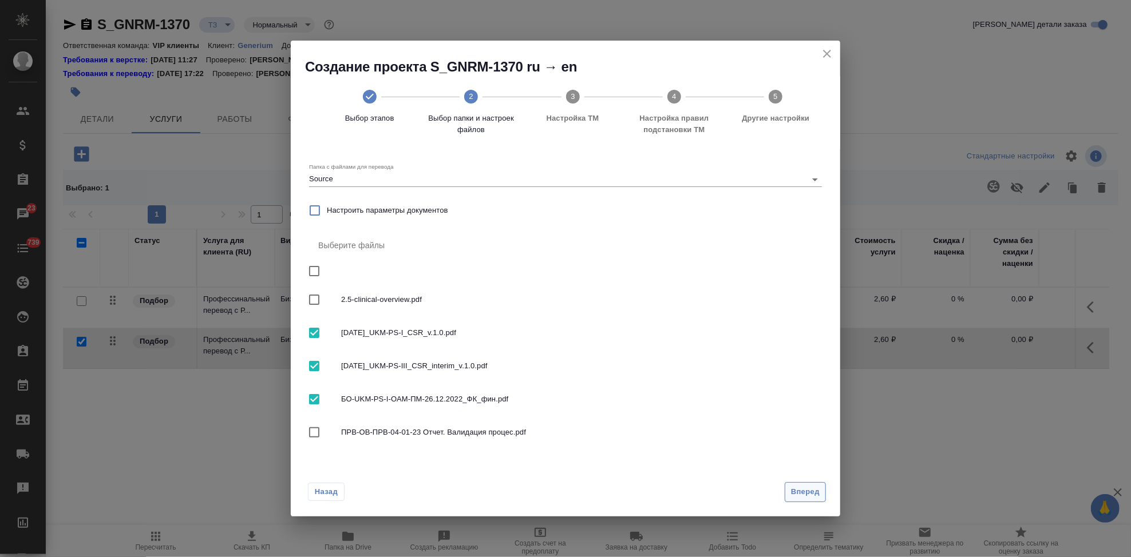
click at [810, 491] on span "Вперед" at bounding box center [805, 492] width 29 height 13
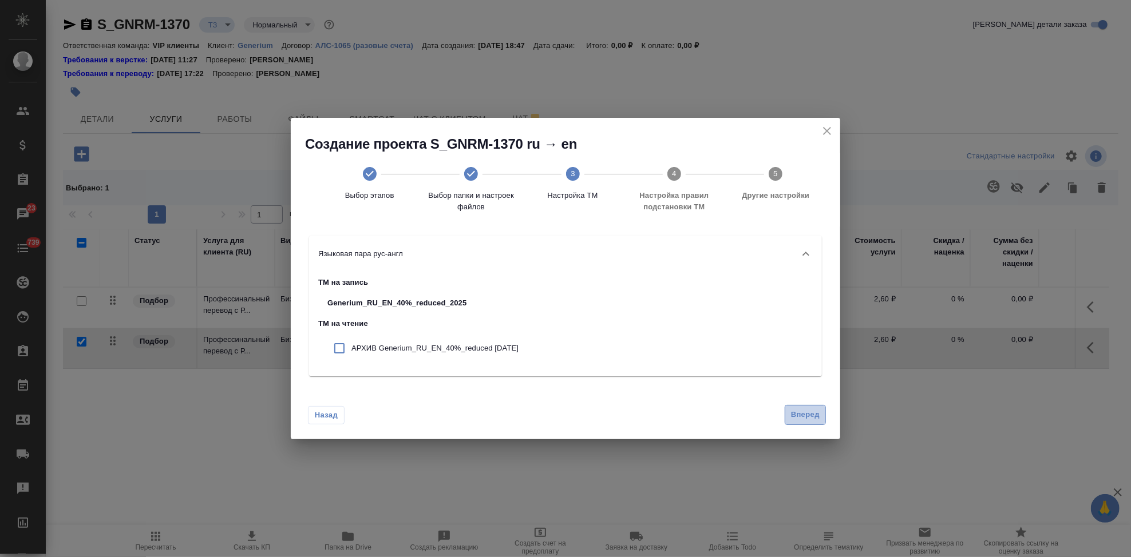
click at [794, 414] on span "Вперед" at bounding box center [805, 415] width 29 height 13
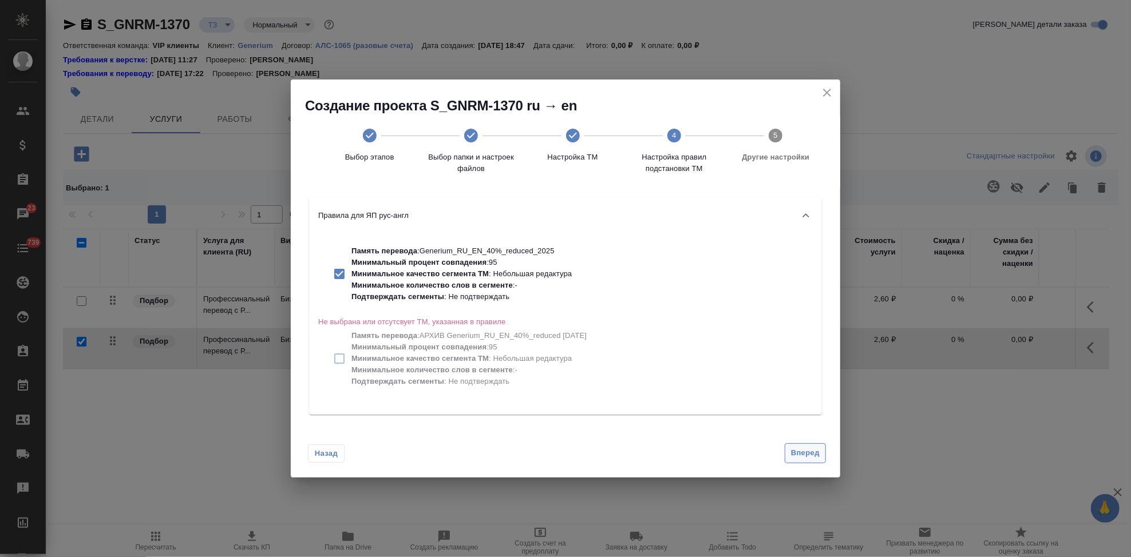
click at [810, 457] on span "Вперед" at bounding box center [805, 453] width 29 height 13
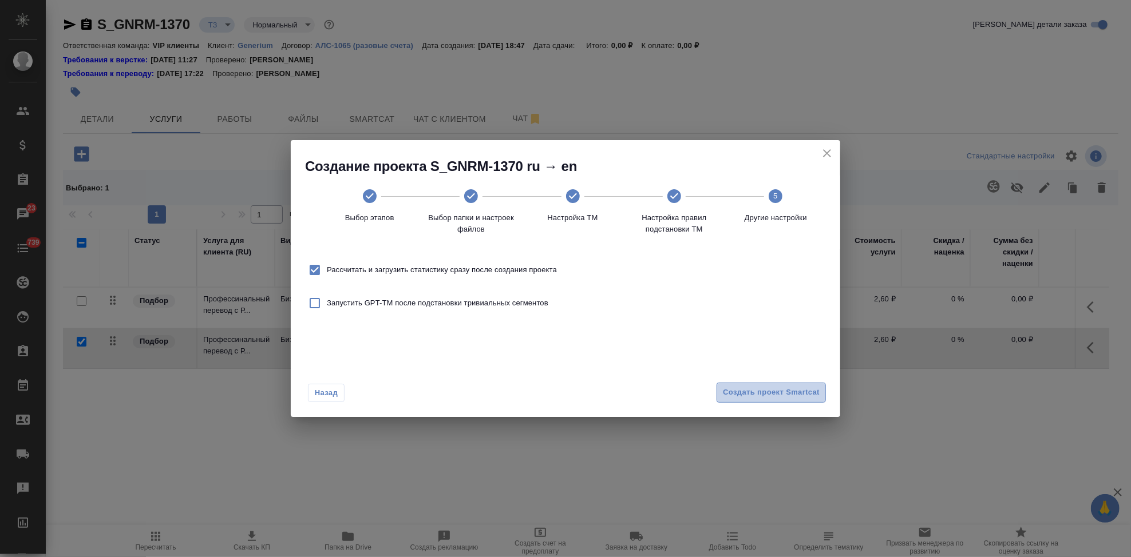
click at [798, 390] on span "Создать проект Smartcat" at bounding box center [771, 392] width 97 height 13
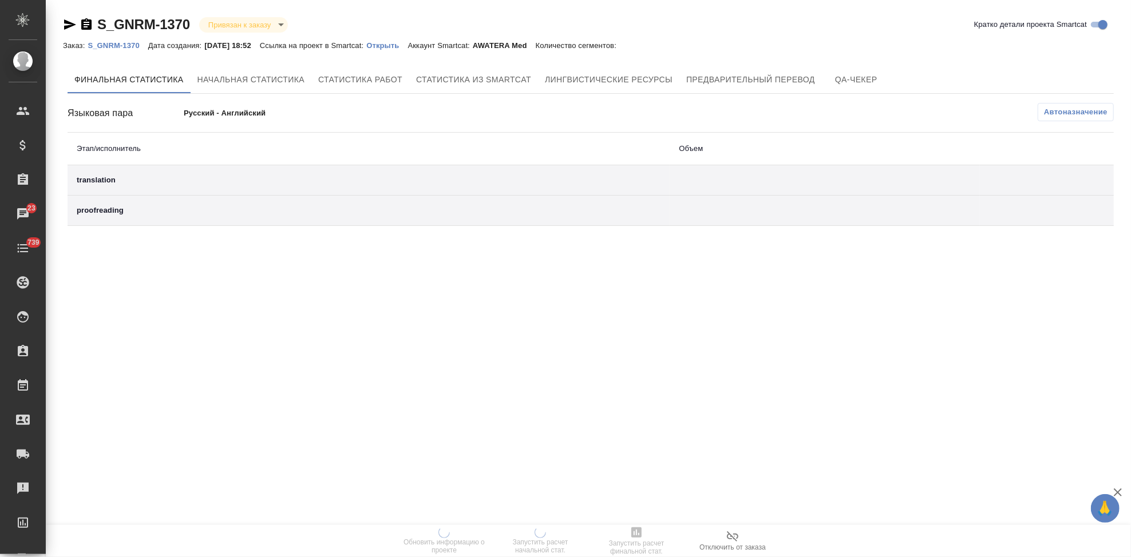
click at [406, 45] on p "Открыть" at bounding box center [386, 45] width 41 height 9
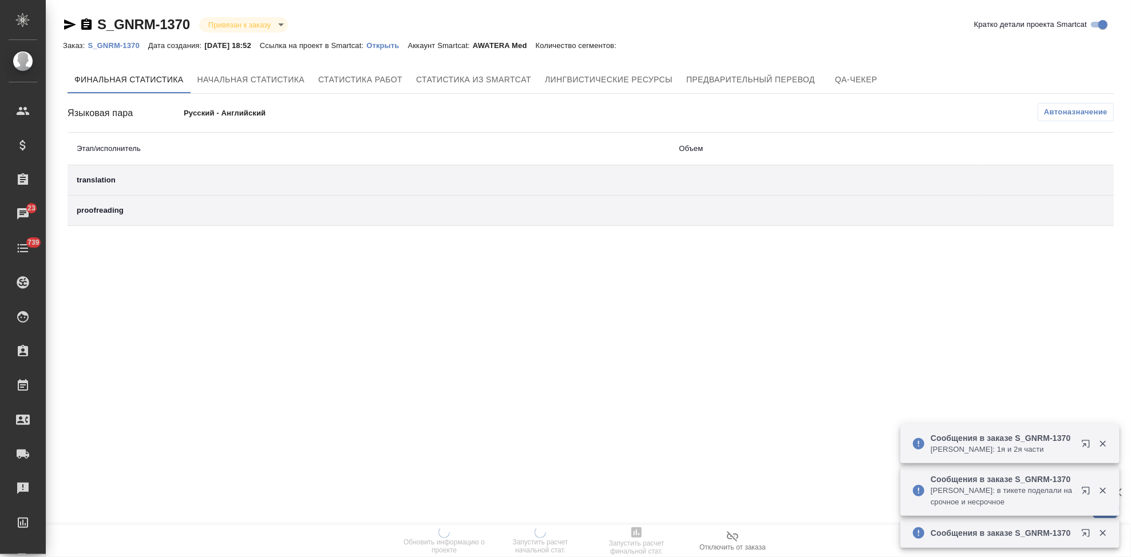
click at [400, 45] on p "Открыть" at bounding box center [386, 45] width 41 height 9
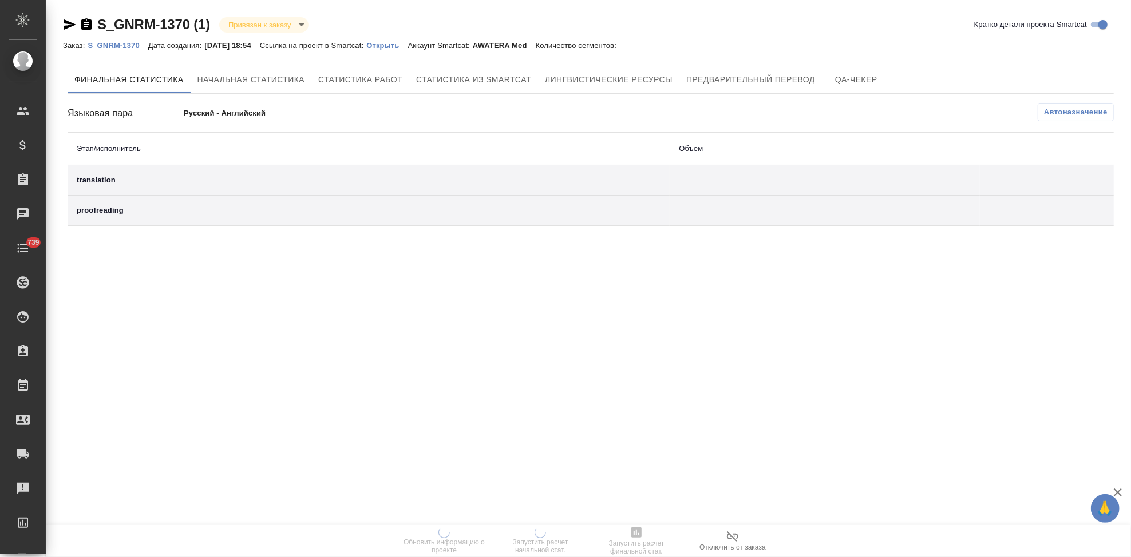
click at [405, 49] on p "Открыть" at bounding box center [386, 45] width 41 height 9
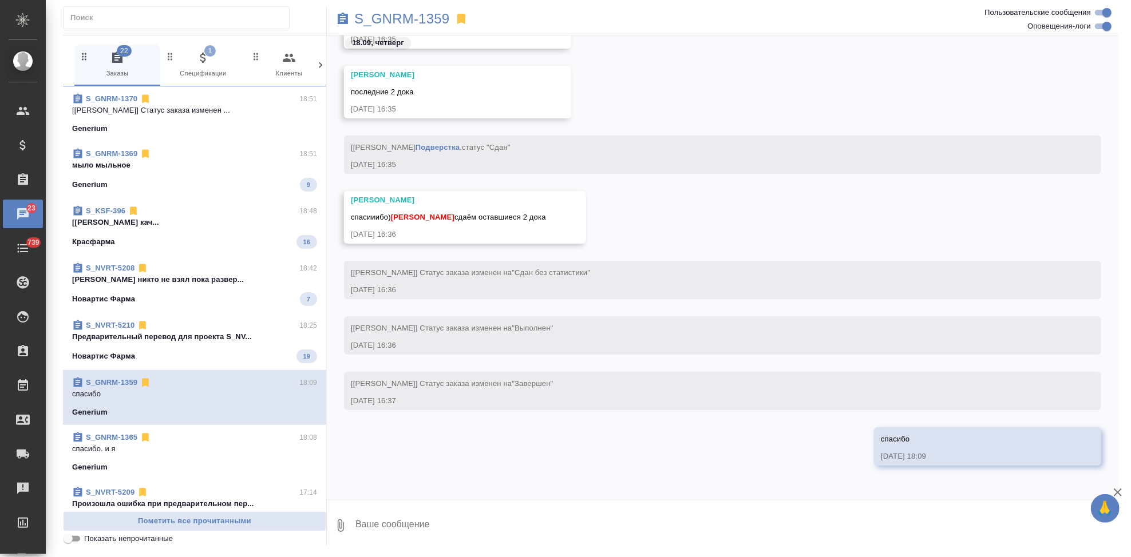
scroll to position [179500, 0]
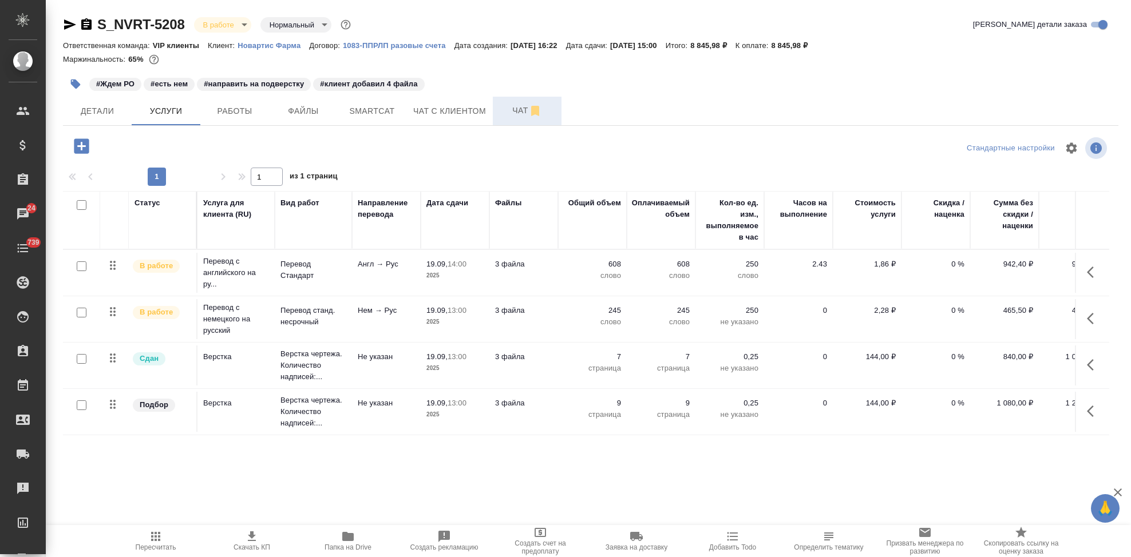
click at [519, 110] on span "Чат" at bounding box center [526, 111] width 55 height 14
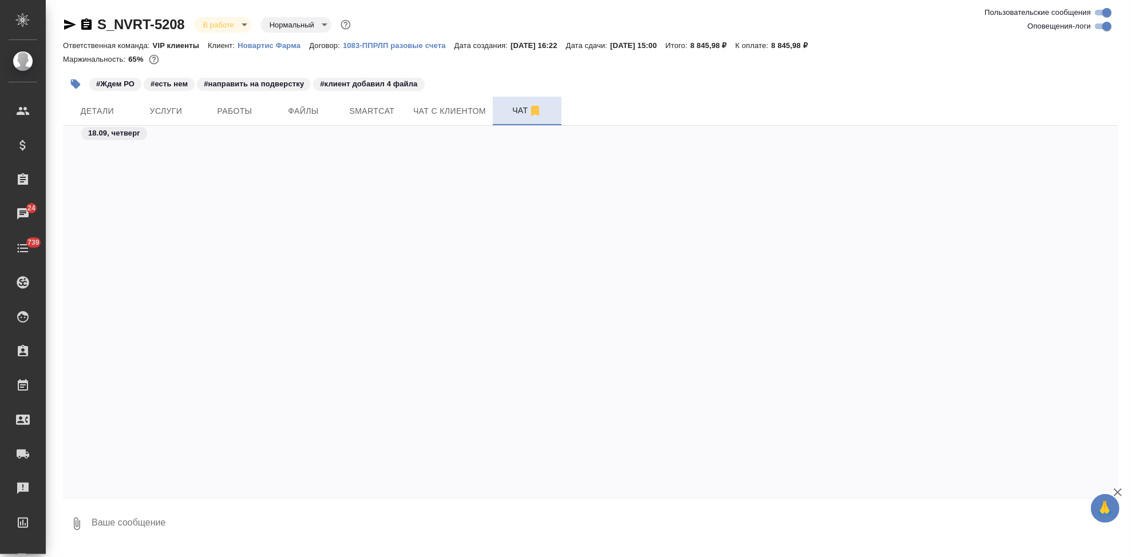
scroll to position [74053, 0]
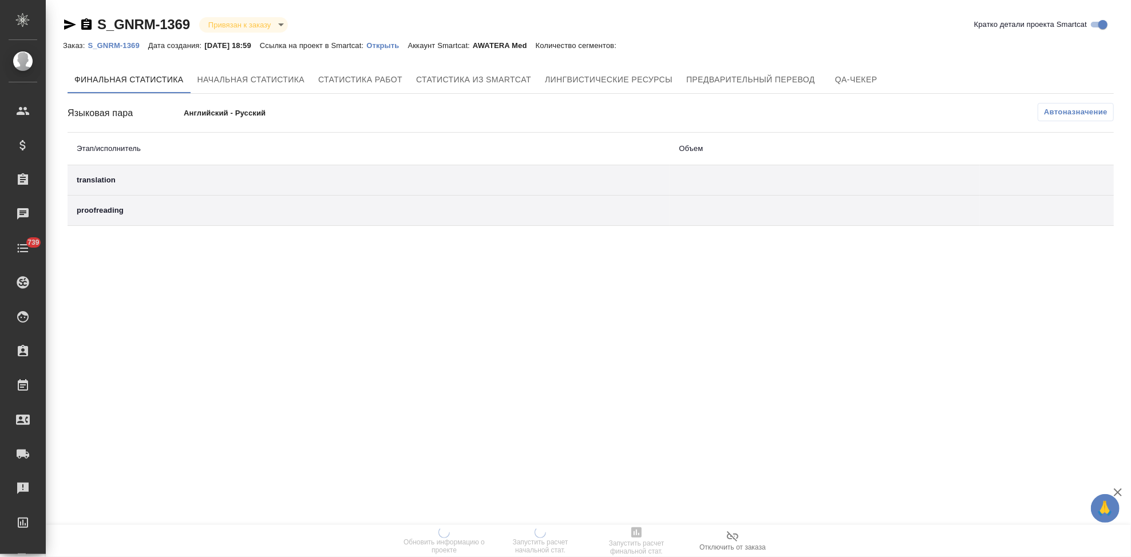
click at [402, 46] on p "Открыть" at bounding box center [386, 45] width 41 height 9
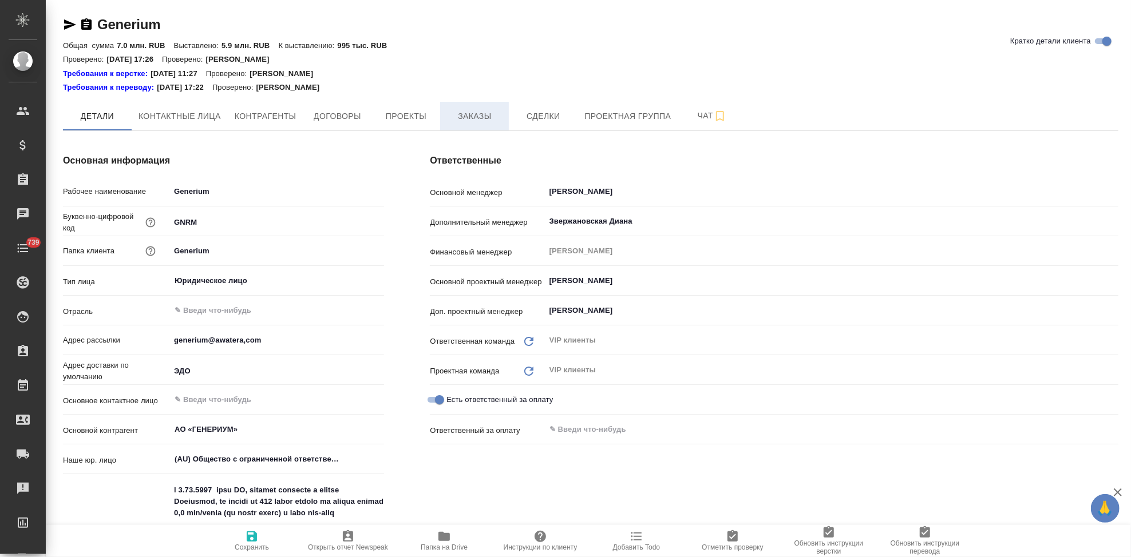
click at [465, 116] on span "Заказы" at bounding box center [474, 116] width 55 height 14
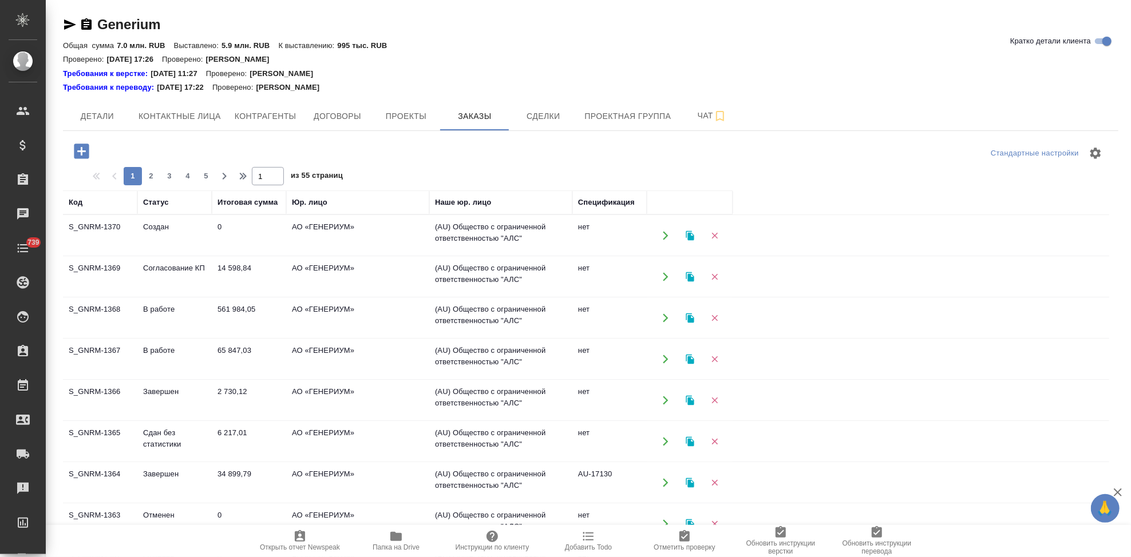
click at [138, 237] on td "Создан" at bounding box center [174, 236] width 74 height 40
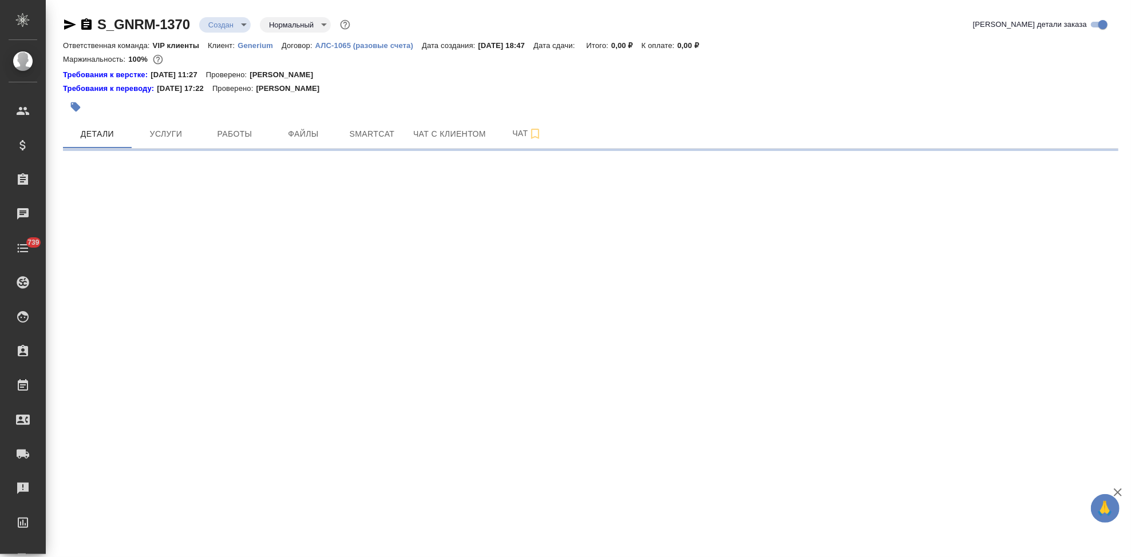
select select "RU"
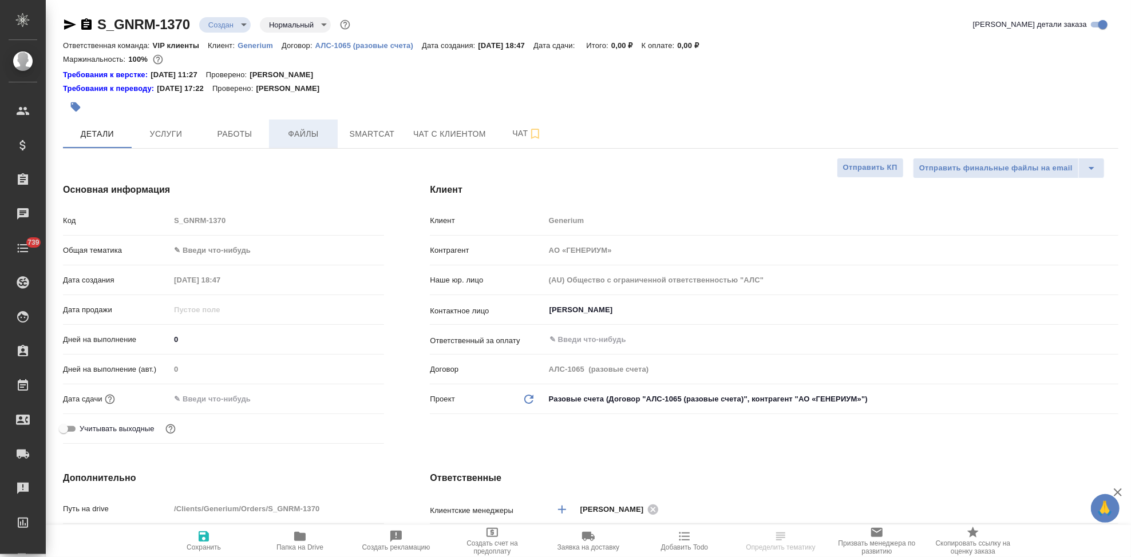
type textarea "x"
click at [317, 137] on span "Файлы" at bounding box center [303, 134] width 55 height 14
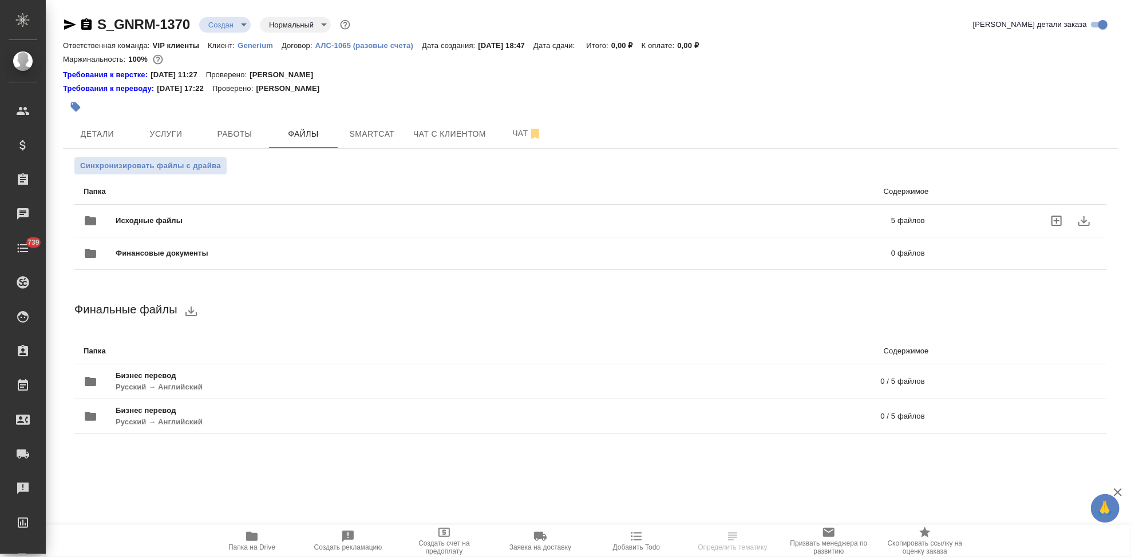
click at [643, 227] on p "5 файлов" at bounding box center [731, 220] width 388 height 11
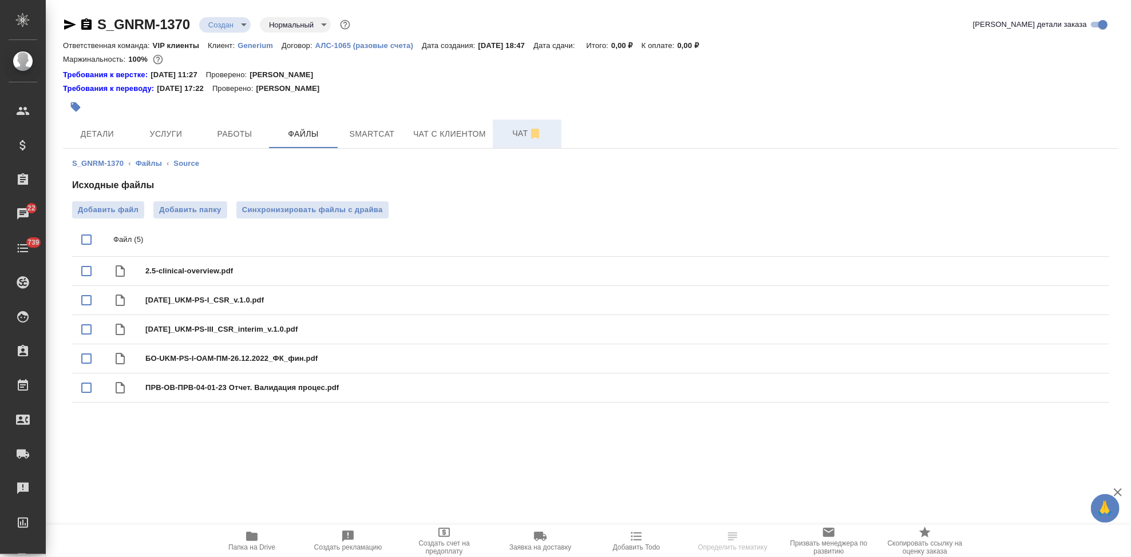
click at [530, 136] on icon "button" at bounding box center [535, 134] width 14 height 14
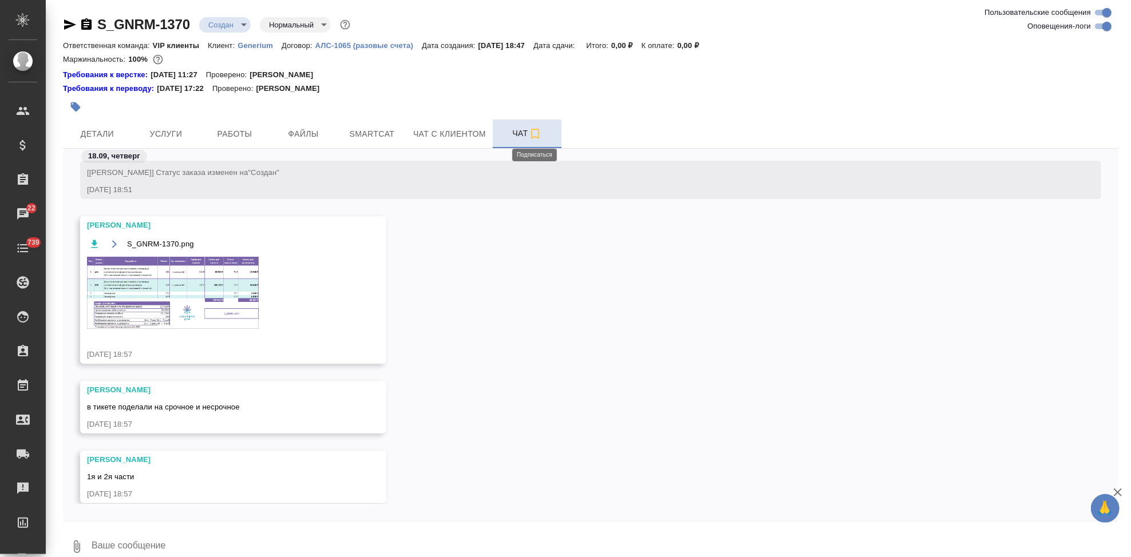
scroll to position [452, 0]
click at [534, 134] on icon "button" at bounding box center [535, 134] width 14 height 14
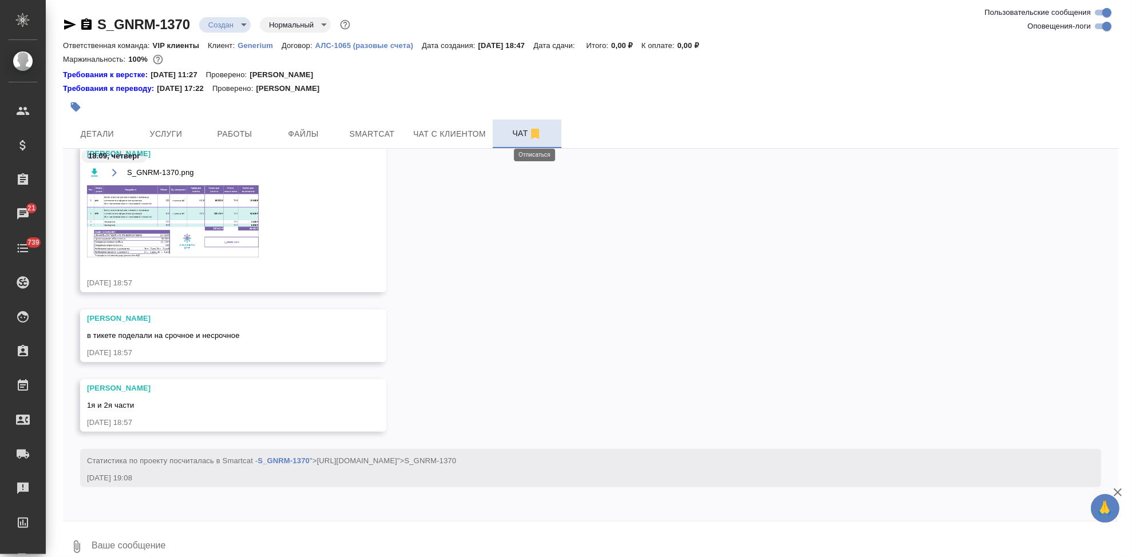
click at [222, 221] on img at bounding box center [173, 221] width 172 height 72
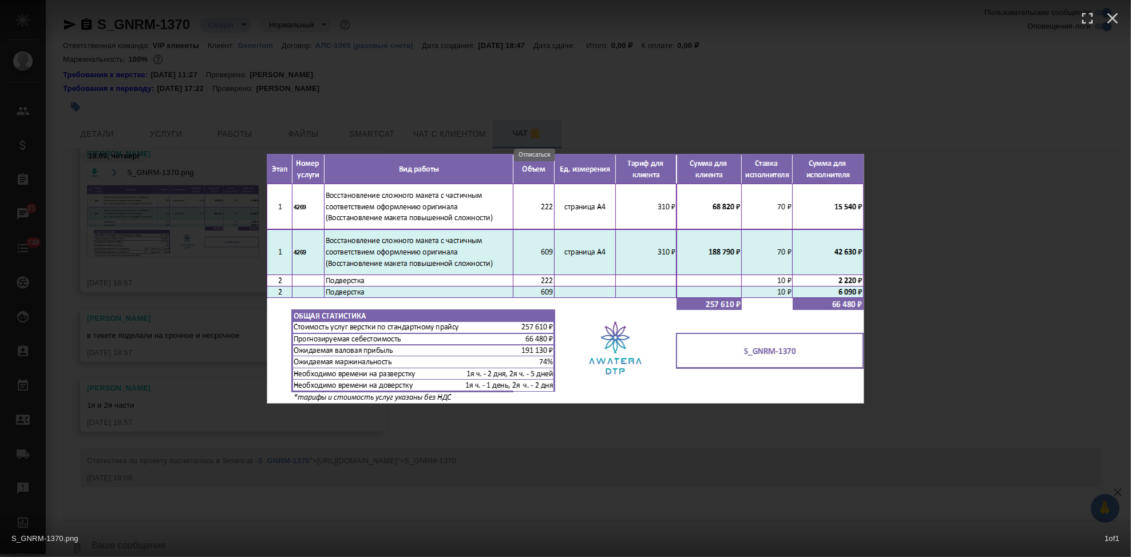
click at [603, 451] on div "S_GNRM-1370.png 1 of 1" at bounding box center [565, 278] width 1131 height 557
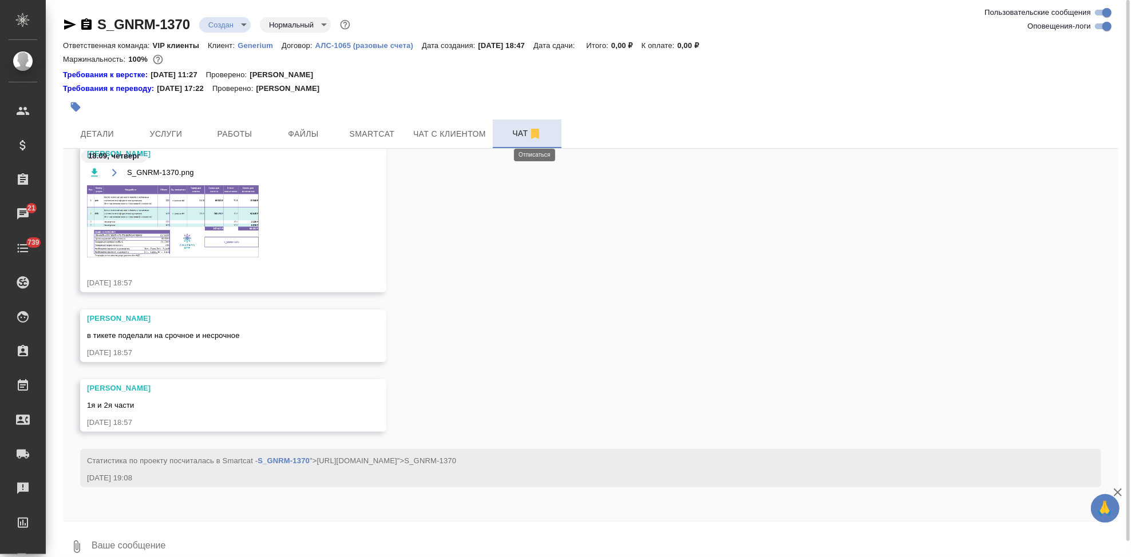
scroll to position [396, 0]
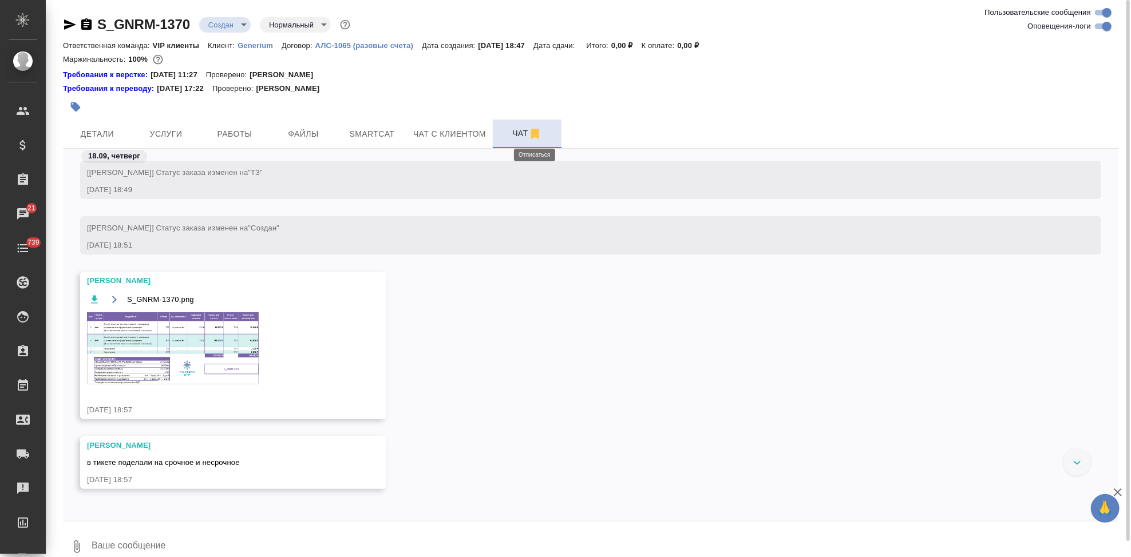
click at [139, 348] on img at bounding box center [173, 348] width 172 height 72
